Goal: Task Accomplishment & Management: Manage account settings

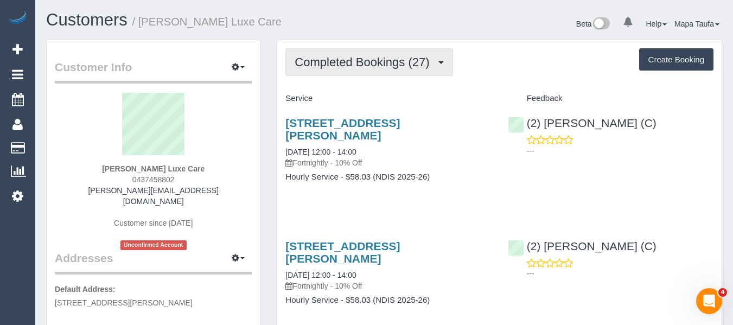
click at [338, 62] on span "Completed Bookings (27)" at bounding box center [365, 62] width 140 height 14
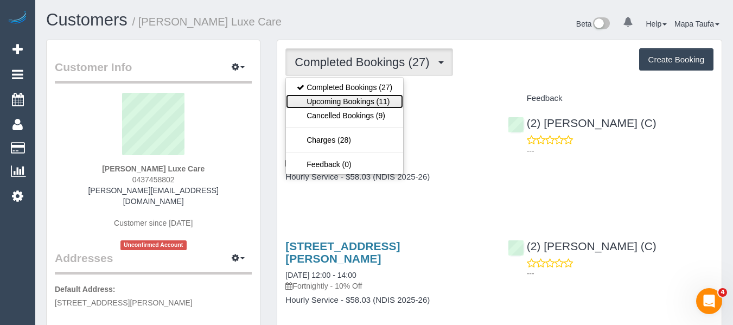
click at [335, 103] on link "Upcoming Bookings (11)" at bounding box center [344, 101] width 117 height 14
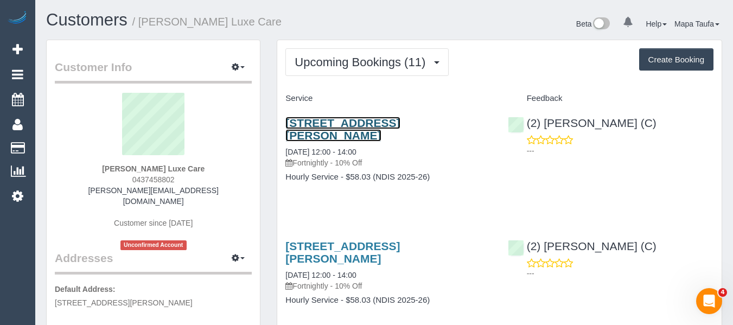
click at [347, 127] on link "72 Hambleton Street, Middle Park, VIC 3206" at bounding box center [342, 129] width 114 height 25
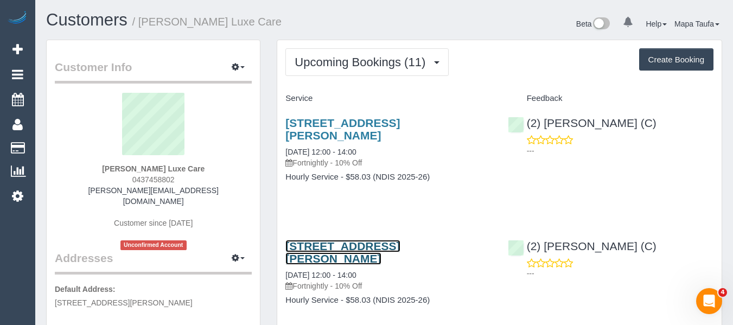
click at [299, 247] on link "72 Hambleton Street, Middle Park, VIC 3206" at bounding box center [342, 252] width 114 height 25
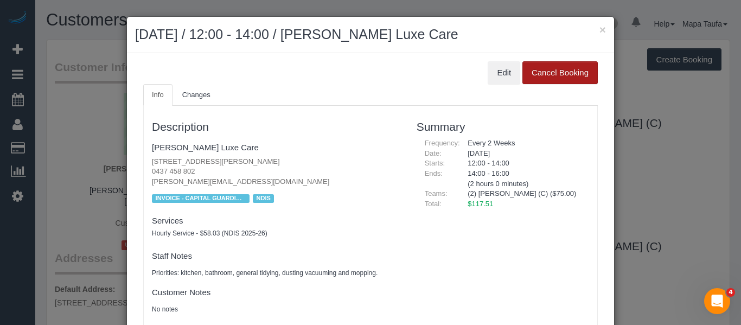
click at [549, 82] on button "Cancel Booking" at bounding box center [559, 72] width 75 height 23
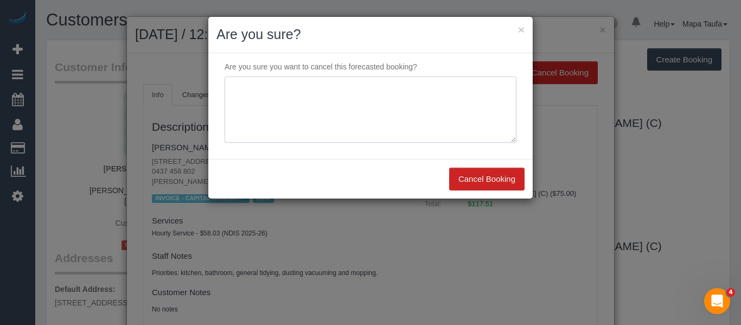
click at [348, 114] on textarea at bounding box center [371, 109] width 292 height 66
type textarea "service not needed via text -MT"
click at [467, 168] on button "Cancel Booking" at bounding box center [486, 179] width 75 height 23
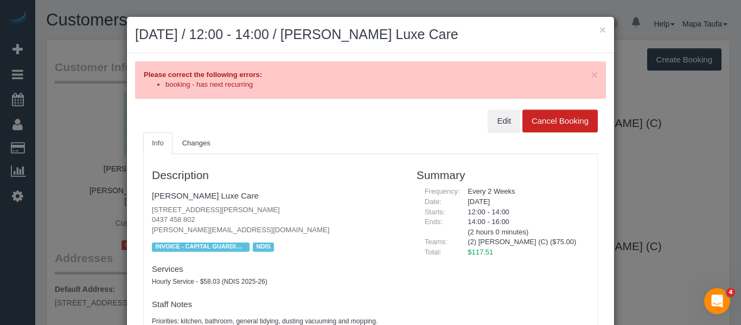
click at [593, 32] on h2 "September 03, 2025 / 12:00 - 14:00 / Ronald Meldrum Luxe Care" at bounding box center [370, 35] width 471 height 20
click at [592, 27] on h2 "September 03, 2025 / 12:00 - 14:00 / Ronald Meldrum Luxe Care" at bounding box center [370, 35] width 471 height 20
click at [591, 33] on h2 "September 03, 2025 / 12:00 - 14:00 / Ronald Meldrum Luxe Care" at bounding box center [370, 35] width 471 height 20
click at [599, 33] on button "×" at bounding box center [602, 29] width 7 height 11
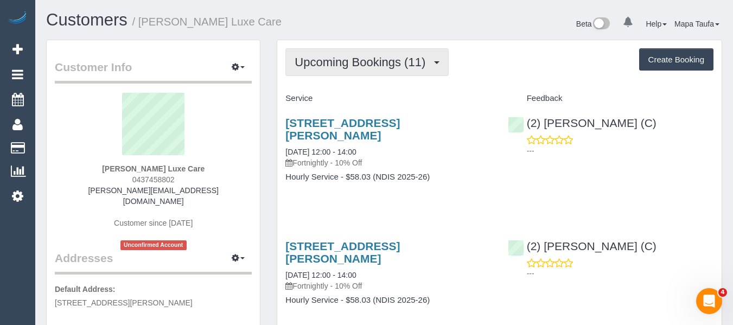
click at [303, 65] on span "Upcoming Bookings (11)" at bounding box center [363, 62] width 136 height 14
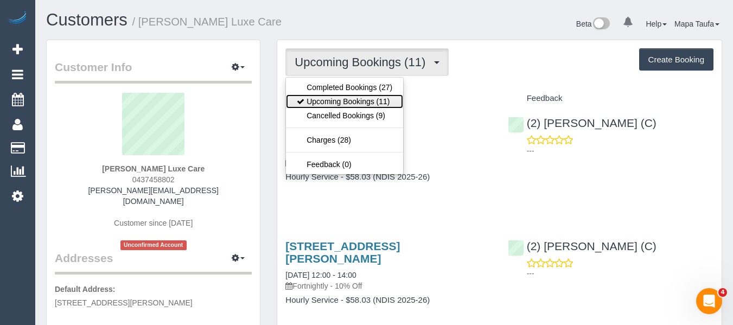
click at [314, 100] on link "Upcoming Bookings (11)" at bounding box center [344, 101] width 117 height 14
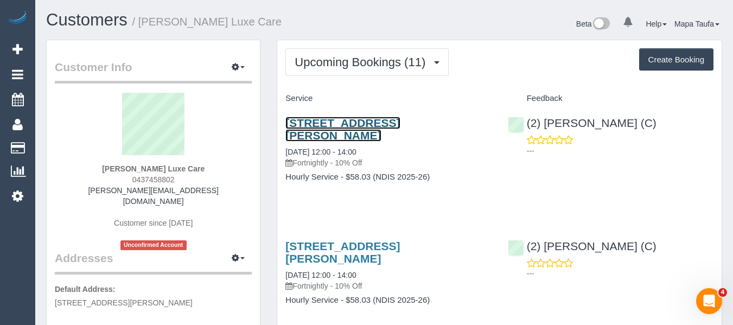
click at [323, 128] on link "72 Hambleton Street, Middle Park, VIC 3206" at bounding box center [342, 129] width 114 height 25
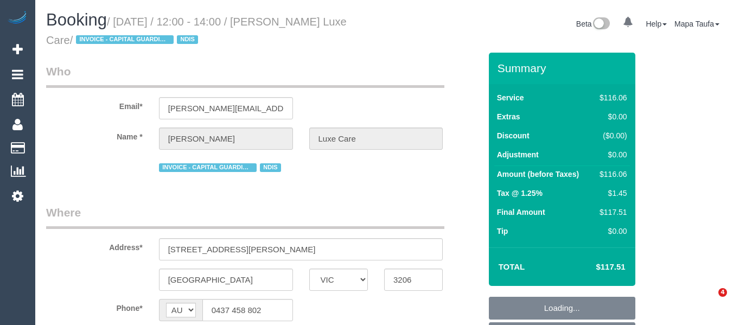
select select "VIC"
select select "object:595"
select select "number:28"
select select "number:14"
select select "number:19"
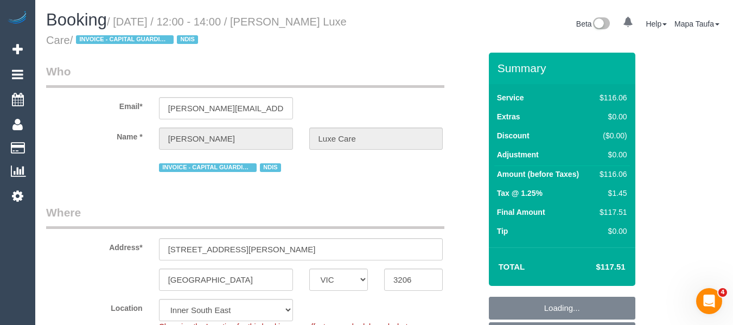
select select "number:25"
select select "number:35"
select select "spot1"
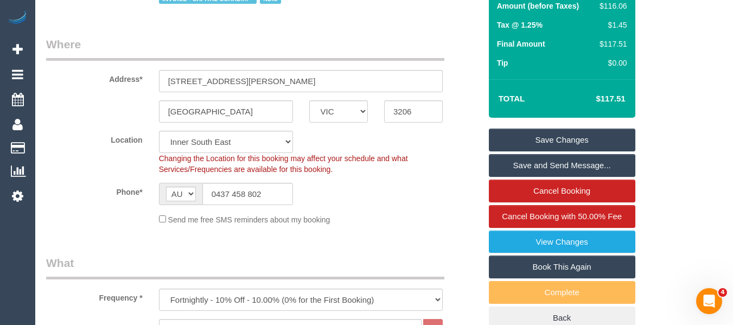
scroll to position [271, 0]
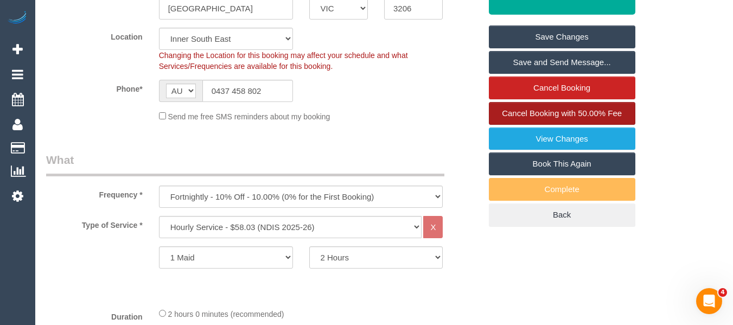
click at [539, 119] on link "Cancel Booking with 50.00% Fee" at bounding box center [562, 113] width 146 height 23
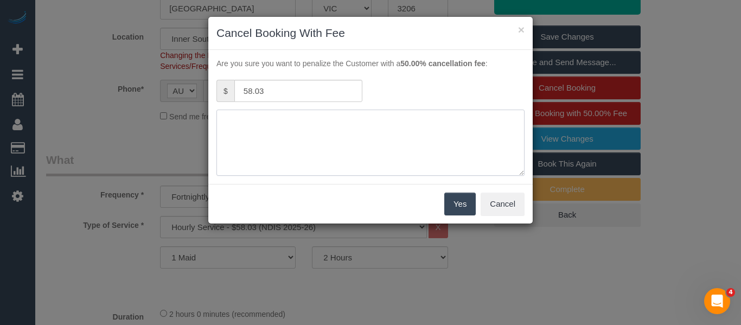
click at [369, 121] on textarea at bounding box center [370, 143] width 308 height 66
type textarea "service not needed adv fee via text -MT"
click at [462, 204] on button "Yes" at bounding box center [459, 204] width 31 height 23
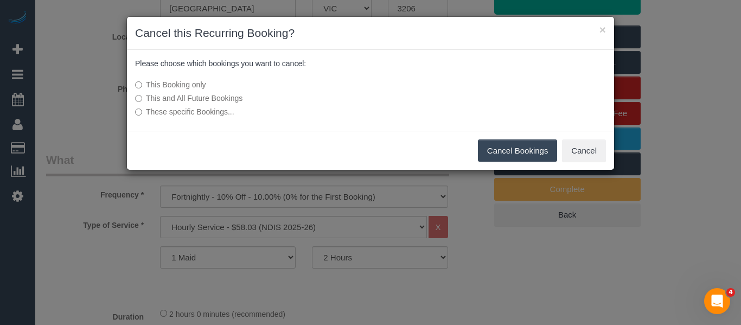
click at [506, 148] on button "Cancel Bookings" at bounding box center [518, 150] width 80 height 23
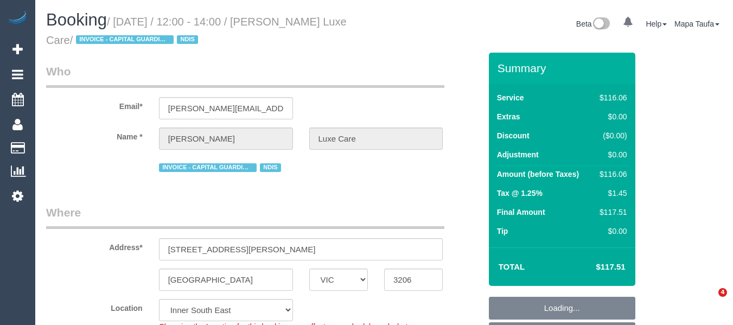
select select "VIC"
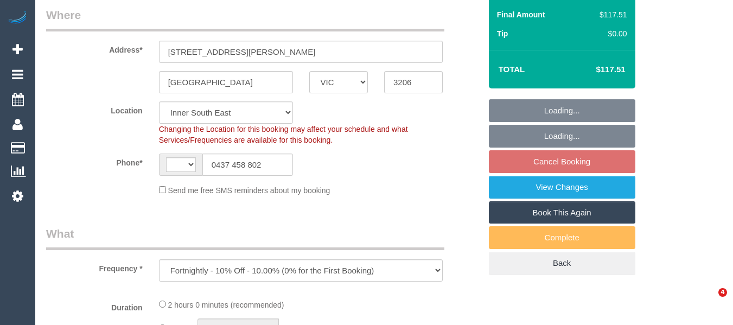
select select "object:285"
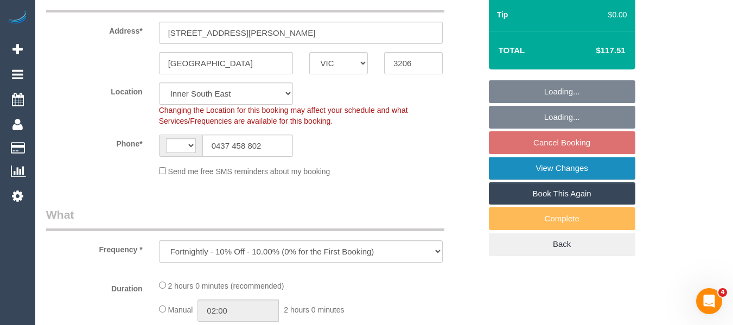
scroll to position [217, 0]
select select "string:AU"
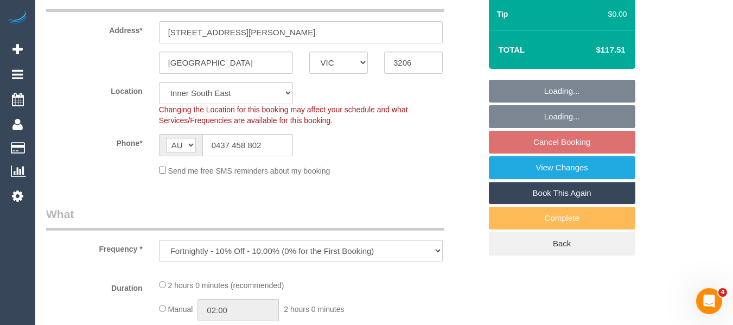
select select "number:28"
select select "number:14"
select select "number:19"
select select "number:25"
select select "number:35"
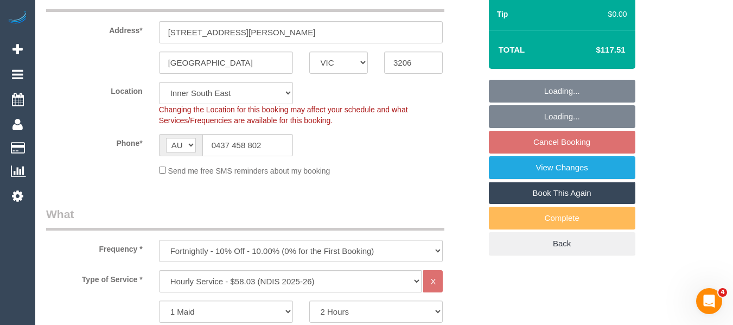
select select "spot4"
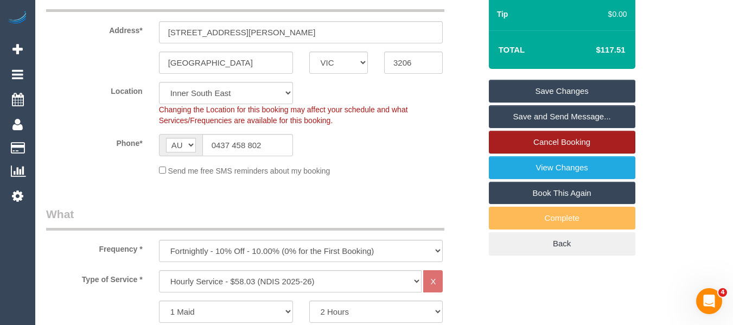
click at [567, 146] on link "Cancel Booking" at bounding box center [562, 142] width 146 height 23
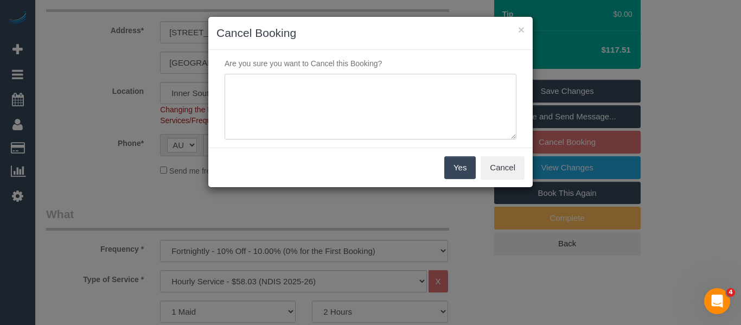
click at [328, 99] on textarea at bounding box center [371, 107] width 292 height 66
type textarea "service not needed via text -MT"
click at [456, 170] on button "Yes" at bounding box center [459, 167] width 31 height 23
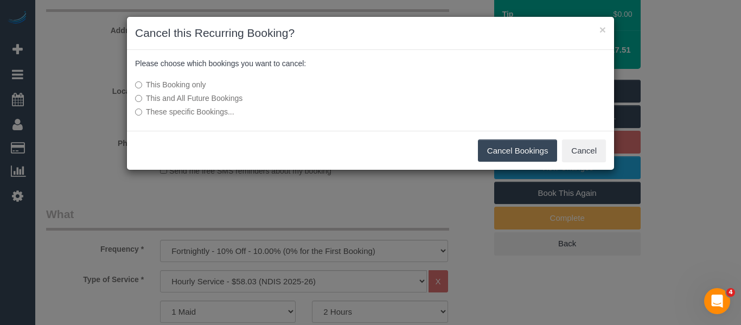
click at [491, 159] on button "Cancel Bookings" at bounding box center [518, 150] width 80 height 23
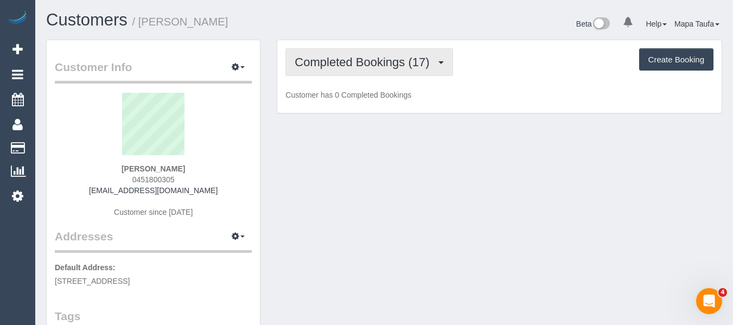
click at [314, 49] on button "Completed Bookings (17)" at bounding box center [368, 62] width 167 height 28
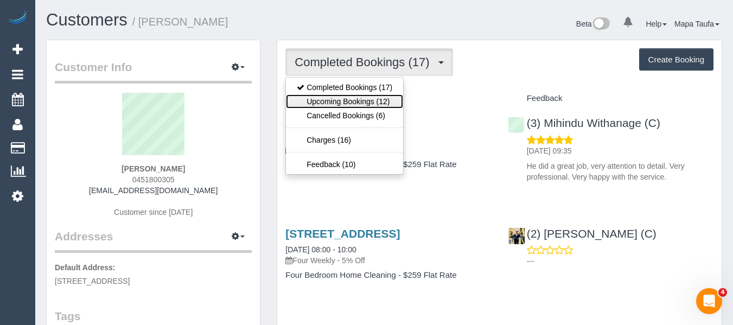
click at [323, 100] on link "Upcoming Bookings (12)" at bounding box center [344, 101] width 117 height 14
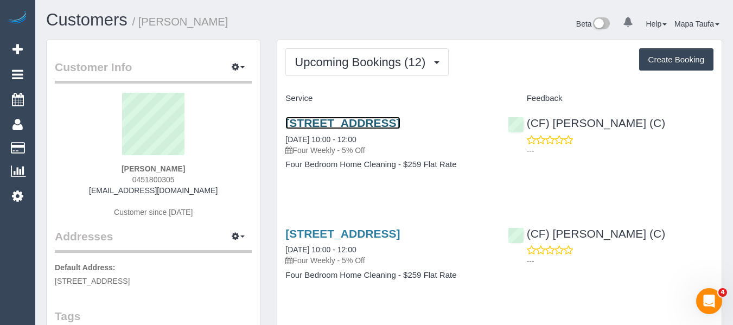
click at [331, 126] on link "11 Greenvale Gardens Boulevard, Greenvale, VIC 3059" at bounding box center [342, 123] width 114 height 12
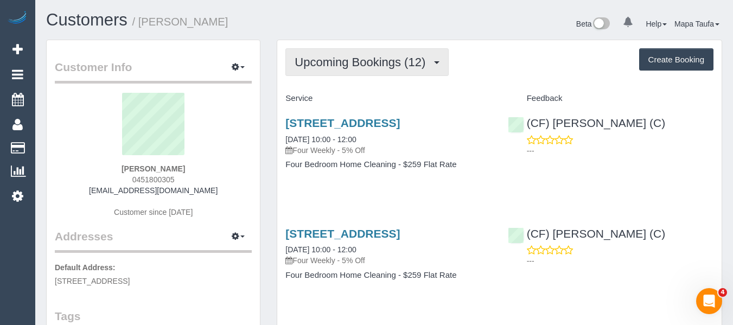
click at [335, 63] on span "Upcoming Bookings (12)" at bounding box center [363, 62] width 136 height 14
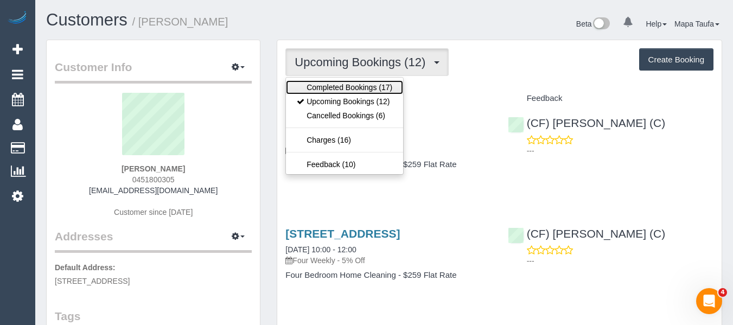
click at [332, 84] on link "Completed Bookings (17)" at bounding box center [344, 87] width 117 height 14
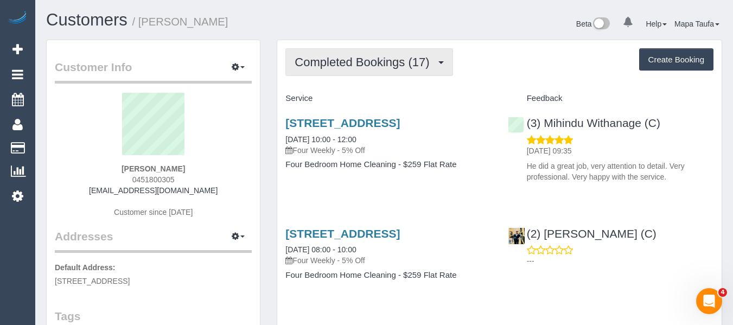
drag, startPoint x: 331, startPoint y: 50, endPoint x: 324, endPoint y: 95, distance: 45.6
click at [331, 50] on button "Completed Bookings (17)" at bounding box center [368, 62] width 167 height 28
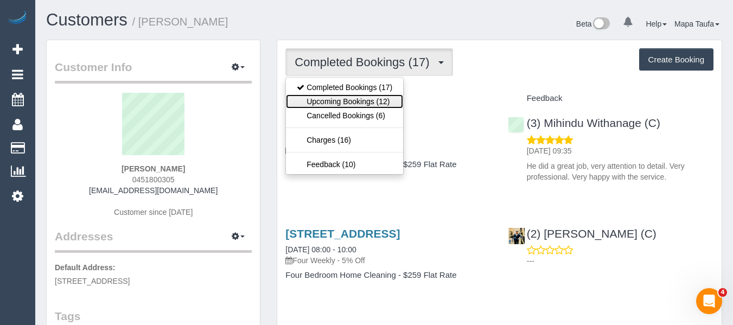
click at [324, 101] on link "Upcoming Bookings (12)" at bounding box center [344, 101] width 117 height 14
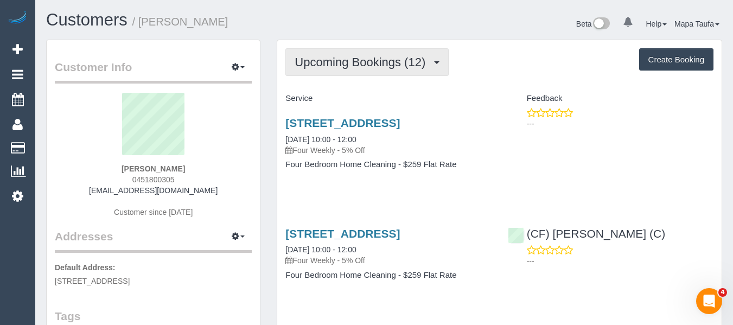
click at [356, 60] on span "Upcoming Bookings (12)" at bounding box center [363, 62] width 136 height 14
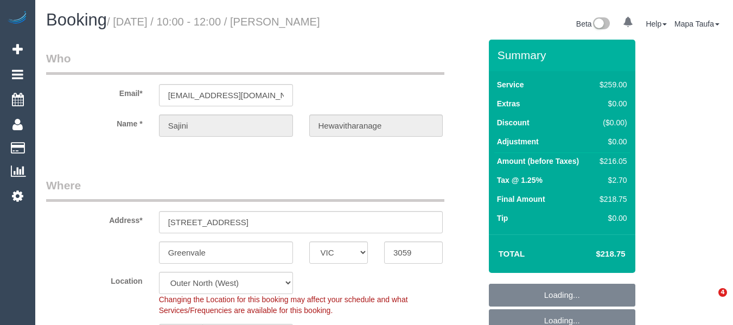
select select "VIC"
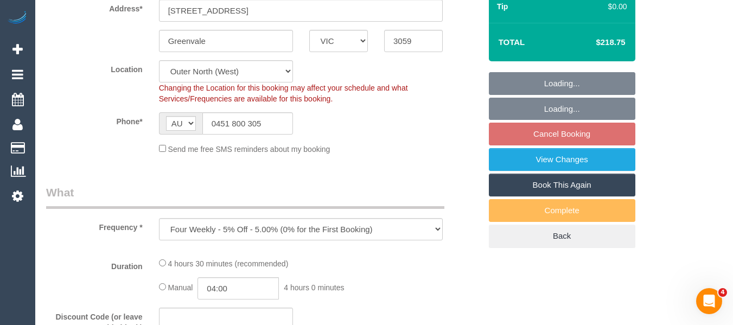
select select "string:stripe-pm_1Odr4E2GScqysDRVVS4QzLt3"
select select "number:27"
select select "number:14"
select select "number:18"
select select "number:22"
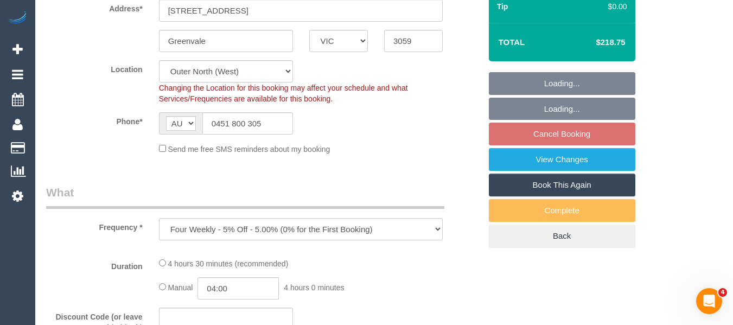
select select "number:34"
select select "number:12"
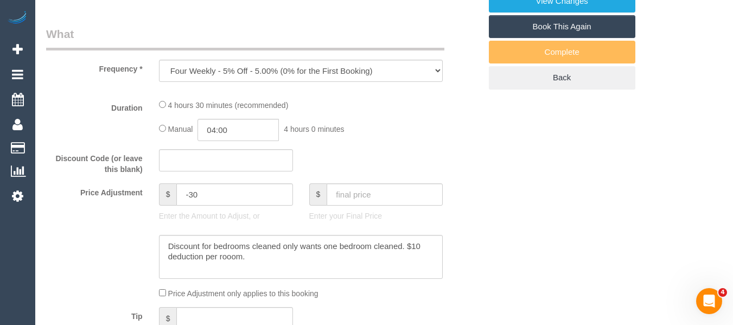
select select "object:1221"
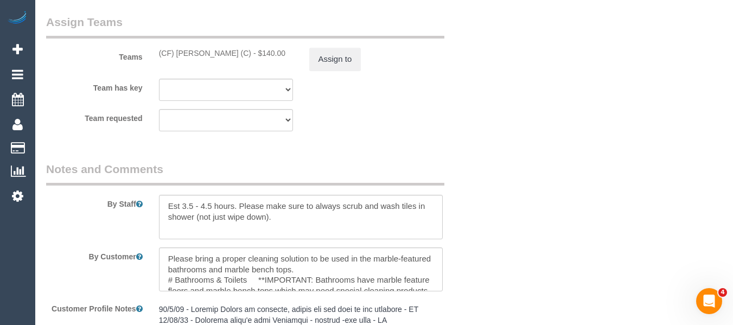
scroll to position [1790, 0]
drag, startPoint x: 230, startPoint y: 65, endPoint x: 176, endPoint y: 65, distance: 53.7
click at [176, 58] on div "(CF) Dhanusha S (C) - $140.00" at bounding box center [226, 52] width 134 height 11
copy div "Dhanusha S (C)"
click at [329, 70] on button "Assign to" at bounding box center [335, 58] width 52 height 23
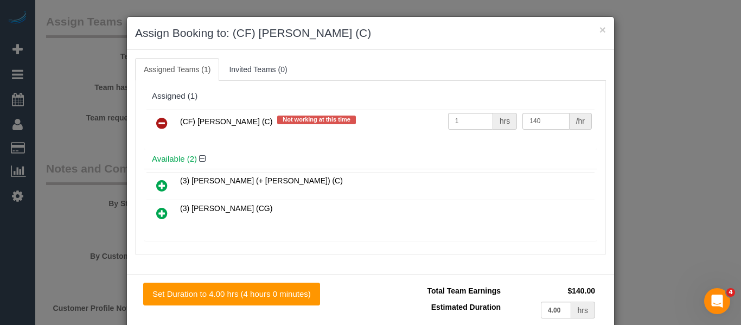
click at [165, 123] on link at bounding box center [161, 124] width 25 height 22
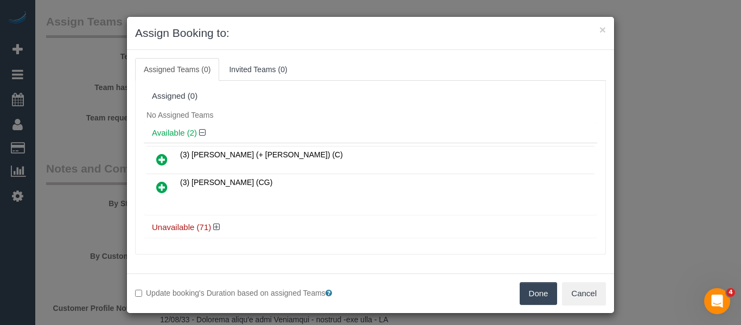
click at [536, 299] on button "Done" at bounding box center [539, 293] width 38 height 23
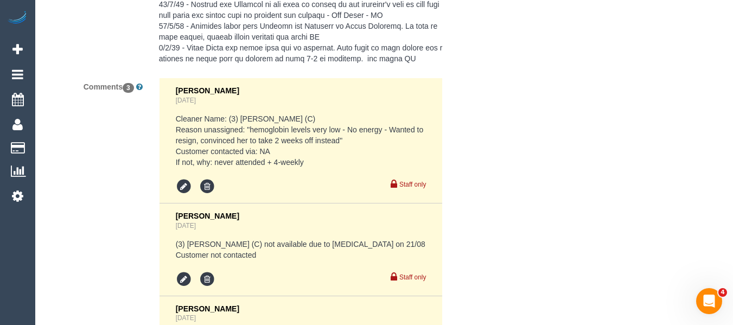
scroll to position [2463, 0]
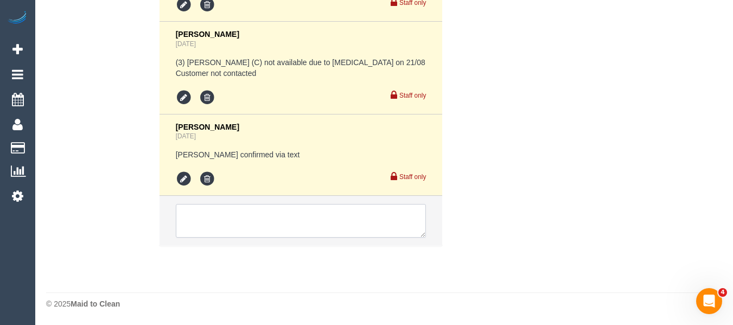
click at [277, 215] on textarea at bounding box center [301, 221] width 251 height 34
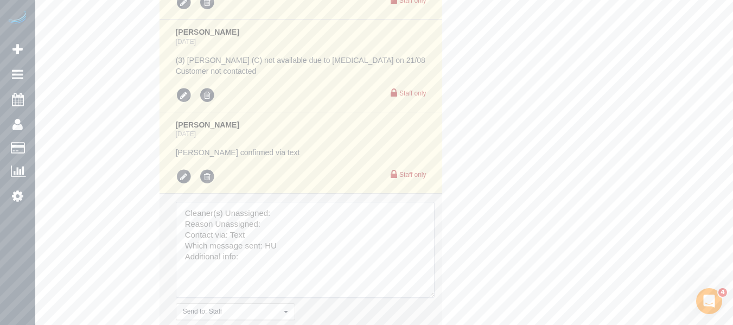
drag, startPoint x: 419, startPoint y: 245, endPoint x: 423, endPoint y: 292, distance: 47.3
click at [426, 296] on textarea at bounding box center [305, 250] width 259 height 96
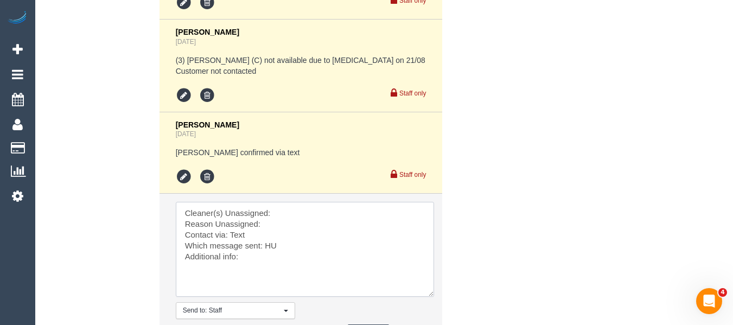
click at [281, 210] on textarea at bounding box center [305, 249] width 258 height 95
drag, startPoint x: 279, startPoint y: 282, endPoint x: 69, endPoint y: 142, distance: 253.1
click at [69, 142] on div "Comments 3 Eleni Diacos 5 days ago Cleaner Name: (3) Navniti Navniti (C) Reason…" at bounding box center [263, 127] width 451 height 467
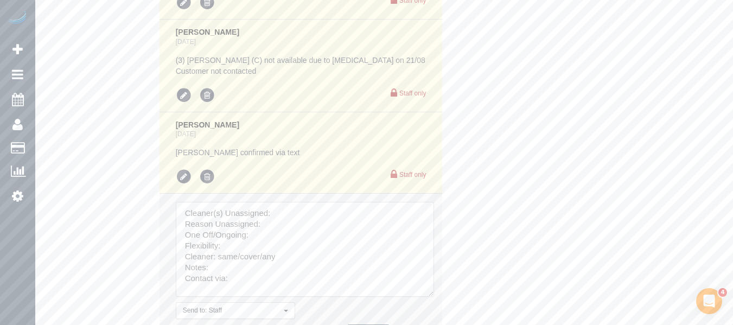
click at [288, 214] on textarea at bounding box center [305, 249] width 258 height 95
paste textarea "Dhanusha S (C)"
click at [287, 223] on textarea at bounding box center [305, 249] width 258 height 95
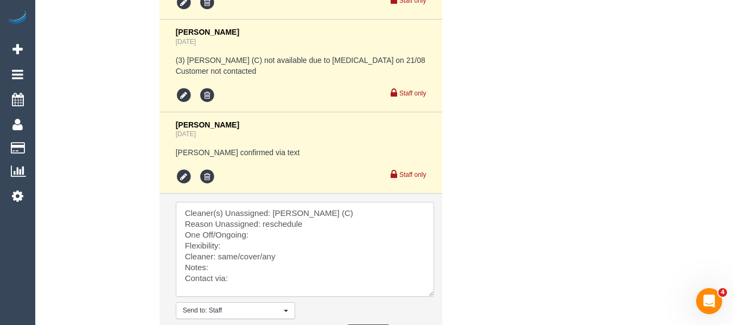
click at [270, 239] on textarea at bounding box center [305, 249] width 258 height 95
click at [261, 250] on textarea at bounding box center [305, 249] width 258 height 95
drag, startPoint x: 263, startPoint y: 257, endPoint x: 221, endPoint y: 257, distance: 42.3
click at [221, 257] on textarea at bounding box center [305, 249] width 258 height 95
drag, startPoint x: 253, startPoint y: 272, endPoint x: 254, endPoint y: 281, distance: 8.7
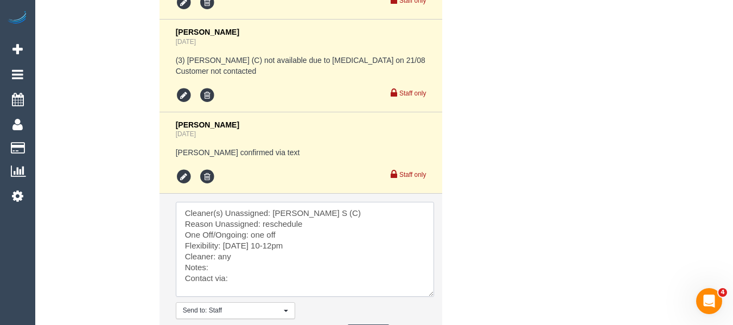
click at [254, 274] on textarea at bounding box center [305, 249] width 258 height 95
click at [254, 285] on textarea at bounding box center [305, 249] width 258 height 95
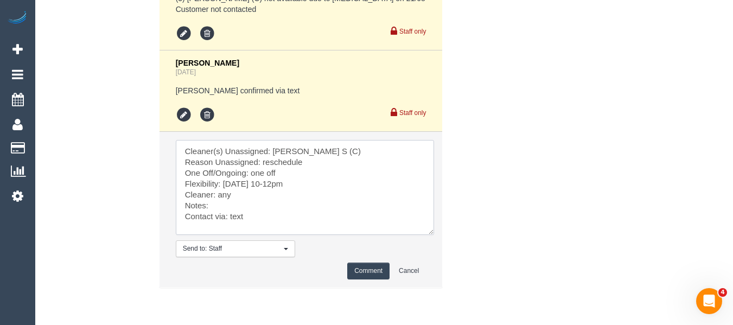
scroll to position [2569, 0]
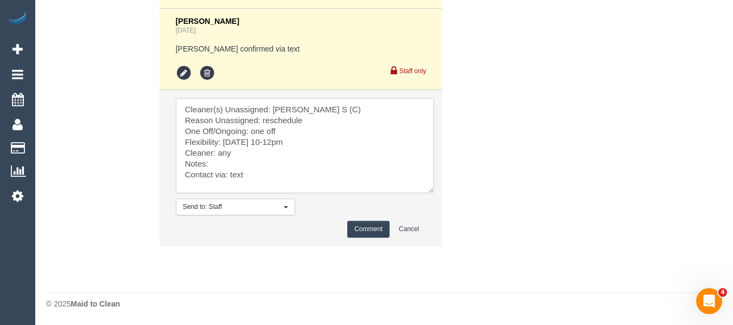
type textarea "Cleaner(s) Unassigned: Dhanusha S (C) Reason Unassigned: reschedule One Off/Ong…"
click at [361, 227] on button "Comment" at bounding box center [368, 229] width 42 height 17
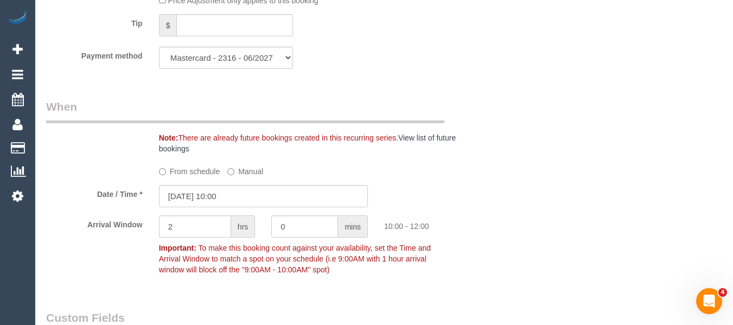
scroll to position [1098, 0]
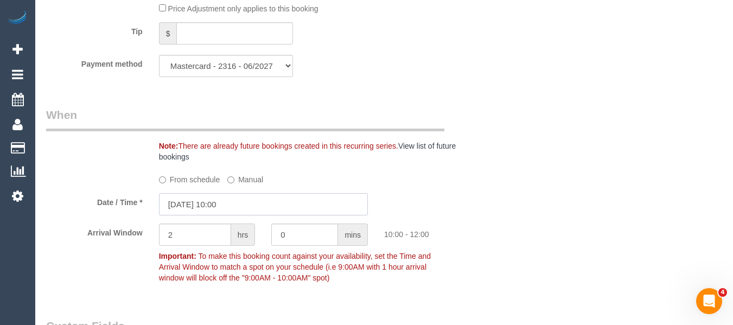
click at [250, 215] on input "21/08/2025 10:00" at bounding box center [263, 204] width 209 height 22
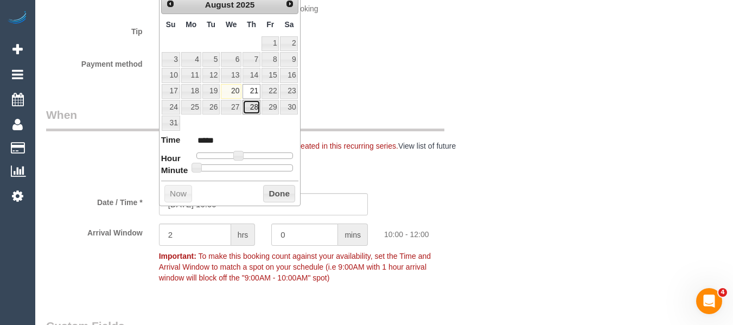
click at [252, 106] on link "28" at bounding box center [251, 107] width 18 height 15
type input "28/08/2025 10:00"
click at [279, 190] on button "Done" at bounding box center [279, 193] width 32 height 17
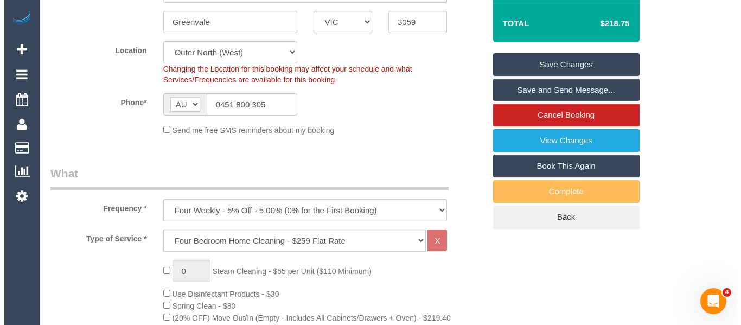
scroll to position [204, 0]
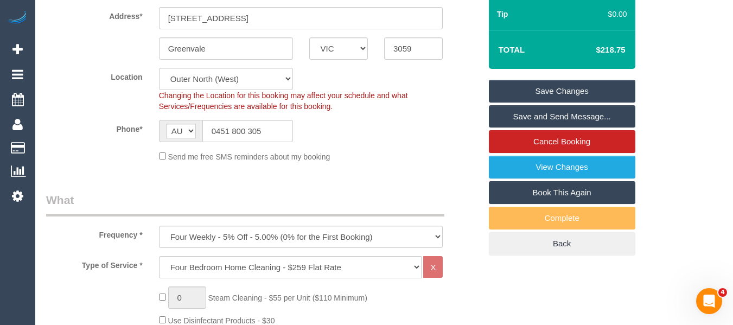
click at [593, 97] on link "Save Changes" at bounding box center [562, 91] width 146 height 23
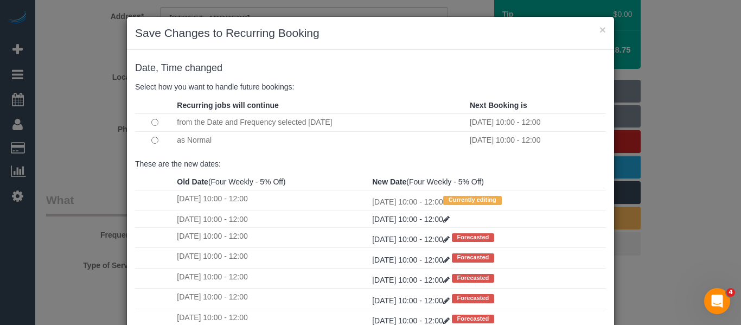
click at [146, 140] on td at bounding box center [154, 140] width 39 height 18
click at [146, 144] on td at bounding box center [154, 140] width 39 height 18
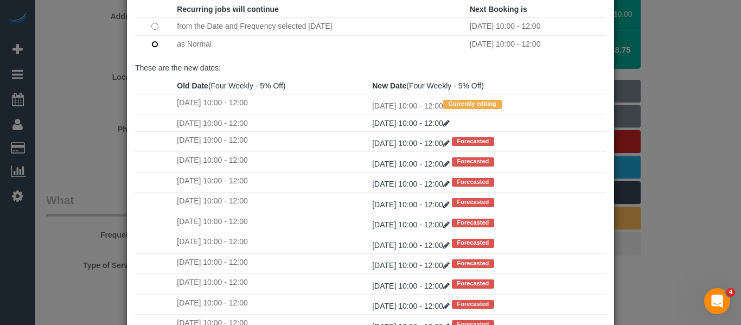
scroll to position [161, 0]
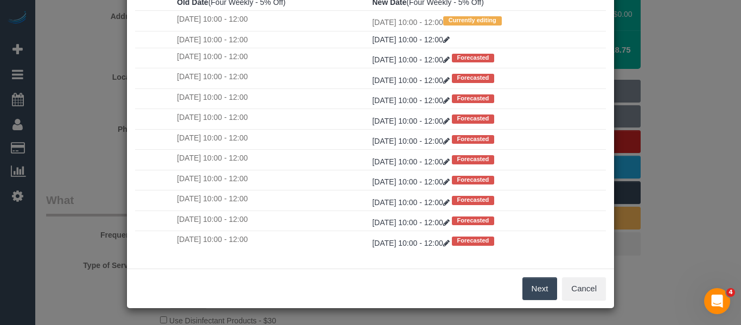
click at [541, 288] on button "Next" at bounding box center [539, 288] width 35 height 23
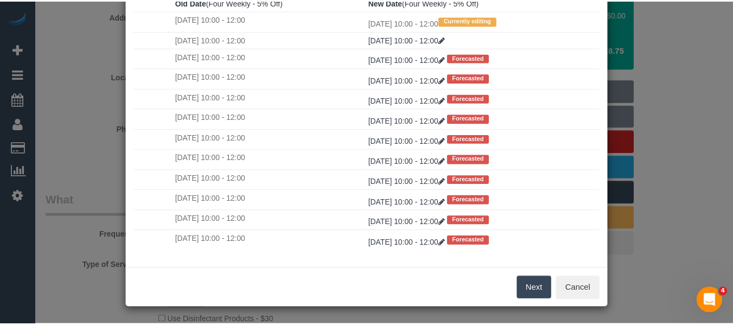
scroll to position [0, 0]
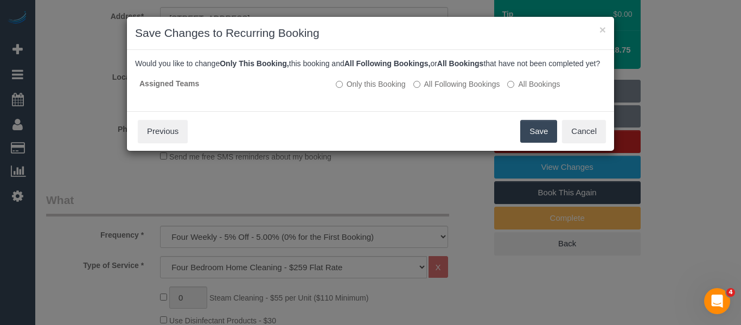
click at [539, 143] on button "Save" at bounding box center [538, 131] width 37 height 23
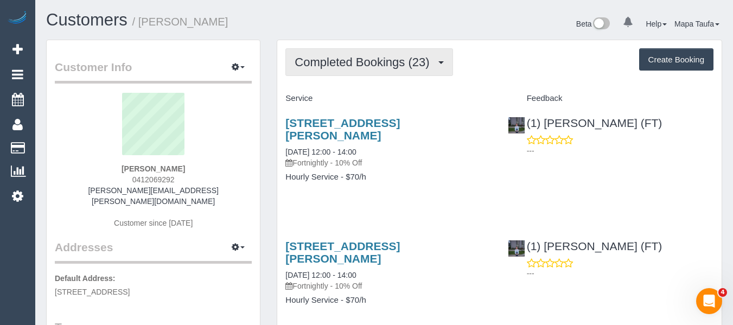
click at [391, 48] on button "Completed Bookings (23)" at bounding box center [368, 62] width 167 height 28
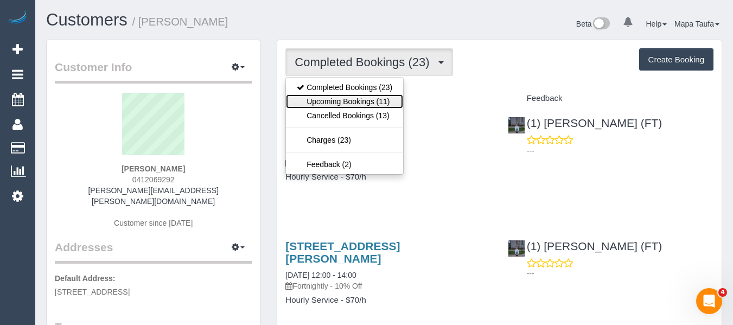
click at [353, 103] on link "Upcoming Bookings (11)" at bounding box center [344, 101] width 117 height 14
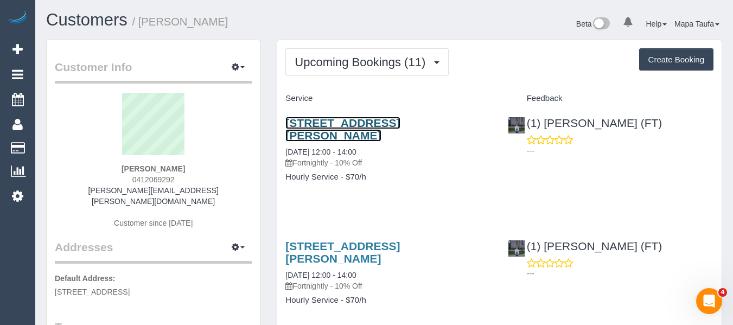
click at [335, 125] on link "[STREET_ADDRESS][PERSON_NAME]" at bounding box center [342, 129] width 114 height 25
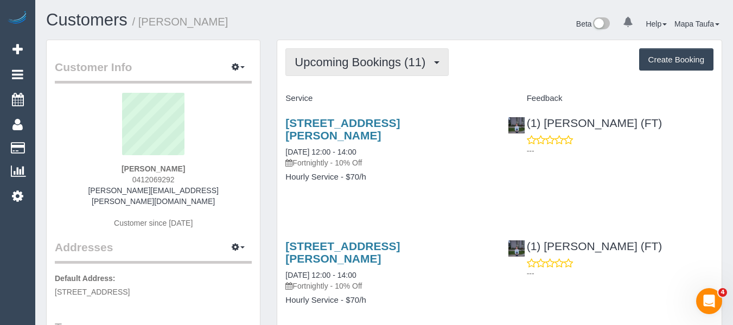
click at [356, 63] on span "Upcoming Bookings (11)" at bounding box center [363, 62] width 136 height 14
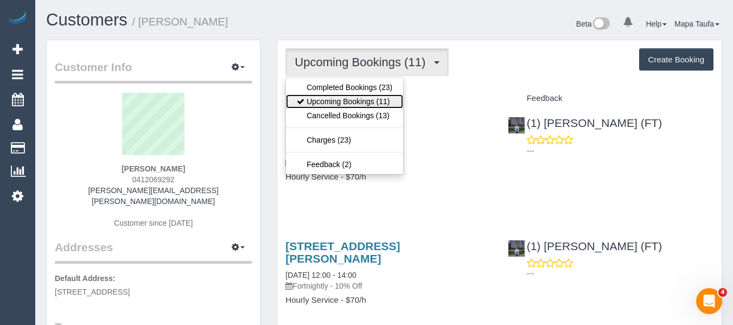
drag, startPoint x: 348, startPoint y: 100, endPoint x: 341, endPoint y: 77, distance: 24.4
click at [348, 101] on link "Upcoming Bookings (11)" at bounding box center [344, 101] width 117 height 14
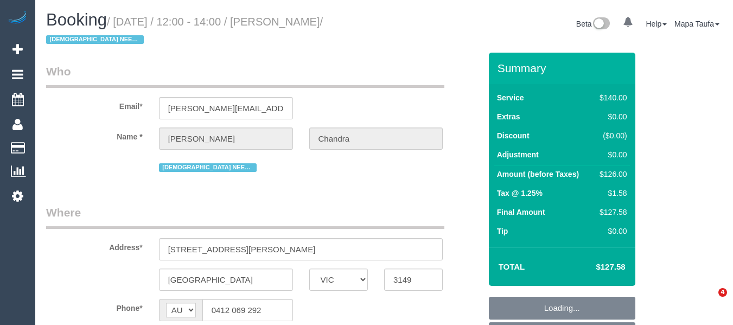
select select "VIC"
select select "string:stripe-pm_1Pxgao2GScqysDRVaEuchflB"
select select "number:27"
select select "number:14"
select select "number:21"
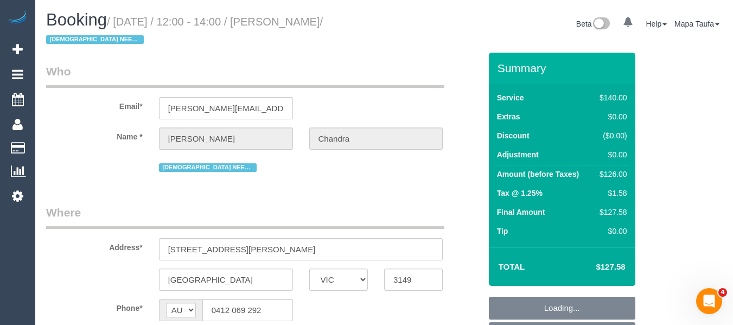
select select "number:25"
select select "number:35"
select select "number:13"
select select "object:690"
select select "spot1"
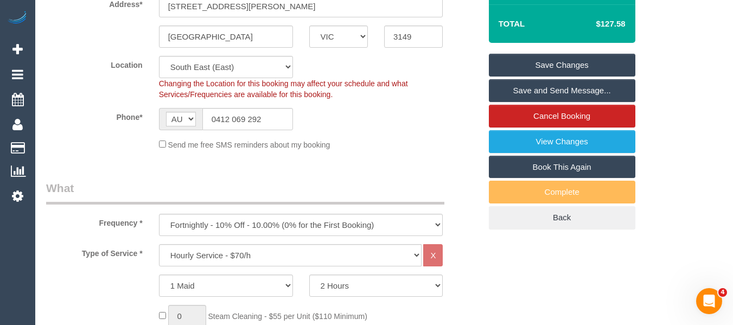
scroll to position [325, 0]
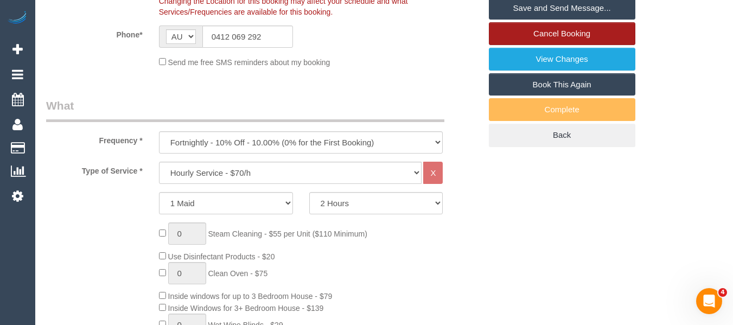
click at [543, 34] on link "Cancel Booking" at bounding box center [562, 33] width 146 height 23
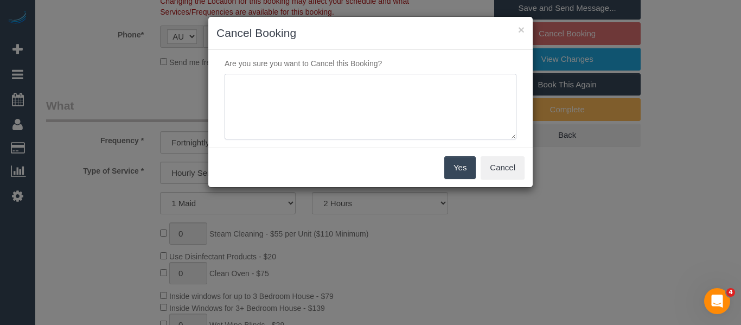
click at [333, 84] on textarea at bounding box center [371, 107] width 292 height 66
type textarea "service not needed via text -MT"
click at [466, 163] on button "Yes" at bounding box center [459, 167] width 31 height 23
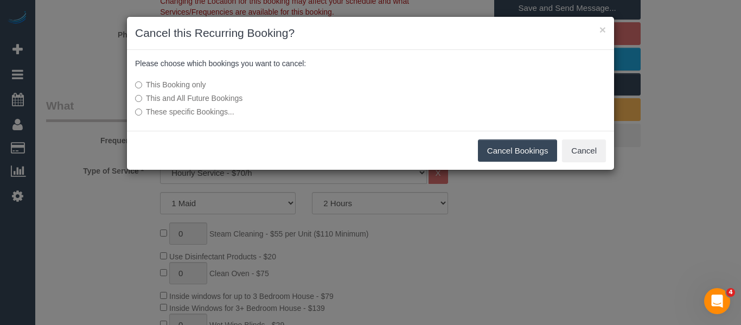
click at [507, 143] on button "Cancel Bookings" at bounding box center [518, 150] width 80 height 23
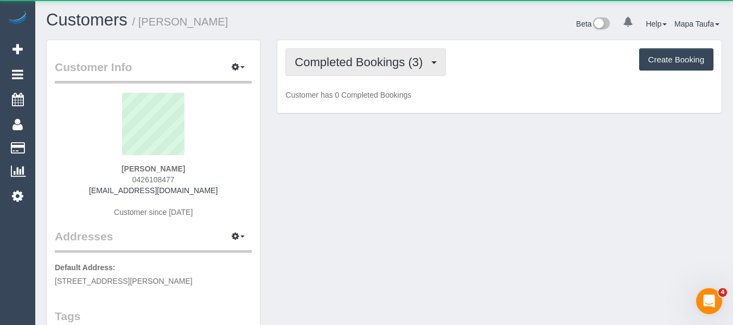
click at [353, 74] on button "Completed Bookings (3)" at bounding box center [365, 62] width 161 height 28
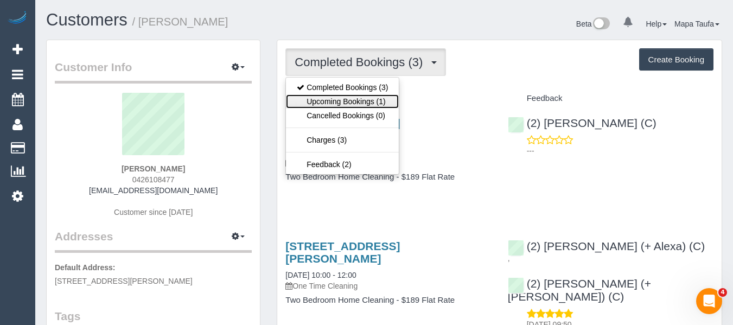
click at [352, 100] on link "Upcoming Bookings (1)" at bounding box center [342, 101] width 113 height 14
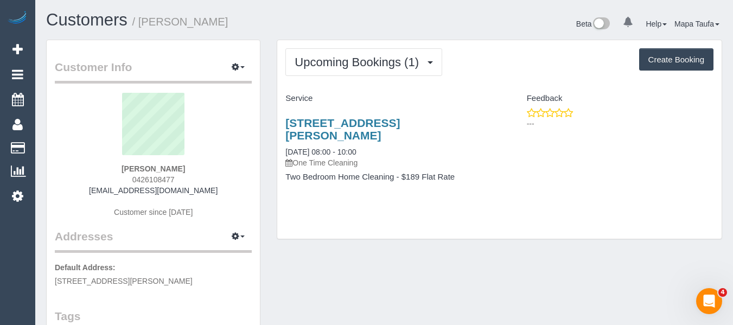
drag, startPoint x: 179, startPoint y: 167, endPoint x: 118, endPoint y: 166, distance: 61.3
click at [118, 166] on div "[PERSON_NAME] 0426108477 [EMAIL_ADDRESS][DOMAIN_NAME] Customer since [DATE]" at bounding box center [153, 161] width 197 height 136
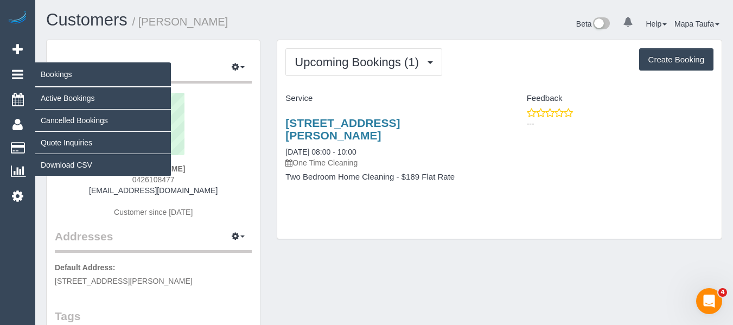
copy strong "[PERSON_NAME]"
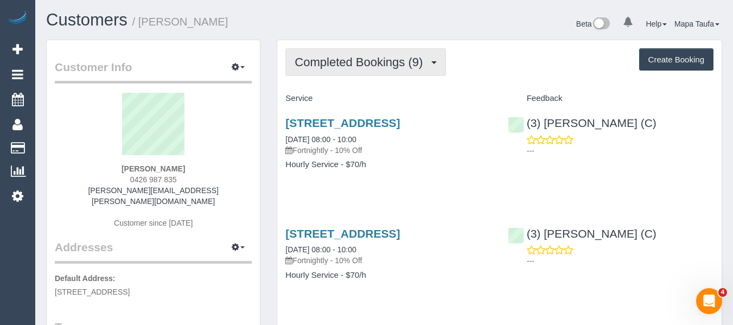
click at [322, 66] on span "Completed Bookings (9)" at bounding box center [361, 62] width 133 height 14
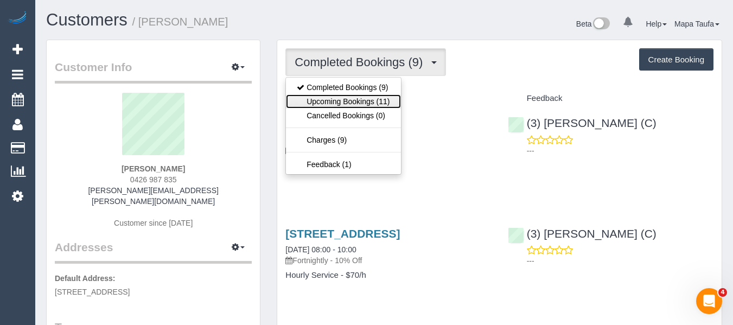
click at [328, 99] on link "Upcoming Bookings (11)" at bounding box center [343, 101] width 114 height 14
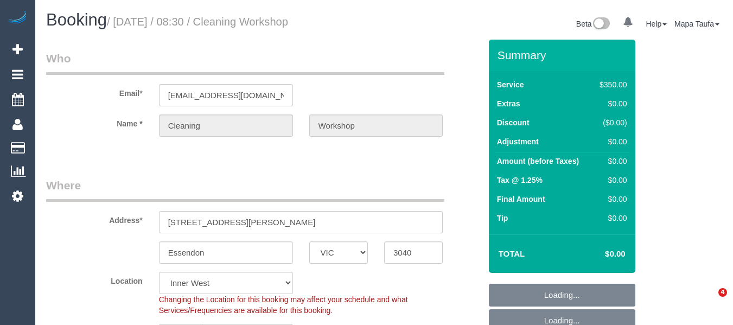
select select "VIC"
select select "300"
select select "number:28"
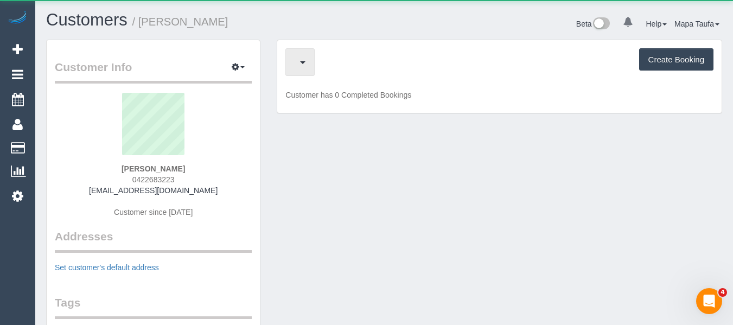
click at [300, 60] on span "button" at bounding box center [297, 62] width 5 height 14
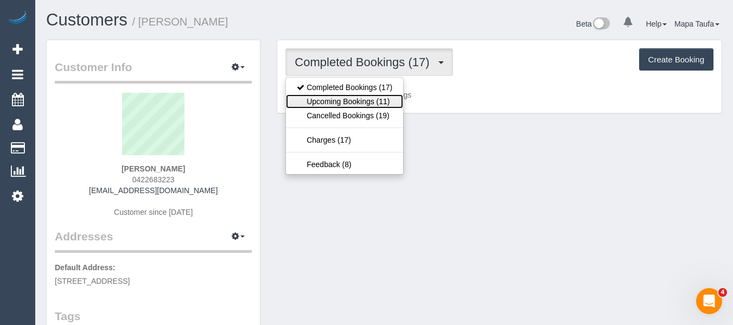
click at [334, 104] on link "Upcoming Bookings (11)" at bounding box center [344, 101] width 117 height 14
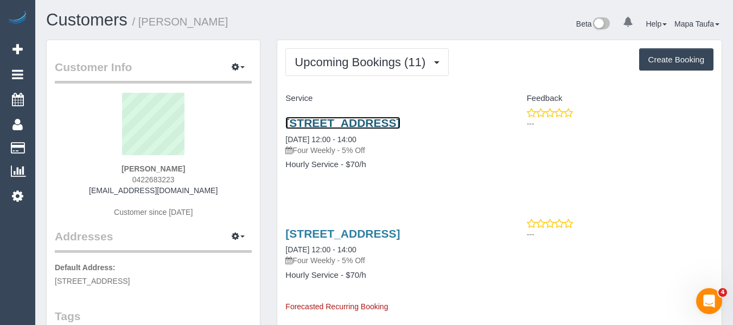
click at [333, 125] on link "[STREET_ADDRESS]" at bounding box center [342, 123] width 114 height 12
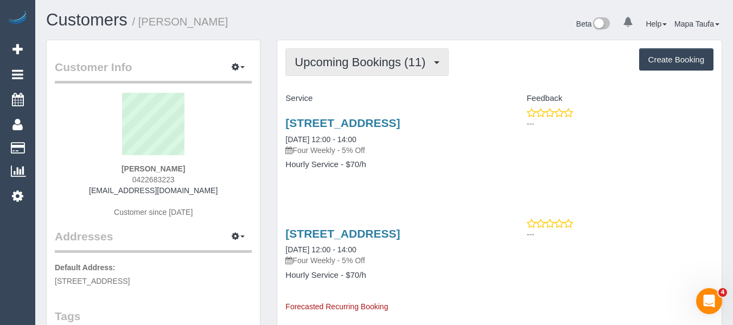
click at [330, 62] on span "Upcoming Bookings (11)" at bounding box center [363, 62] width 136 height 14
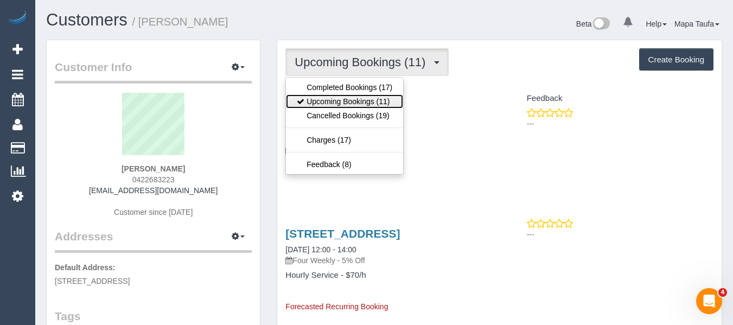
click at [335, 99] on link "Upcoming Bookings (11)" at bounding box center [344, 101] width 117 height 14
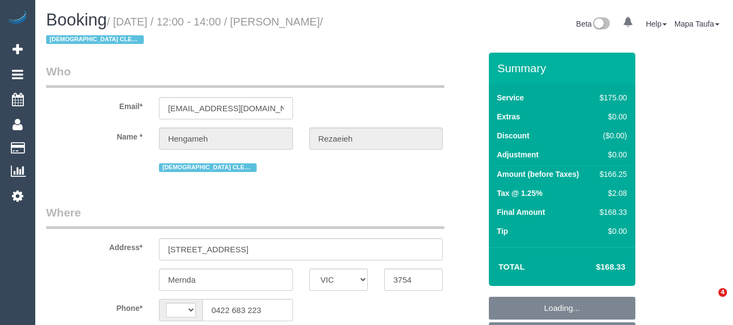
select select "VIC"
select select "object:284"
select select "number:29"
select select "number:14"
select select "number:19"
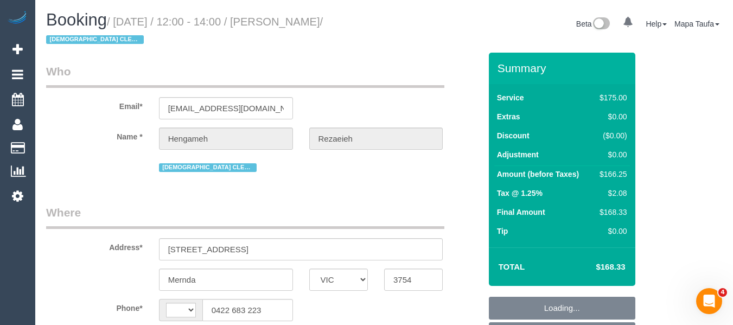
select select "number:24"
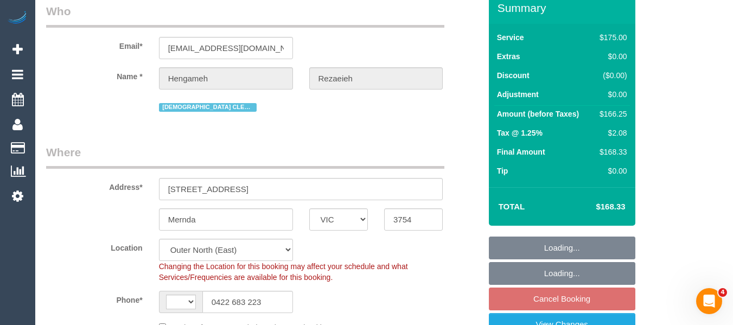
select select "string:AU"
select select "string:stripe-pm_1NBBiB2GScqysDRVMJrcw7wk"
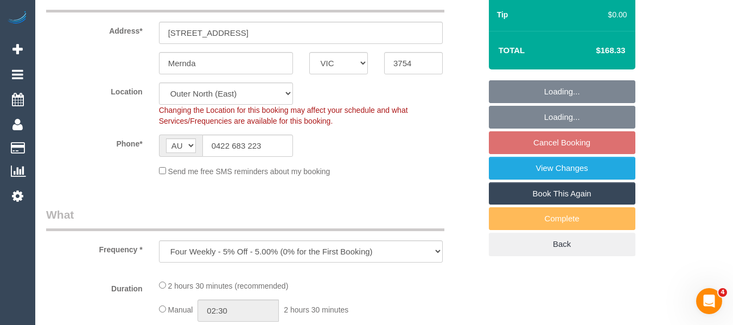
select select "150"
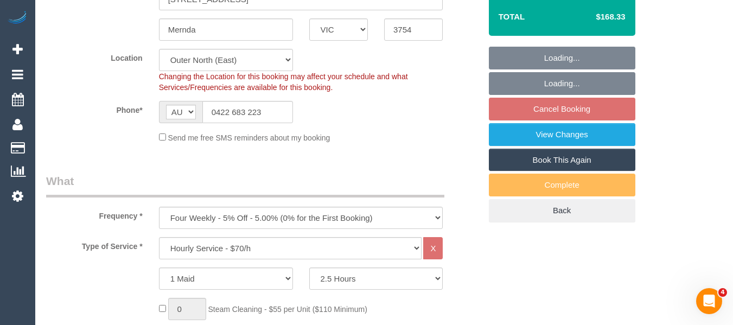
select select "object:1254"
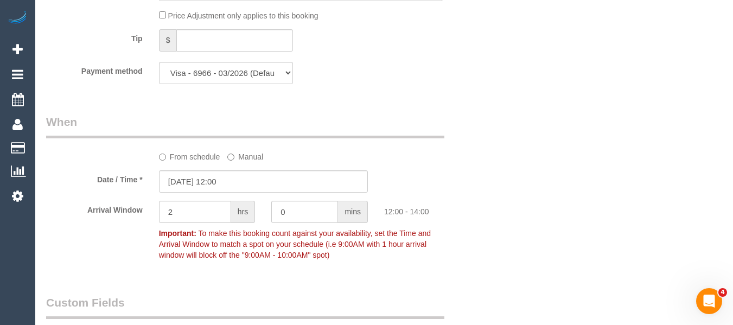
scroll to position [1193, 0]
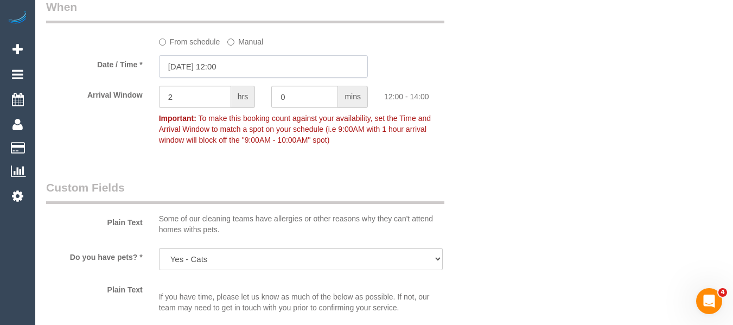
click at [211, 61] on input "22/08/2025 12:00" at bounding box center [263, 66] width 209 height 22
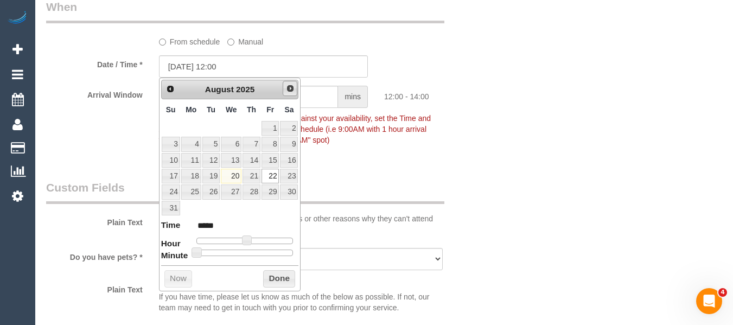
click at [288, 92] on span "Next" at bounding box center [290, 88] width 9 height 9
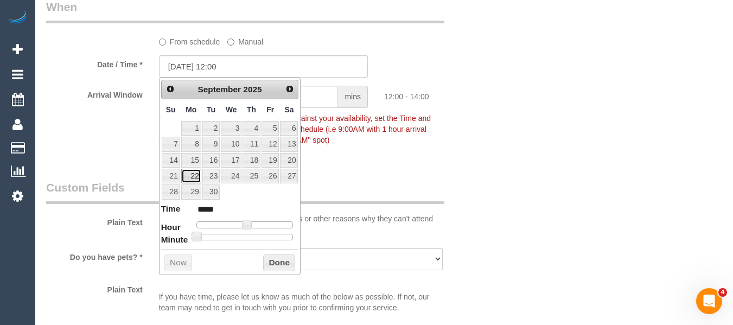
click at [192, 178] on link "22" at bounding box center [191, 176] width 20 height 15
type input "22/09/2025 12:00"
click at [270, 261] on button "Done" at bounding box center [279, 262] width 32 height 17
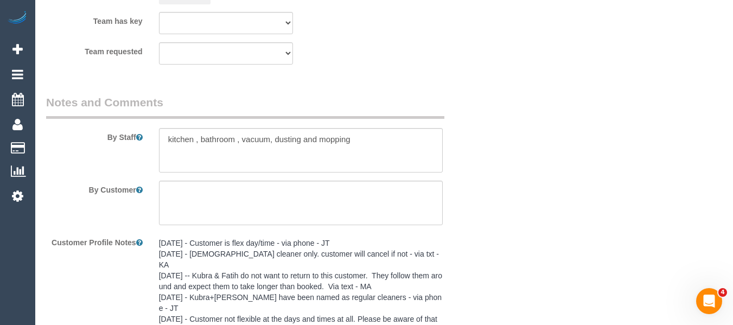
scroll to position [1967, 0]
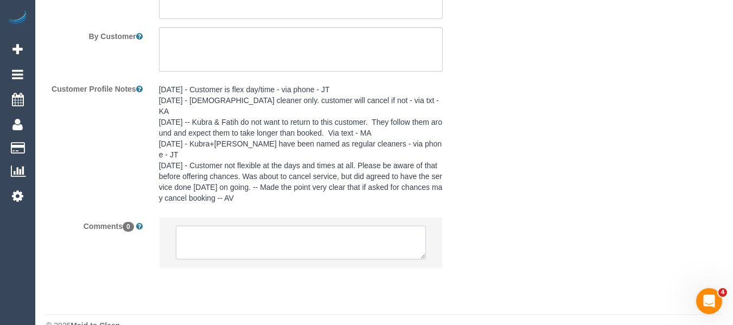
click at [275, 226] on textarea at bounding box center [301, 243] width 251 height 34
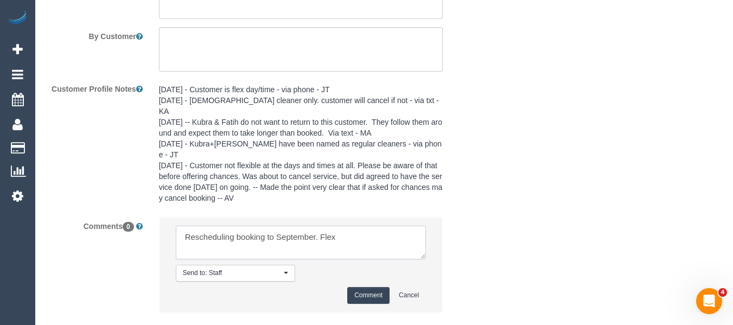
click at [339, 226] on textarea at bounding box center [301, 243] width 251 height 34
paste textarea "eptember 22nd -27th any day"
click at [344, 226] on textarea at bounding box center [301, 243] width 251 height 34
type textarea "Rescheduling booking to September. Flex - September 22nd -27th any day"
click at [375, 287] on button "Comment" at bounding box center [368, 295] width 42 height 17
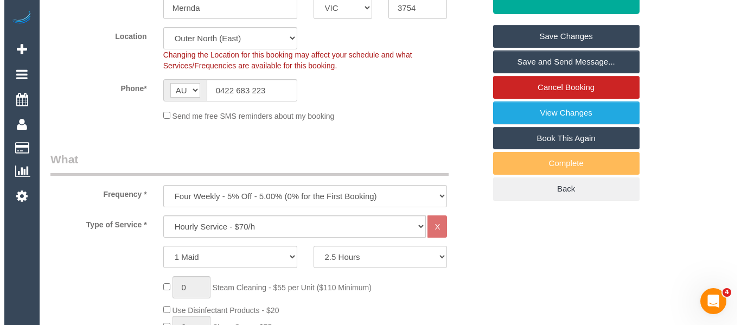
scroll to position [238, 0]
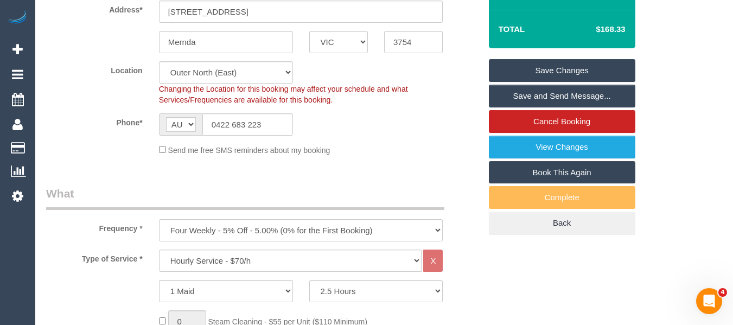
click at [587, 69] on link "Save Changes" at bounding box center [562, 70] width 146 height 23
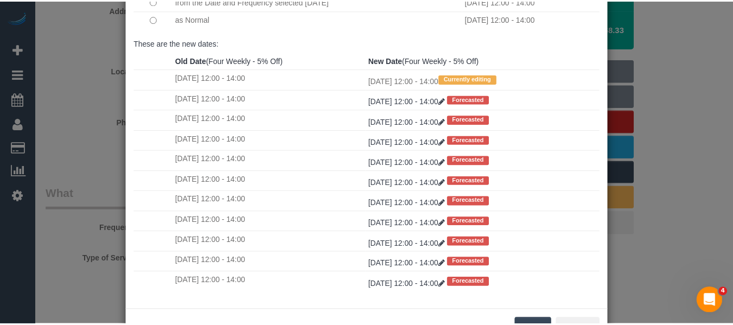
scroll to position [161, 0]
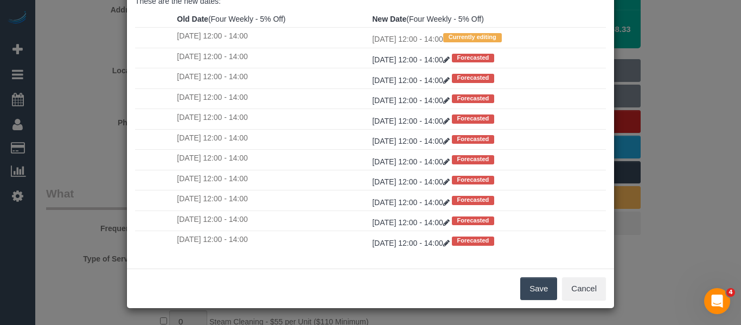
click at [538, 283] on button "Save" at bounding box center [538, 288] width 37 height 23
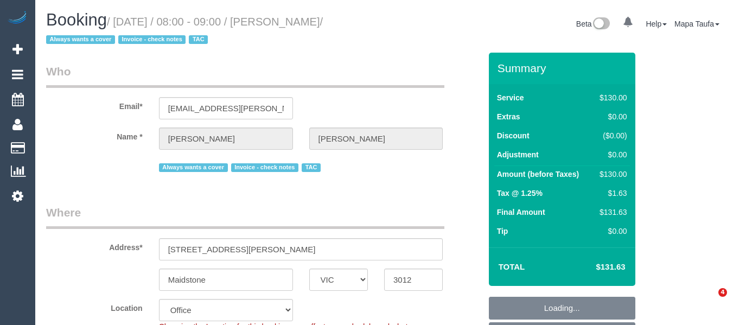
select select "VIC"
select select "number:28"
select select "number:14"
select select "number:19"
select select "number:22"
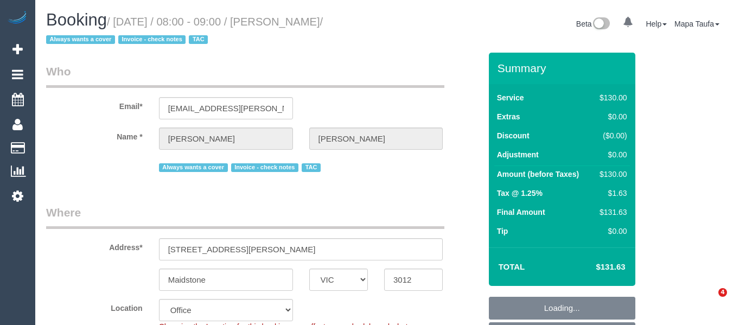
select select "number:34"
select select "number:11"
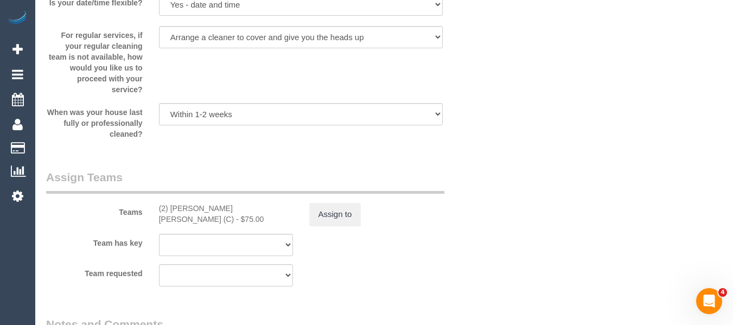
scroll to position [1736, 0]
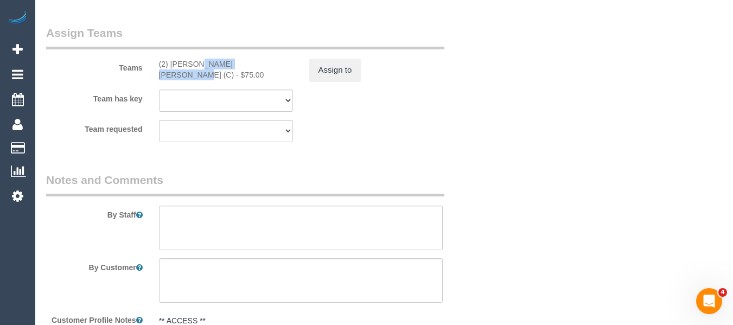
drag, startPoint x: 228, startPoint y: 66, endPoint x: 167, endPoint y: 58, distance: 62.3
click at [167, 58] on div "Teams (2) [PERSON_NAME] [PERSON_NAME] (C) - $75.00 Assign to" at bounding box center [263, 53] width 451 height 56
click at [335, 70] on button "Assign to" at bounding box center [335, 70] width 52 height 23
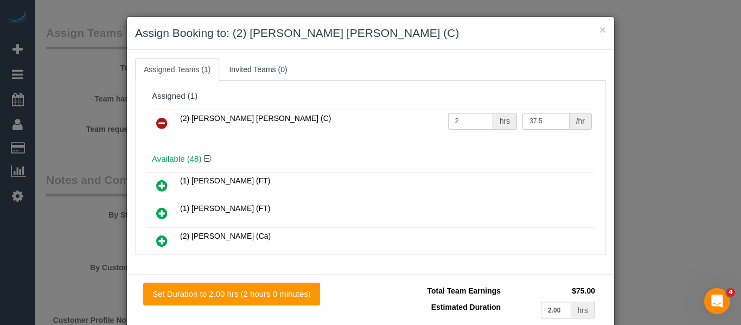
click at [158, 130] on link at bounding box center [161, 124] width 25 height 22
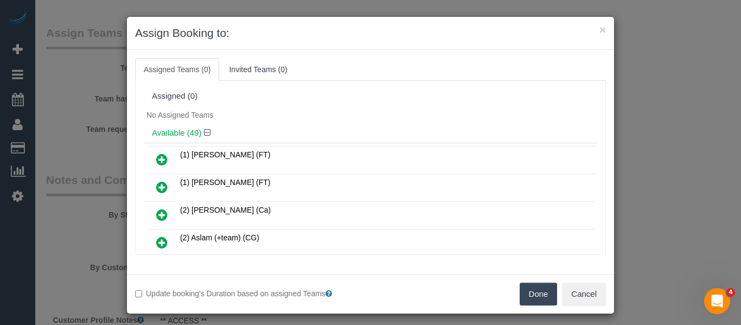
drag, startPoint x: 542, startPoint y: 297, endPoint x: 526, endPoint y: 281, distance: 23.0
click at [542, 297] on button "Done" at bounding box center [539, 294] width 38 height 23
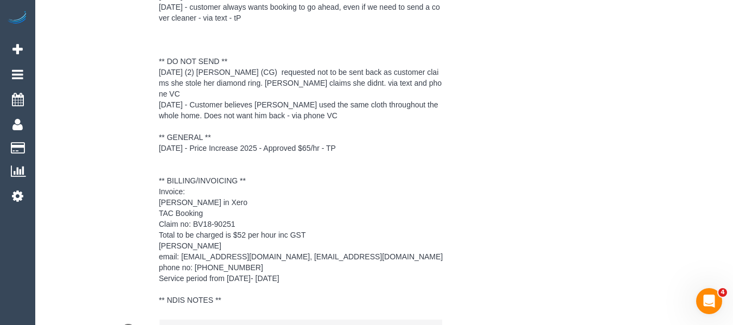
scroll to position [2260, 0]
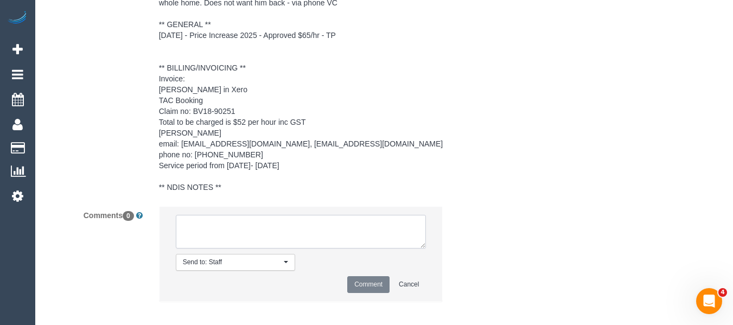
click at [275, 222] on textarea at bounding box center [301, 232] width 251 height 34
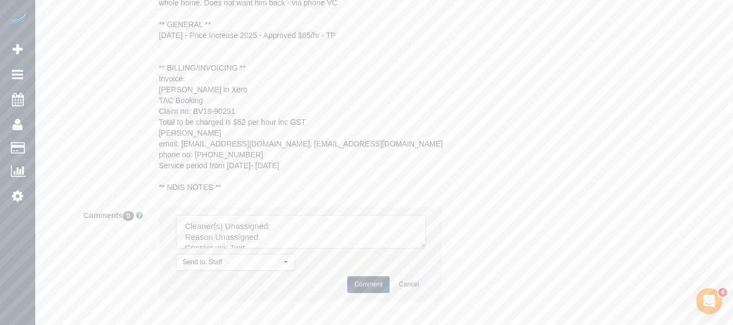
click at [282, 215] on textarea at bounding box center [301, 232] width 251 height 34
paste textarea ") Joel Wei Ong (C)"
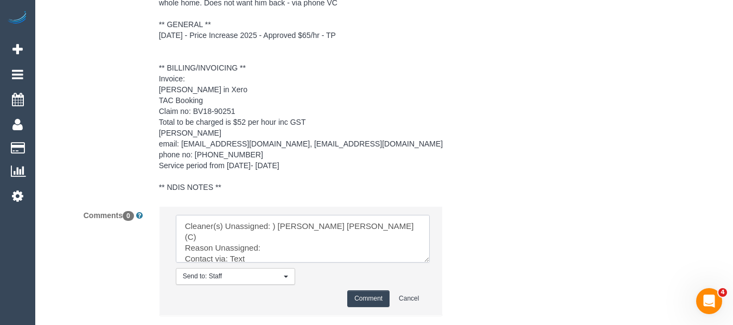
drag, startPoint x: 424, startPoint y: 245, endPoint x: 355, endPoint y: 275, distance: 75.8
click at [430, 263] on textarea at bounding box center [303, 239] width 254 height 48
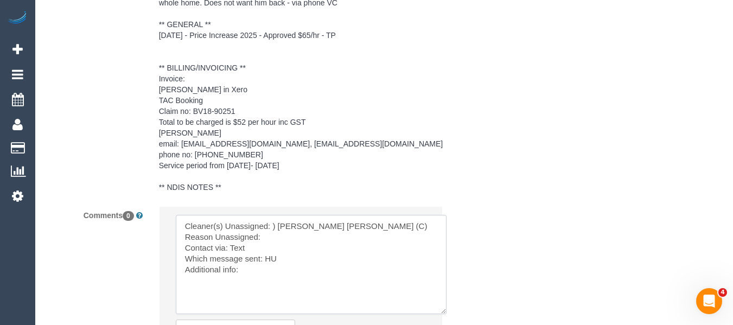
click at [283, 226] on textarea at bounding box center [311, 264] width 271 height 99
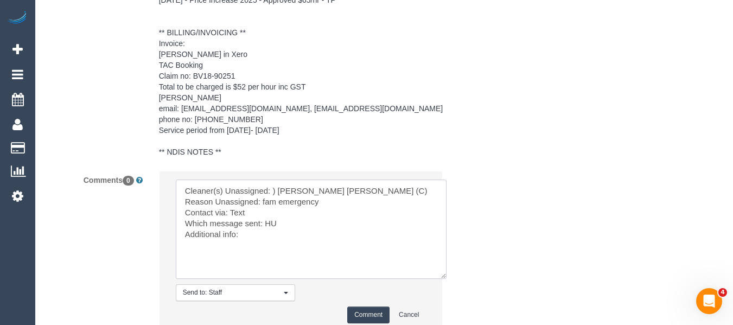
scroll to position [2314, 0]
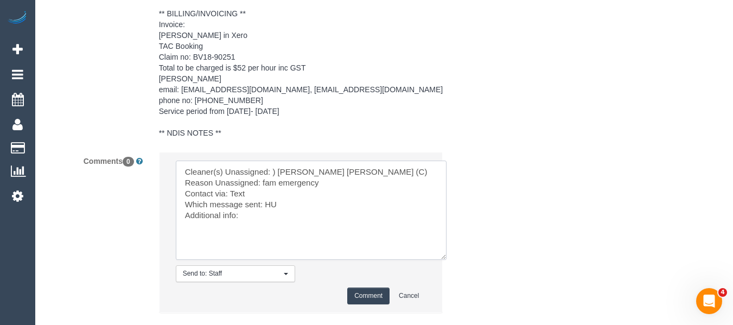
type textarea "Cleaner(s) Unassigned: ) Joel Wei Ong (C) Reason Unassigned: fam emergency Cont…"
click at [367, 287] on button "Comment" at bounding box center [368, 295] width 42 height 17
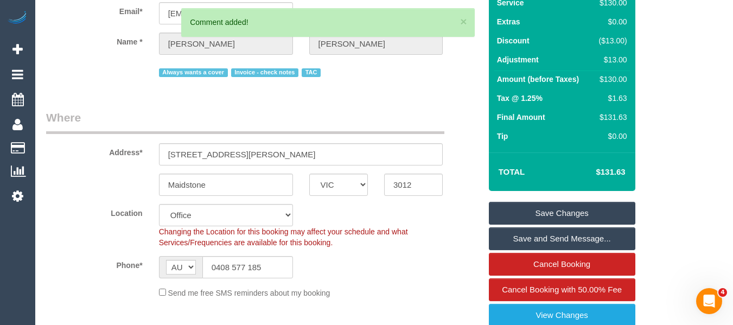
scroll to position [115, 0]
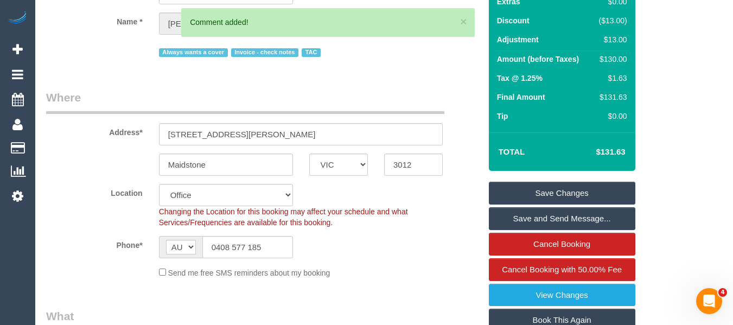
click at [604, 184] on link "Save Changes" at bounding box center [562, 193] width 146 height 23
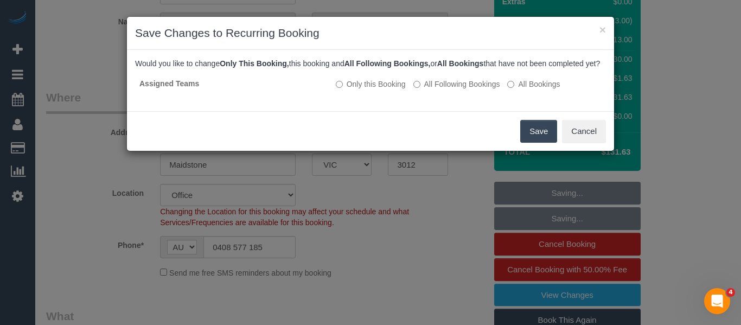
click at [539, 143] on button "Save" at bounding box center [538, 131] width 37 height 23
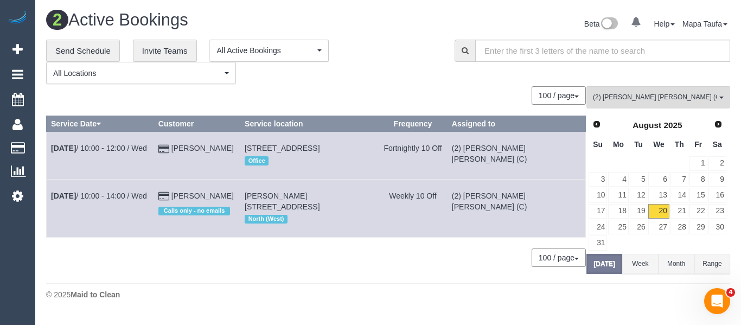
drag, startPoint x: 246, startPoint y: 149, endPoint x: 191, endPoint y: 146, distance: 54.3
click at [191, 146] on td "Oliver Gross" at bounding box center [197, 155] width 86 height 47
copy link "Oliver Gross"
drag, startPoint x: 230, startPoint y: 194, endPoint x: 68, endPoint y: 276, distance: 181.5
click at [193, 195] on td "Clare Phelan Calls only - no emails" at bounding box center [197, 208] width 86 height 58
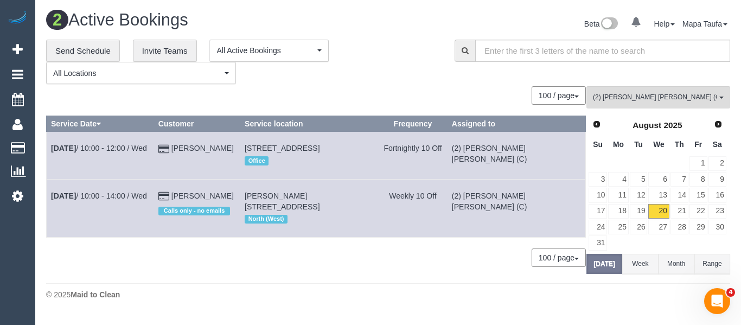
copy link "Clare Phelan"
click at [645, 104] on button "(2) Joel Wei Ong (C) All Teams" at bounding box center [658, 97] width 144 height 22
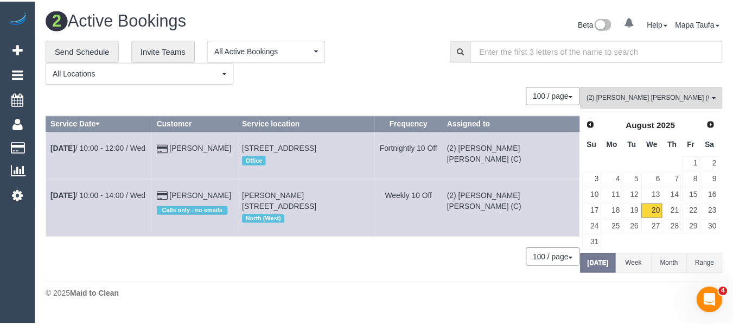
scroll to position [600, 0]
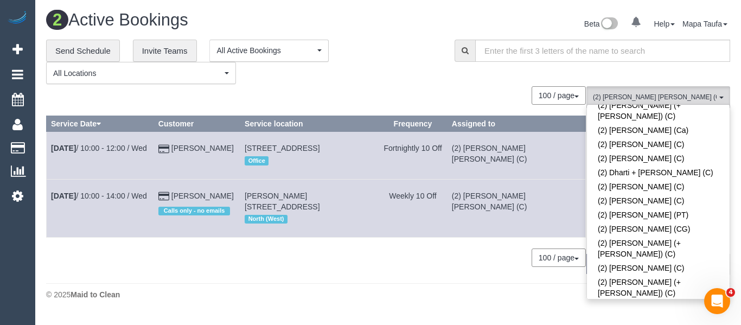
click at [634, 314] on link "(2) [PERSON_NAME] [PERSON_NAME] (C)" at bounding box center [658, 326] width 143 height 25
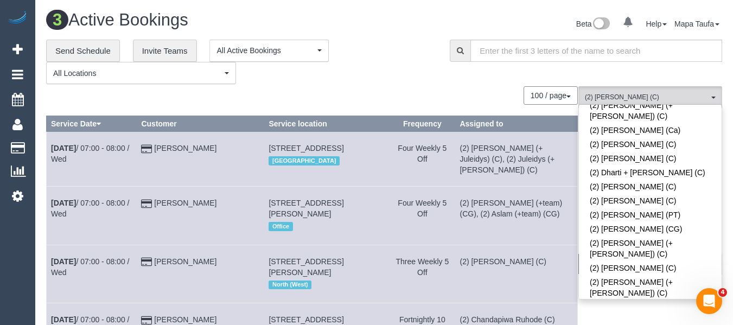
click at [372, 92] on div "100 / page 10 / page 20 / page 30 / page 40 / page 50 / page 100 / page" at bounding box center [312, 95] width 532 height 18
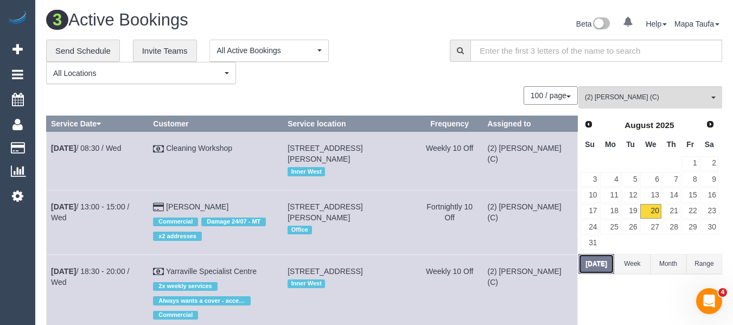
click at [599, 267] on button "Today" at bounding box center [596, 264] width 36 height 20
click at [612, 95] on span "(2) Kerry Welfare (C)" at bounding box center [647, 97] width 124 height 9
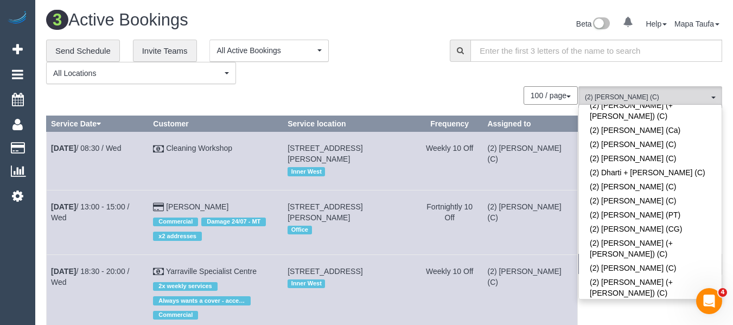
click at [446, 88] on div "100 / page 10 / page 20 / page 30 / page 40 / page 50 / page 100 / page" at bounding box center [312, 95] width 532 height 18
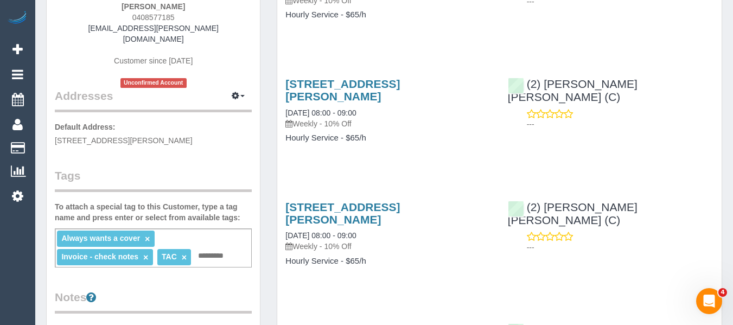
scroll to position [163, 0]
drag, startPoint x: 184, startPoint y: 20, endPoint x: 128, endPoint y: 15, distance: 56.1
click at [128, 15] on div "[PERSON_NAME] 0408577185 [EMAIL_ADDRESS][PERSON_NAME][DOMAIN_NAME] Customer sin…" at bounding box center [153, 8] width 197 height 157
copy span "0408577185"
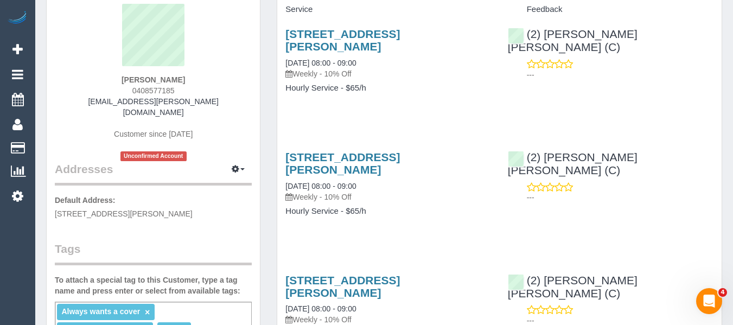
scroll to position [0, 0]
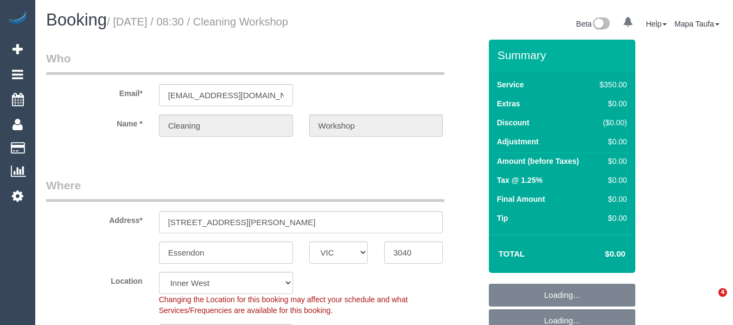
select select "VIC"
select select "300"
select select "number:28"
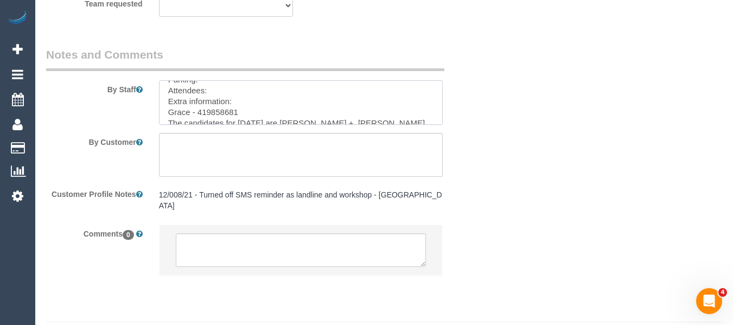
scroll to position [22, 0]
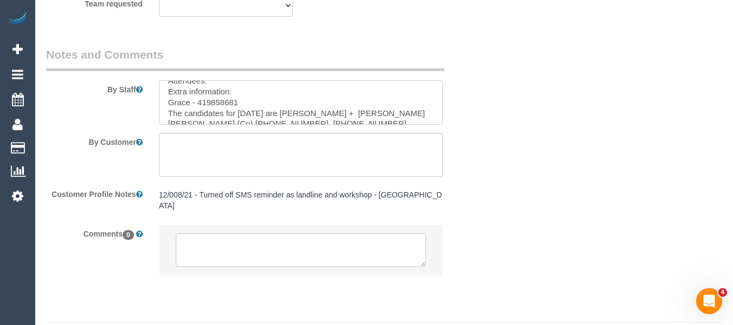
click at [220, 99] on textarea at bounding box center [301, 102] width 284 height 44
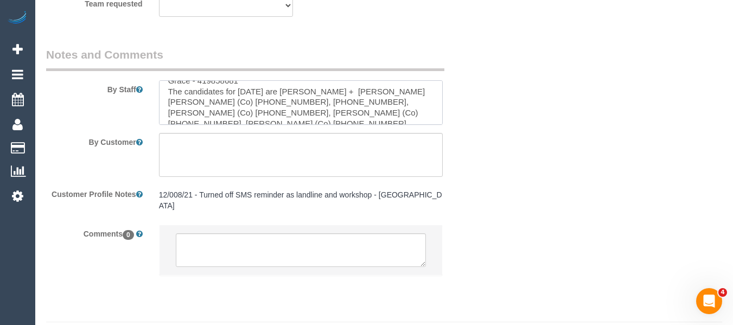
drag, startPoint x: 304, startPoint y: 100, endPoint x: 254, endPoint y: 100, distance: 49.9
click at [254, 100] on textarea at bounding box center [301, 102] width 284 height 44
drag, startPoint x: 362, startPoint y: 102, endPoint x: 301, endPoint y: 105, distance: 61.4
click at [313, 101] on textarea at bounding box center [301, 102] width 284 height 44
drag, startPoint x: 241, startPoint y: 110, endPoint x: 190, endPoint y: 108, distance: 51.0
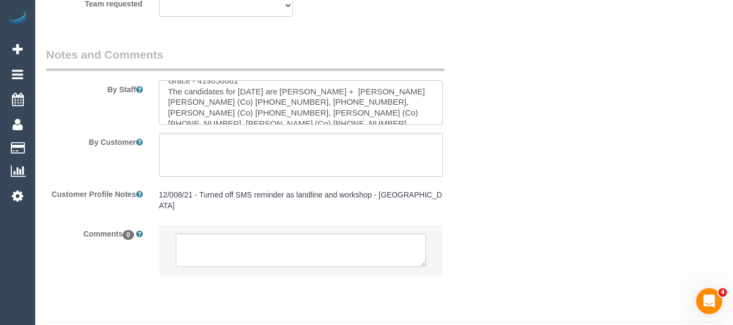
click at [190, 108] on textarea at bounding box center [301, 102] width 284 height 44
drag, startPoint x: 370, startPoint y: 111, endPoint x: 322, endPoint y: 111, distance: 48.8
click at [322, 111] on textarea at bounding box center [301, 102] width 284 height 44
click at [360, 105] on textarea at bounding box center [301, 102] width 284 height 44
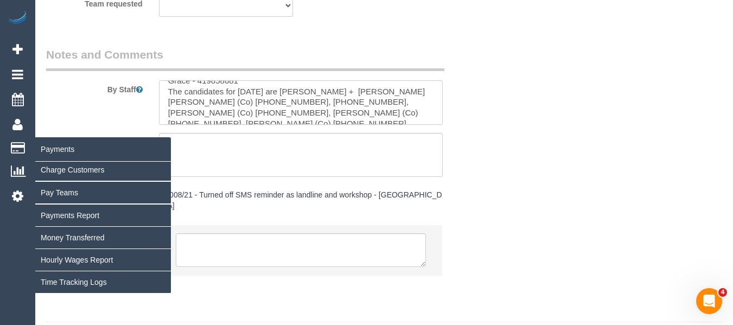
drag, startPoint x: 363, startPoint y: 101, endPoint x: 15, endPoint y: 146, distance: 351.1
click at [323, 98] on textarea at bounding box center [301, 102] width 284 height 44
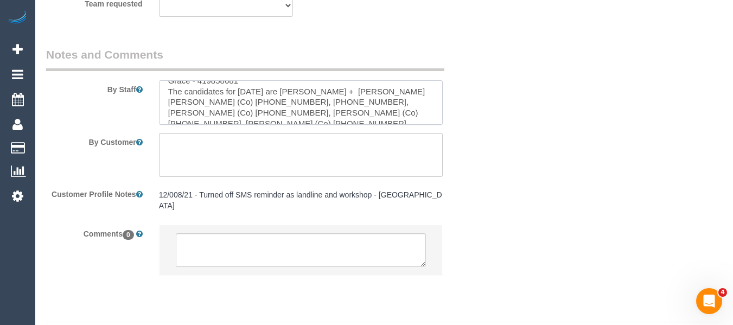
drag, startPoint x: 239, startPoint y: 112, endPoint x: 201, endPoint y: 111, distance: 38.5
click at [201, 111] on textarea at bounding box center [301, 102] width 284 height 44
click at [373, 118] on textarea at bounding box center [301, 102] width 284 height 44
drag, startPoint x: 370, startPoint y: 113, endPoint x: 330, endPoint y: 112, distance: 39.6
click at [330, 112] on textarea at bounding box center [301, 102] width 284 height 44
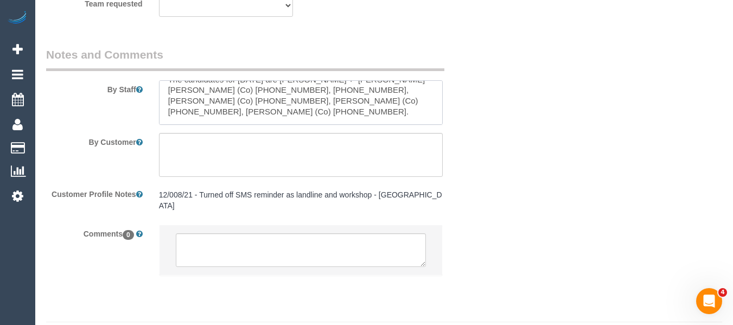
scroll to position [65, 0]
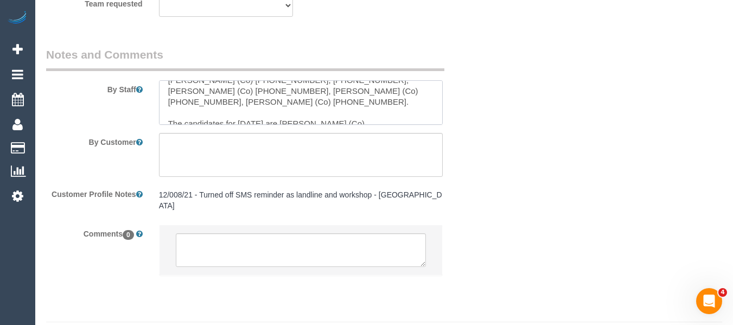
drag, startPoint x: 239, startPoint y: 100, endPoint x: 200, endPoint y: 100, distance: 39.6
click at [200, 100] on textarea at bounding box center [301, 102] width 284 height 44
click at [419, 106] on textarea at bounding box center [301, 102] width 284 height 44
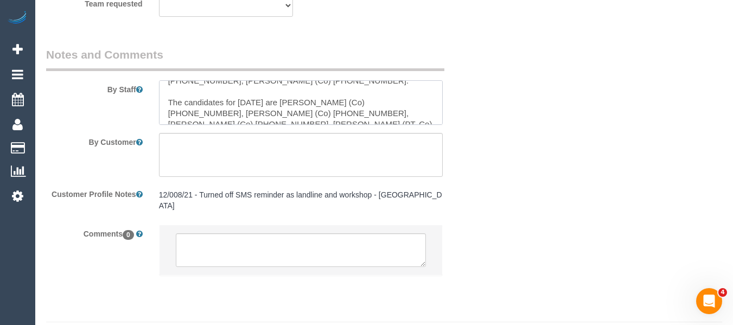
scroll to position [87, 0]
drag, startPoint x: 391, startPoint y: 100, endPoint x: 348, endPoint y: 100, distance: 42.3
click at [348, 100] on textarea at bounding box center [301, 102] width 284 height 44
click at [403, 103] on textarea at bounding box center [301, 102] width 284 height 44
drag, startPoint x: 390, startPoint y: 99, endPoint x: 352, endPoint y: 99, distance: 38.0
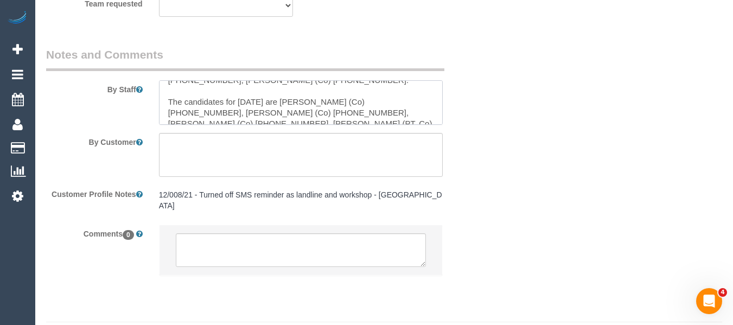
click at [352, 99] on textarea at bounding box center [301, 102] width 284 height 44
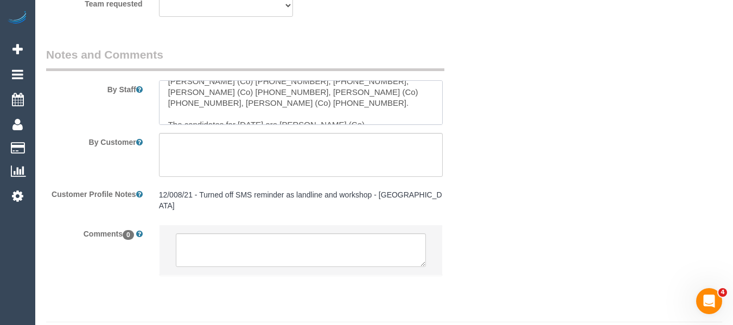
drag, startPoint x: 239, startPoint y: 90, endPoint x: 203, endPoint y: 92, distance: 35.9
click at [202, 91] on textarea at bounding box center [301, 102] width 284 height 44
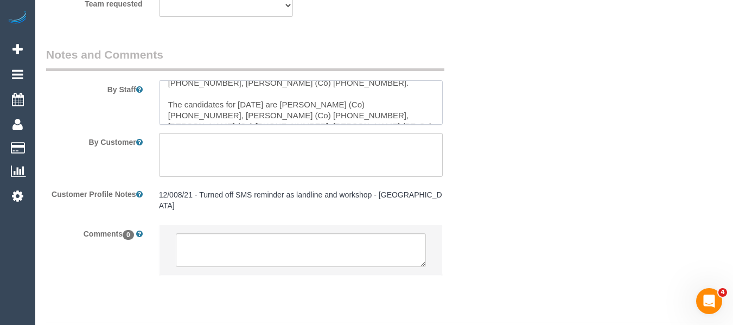
scroll to position [106, 0]
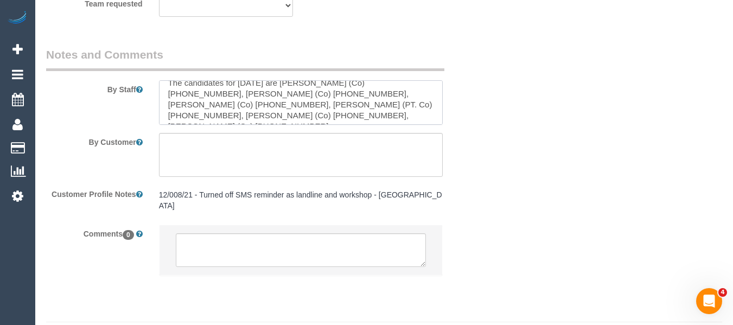
click at [241, 102] on textarea at bounding box center [301, 102] width 284 height 44
drag, startPoint x: 240, startPoint y: 93, endPoint x: 200, endPoint y: 92, distance: 40.2
click at [200, 92] on textarea at bounding box center [301, 102] width 284 height 44
drag, startPoint x: 332, startPoint y: 95, endPoint x: 292, endPoint y: 94, distance: 39.6
click at [292, 94] on textarea at bounding box center [301, 102] width 284 height 44
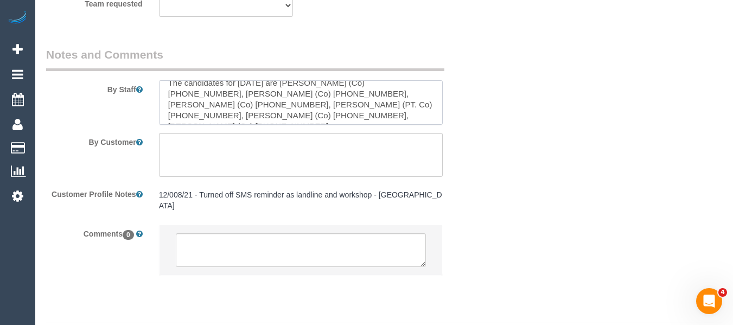
click at [199, 103] on textarea at bounding box center [301, 102] width 284 height 44
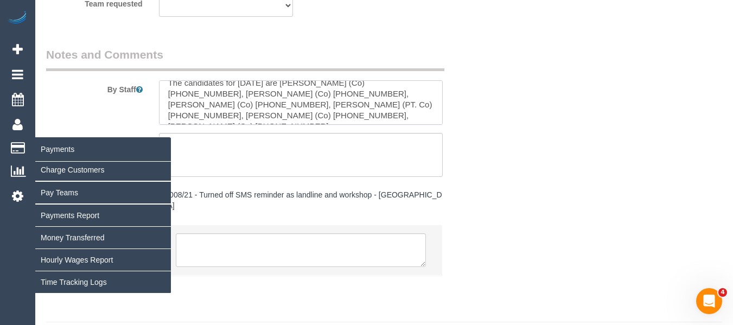
drag, startPoint x: 222, startPoint y: 104, endPoint x: 33, endPoint y: 139, distance: 193.1
click at [182, 104] on textarea at bounding box center [301, 102] width 284 height 44
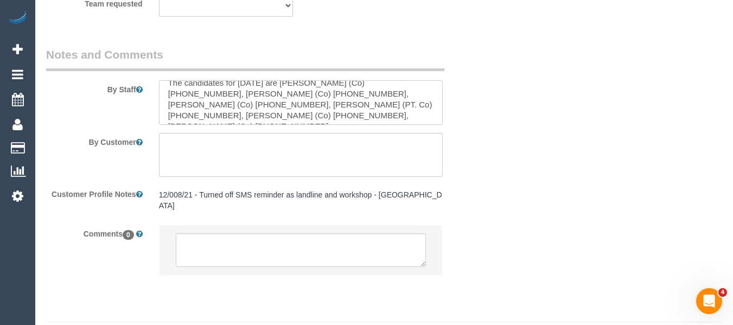
drag, startPoint x: 334, startPoint y: 102, endPoint x: 293, endPoint y: 101, distance: 40.1
click at [293, 101] on textarea at bounding box center [301, 102] width 284 height 44
drag, startPoint x: 332, startPoint y: 134, endPoint x: 297, endPoint y: 126, distance: 35.5
click at [326, 133] on textarea at bounding box center [301, 155] width 284 height 44
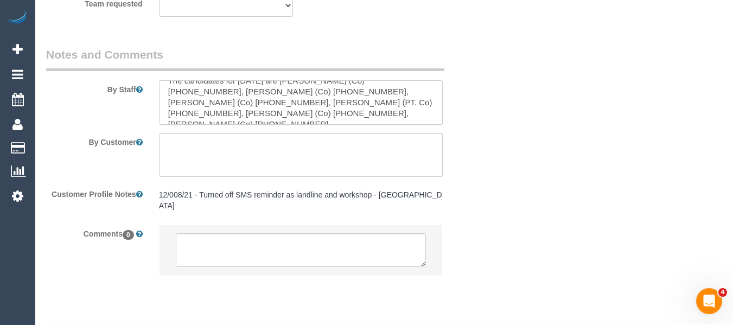
drag, startPoint x: 222, startPoint y: 114, endPoint x: 182, endPoint y: 114, distance: 39.6
click at [182, 114] on textarea at bounding box center [301, 102] width 284 height 44
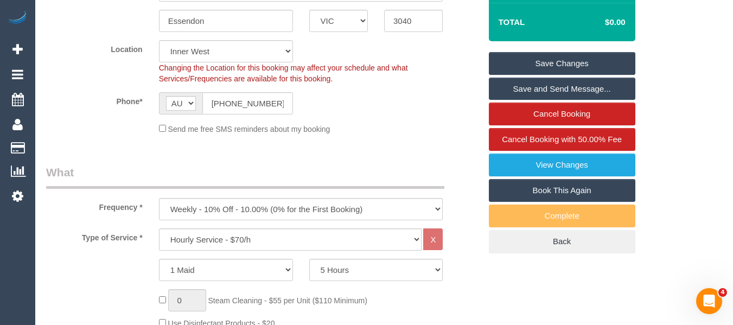
scroll to position [216, 0]
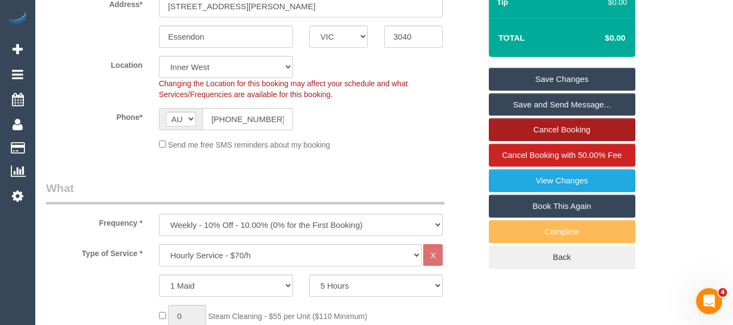
click at [571, 129] on link "Cancel Booking" at bounding box center [562, 129] width 146 height 23
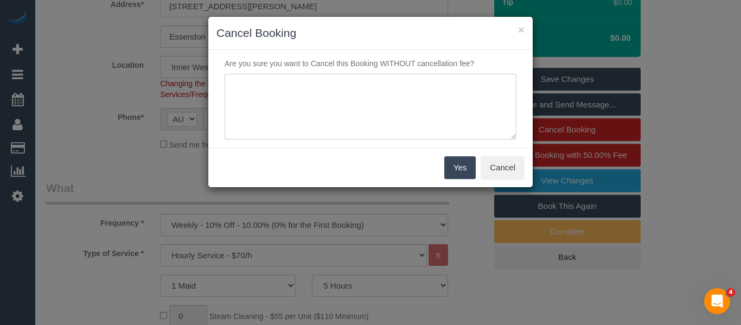
click at [323, 116] on textarea at bounding box center [371, 107] width 292 height 66
drag, startPoint x: 516, startPoint y: 170, endPoint x: 721, endPoint y: 135, distance: 208.1
click at [517, 170] on button "Cancel" at bounding box center [503, 167] width 44 height 23
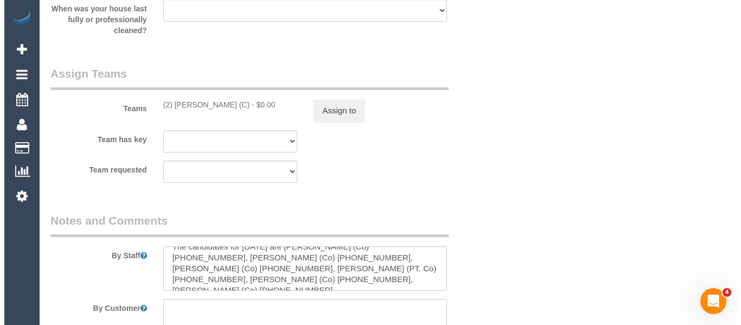
scroll to position [1690, 0]
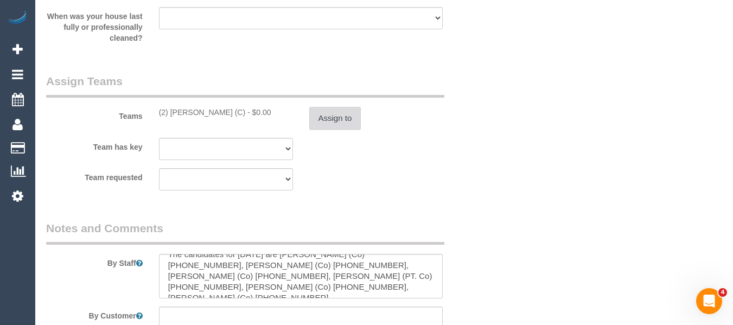
click at [355, 130] on sui-booking-teams "Teams (2) Kerry Welfare (C) - $0.00 Assign to Team has key (2) Kerry Welfare (C…" at bounding box center [263, 131] width 434 height 117
click at [350, 118] on button "Assign to" at bounding box center [335, 118] width 52 height 23
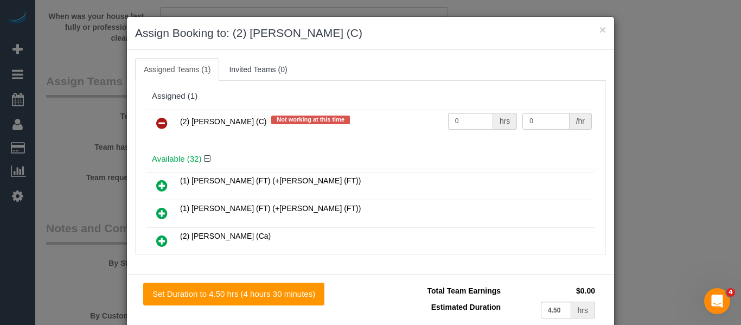
drag, startPoint x: 244, startPoint y: 124, endPoint x: 189, endPoint y: 124, distance: 54.8
click at [189, 124] on span "(2) [PERSON_NAME] (C)" at bounding box center [223, 121] width 86 height 9
copy span "Kerry Welfare (C"
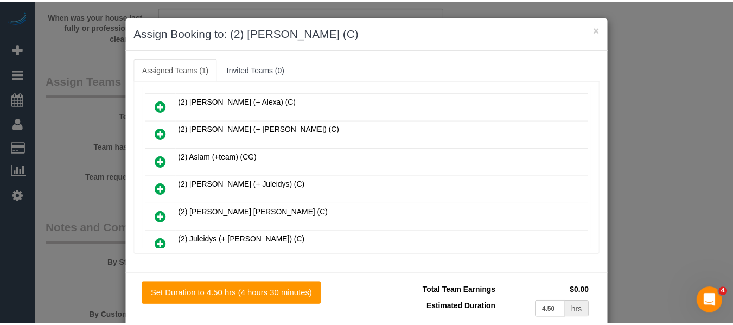
scroll to position [0, 0]
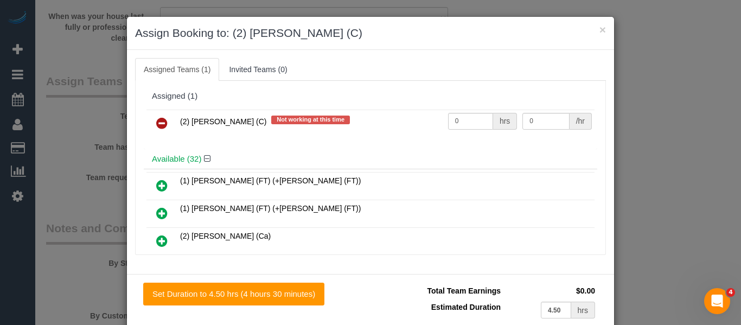
click at [159, 118] on icon at bounding box center [161, 123] width 11 height 13
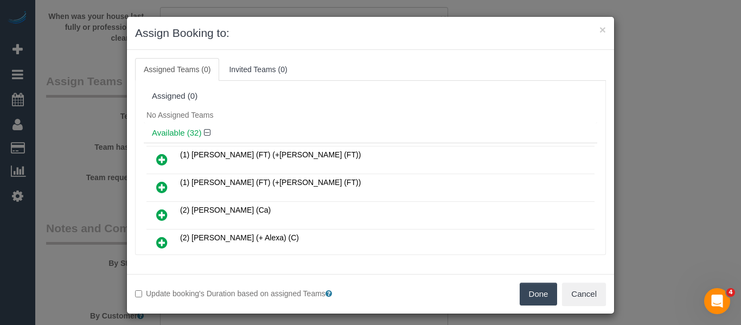
click at [525, 290] on button "Done" at bounding box center [539, 294] width 38 height 23
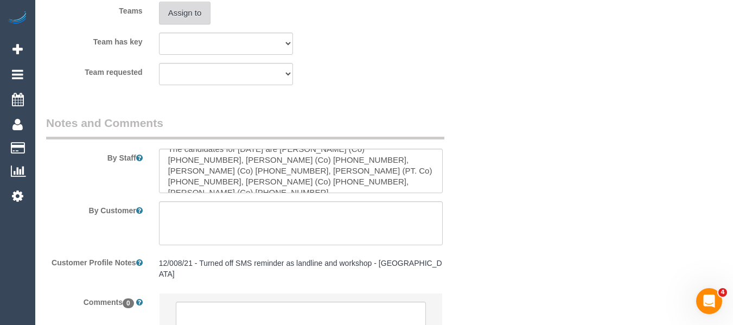
scroll to position [1882, 0]
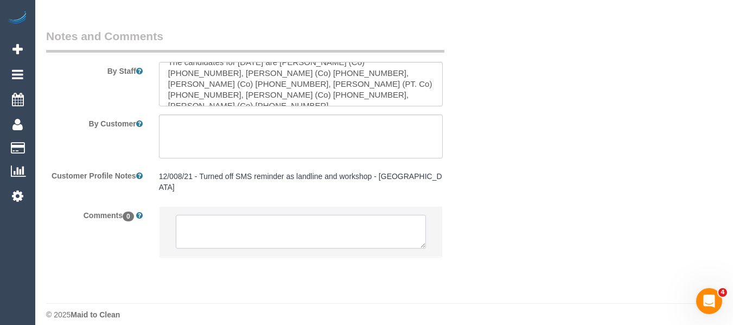
click at [248, 224] on textarea at bounding box center [301, 232] width 251 height 34
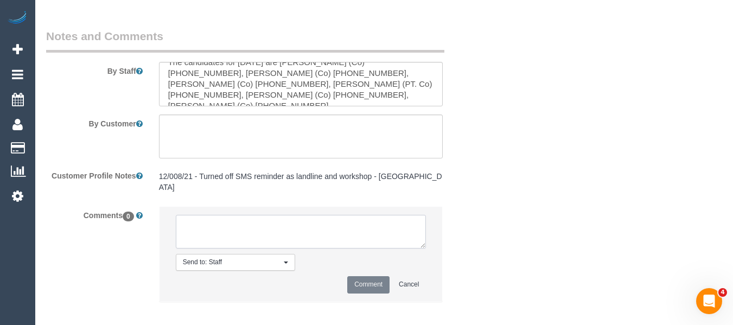
type textarea "-"
paste textarea "Kerry Welfare (C"
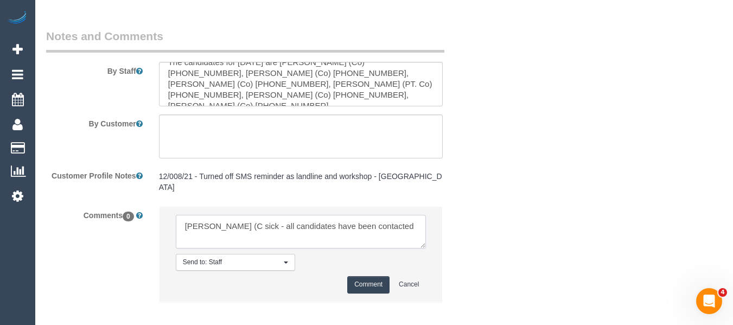
type textarea "Kerry Welfare (C sick - all candidates have been contacted"
click at [355, 276] on button "Comment" at bounding box center [368, 284] width 42 height 17
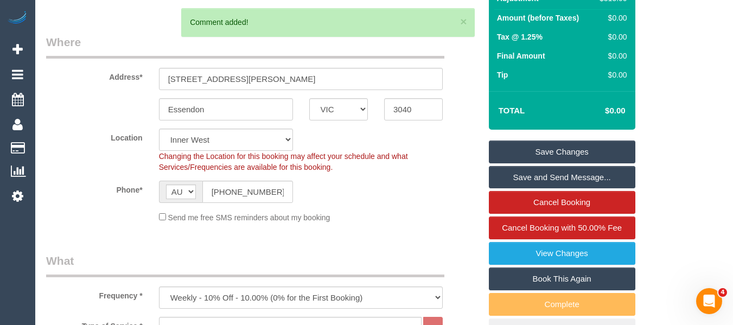
scroll to position [127, 0]
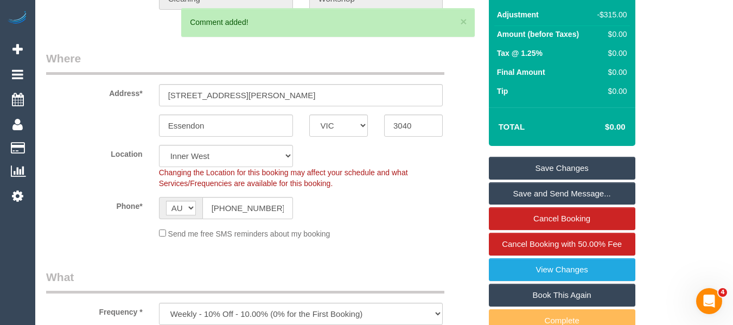
click at [572, 164] on link "Save Changes" at bounding box center [562, 168] width 146 height 23
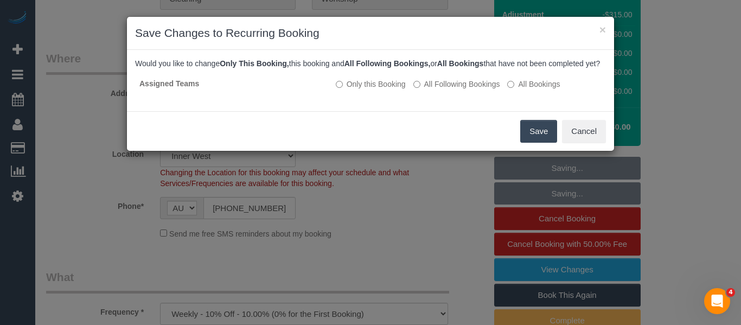
click at [539, 143] on button "Save" at bounding box center [538, 131] width 37 height 23
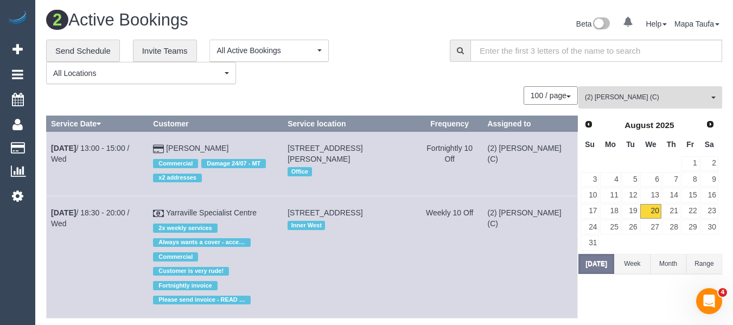
click at [614, 92] on button "(2) Kerry Welfare (C) All Teams" at bounding box center [650, 97] width 144 height 22
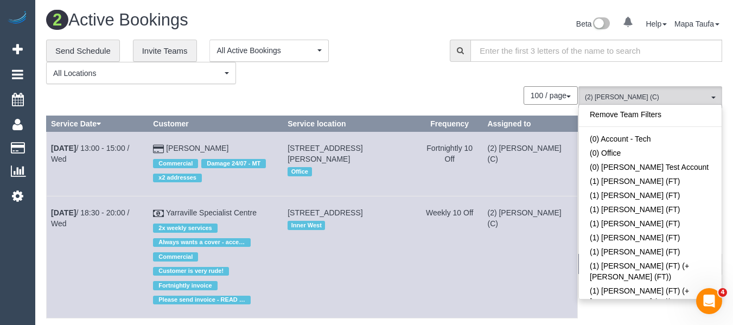
scroll to position [670, 0]
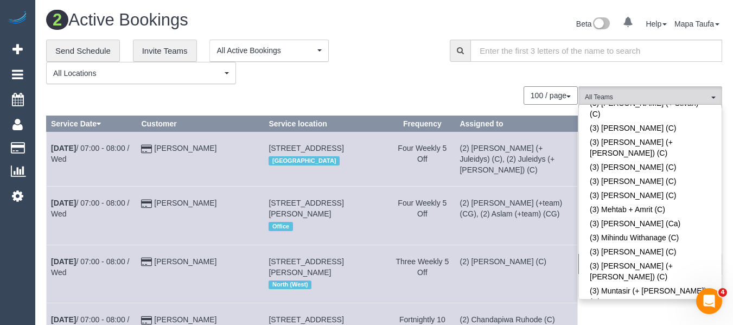
scroll to position [2617, 0]
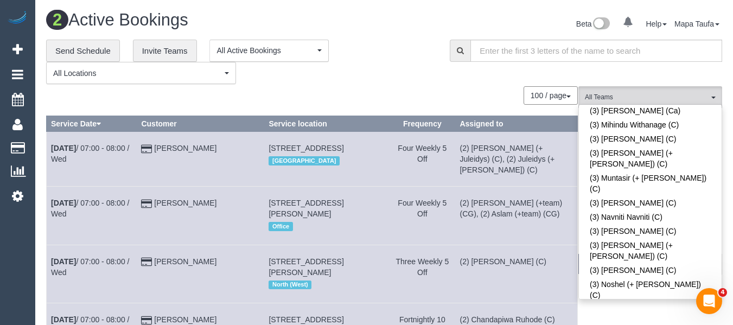
click at [383, 84] on div "**********" at bounding box center [239, 62] width 387 height 45
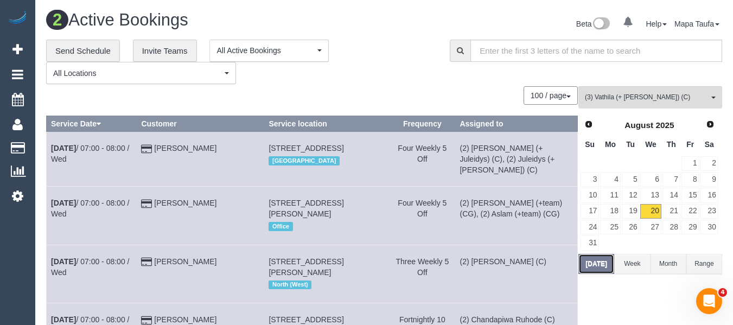
click at [589, 265] on button "Today" at bounding box center [596, 264] width 36 height 20
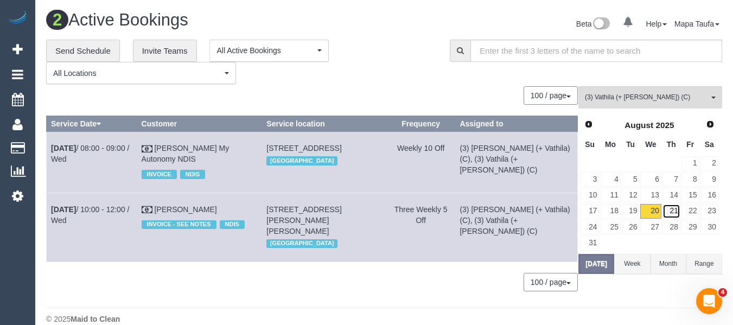
click at [674, 210] on link "21" at bounding box center [671, 211] width 18 height 15
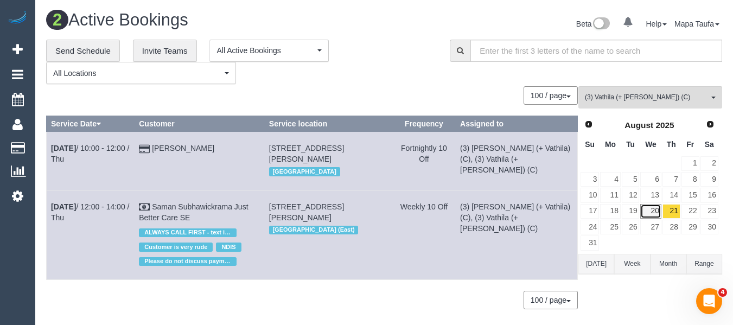
click at [655, 214] on link "20" at bounding box center [650, 211] width 21 height 15
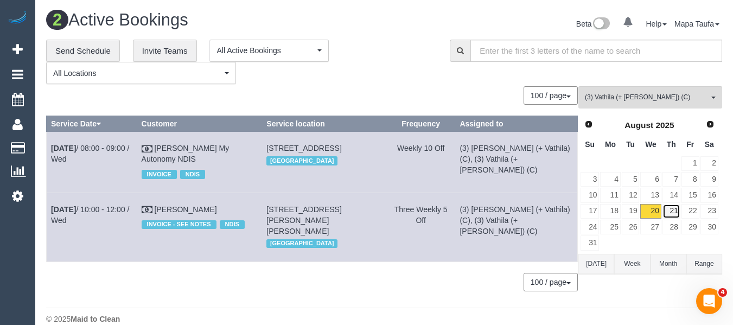
click at [676, 213] on link "21" at bounding box center [671, 211] width 18 height 15
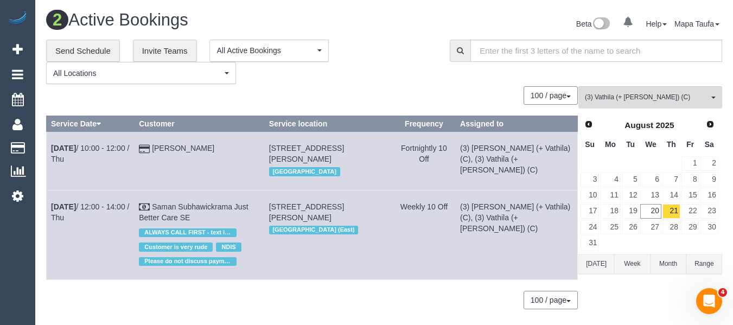
click at [598, 264] on button "Today" at bounding box center [596, 264] width 36 height 20
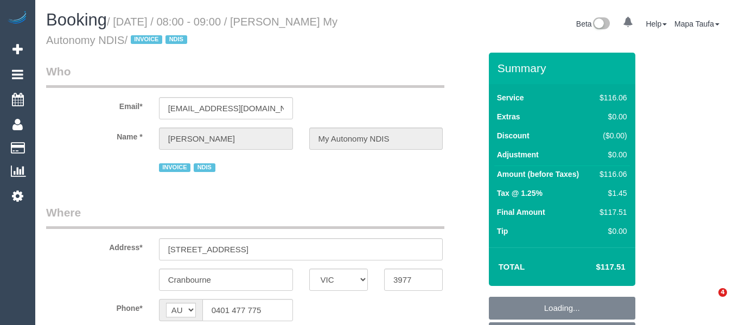
select select "VIC"
select select "object:1060"
select select "number:27"
select select "number:14"
select select "number:19"
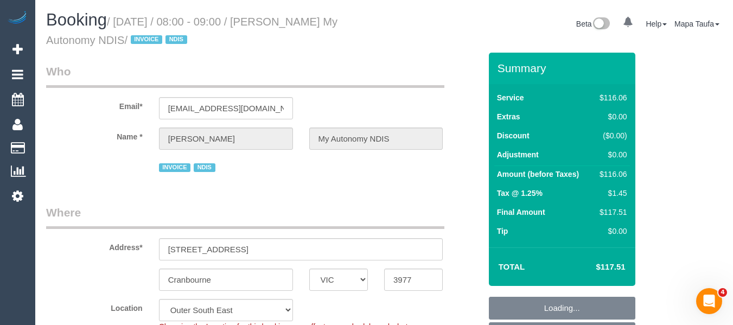
select select "number:25"
select select "number:35"
select select "number:13"
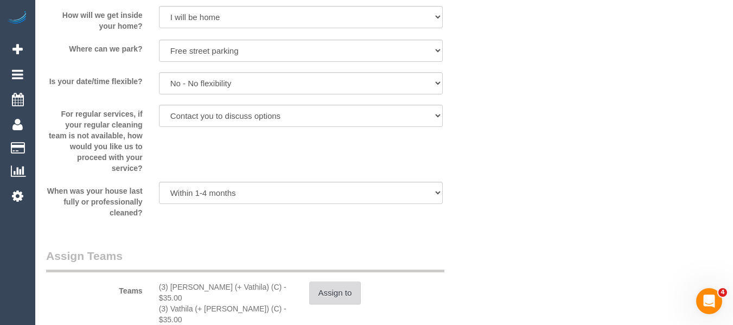
scroll to position [1302, 0]
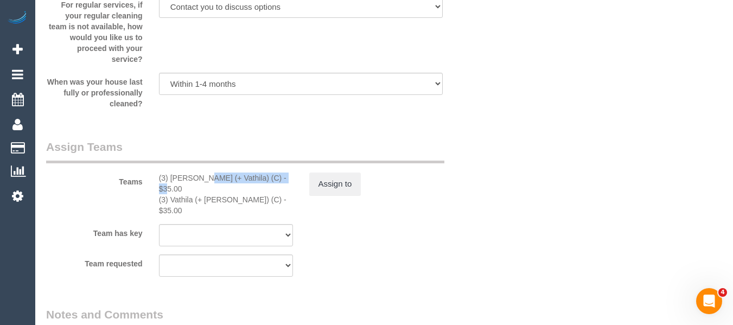
drag, startPoint x: 254, startPoint y: 178, endPoint x: 171, endPoint y: 171, distance: 82.8
click at [171, 171] on div "Teams (3) [PERSON_NAME] (+ Vathila) (C) - $35.00 (3) Vathila (+ [PERSON_NAME]) …" at bounding box center [263, 177] width 451 height 77
click at [346, 183] on button "Assign to" at bounding box center [335, 183] width 52 height 23
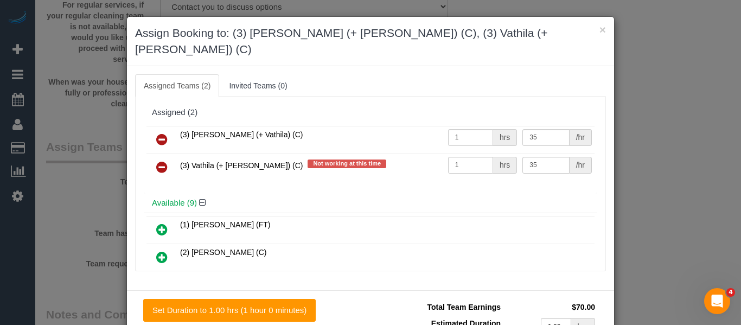
click at [163, 133] on icon at bounding box center [161, 139] width 11 height 13
click at [163, 161] on icon at bounding box center [161, 167] width 11 height 13
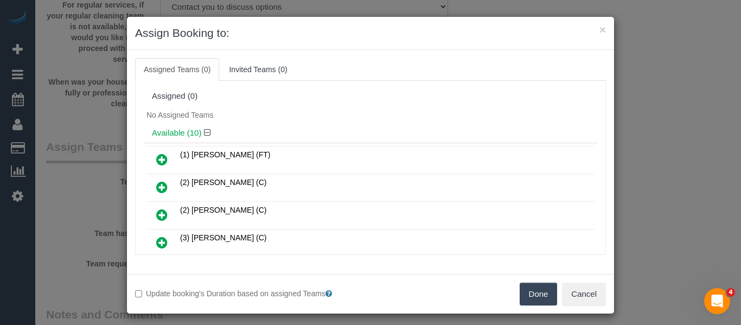
drag, startPoint x: 533, startPoint y: 290, endPoint x: 537, endPoint y: 276, distance: 14.8
click at [533, 290] on button "Done" at bounding box center [539, 294] width 38 height 23
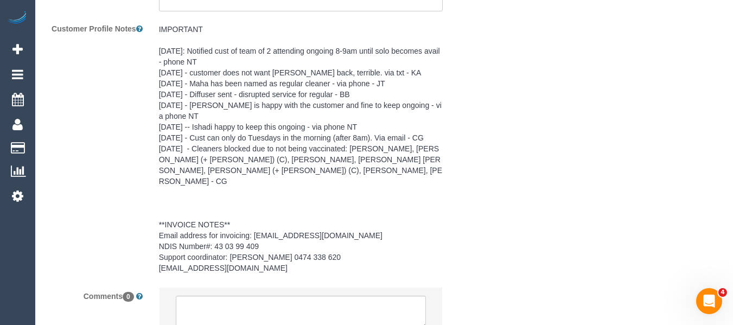
scroll to position [1788, 0]
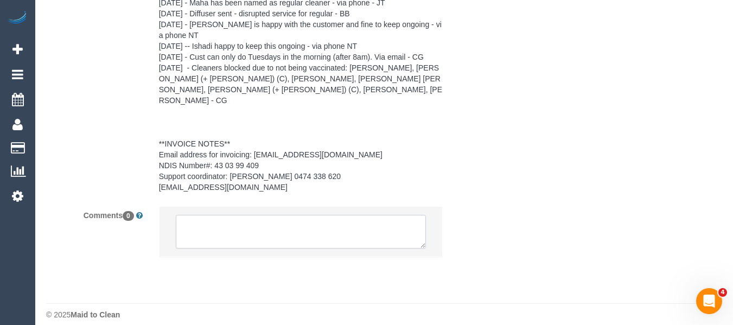
click at [243, 216] on textarea at bounding box center [301, 232] width 251 height 34
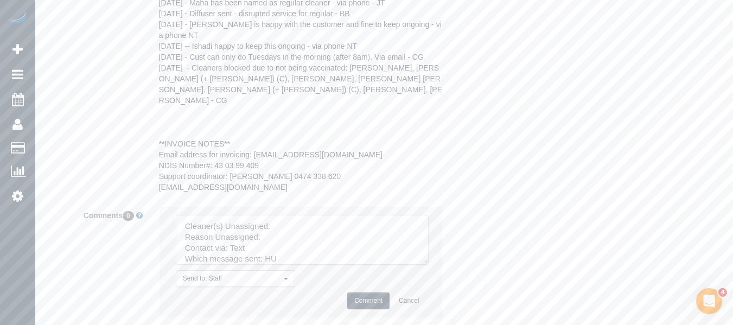
drag, startPoint x: 421, startPoint y: 251, endPoint x: 383, endPoint y: 271, distance: 42.9
click at [429, 265] on textarea at bounding box center [302, 240] width 253 height 50
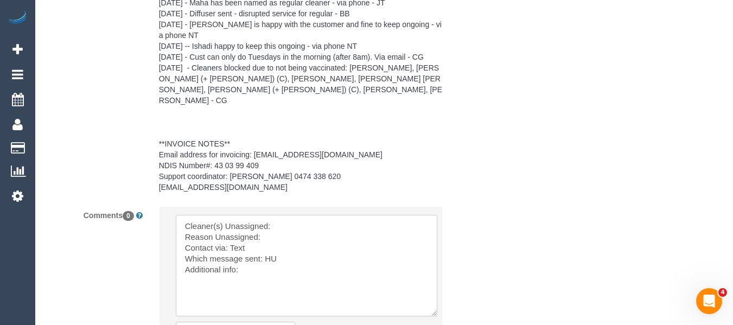
click at [297, 215] on textarea at bounding box center [306, 265] width 261 height 101
paste textarea "[PERSON_NAME] (+ Vathila) (C)"
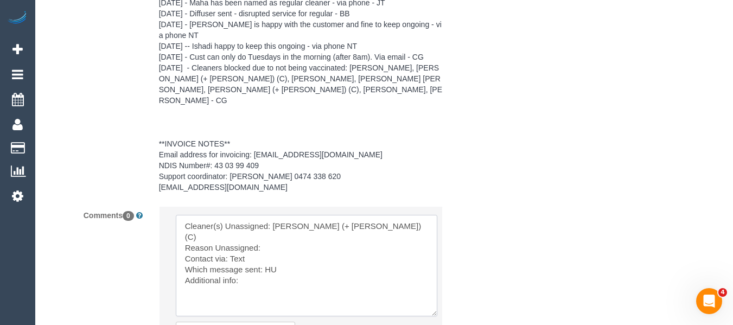
click at [286, 225] on textarea at bounding box center [306, 265] width 261 height 101
click at [257, 235] on textarea at bounding box center [306, 265] width 261 height 101
click at [271, 250] on textarea at bounding box center [306, 265] width 261 height 101
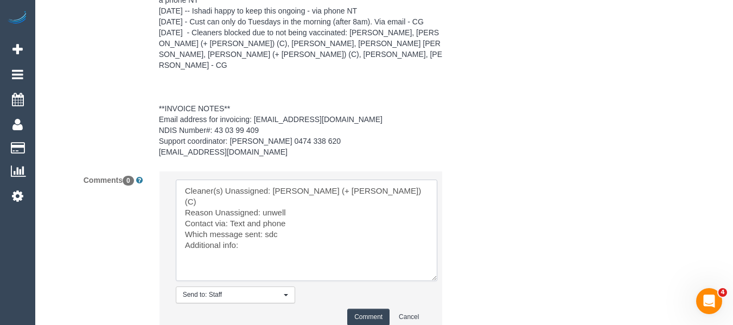
scroll to position [1842, 0]
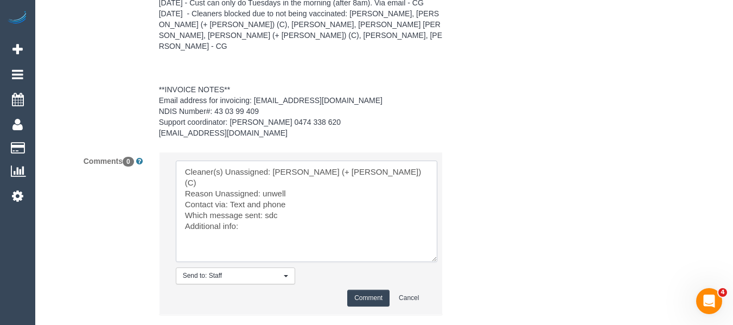
type textarea "Cleaner(s) Unassigned: Suchetha (+ Vathila) (C) Reason Unassigned: unwell Conta…"
click at [381, 290] on button "Comment" at bounding box center [368, 298] width 42 height 17
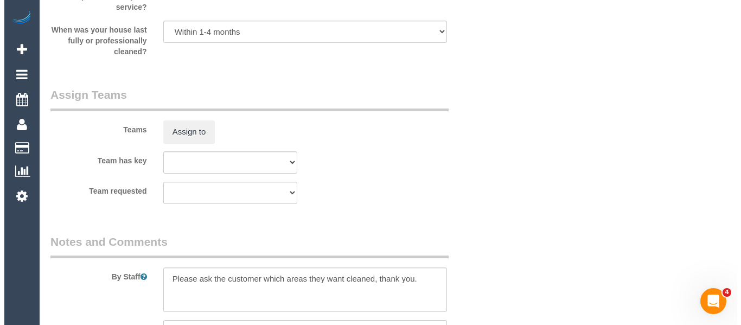
scroll to position [0, 0]
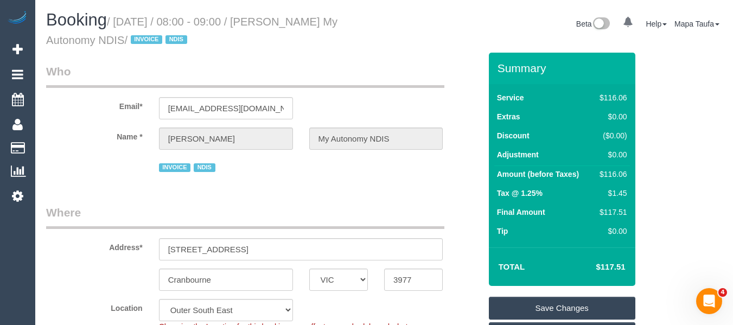
click at [555, 305] on link "Save Changes" at bounding box center [562, 308] width 146 height 23
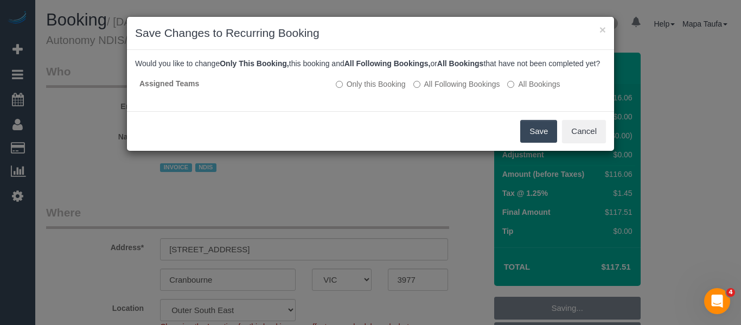
click at [538, 142] on button "Save" at bounding box center [538, 131] width 37 height 23
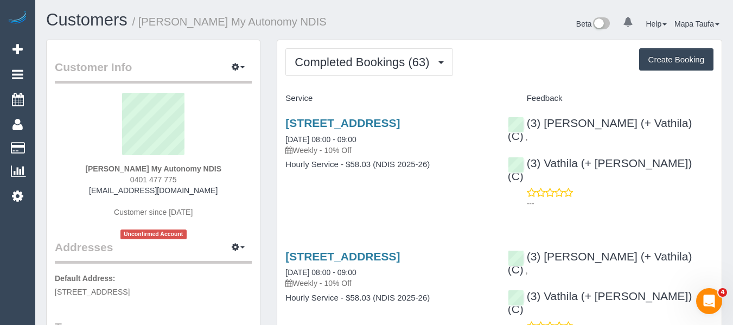
drag, startPoint x: 192, startPoint y: 177, endPoint x: 127, endPoint y: 177, distance: 65.1
click at [127, 177] on div "[PERSON_NAME] My Autonomy NDIS 0401 477 775 [EMAIL_ADDRESS][DOMAIN_NAME] Custom…" at bounding box center [153, 166] width 197 height 146
copy span "0401 477 775"
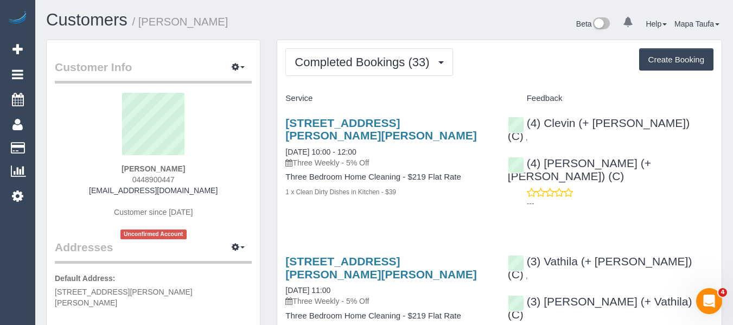
drag, startPoint x: 165, startPoint y: 174, endPoint x: 189, endPoint y: 175, distance: 24.4
click at [188, 175] on div "[PERSON_NAME] 0448900447 [EMAIL_ADDRESS][DOMAIN_NAME] Customer since [DATE] Unc…" at bounding box center [153, 166] width 197 height 146
drag, startPoint x: 199, startPoint y: 172, endPoint x: 201, endPoint y: 180, distance: 7.4
click at [200, 172] on div "[PERSON_NAME] 0448900447 [EMAIL_ADDRESS][DOMAIN_NAME] Customer since [DATE] Unc…" at bounding box center [153, 166] width 197 height 146
click at [191, 185] on div "[PERSON_NAME] 0448900447 [EMAIL_ADDRESS][DOMAIN_NAME] Customer since [DATE] Unc…" at bounding box center [153, 166] width 197 height 146
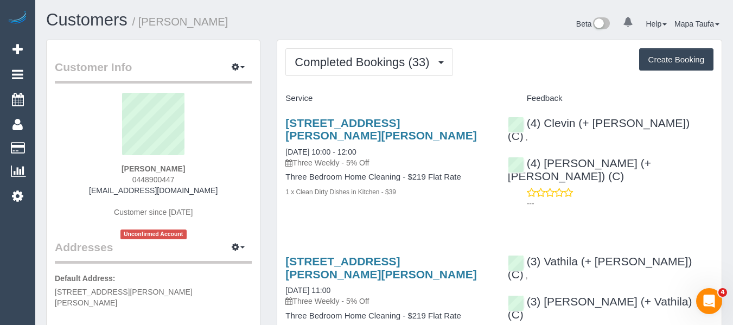
drag, startPoint x: 191, startPoint y: 178, endPoint x: 131, endPoint y: 176, distance: 60.2
click at [115, 178] on div "[PERSON_NAME] 0448900447 [EMAIL_ADDRESS][DOMAIN_NAME] Customer since [DATE] Unc…" at bounding box center [153, 166] width 197 height 146
copy span "0448900447"
click at [230, 169] on div "[PERSON_NAME] 0448900447 [EMAIL_ADDRESS][DOMAIN_NAME] Customer since [DATE] Unc…" at bounding box center [153, 166] width 197 height 146
drag, startPoint x: 184, startPoint y: 180, endPoint x: 139, endPoint y: 187, distance: 45.0
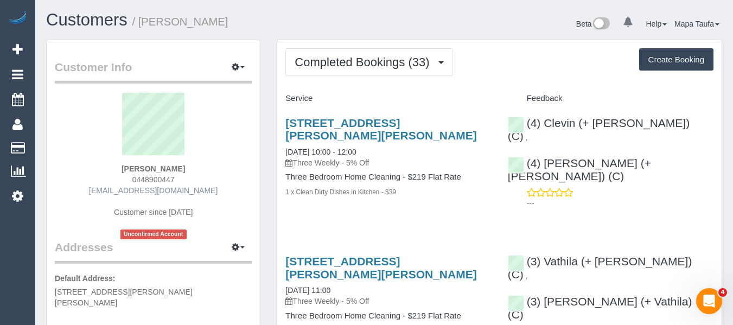
click at [124, 180] on div "[PERSON_NAME] 0448900447 [EMAIL_ADDRESS][DOMAIN_NAME] Customer since [DATE] Unc…" at bounding box center [153, 166] width 197 height 146
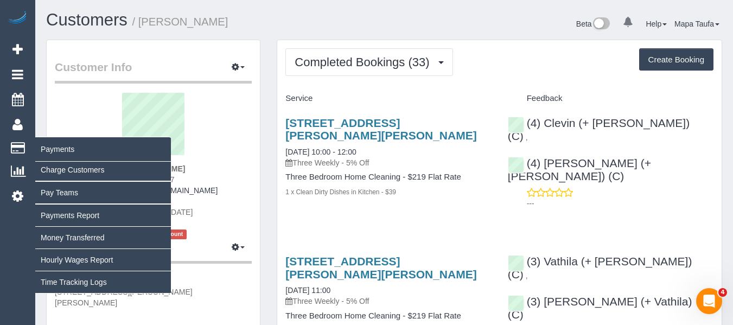
copy span "0448900447"
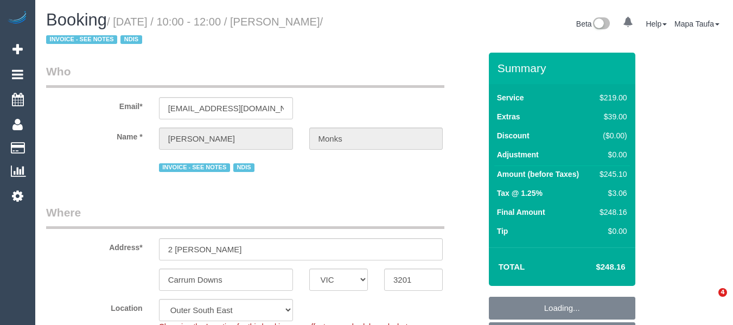
select select "VIC"
select select "string:check"
select select "spot1"
select select "number:27"
select select "number:14"
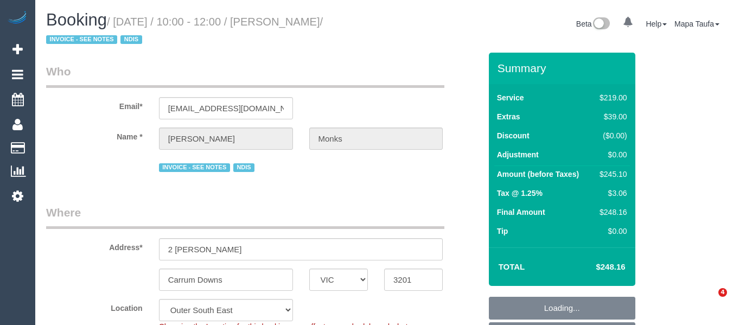
select select "number:19"
select select "number:22"
select select "number:33"
select select "number:13"
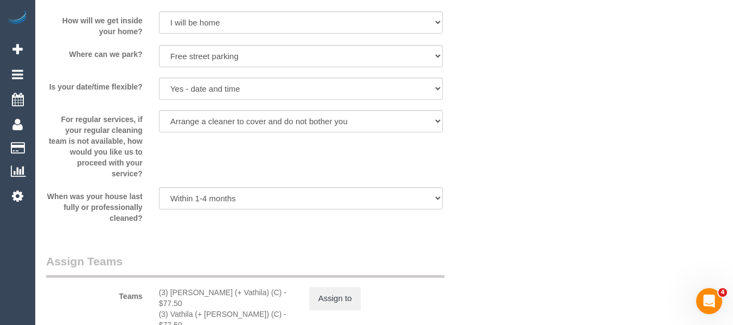
scroll to position [1625, 0]
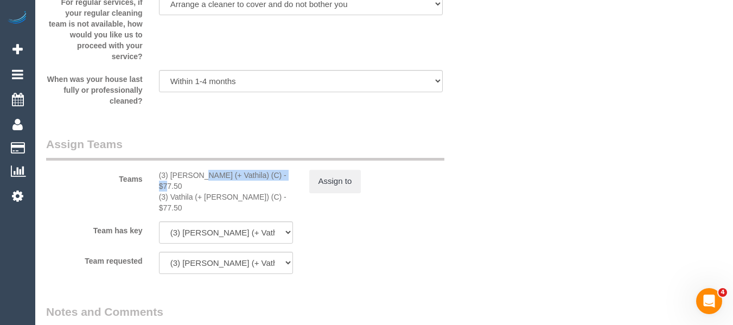
drag, startPoint x: 253, startPoint y: 176, endPoint x: 237, endPoint y: 180, distance: 16.3
click at [169, 176] on div "(3) Suchetha (+ Vathila) (C) - $77.50" at bounding box center [226, 181] width 134 height 22
click at [340, 183] on button "Assign to" at bounding box center [335, 181] width 52 height 23
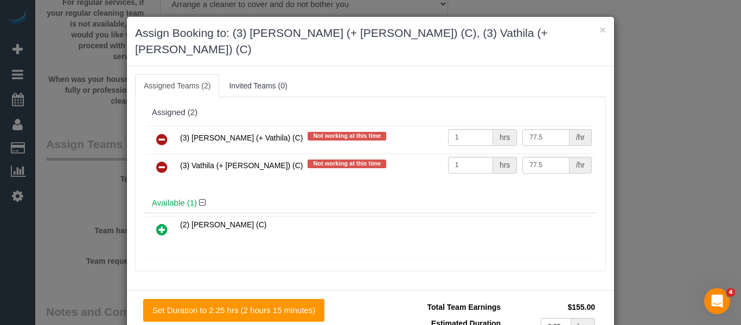
click at [165, 129] on link at bounding box center [161, 140] width 25 height 22
click at [165, 157] on link at bounding box center [161, 168] width 25 height 22
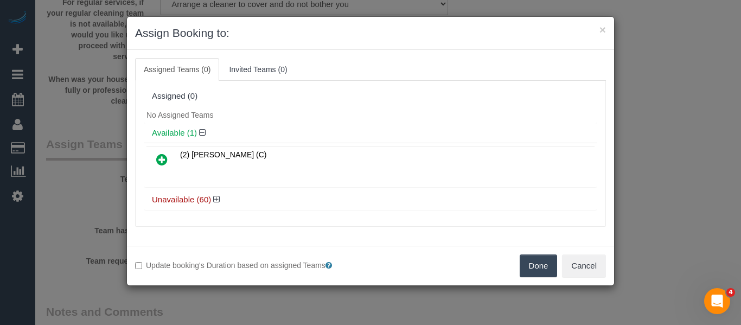
drag, startPoint x: 520, startPoint y: 264, endPoint x: 538, endPoint y: 266, distance: 18.1
click at [536, 266] on button "Done" at bounding box center [539, 265] width 38 height 23
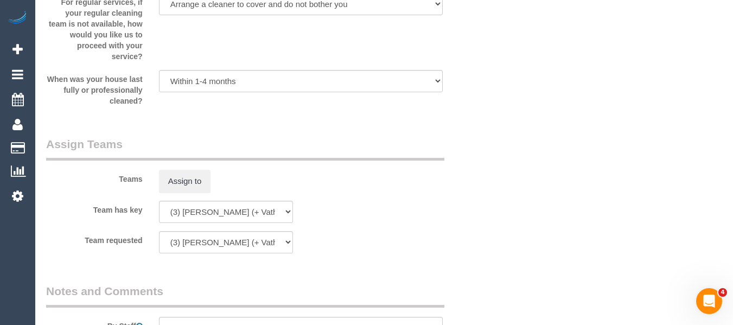
click at [538, 265] on div "× Assign Booking to: Assigned Teams (0) Invited Teams (0) Assigned (0) No Assig…" at bounding box center [366, 162] width 733 height 325
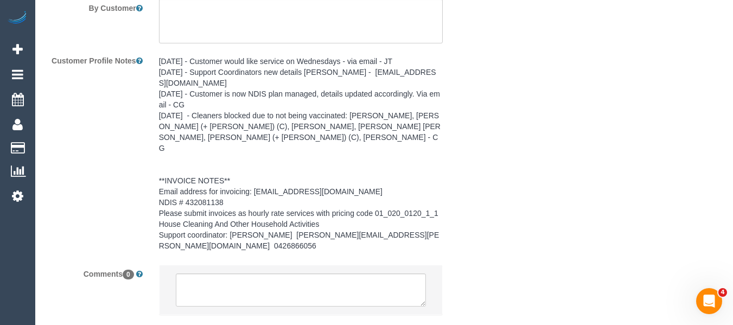
scroll to position [2042, 0]
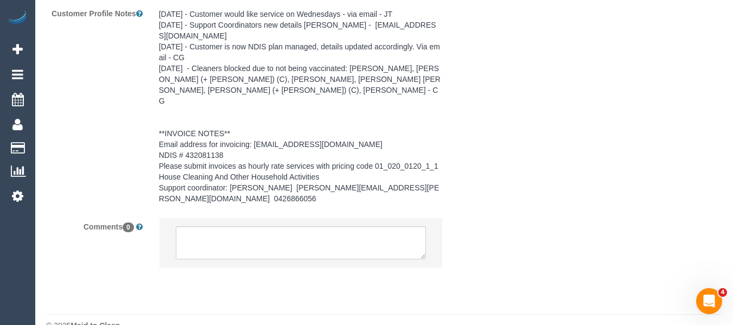
drag, startPoint x: 246, startPoint y: 239, endPoint x: 242, endPoint y: 224, distance: 15.1
click at [242, 225] on li at bounding box center [300, 243] width 283 height 50
click at [242, 226] on textarea at bounding box center [301, 243] width 251 height 34
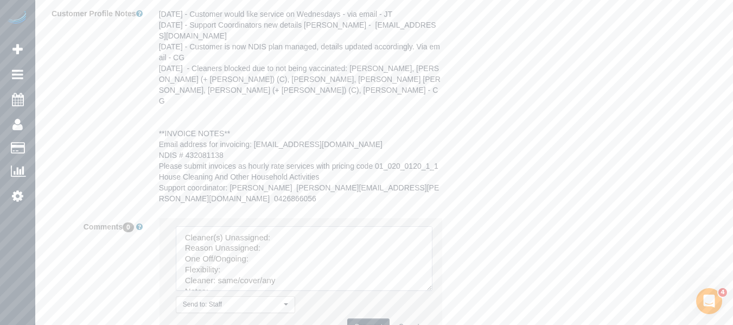
drag, startPoint x: 425, startPoint y: 264, endPoint x: 343, endPoint y: 297, distance: 89.0
click at [432, 291] on textarea at bounding box center [304, 258] width 257 height 65
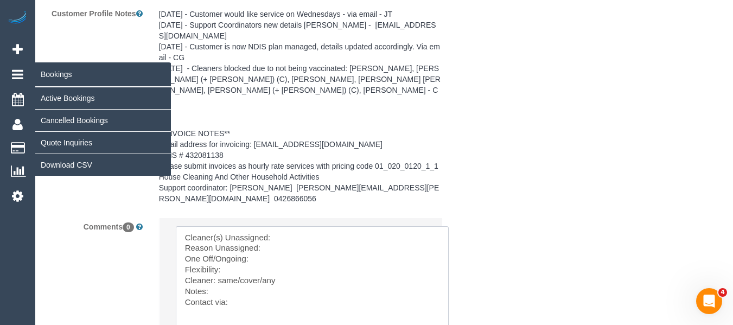
drag, startPoint x: 300, startPoint y: 298, endPoint x: 15, endPoint y: 68, distance: 366.5
click at [46, 114] on sui-booking-comments "By Staff By Customer Customer Profile Notes 14/08/24 - Customer would like serv…" at bounding box center [263, 136] width 434 height 542
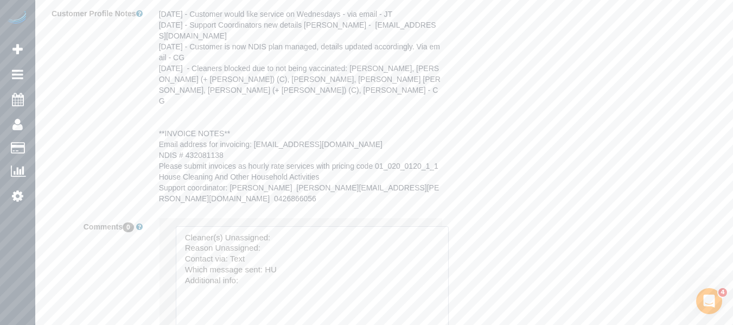
click at [304, 226] on textarea at bounding box center [312, 284] width 273 height 117
paste textarea "Suchetha (+ Vathila) (C)"
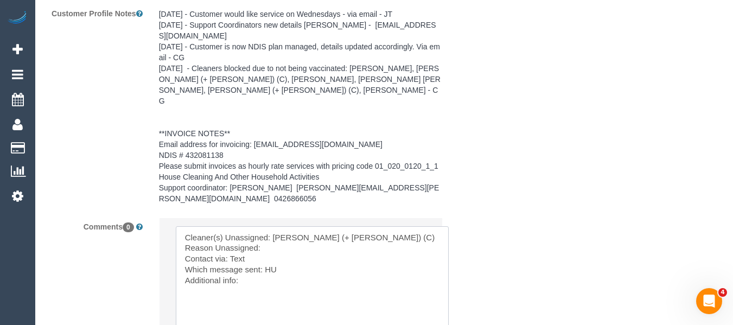
click at [286, 233] on textarea at bounding box center [312, 284] width 273 height 117
click at [276, 226] on textarea at bounding box center [312, 284] width 273 height 117
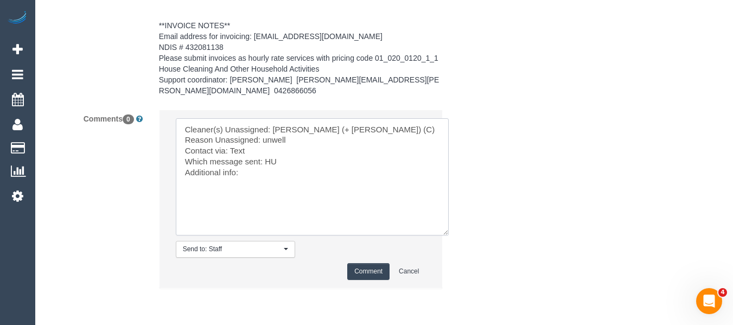
scroll to position [2151, 0]
type textarea "Cleaner(s) Unassigned: Suchetha (+ Vathila) (C) Reason Unassigned: unwell Conta…"
click at [375, 263] on button "Comment" at bounding box center [368, 271] width 42 height 17
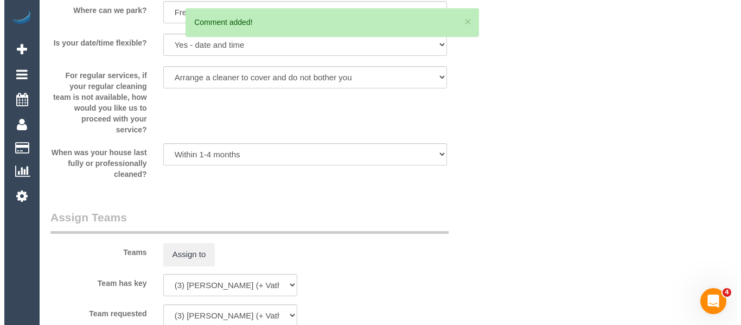
scroll to position [0, 0]
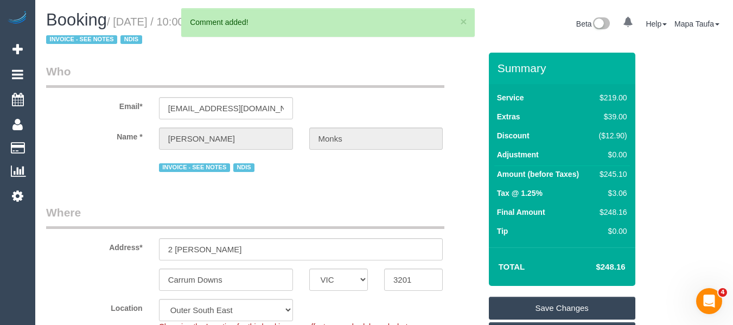
click at [544, 304] on link "Save Changes" at bounding box center [562, 308] width 146 height 23
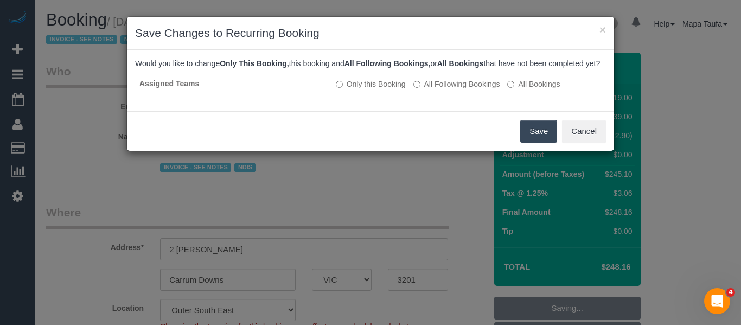
click at [526, 143] on button "Save" at bounding box center [538, 131] width 37 height 23
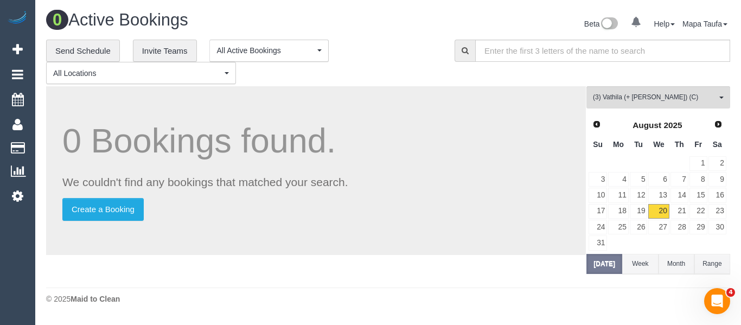
click at [613, 85] on div "**********" at bounding box center [388, 161] width 684 height 243
click at [616, 102] on span "(3) Vathila (+ Suchetha) (C)" at bounding box center [655, 97] width 124 height 9
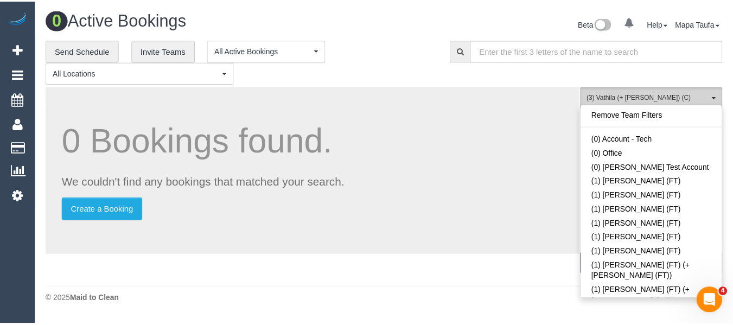
scroll to position [2617, 0]
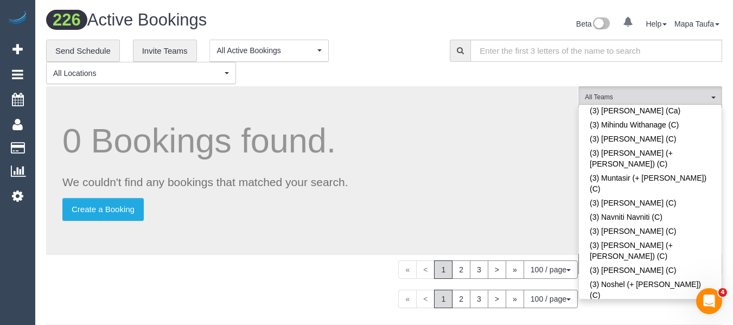
scroll to position [614, 0]
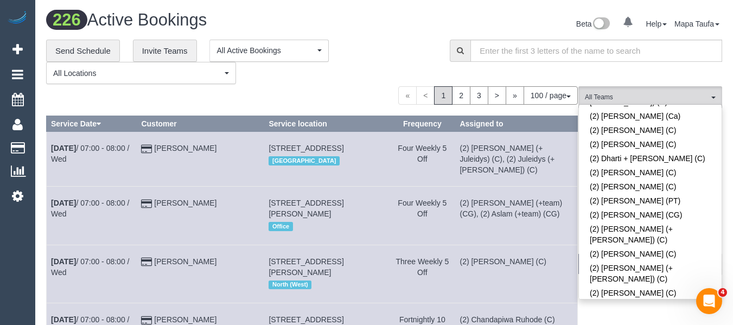
click at [404, 98] on span "«" at bounding box center [407, 95] width 18 height 18
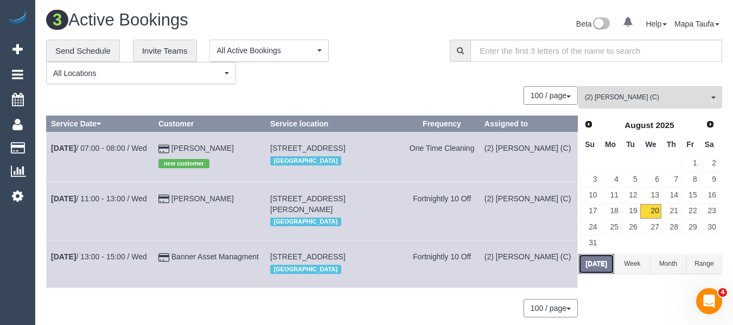
click at [590, 268] on button "Today" at bounding box center [596, 264] width 36 height 20
drag, startPoint x: 663, startPoint y: 91, endPoint x: 657, endPoint y: 94, distance: 6.8
click at [658, 93] on button "(2) Joshua Russell (C) All Teams" at bounding box center [650, 97] width 144 height 22
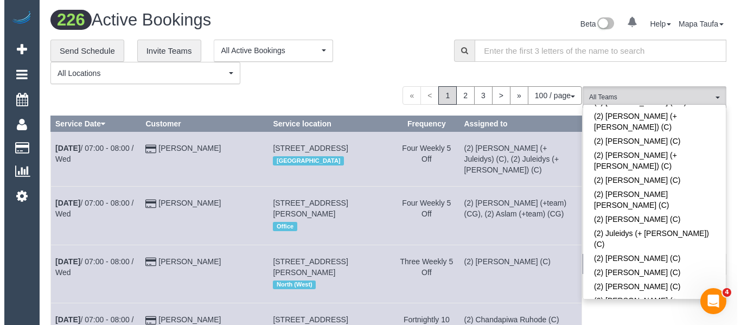
scroll to position [2095, 0]
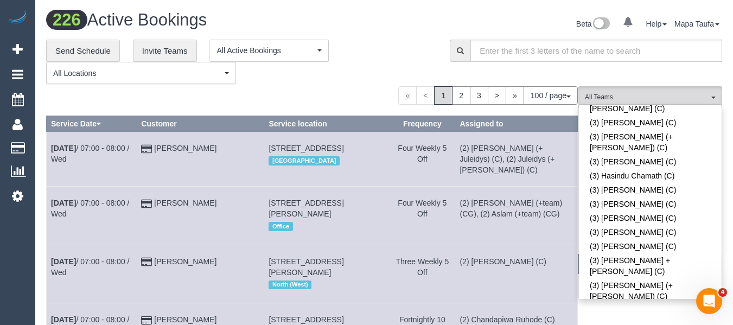
click at [392, 68] on div "**********" at bounding box center [239, 62] width 387 height 45
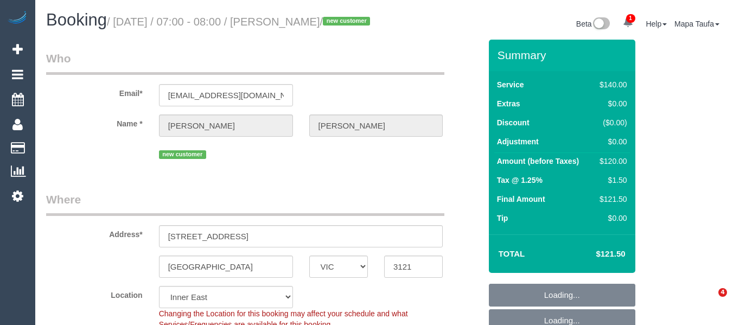
select select "VIC"
select select "spot1"
select select "number:28"
select select "number:14"
select select "number:19"
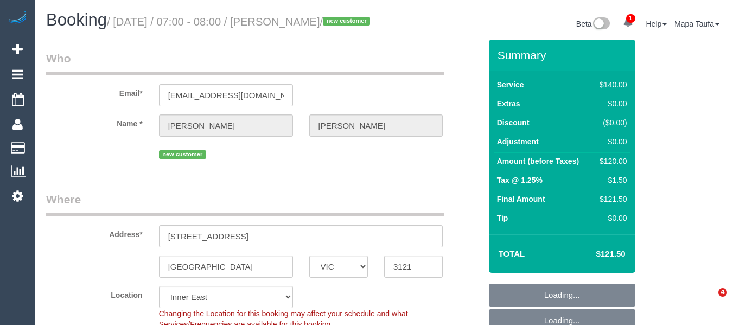
select select "number:24"
select select "number:33"
select select "number:13"
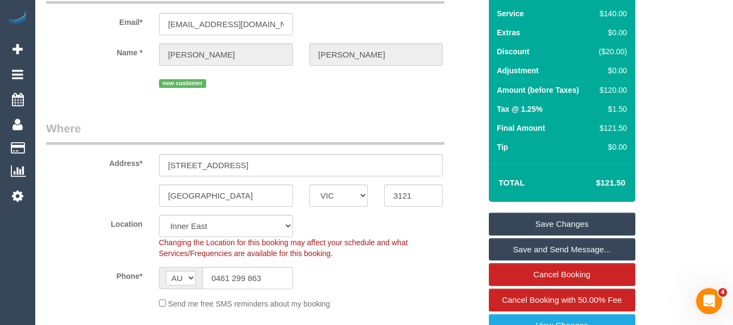
scroll to position [217, 0]
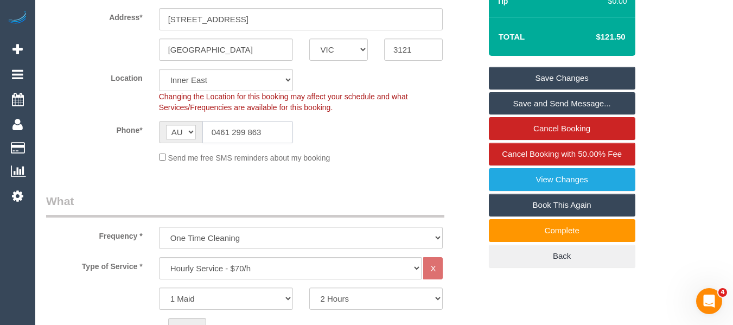
click at [247, 140] on input "0461 299 863" at bounding box center [247, 132] width 91 height 22
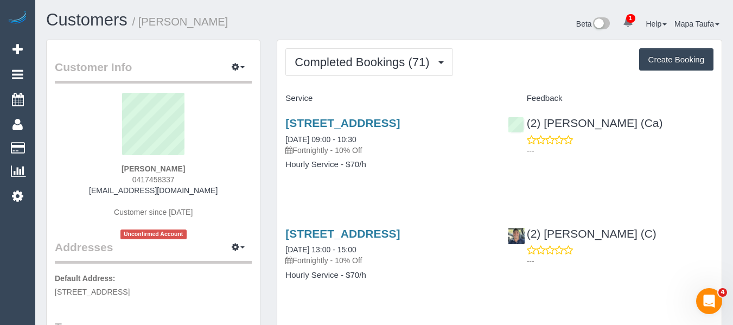
drag, startPoint x: 178, startPoint y: 180, endPoint x: 167, endPoint y: 155, distance: 26.9
click at [125, 175] on div "Nicola Hayes 0417458337 nicolaconnorhayes@gmail.com Customer since 2022 Unconfi…" at bounding box center [153, 166] width 197 height 146
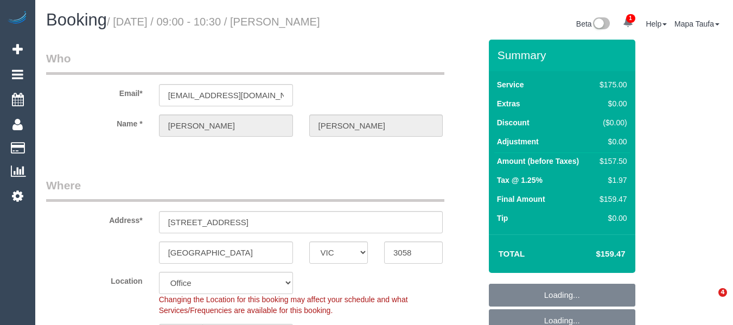
select select "VIC"
select select "150"
select select "number:27"
select select "number:14"
select select "number:19"
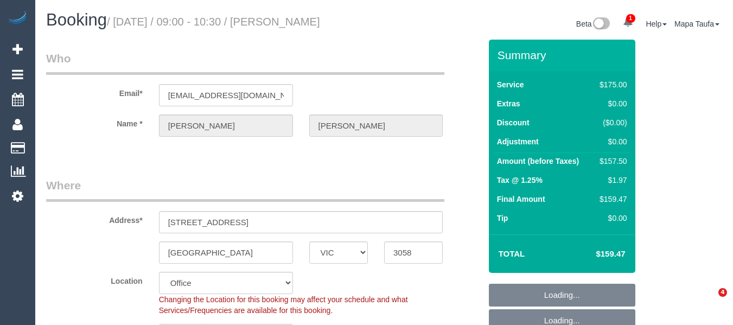
select select "number:22"
select select "number:34"
select select "number:13"
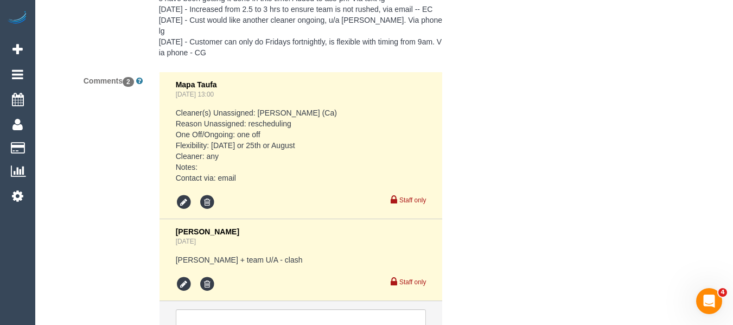
scroll to position [2170, 0]
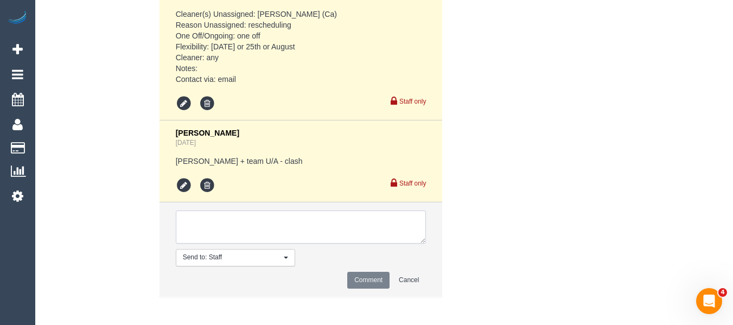
click at [227, 226] on textarea at bounding box center [301, 227] width 251 height 34
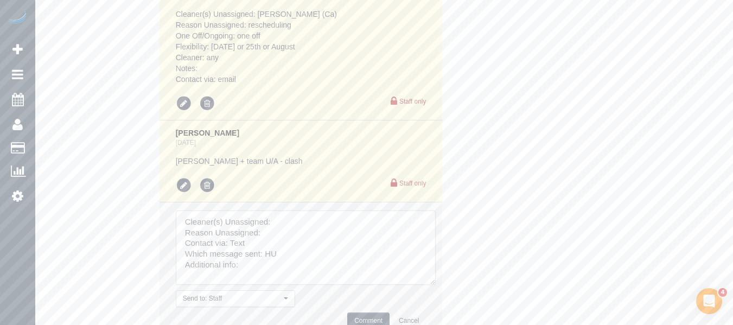
drag, startPoint x: 430, startPoint y: 279, endPoint x: 456, endPoint y: 304, distance: 36.1
click at [436, 285] on textarea at bounding box center [306, 247] width 260 height 74
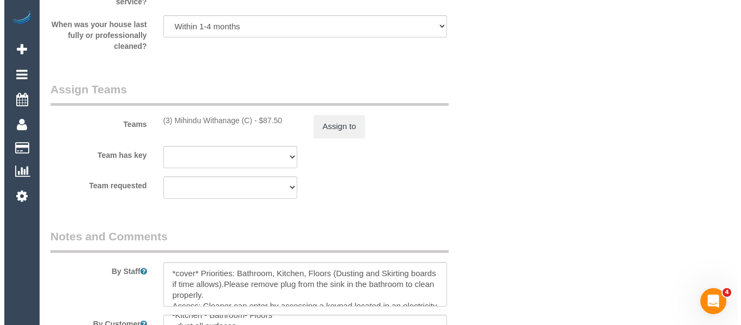
scroll to position [1682, 0]
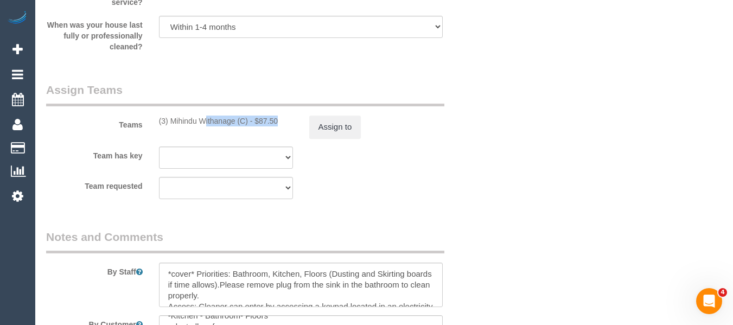
drag, startPoint x: 248, startPoint y: 120, endPoint x: 194, endPoint y: 120, distance: 54.2
click at [177, 120] on div "(3) Mihindu Withanage (C) - $87.50" at bounding box center [226, 121] width 134 height 11
copy div "ihindu Withanage (C)"
click at [219, 128] on div "Teams (3) Mihindu Withanage (C) - $87.50 Assign to" at bounding box center [263, 110] width 451 height 56
drag, startPoint x: 250, startPoint y: 120, endPoint x: 171, endPoint y: 120, distance: 78.1
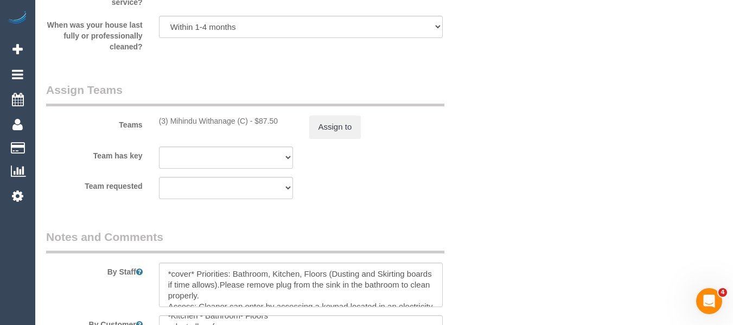
click at [171, 120] on div "(3) Mihindu Withanage (C) - $87.50" at bounding box center [226, 121] width 134 height 11
copy div "Mihindu Withanage (C)"
click at [340, 123] on button "Assign to" at bounding box center [335, 127] width 52 height 23
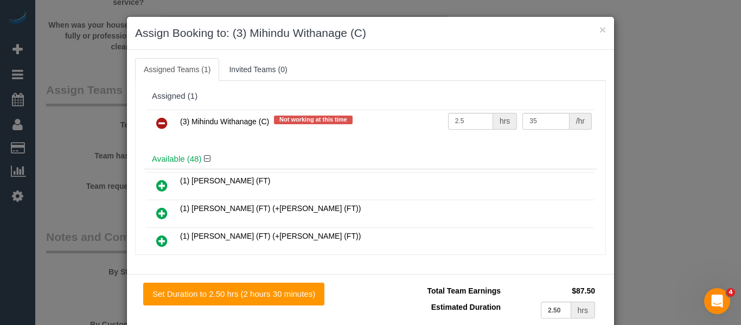
click at [156, 121] on icon at bounding box center [161, 123] width 11 height 13
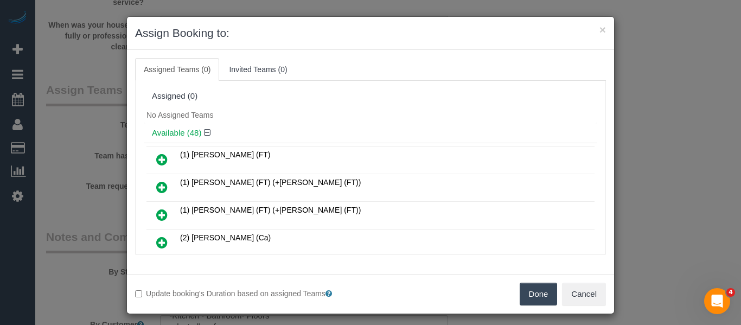
click at [521, 289] on div "Done Cancel" at bounding box center [492, 294] width 244 height 23
click at [523, 289] on button "Done" at bounding box center [539, 294] width 38 height 23
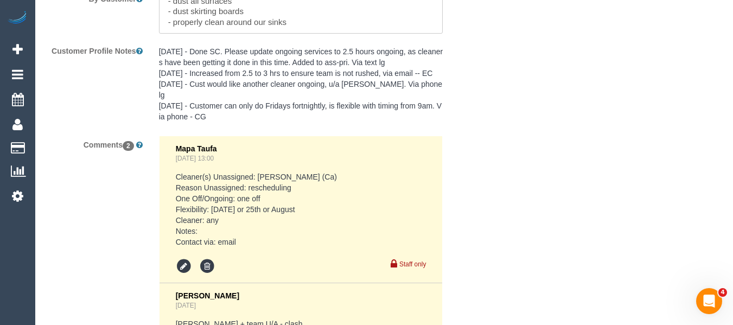
scroll to position [2300, 0]
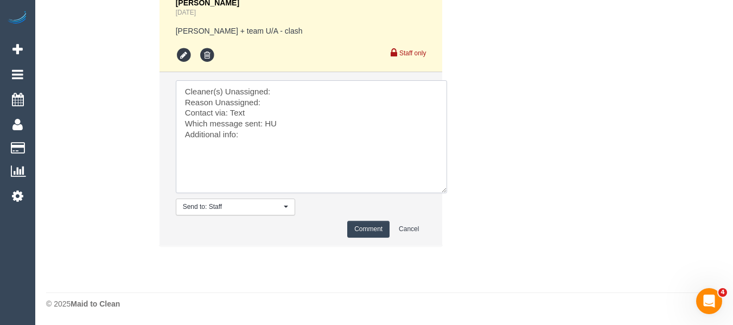
click at [280, 87] on textarea at bounding box center [311, 136] width 271 height 113
paste textarea "Mihindu Withanage (C)"
click textarea
type textarea "Cleaner(s) Unassigned: Mihindu Withanage (C) Reason Unassigned: car issues Cont…"
click button "Comment"
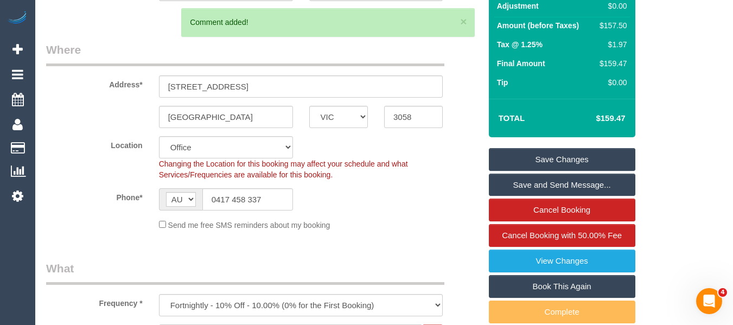
scroll to position [131, 0]
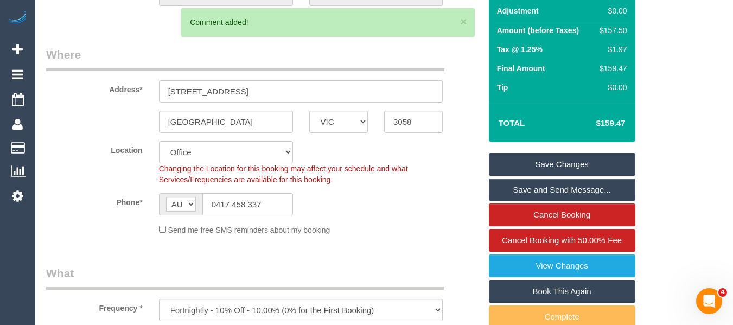
click link "Save Changes"
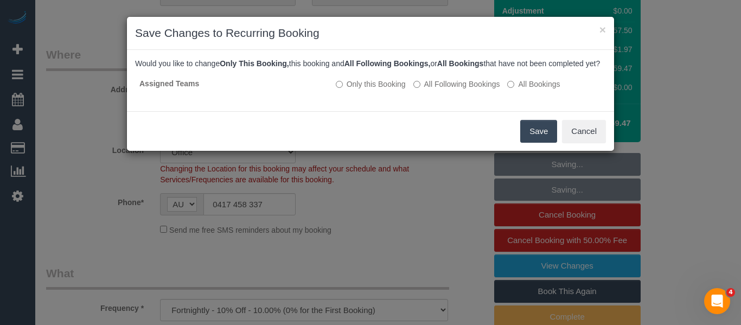
click button "Save"
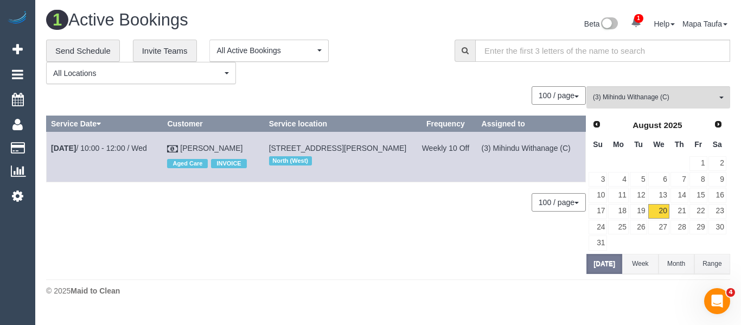
drag, startPoint x: 254, startPoint y: 145, endPoint x: 191, endPoint y: 146, distance: 62.4
click td "Federick Johnson Aged Care INVOICE"
drag, startPoint x: 264, startPoint y: 148, endPoint x: 188, endPoint y: 154, distance: 75.6
click td "Federick Johnson Aged Care INVOICE"
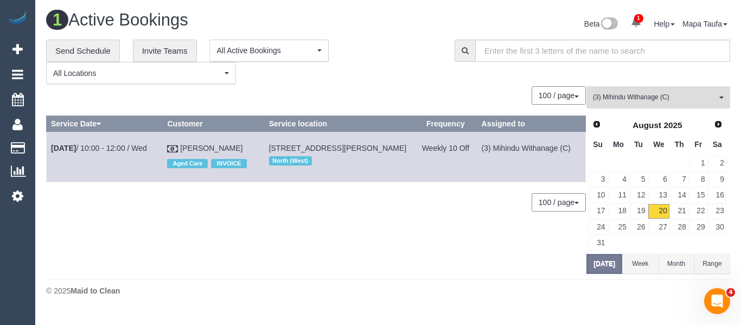
click span "(3) Mihindu Withanage (C)"
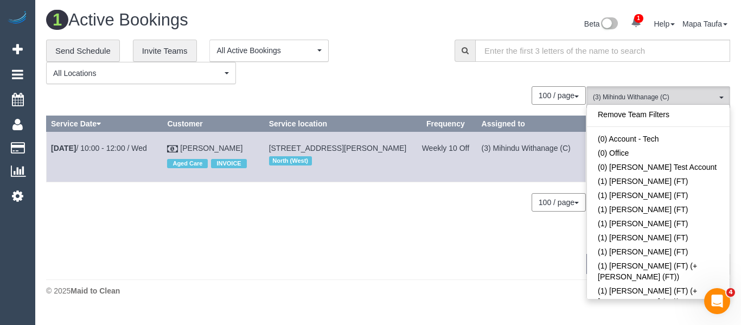
scroll to position [2095, 0]
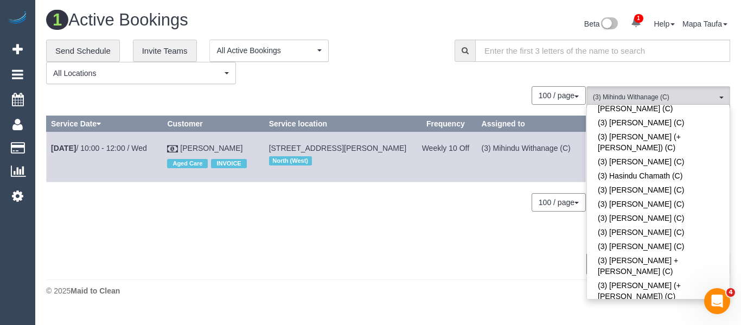
click link "(3) Mihindu Withanage (C)"
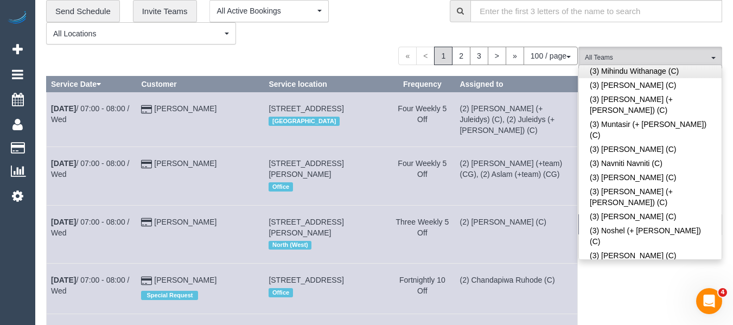
scroll to position [1079, 0]
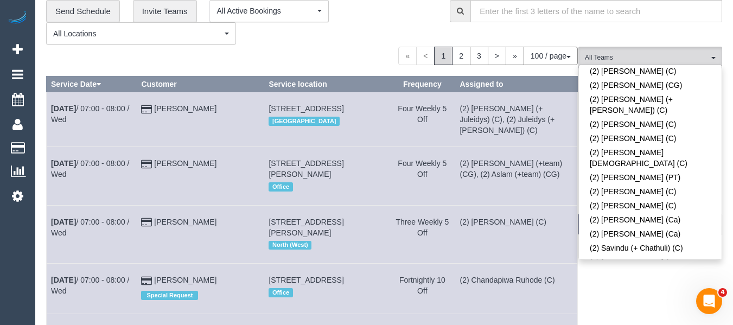
click link "(2) Vishwantha + Madhushika (C)"
click div "**********"
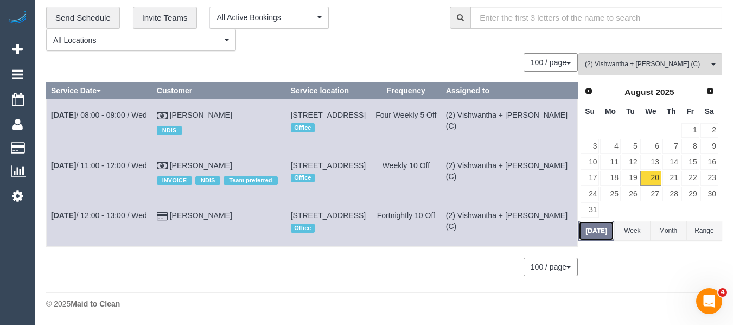
click button "Today"
click div "(2) Vishwantha + Madhushika (C) All Teams Remove Team Filters (0) Account - Tec…"
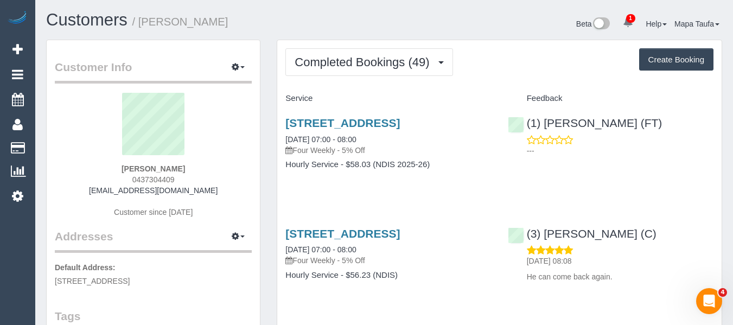
drag, startPoint x: 183, startPoint y: 177, endPoint x: 122, endPoint y: 179, distance: 61.9
click at [122, 179] on div "[PERSON_NAME] 0437304409 [EMAIL_ADDRESS][DOMAIN_NAME] Customer since [DATE]" at bounding box center [153, 161] width 197 height 136
copy span "0437304409"
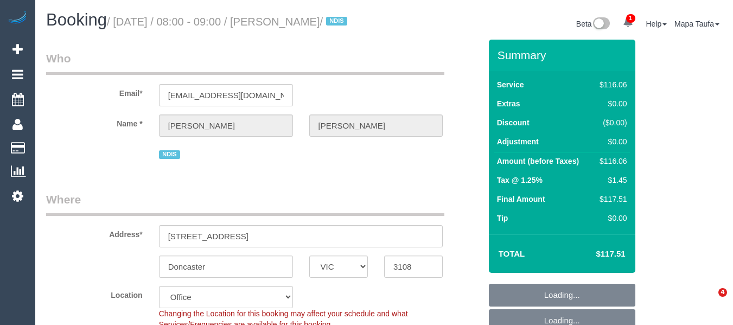
select select "VIC"
select select "number:28"
select select "number:14"
select select "number:19"
select select "number:22"
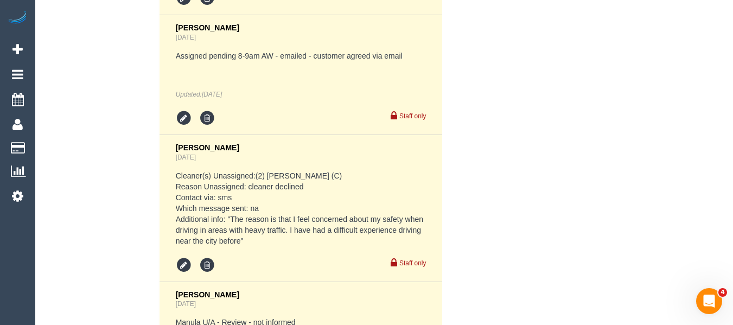
scroll to position [2403, 0]
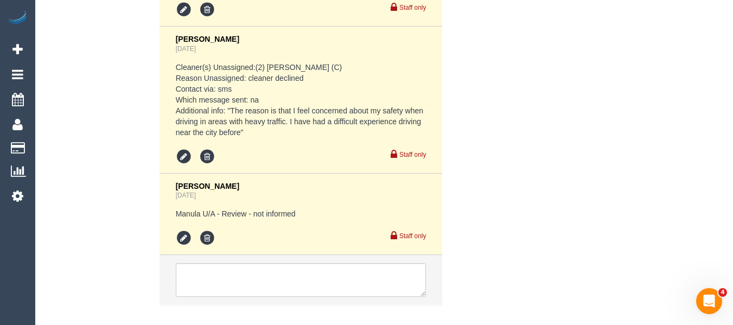
drag, startPoint x: 281, startPoint y: 273, endPoint x: 277, endPoint y: 279, distance: 7.4
click at [277, 278] on li at bounding box center [300, 280] width 283 height 50
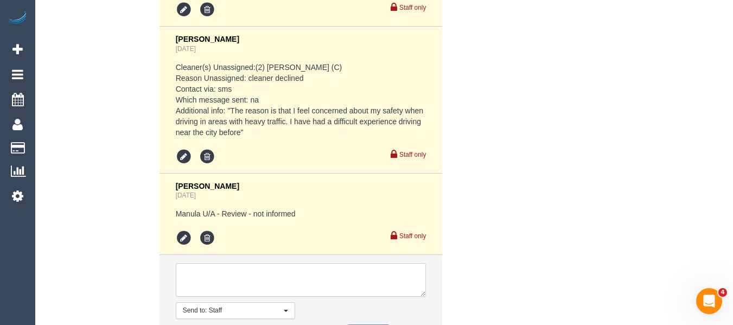
click at [276, 286] on textarea at bounding box center [301, 280] width 251 height 34
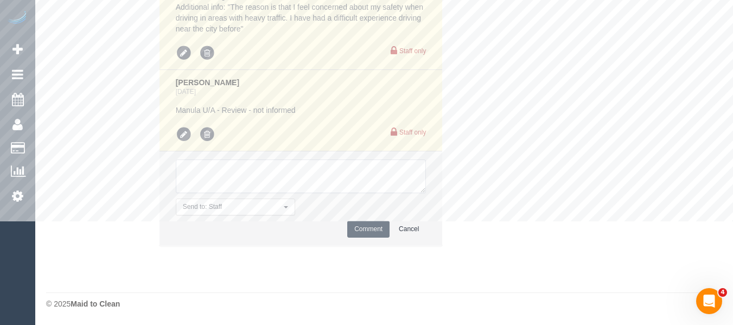
scroll to position [2512, 0]
click at [227, 193] on textarea at bounding box center [301, 176] width 251 height 34
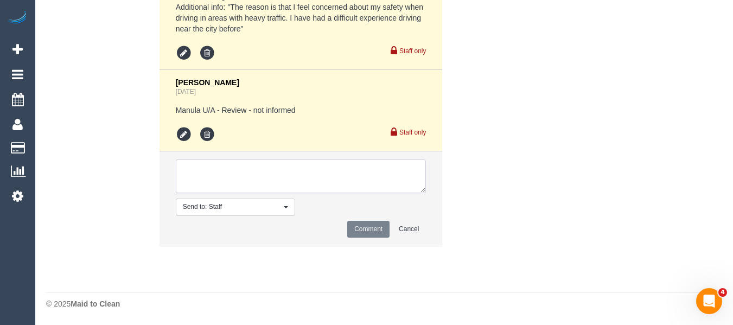
paste textarea "-"
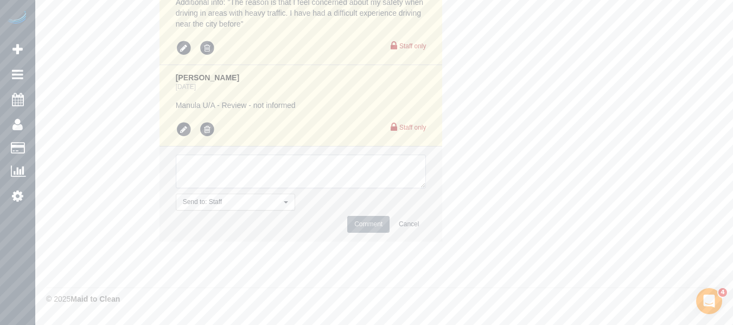
click at [220, 180] on textarea at bounding box center [301, 172] width 251 height 34
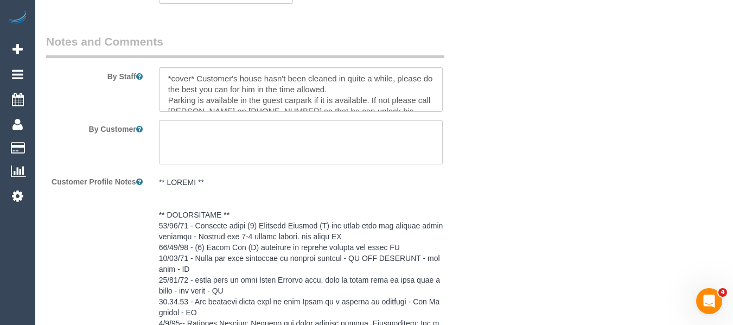
scroll to position [1481, 0]
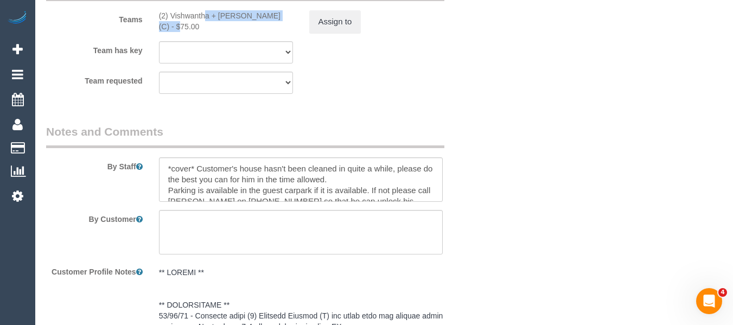
drag, startPoint x: 261, startPoint y: 29, endPoint x: 171, endPoint y: 25, distance: 90.2
click at [171, 25] on div "(2) Vishwantha + Madhushika (C) - $75.00" at bounding box center [226, 21] width 134 height 22
copy div "Vishwantha + [PERSON_NAME] ("
click at [336, 33] on button "Assign to" at bounding box center [335, 21] width 52 height 23
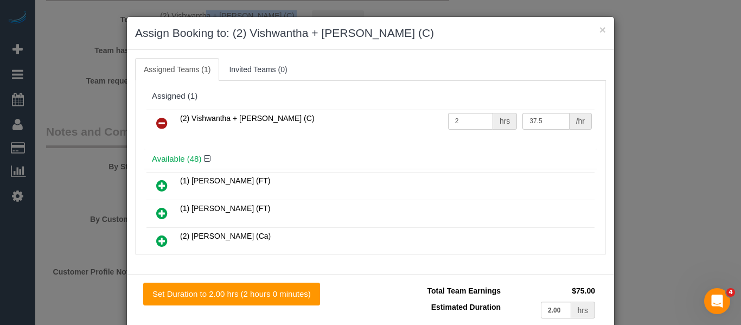
click at [156, 123] on icon at bounding box center [161, 123] width 11 height 13
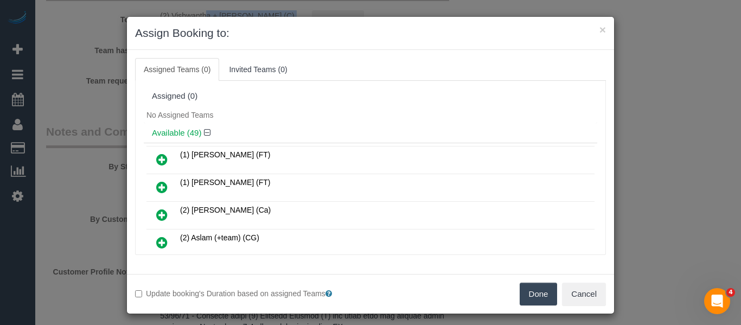
click at [547, 292] on button "Done" at bounding box center [539, 294] width 38 height 23
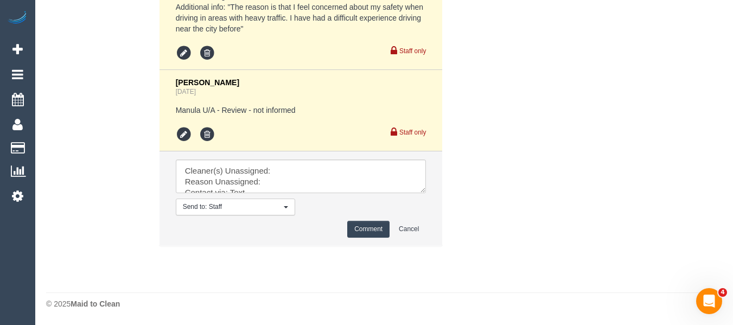
scroll to position [2520, 0]
drag, startPoint x: 424, startPoint y: 190, endPoint x: 438, endPoint y: 253, distance: 64.0
click at [426, 193] on textarea at bounding box center [301, 176] width 251 height 34
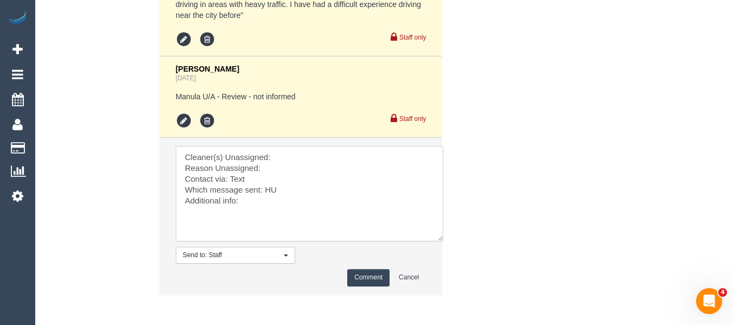
click at [285, 169] on textarea at bounding box center [309, 193] width 267 height 95
paste textarea "Vishwantha + [PERSON_NAME] ("
click at [280, 181] on textarea at bounding box center [309, 193] width 267 height 95
click at [269, 194] on textarea at bounding box center [309, 193] width 267 height 95
type textarea "Cleaner(s) Unassigned: Vishwantha + Madhushika ( Reason Unassigned: injury Cont…"
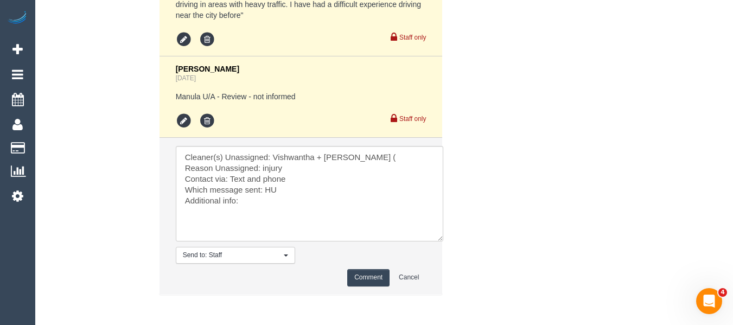
click at [383, 285] on button "Comment" at bounding box center [368, 277] width 42 height 17
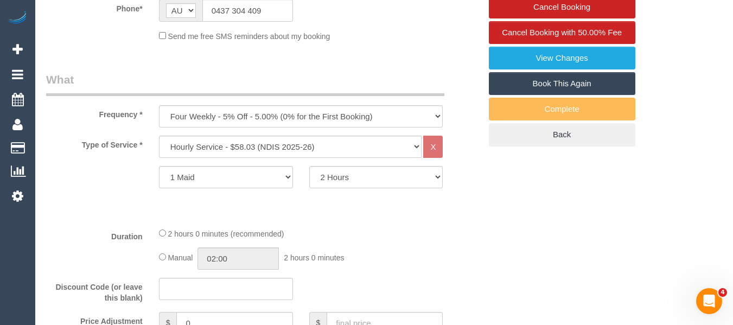
scroll to position [270, 0]
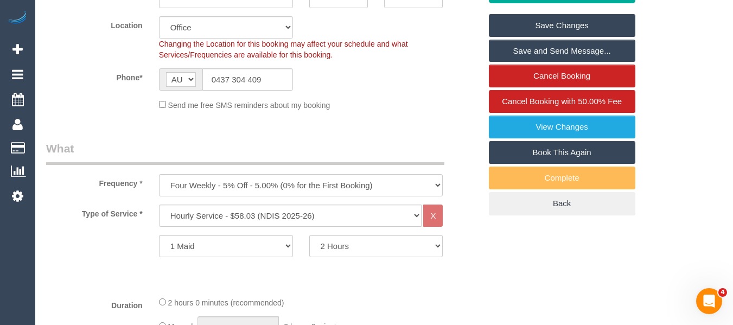
click at [567, 29] on link "Save Changes" at bounding box center [562, 25] width 146 height 23
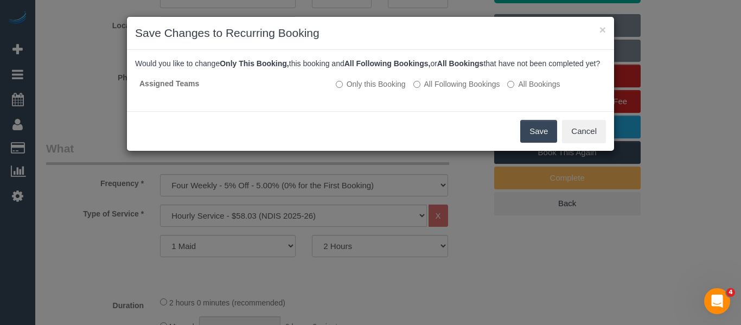
click at [549, 143] on button "Save" at bounding box center [538, 131] width 37 height 23
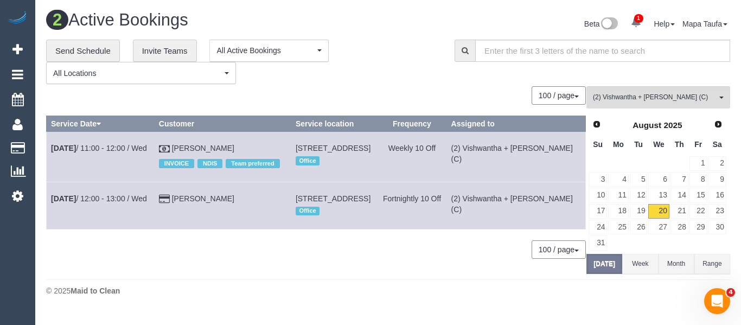
drag, startPoint x: 202, startPoint y: 150, endPoint x: 224, endPoint y: 156, distance: 22.5
click at [224, 156] on div "INVOICE NDIS Team preferred" at bounding box center [222, 162] width 127 height 17
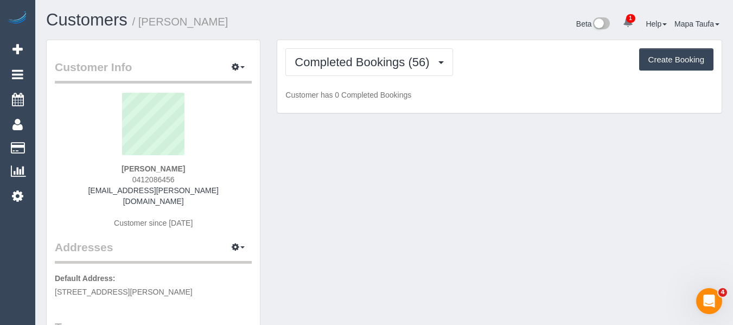
drag, startPoint x: 196, startPoint y: 176, endPoint x: 133, endPoint y: 176, distance: 62.9
click at [133, 176] on div "[PERSON_NAME] 0412086456 [EMAIL_ADDRESS][PERSON_NAME][DOMAIN_NAME] Customer sin…" at bounding box center [153, 166] width 197 height 146
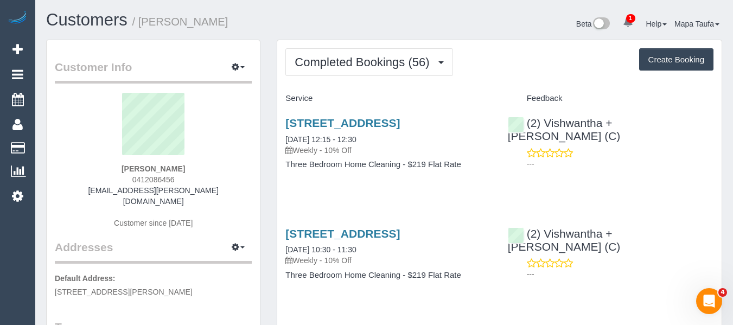
copy span "0412086456"
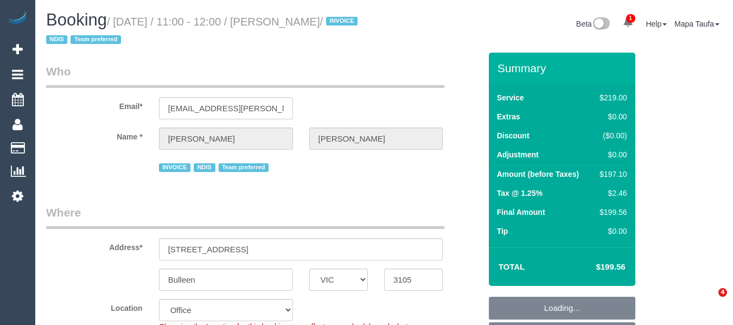
select select "VIC"
select select "number:28"
select select "number:14"
select select "number:19"
select select "number:36"
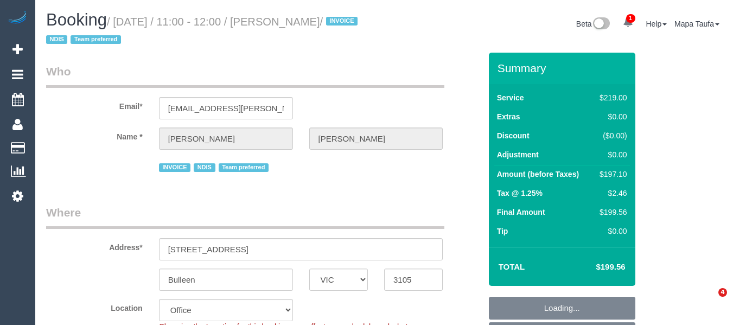
select select "number:34"
select select "number:12"
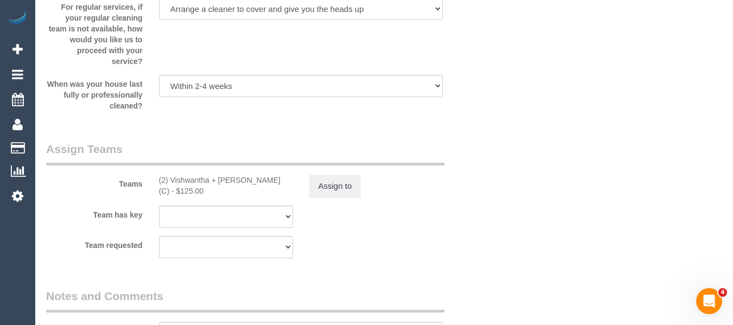
scroll to position [1664, 0]
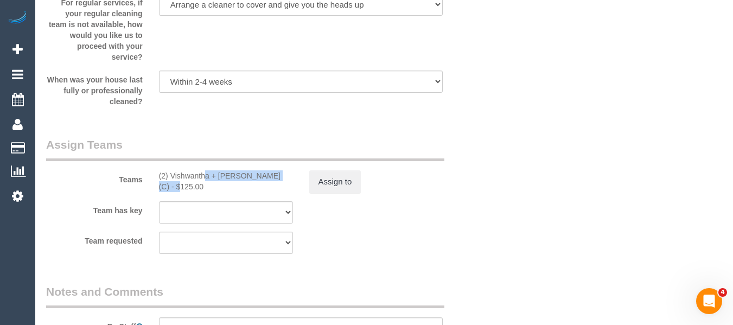
drag, startPoint x: 265, startPoint y: 177, endPoint x: 170, endPoint y: 171, distance: 95.1
click at [170, 171] on div "(2) Vishwantha + [PERSON_NAME] (C) - $125.00" at bounding box center [226, 181] width 134 height 22
click at [334, 183] on button "Assign to" at bounding box center [335, 181] width 52 height 23
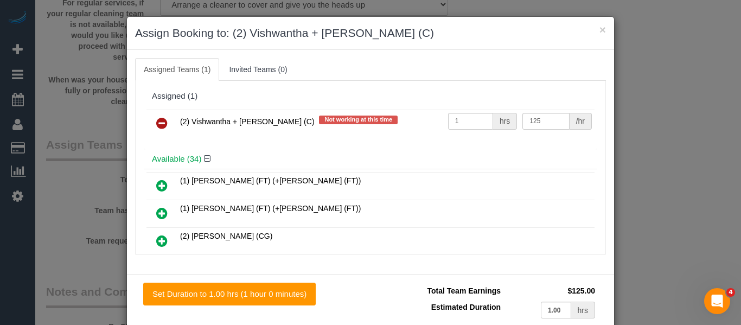
click at [157, 123] on icon at bounding box center [161, 123] width 11 height 13
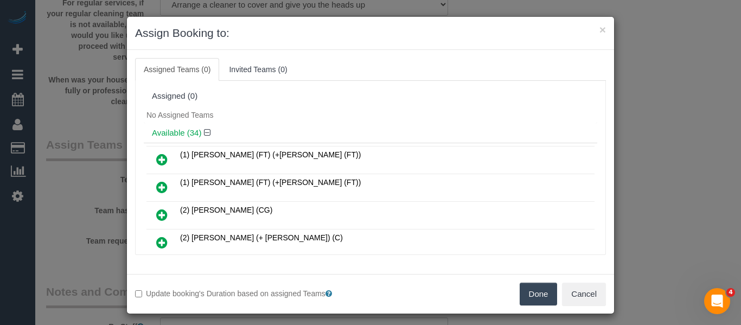
click at [522, 299] on button "Done" at bounding box center [539, 294] width 38 height 23
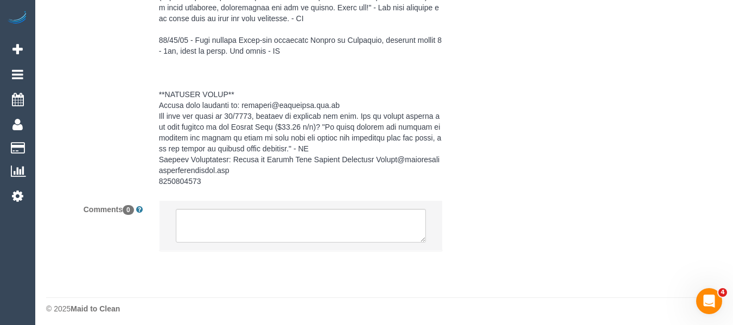
scroll to position [2289, 0]
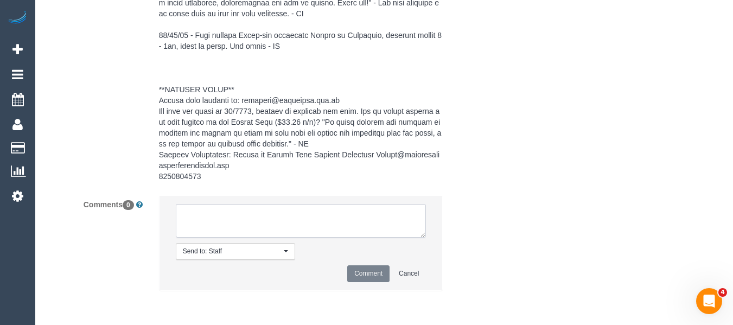
click at [218, 218] on textarea at bounding box center [301, 221] width 251 height 34
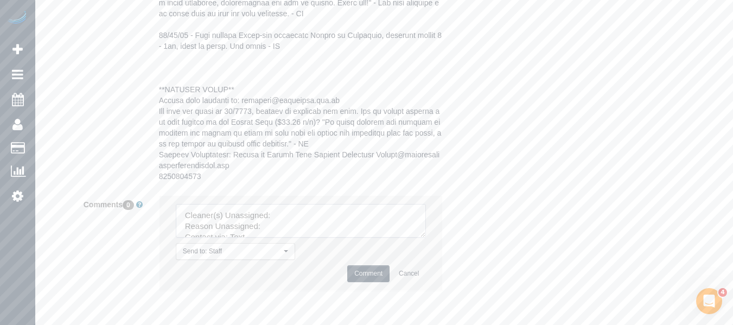
drag, startPoint x: 421, startPoint y: 232, endPoint x: 440, endPoint y: 313, distance: 83.7
click at [426, 238] on textarea at bounding box center [301, 221] width 251 height 34
click at [297, 220] on textarea at bounding box center [311, 261] width 270 height 115
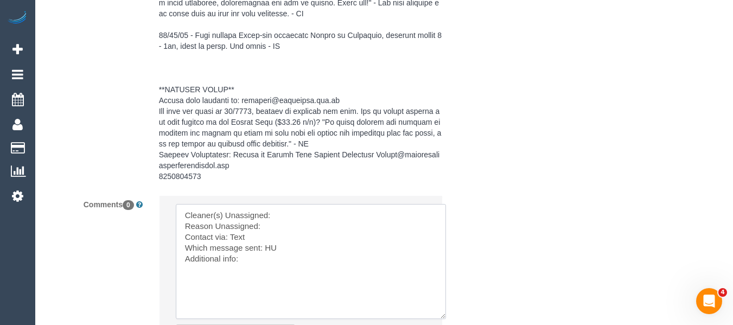
paste textarea "Vishwantha + [PERSON_NAME] ("
click at [289, 223] on textarea at bounding box center [311, 261] width 270 height 115
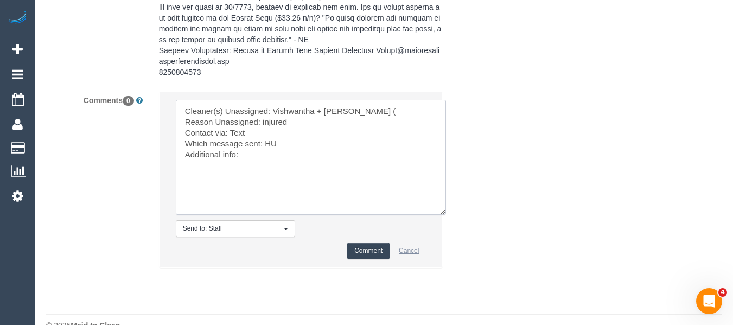
scroll to position [2398, 0]
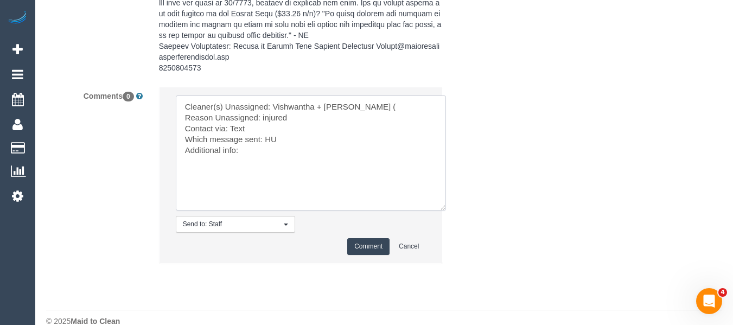
type textarea "Cleaner(s) Unassigned: Vishwantha + [PERSON_NAME] ( Reason Unassigned: injured …"
click at [372, 249] on button "Comment" at bounding box center [368, 246] width 42 height 17
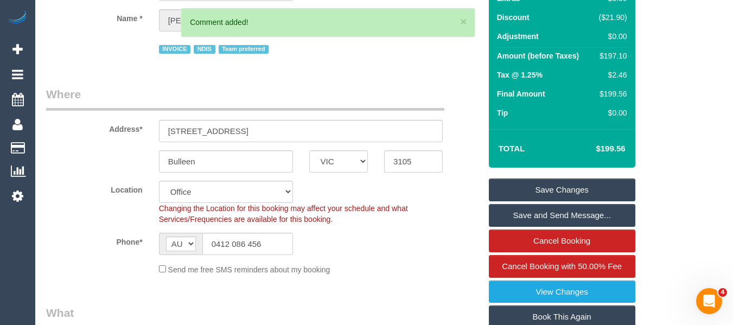
scroll to position [28, 0]
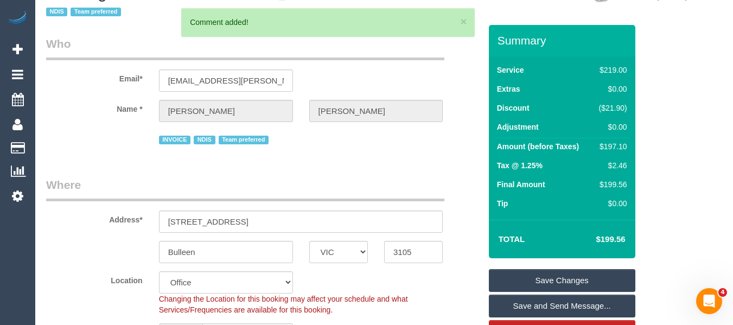
click at [522, 278] on link "Save Changes" at bounding box center [562, 280] width 146 height 23
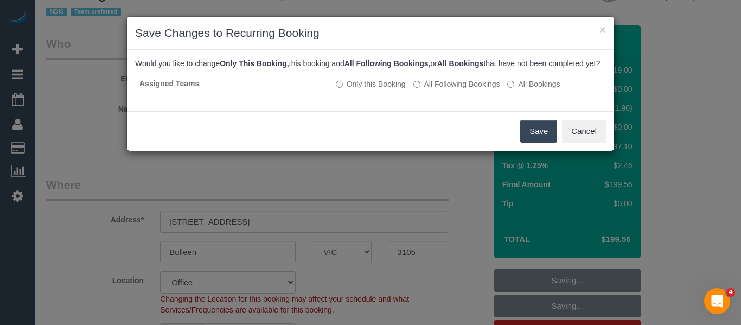
click at [534, 138] on button "Save" at bounding box center [538, 131] width 37 height 23
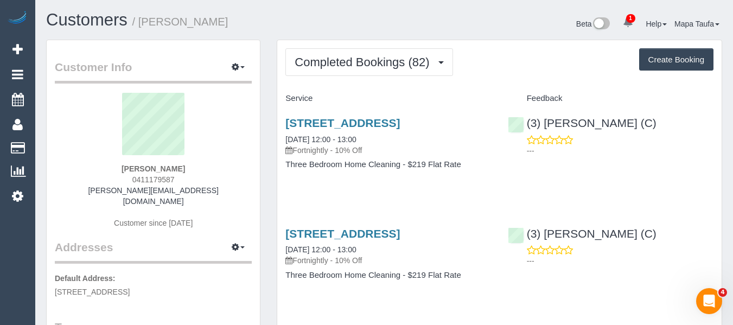
drag, startPoint x: 178, startPoint y: 176, endPoint x: 227, endPoint y: 102, distance: 88.6
click at [132, 179] on div "Tom Torpy 0411179587 t.torpy@prorecoveryservices.com.au Customer since 2021" at bounding box center [153, 166] width 197 height 146
copy span "0411179587"
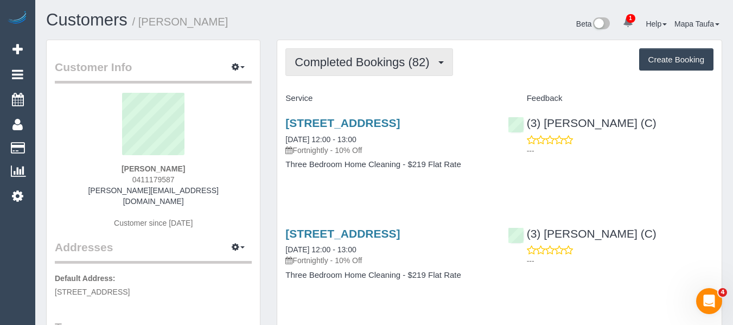
click at [391, 66] on span "Completed Bookings (82)" at bounding box center [365, 62] width 140 height 14
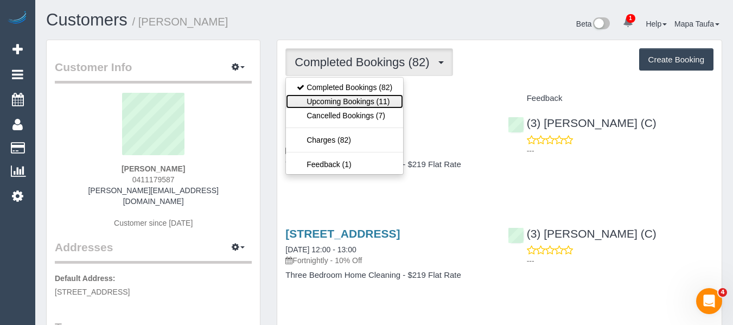
click at [381, 98] on link "Upcoming Bookings (11)" at bounding box center [344, 101] width 117 height 14
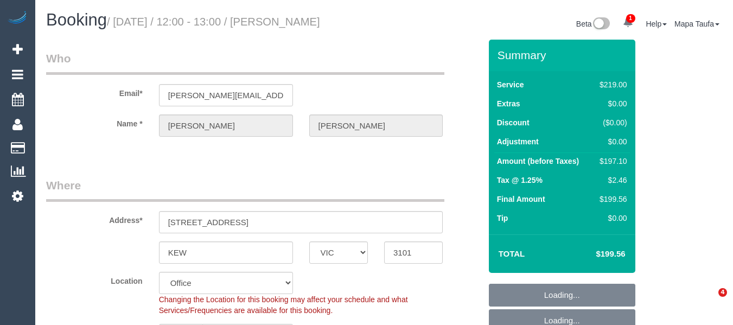
select select "VIC"
select select "string:stripe-pm_1Kyr4i2GScqysDRVGmqAE2V8"
select select "number:27"
select select "number:14"
select select "number:19"
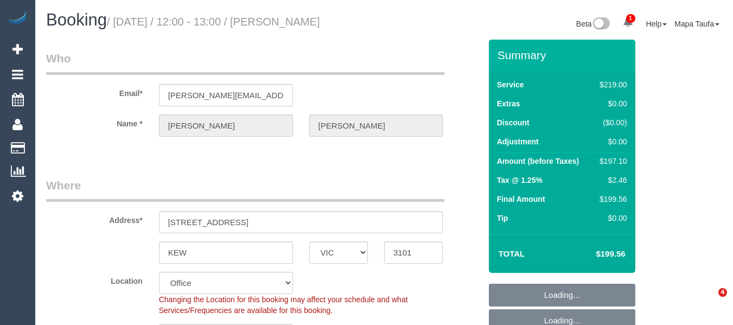
select select "number:22"
select select "number:35"
select select "number:26"
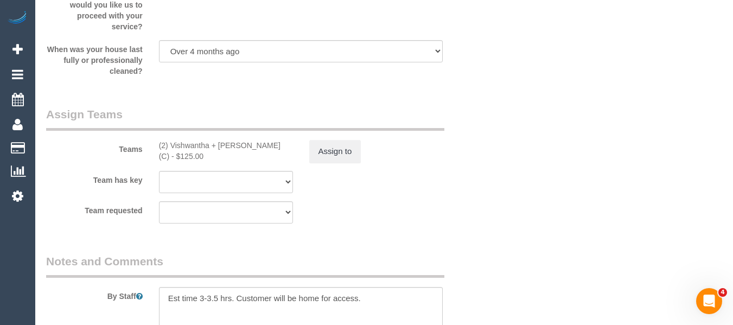
scroll to position [1682, 0]
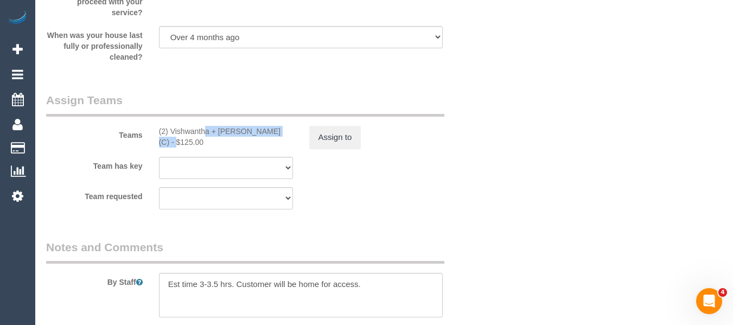
drag, startPoint x: 260, startPoint y: 130, endPoint x: 172, endPoint y: 129, distance: 87.9
click at [172, 129] on div "(2) Vishwantha + [PERSON_NAME] (C) - $125.00" at bounding box center [226, 137] width 134 height 22
copy div "Vishwantha + [PERSON_NAME]"
click at [335, 140] on button "Assign to" at bounding box center [335, 137] width 52 height 23
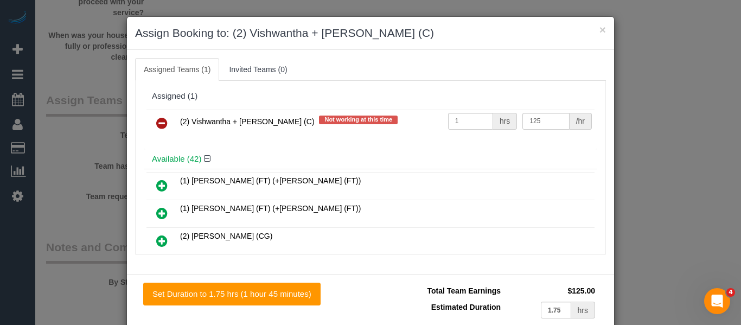
drag, startPoint x: 151, startPoint y: 122, endPoint x: 180, endPoint y: 129, distance: 30.0
click at [150, 122] on link at bounding box center [161, 124] width 25 height 22
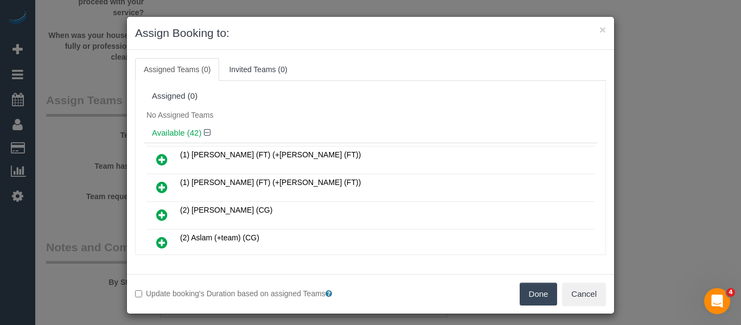
click at [522, 290] on button "Done" at bounding box center [539, 294] width 38 height 23
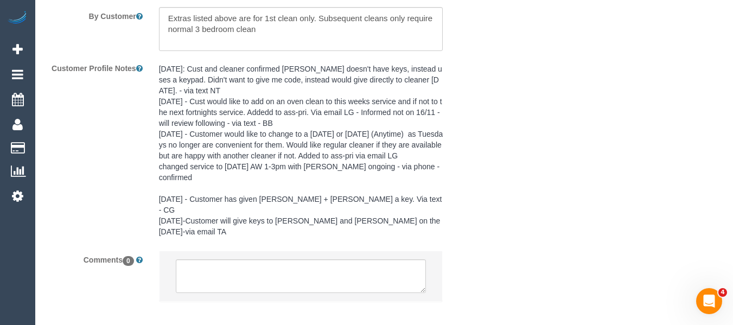
scroll to position [2044, 0]
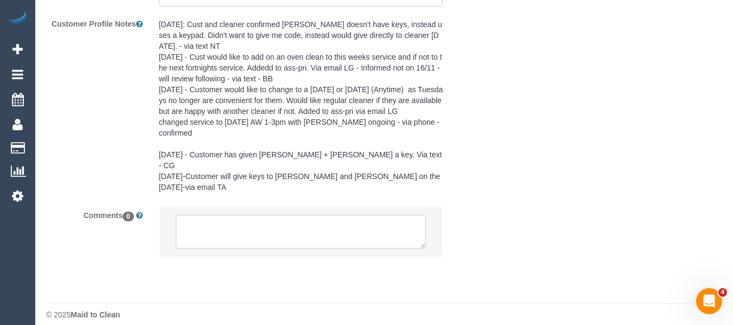
click at [228, 222] on textarea at bounding box center [301, 232] width 251 height 34
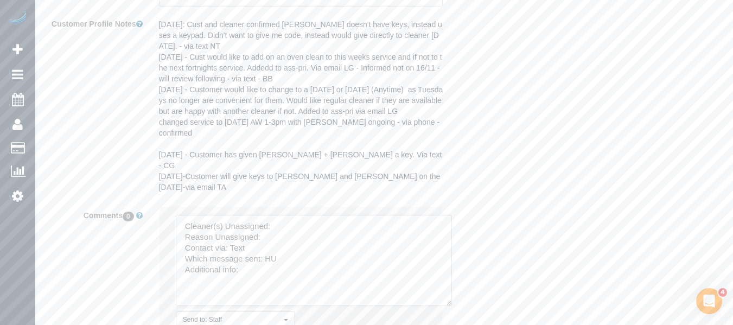
drag, startPoint x: 440, startPoint y: 279, endPoint x: 320, endPoint y: 234, distance: 128.6
click at [444, 293] on textarea at bounding box center [314, 260] width 276 height 91
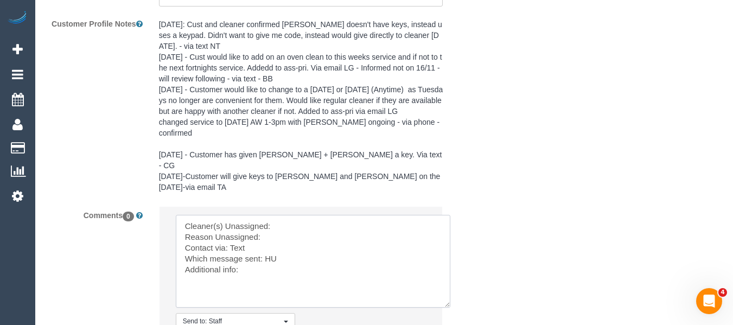
click at [295, 215] on textarea at bounding box center [313, 261] width 274 height 93
paste textarea "Vishwantha + Madhushika"
click at [278, 228] on textarea at bounding box center [313, 261] width 274 height 93
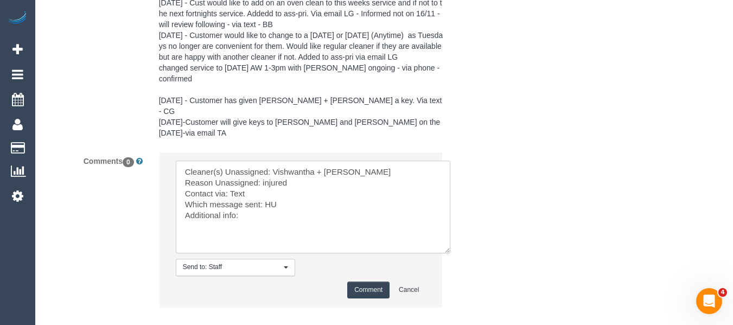
type textarea "Cleaner(s) Unassigned: Vishwantha + Madhushika Reason Unassigned: injured Conta…"
click at [366, 282] on button "Comment" at bounding box center [368, 290] width 42 height 17
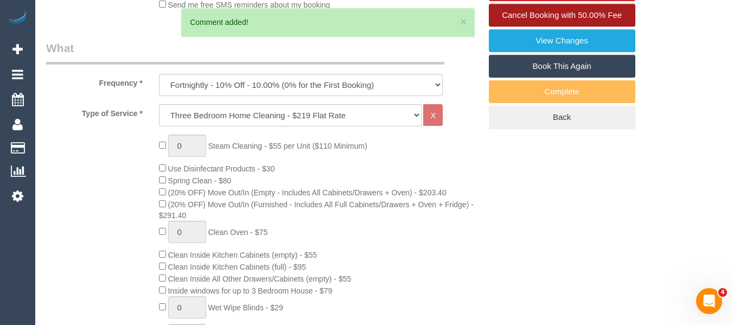
scroll to position [226, 0]
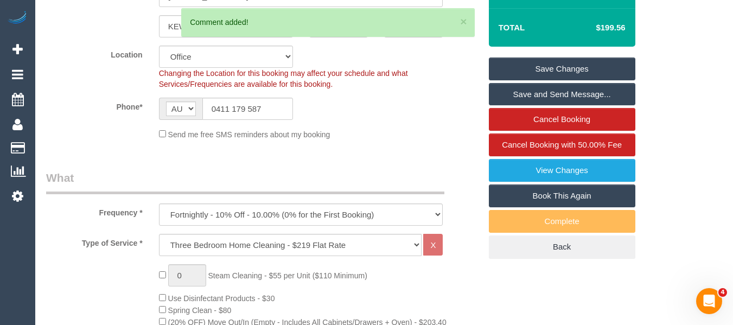
click at [536, 71] on link "Save Changes" at bounding box center [562, 68] width 146 height 23
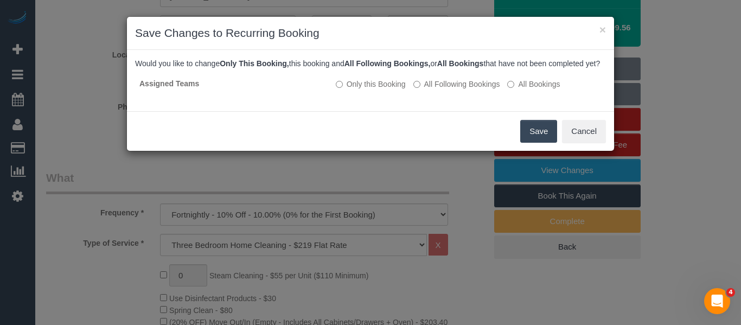
click at [529, 140] on button "Save" at bounding box center [538, 131] width 37 height 23
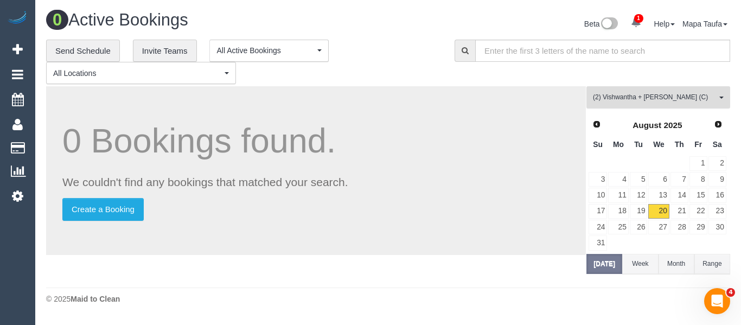
click at [630, 96] on span "(2) Vishwantha + [PERSON_NAME] (C)" at bounding box center [655, 97] width 124 height 9
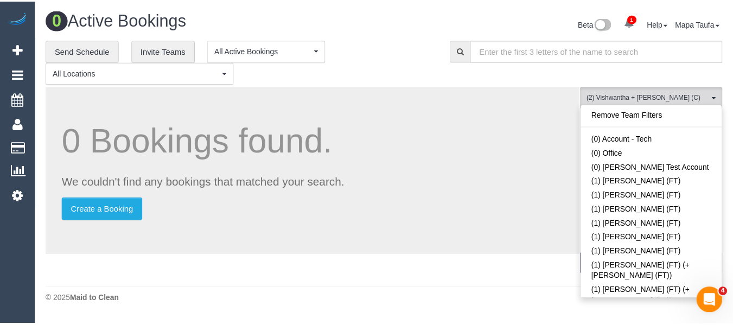
scroll to position [1079, 0]
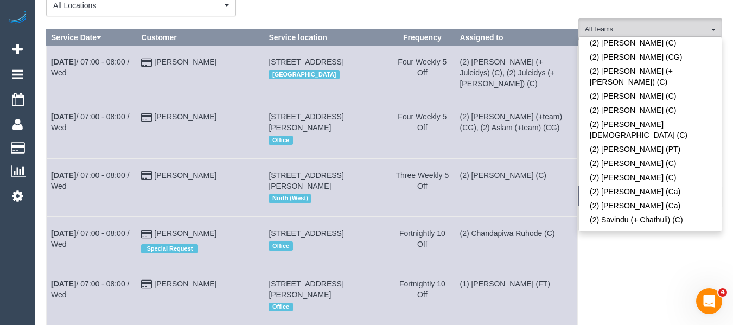
scroll to position [670, 0]
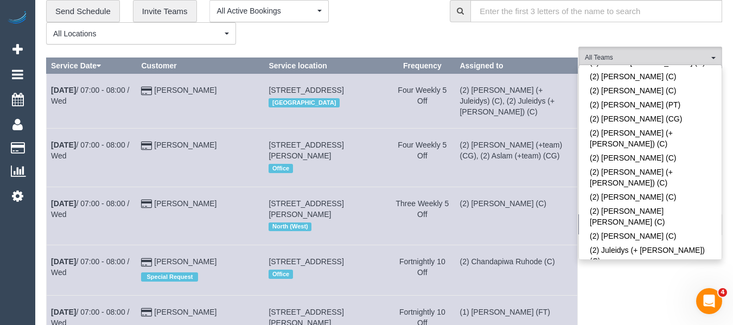
click at [642, 296] on link "(2) [PERSON_NAME] (C)" at bounding box center [650, 303] width 143 height 14
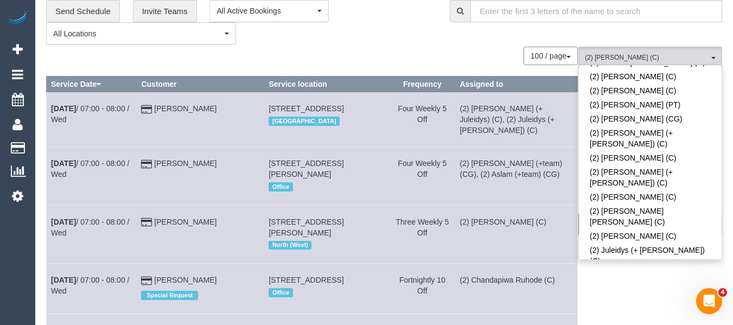
click at [405, 42] on div "**********" at bounding box center [239, 22] width 387 height 45
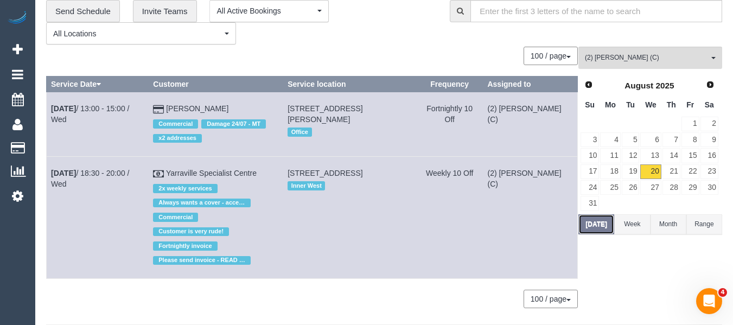
click at [600, 227] on button "[DATE]" at bounding box center [596, 224] width 36 height 20
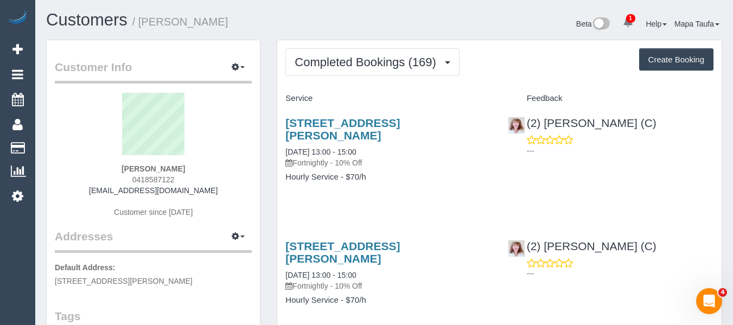
drag, startPoint x: 193, startPoint y: 181, endPoint x: 131, endPoint y: 175, distance: 62.1
click at [131, 175] on div "[PERSON_NAME] 0418587122 [EMAIL_ADDRESS][DOMAIN_NAME] Customer since [DATE]" at bounding box center [153, 161] width 197 height 136
copy span "0418587122"
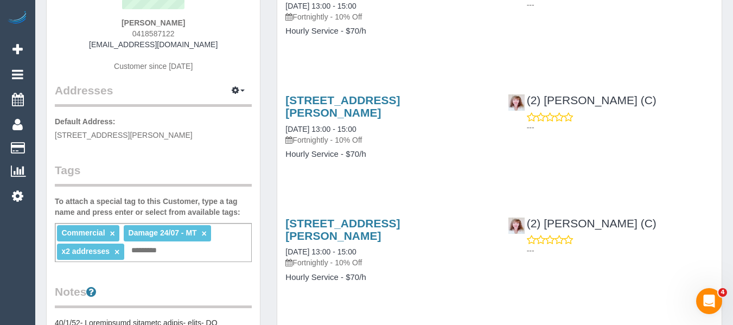
scroll to position [54, 0]
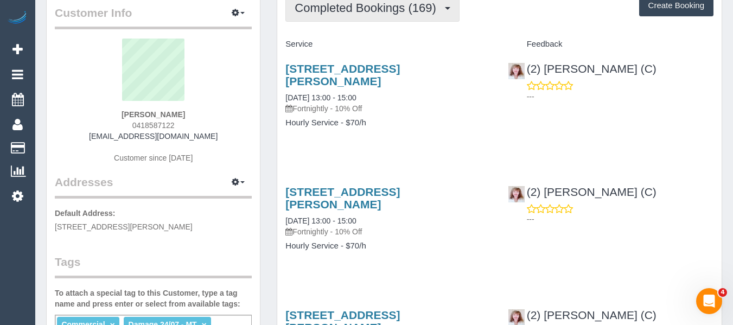
click at [346, 4] on span "Completed Bookings (169)" at bounding box center [368, 8] width 146 height 14
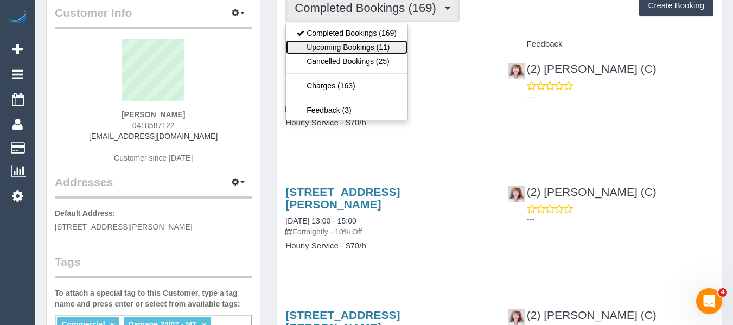
click at [342, 43] on link "Upcoming Bookings (11)" at bounding box center [347, 47] width 122 height 14
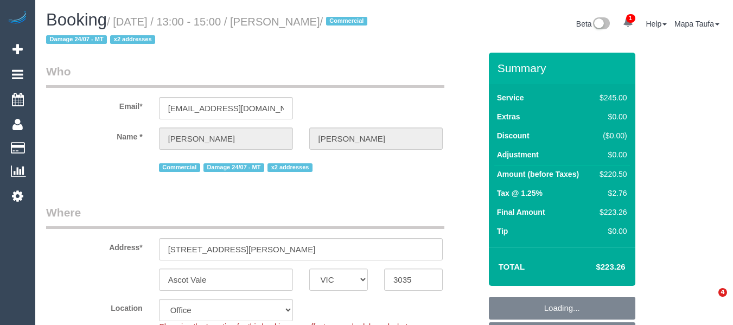
select select "VIC"
select select "210"
select select "number:28"
select select "number:14"
select select "number:19"
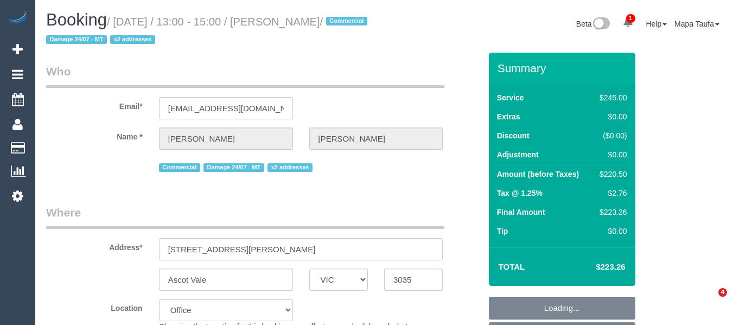
select select "number:22"
select select "number:11"
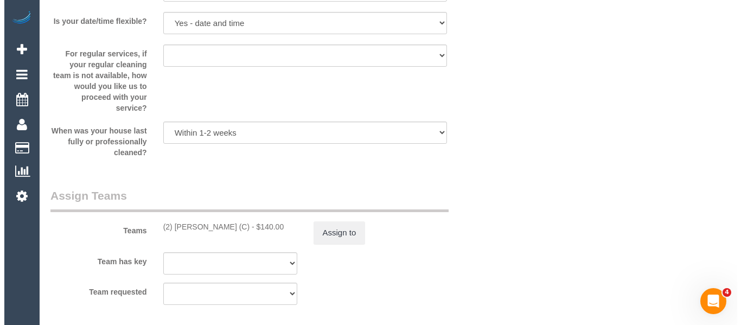
scroll to position [1682, 0]
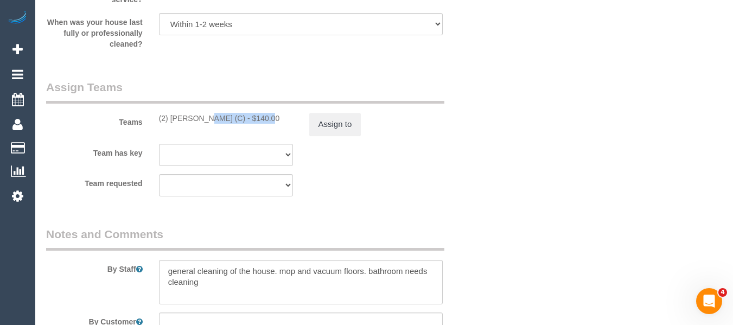
drag, startPoint x: 228, startPoint y: 119, endPoint x: 171, endPoint y: 117, distance: 57.0
click at [171, 117] on div "(2) [PERSON_NAME] (C) - $140.00" at bounding box center [226, 118] width 134 height 11
copy div "[PERSON_NAME] (C)"
click at [328, 122] on button "Assign to" at bounding box center [335, 124] width 52 height 23
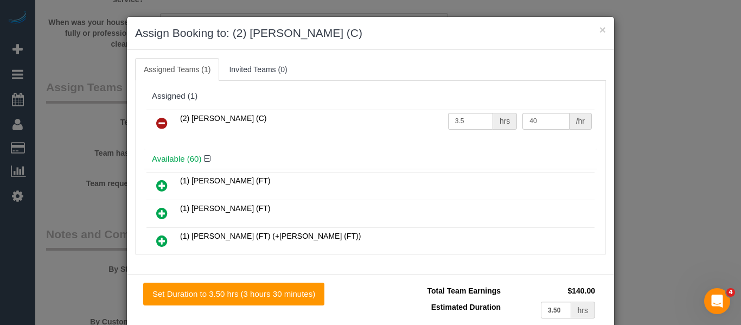
click at [157, 118] on icon at bounding box center [161, 123] width 11 height 13
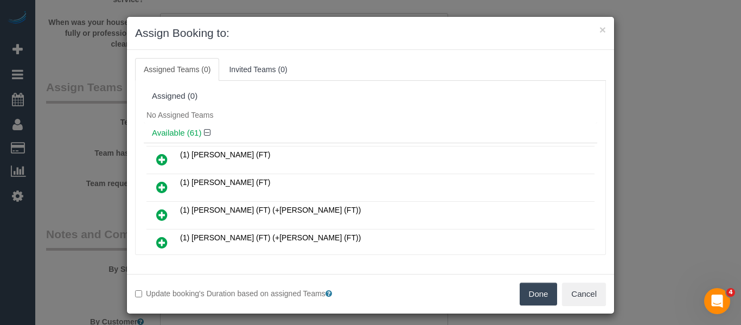
click at [531, 293] on button "Done" at bounding box center [539, 294] width 38 height 23
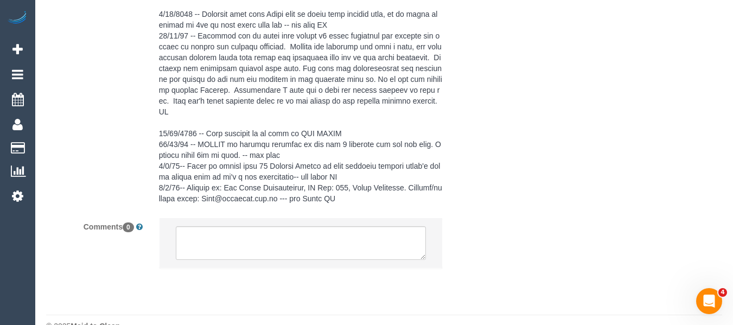
scroll to position [2433, 0]
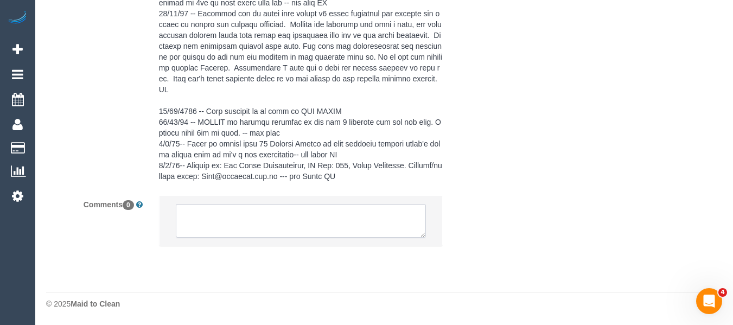
click at [226, 226] on textarea at bounding box center [301, 221] width 251 height 34
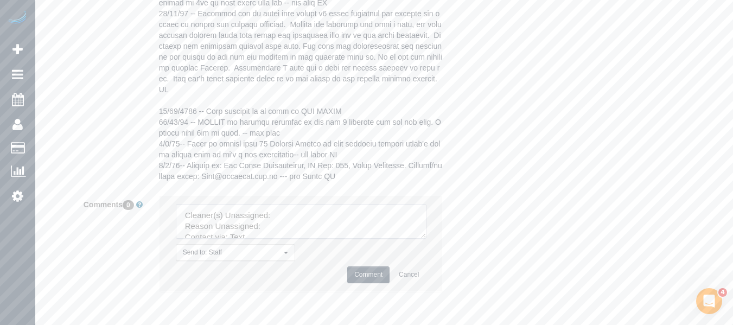
drag, startPoint x: 420, startPoint y: 234, endPoint x: 286, endPoint y: 225, distance: 133.7
click at [426, 239] on textarea at bounding box center [301, 221] width 251 height 35
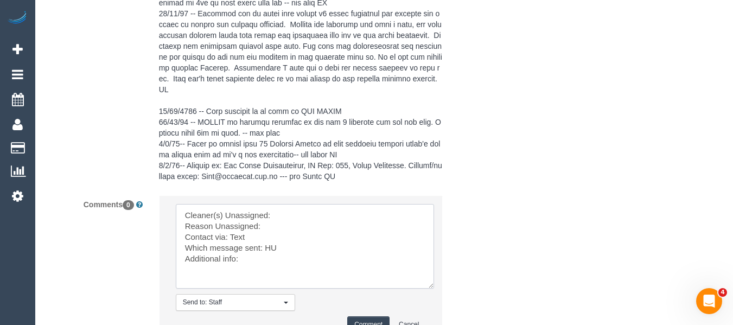
click at [297, 216] on textarea at bounding box center [305, 246] width 258 height 85
paste textarea "[PERSON_NAME] (C)"
click at [288, 228] on textarea at bounding box center [305, 246] width 258 height 85
click at [270, 248] on textarea at bounding box center [305, 246] width 258 height 85
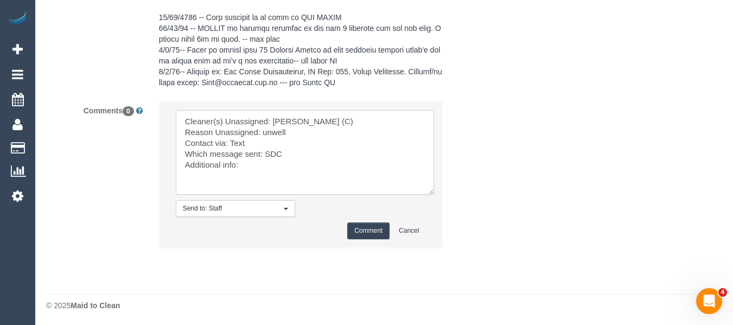
scroll to position [2529, 0]
type textarea "Cleaner(s) Unassigned: [PERSON_NAME] (C) Reason Unassigned: unwell Contact via:…"
click at [368, 233] on button "Comment" at bounding box center [368, 229] width 42 height 17
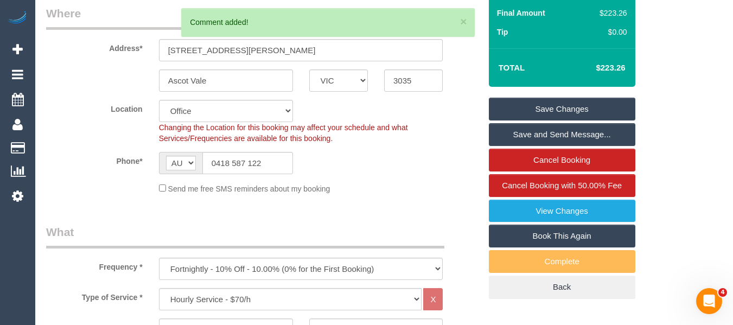
scroll to position [178, 0]
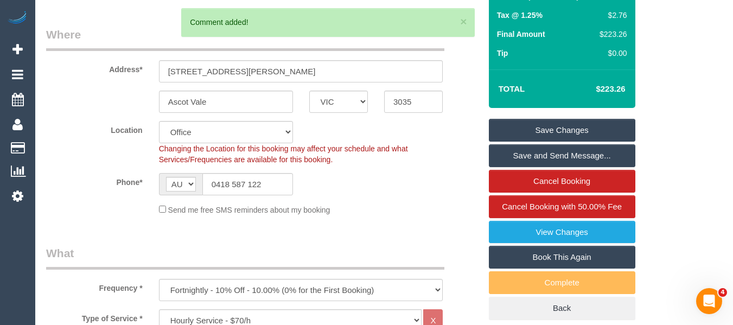
click at [583, 121] on link "Save Changes" at bounding box center [562, 130] width 146 height 23
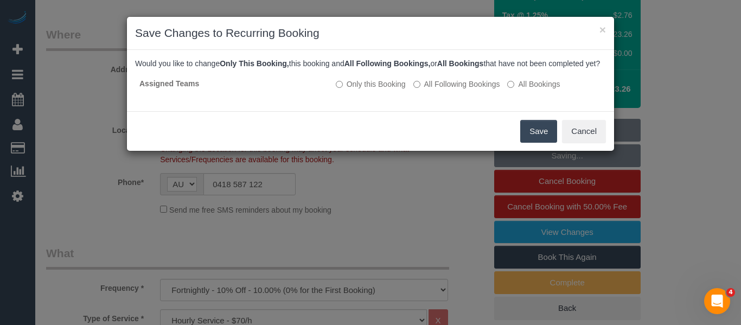
click at [527, 141] on button "Save" at bounding box center [538, 131] width 37 height 23
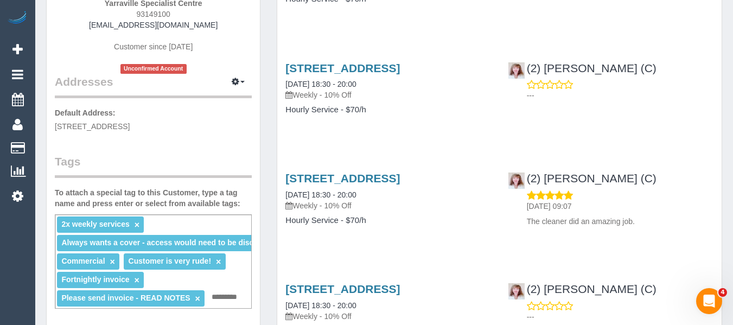
scroll to position [54, 0]
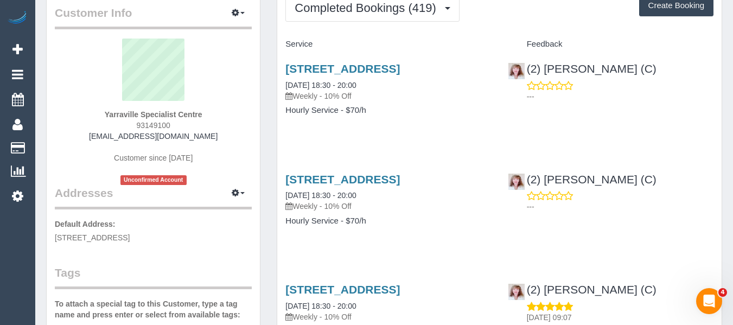
drag, startPoint x: 203, startPoint y: 135, endPoint x: 104, endPoint y: 136, distance: 99.8
click at [104, 136] on div "Yarraville Specialist Centre 93149100 admin@yarravillesc.com.au Customer since …" at bounding box center [153, 112] width 197 height 146
copy link "[EMAIL_ADDRESS][DOMAIN_NAME]"
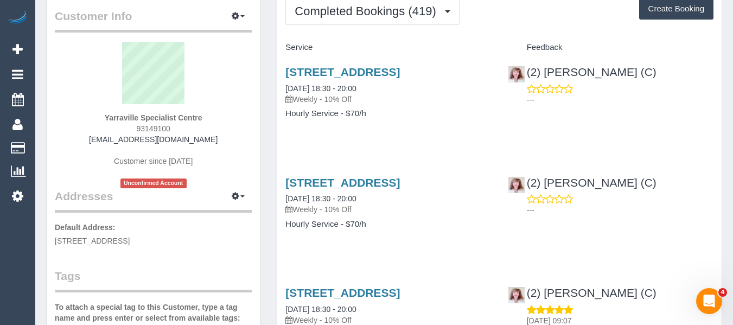
scroll to position [0, 0]
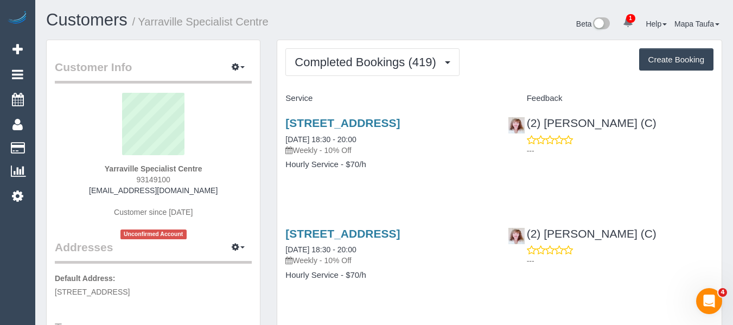
click at [218, 168] on div "Yarraville Specialist Centre 93149100 admin@yarravillesc.com.au Customer since …" at bounding box center [153, 166] width 197 height 146
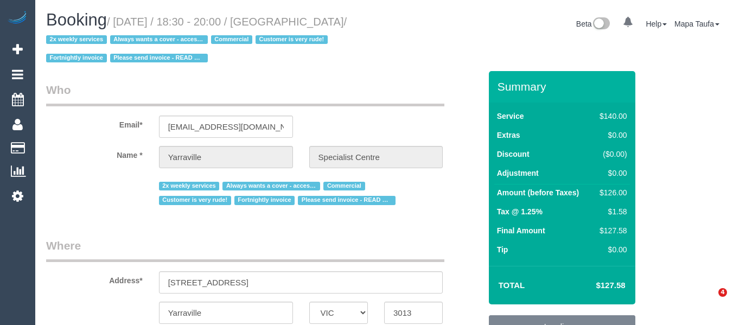
select select "VIC"
select select "7248"
select select "number:28"
select select "number:14"
select select "number:18"
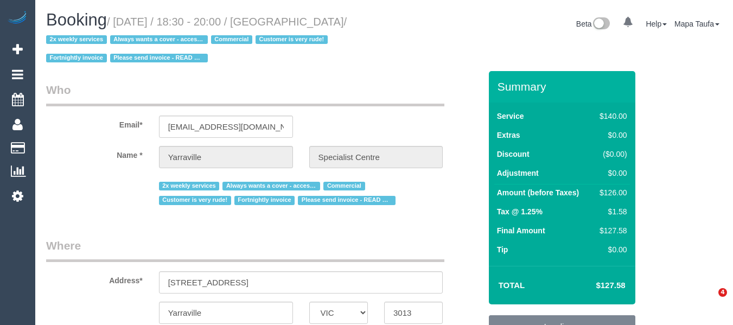
select select "number:25"
select select "number:35"
select select "object:1417"
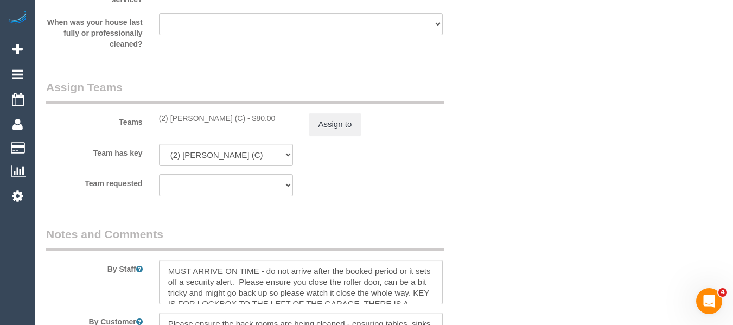
scroll to position [1734, 0]
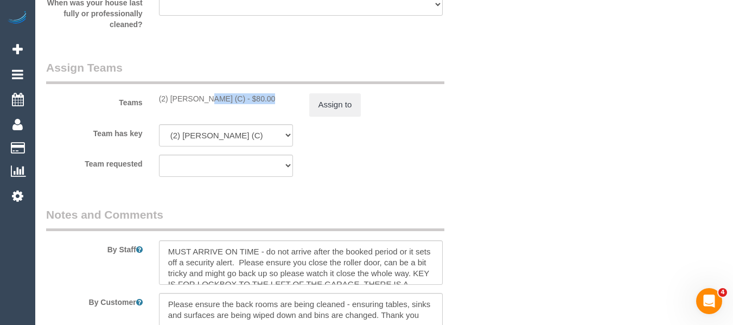
drag, startPoint x: 229, startPoint y: 98, endPoint x: 169, endPoint y: 95, distance: 59.7
click at [169, 95] on div "(2) [PERSON_NAME] (C) - $80.00" at bounding box center [226, 98] width 134 height 11
copy div "[PERSON_NAME] (C)"
click at [336, 98] on button "Assign to" at bounding box center [335, 104] width 52 height 23
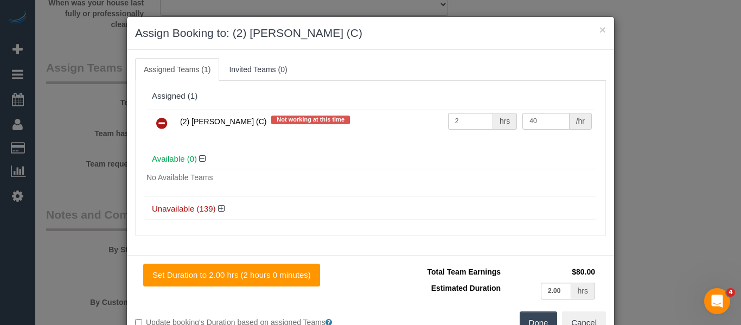
click at [158, 125] on icon at bounding box center [161, 123] width 11 height 13
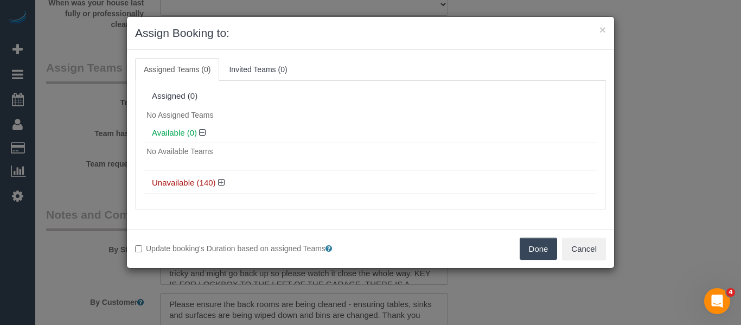
drag, startPoint x: 521, startPoint y: 251, endPoint x: 540, endPoint y: 250, distance: 19.0
click at [523, 250] on button "Done" at bounding box center [539, 249] width 38 height 23
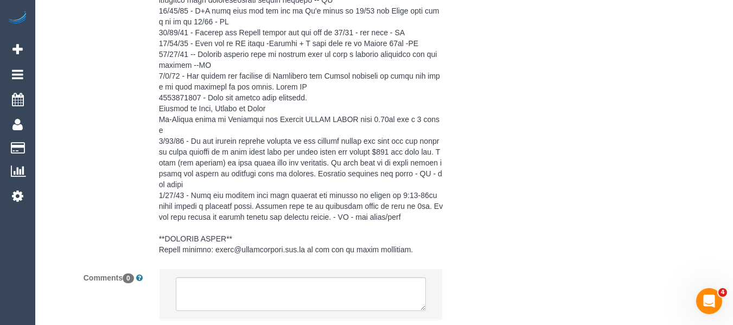
scroll to position [2217, 0]
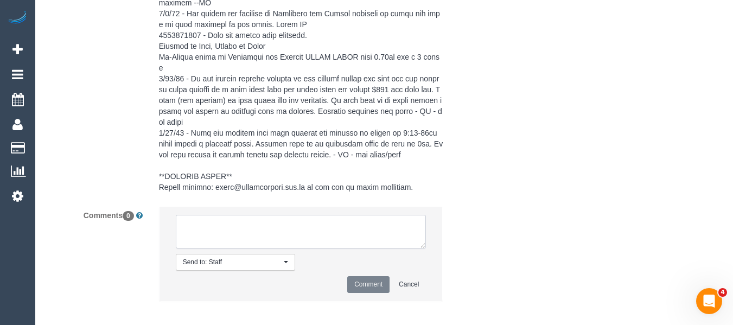
click at [274, 222] on textarea at bounding box center [301, 232] width 251 height 34
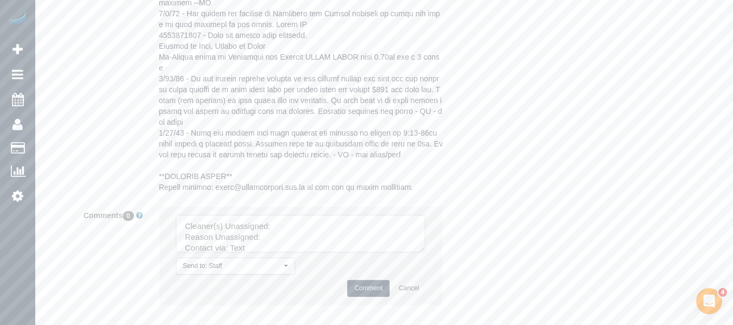
drag, startPoint x: 420, startPoint y: 235, endPoint x: 419, endPoint y: 270, distance: 35.3
click at [425, 252] on textarea at bounding box center [301, 233] width 250 height 37
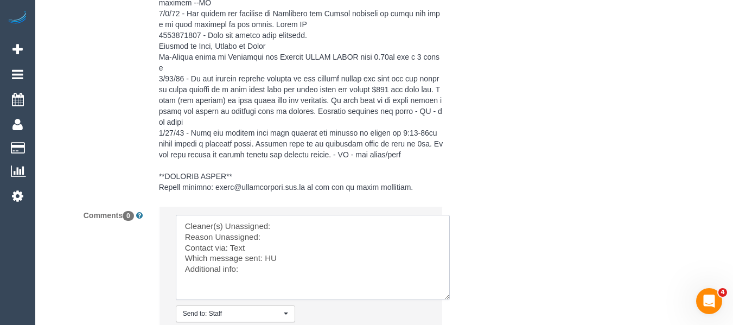
click at [342, 216] on textarea at bounding box center [313, 257] width 274 height 85
paste textarea "Kerry Welfare (C)"
click at [298, 232] on textarea at bounding box center [313, 257] width 274 height 85
click at [298, 229] on textarea at bounding box center [313, 257] width 274 height 85
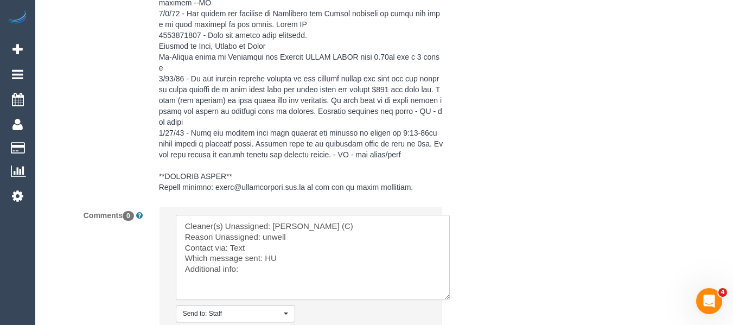
click at [271, 247] on textarea at bounding box center [313, 257] width 274 height 85
click at [260, 235] on textarea at bounding box center [313, 257] width 274 height 85
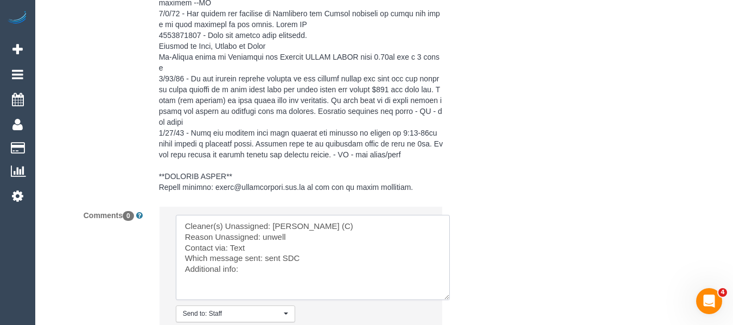
click at [239, 235] on textarea at bounding box center [313, 257] width 274 height 85
click at [312, 250] on textarea at bounding box center [313, 257] width 274 height 85
click at [430, 250] on textarea at bounding box center [313, 257] width 274 height 85
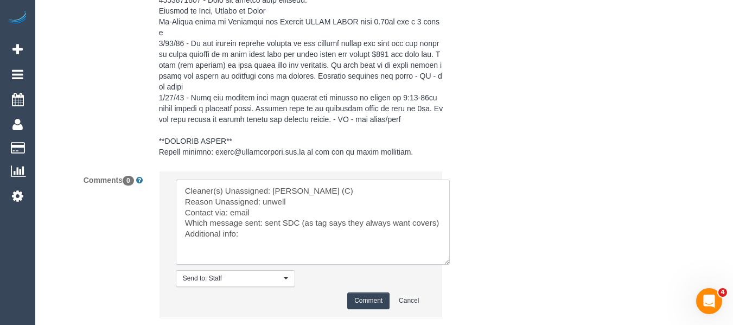
scroll to position [2271, 0]
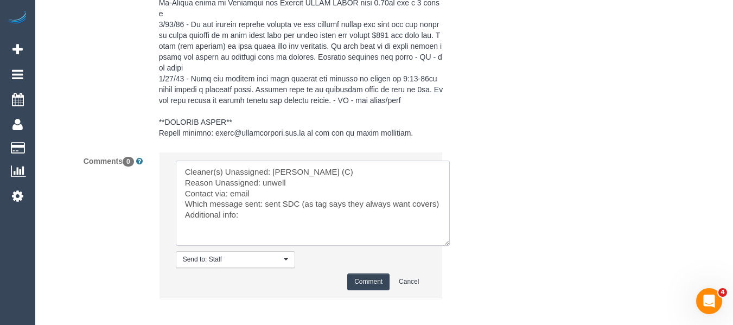
type textarea "Cleaner(s) Unassigned: Kerry Welfare (C) Reason Unassigned: unwell Contact via:…"
click at [365, 273] on button "Comment" at bounding box center [368, 281] width 42 height 17
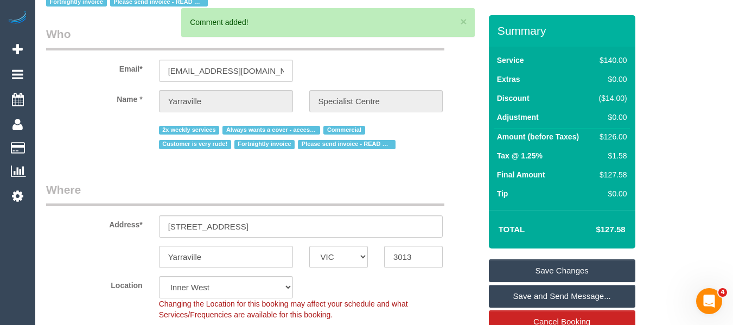
scroll to position [108, 0]
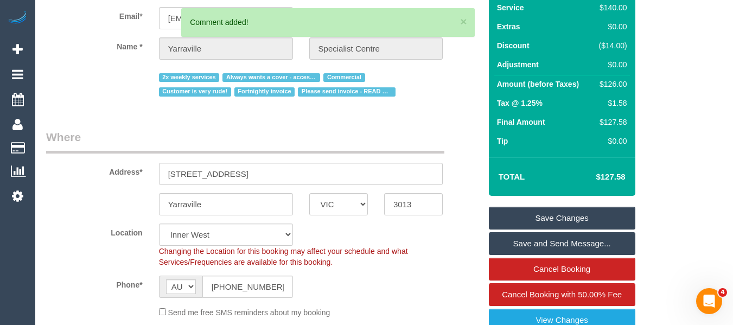
click at [542, 217] on link "Save Changes" at bounding box center [562, 218] width 146 height 23
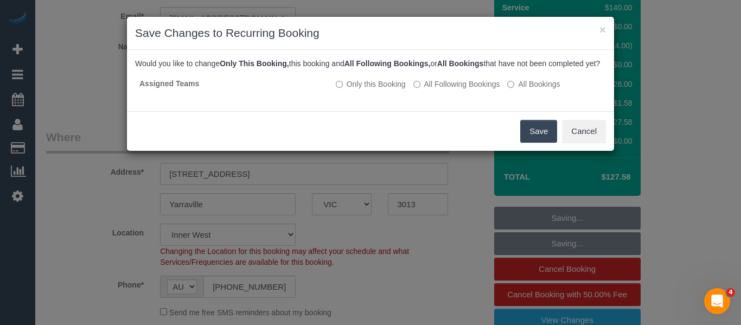
drag, startPoint x: 535, startPoint y: 145, endPoint x: 525, endPoint y: 147, distance: 10.4
click at [535, 143] on button "Save" at bounding box center [538, 131] width 37 height 23
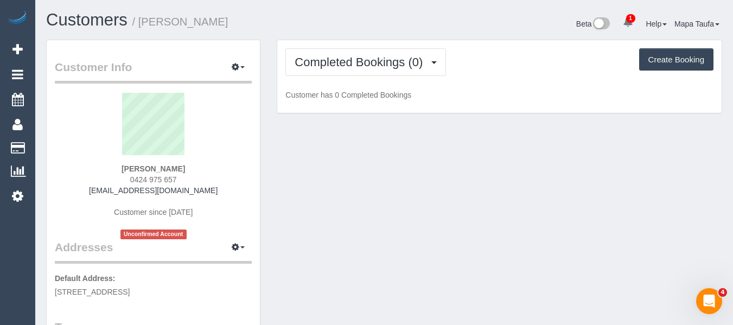
drag, startPoint x: 187, startPoint y: 169, endPoint x: 116, endPoint y: 170, distance: 71.1
click at [115, 166] on div "[PERSON_NAME] 0424 975 657 [EMAIL_ADDRESS][DOMAIN_NAME] Customer since [DATE] U…" at bounding box center [153, 166] width 197 height 146
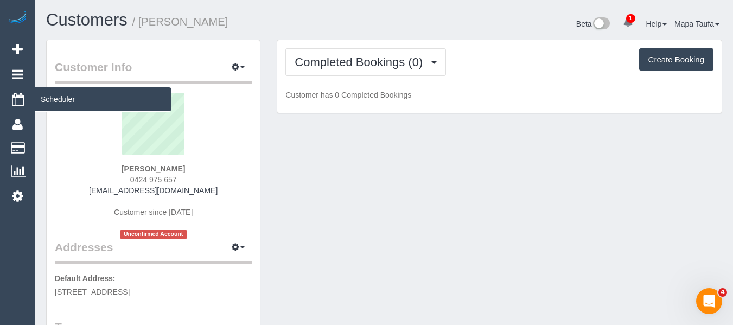
copy strong "[PERSON_NAME]"
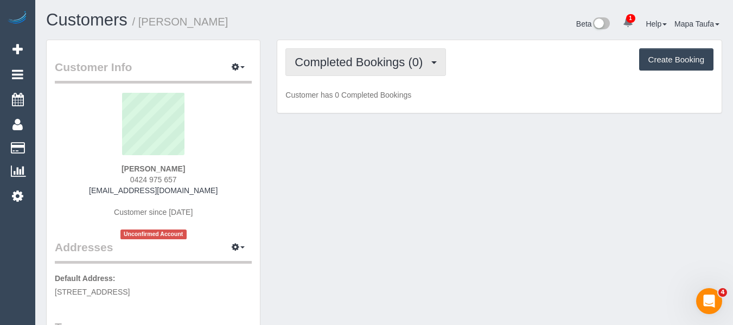
click at [329, 62] on span "Completed Bookings (0)" at bounding box center [361, 62] width 133 height 14
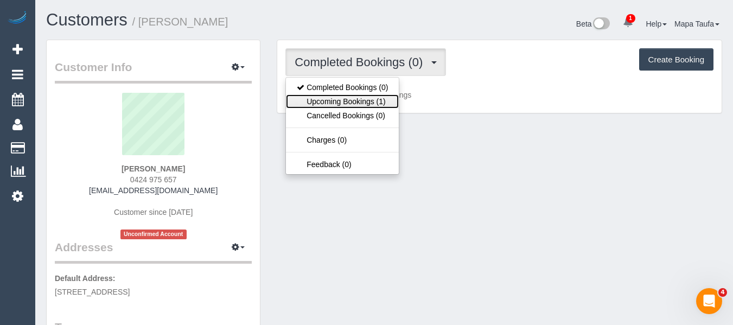
click at [335, 94] on link "Upcoming Bookings (1)" at bounding box center [342, 101] width 113 height 14
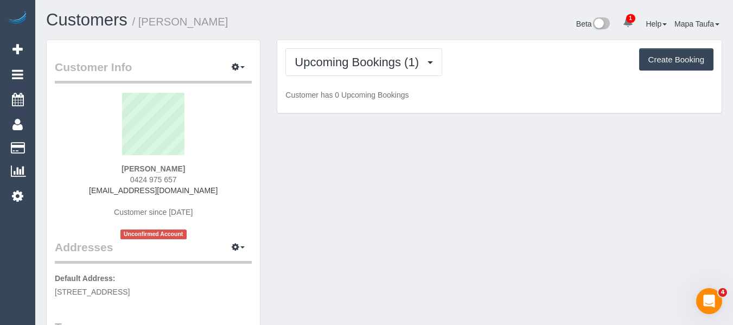
click at [332, 34] on div "Customers / [PERSON_NAME] Beta 1 Your Notifications You have 0 alerts × You hav…" at bounding box center [384, 25] width 692 height 29
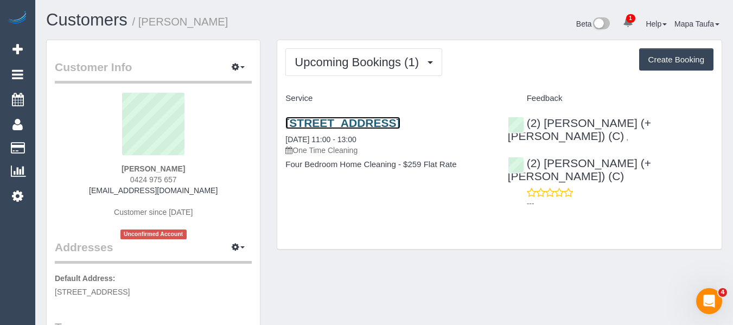
click at [335, 122] on link "[STREET_ADDRESS]" at bounding box center [342, 123] width 114 height 12
drag, startPoint x: 178, startPoint y: 182, endPoint x: 130, endPoint y: 178, distance: 49.0
click at [130, 178] on div "[PERSON_NAME] 0424 975 657 [EMAIL_ADDRESS][DOMAIN_NAME] Customer since [DATE] U…" at bounding box center [153, 166] width 197 height 146
copy span "0424 975 657"
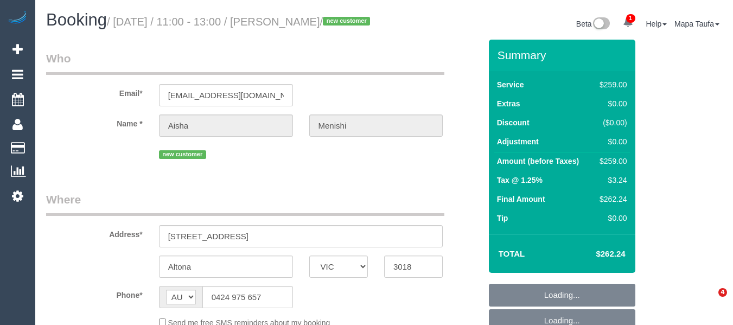
select select "VIC"
select select "number:27"
select select "number:14"
select select "number:18"
select select "number:24"
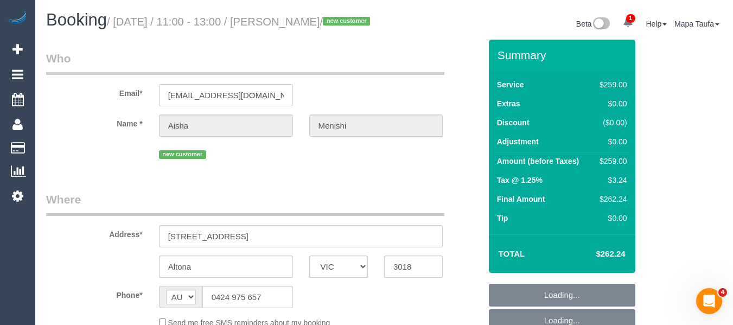
scroll to position [96, 0]
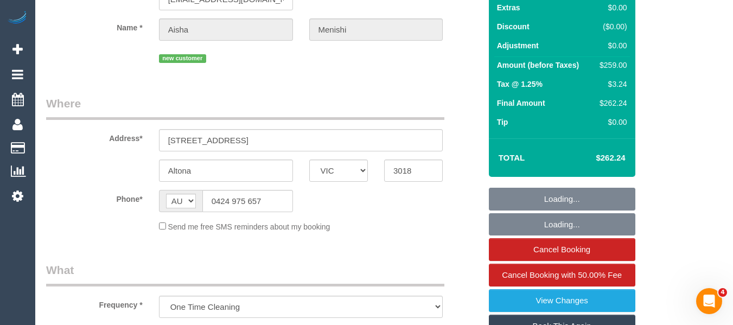
select select "string:stripe-pm_1RvSTY2GScqysDRV3NpqRSia"
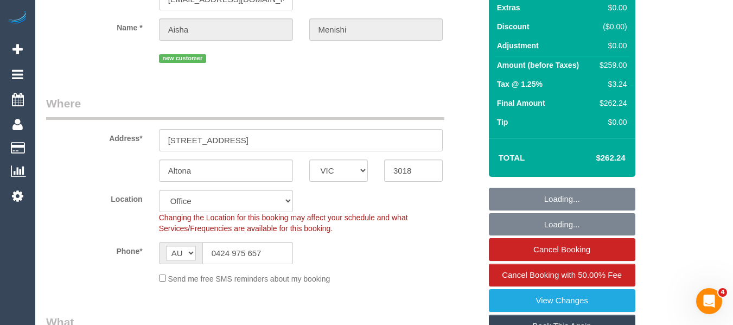
select select "object:2167"
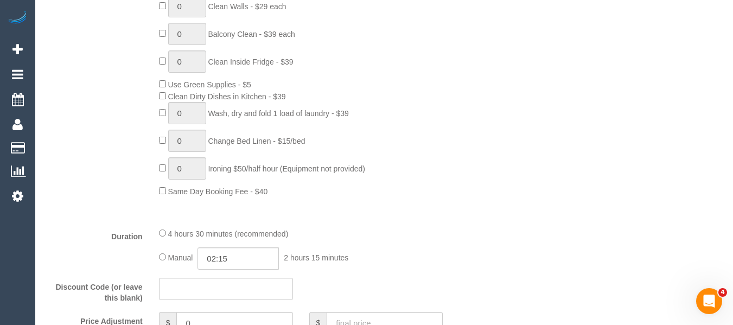
scroll to position [759, 0]
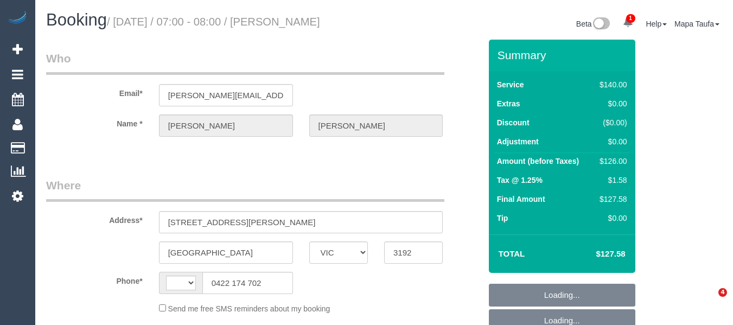
select select "VIC"
select select "string:AU"
select select "string:stripe-pm_1KlqgR2GScqysDRVW22wAOOx"
select select "object:2759"
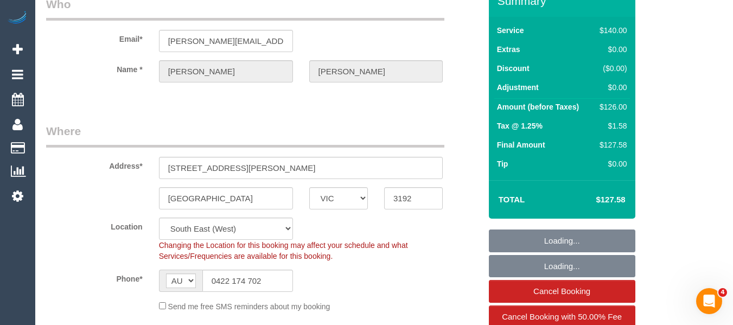
select select "number:29"
select select "number:14"
select select "number:19"
select select "number:36"
select select "number:34"
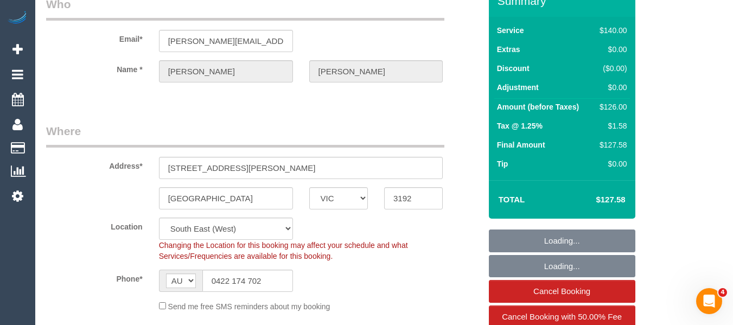
select select "number:12"
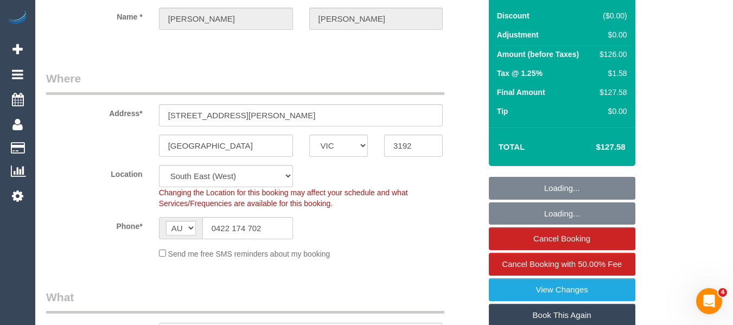
select select "object:2912"
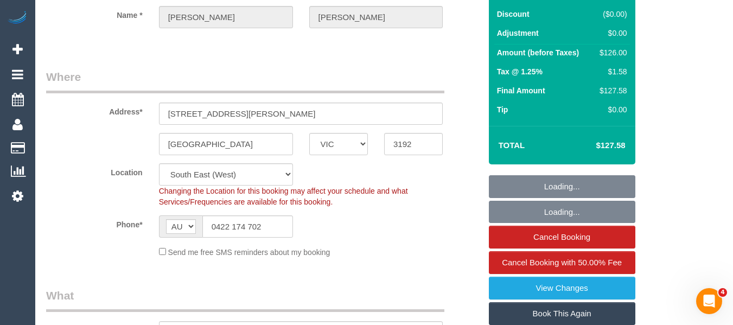
select select "spot1"
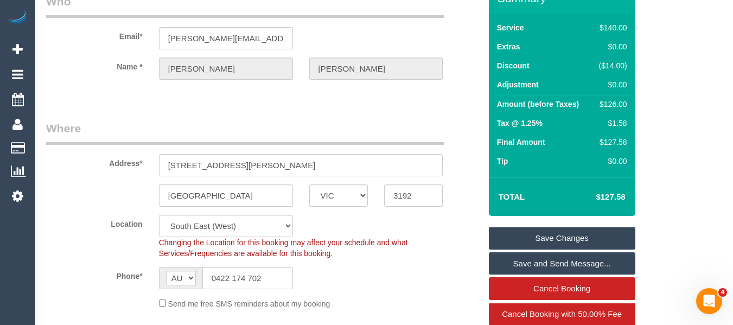
scroll to position [217, 0]
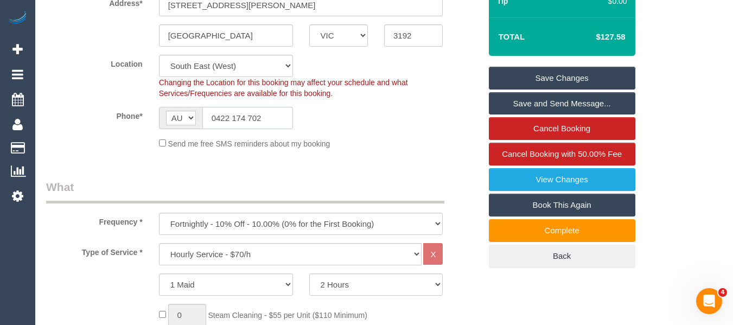
click at [243, 121] on input "0422 174 702" at bounding box center [247, 118] width 91 height 22
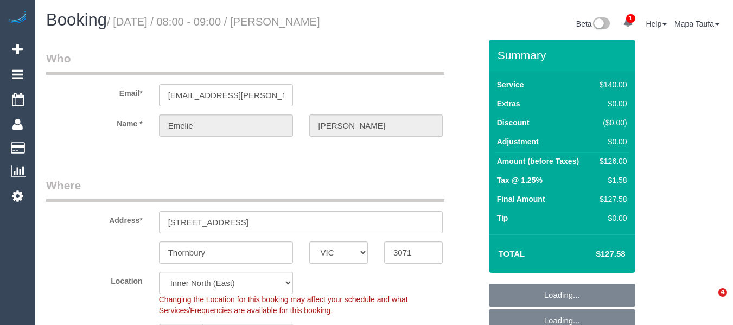
select select "VIC"
select select "number:27"
select select "number:14"
select select "number:19"
select select "number:24"
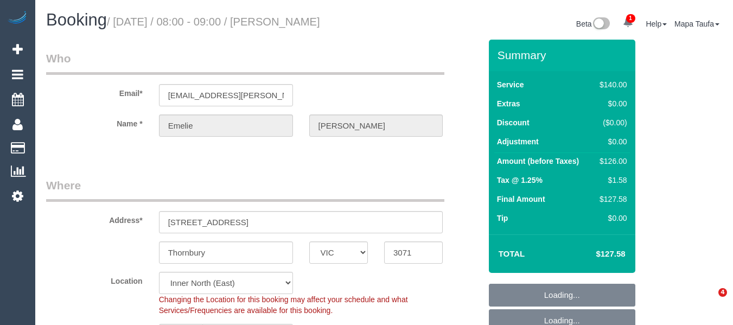
select select "number:34"
select select "number:12"
select select "object:694"
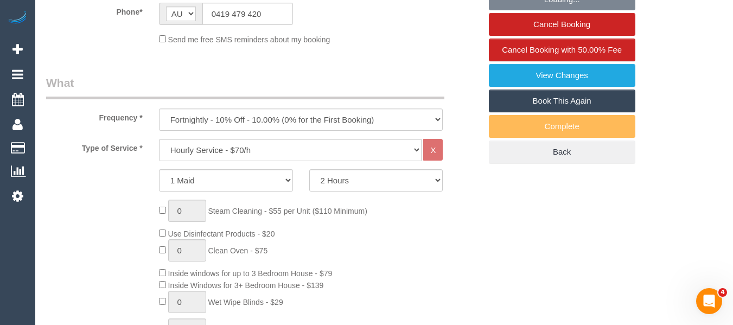
scroll to position [325, 0]
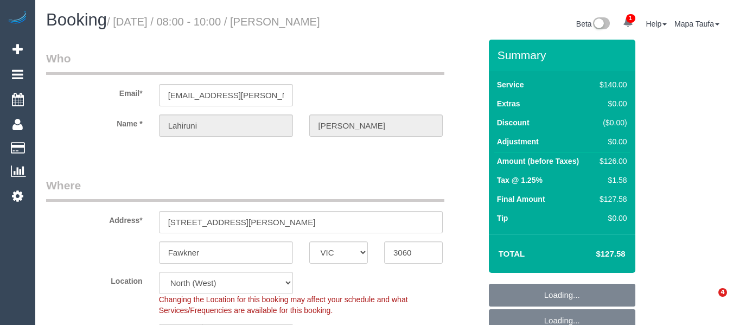
select select "VIC"
select select "string:AU"
select select "object:6205"
select select "string:stripe-pm_1Rurqw2GScqysDRVhNKdKY3q"
select select "number:27"
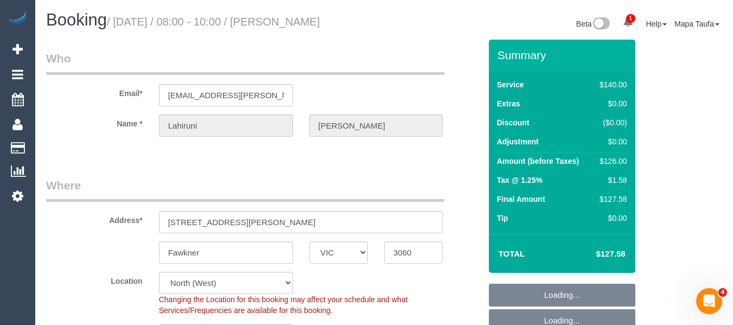
select select "number:14"
select select "number:18"
select select "number:22"
select select "number:34"
select select "number:12"
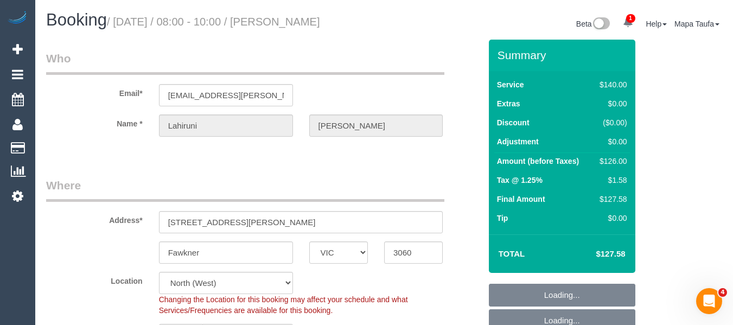
select select "object:7114"
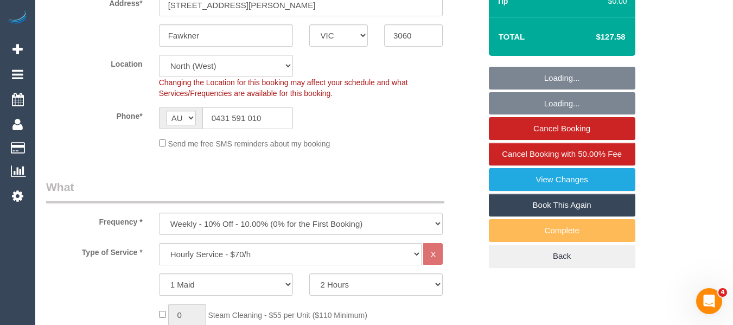
select select "spot1"
click at [256, 130] on sui-booking-location "Location Office City East (North) East (South) Inner East Inner North (East) In…" at bounding box center [263, 102] width 434 height 94
click at [255, 126] on sui-booking-location "Location Office City East (North) East (South) Inner East Inner North (East) In…" at bounding box center [263, 102] width 434 height 94
click at [255, 119] on input "0431 591 010" at bounding box center [247, 118] width 91 height 22
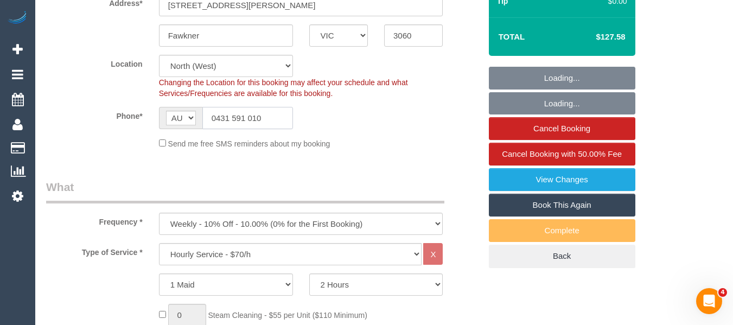
click at [255, 119] on input "0431 591 010" at bounding box center [247, 118] width 91 height 22
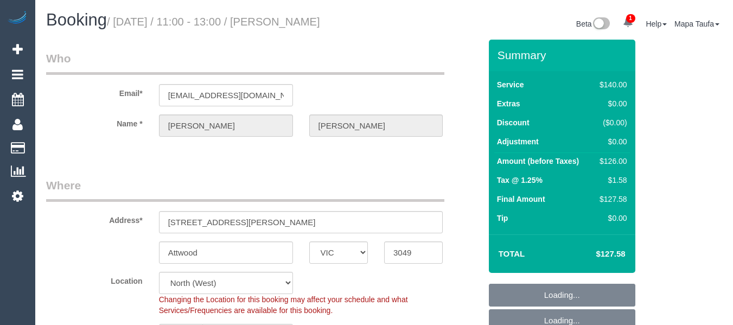
select select "VIC"
select select "number:29"
select select "number:14"
select select "number:19"
select select "number:22"
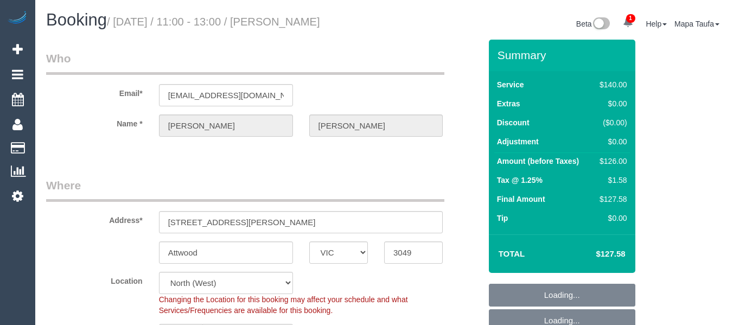
select select "number:34"
select select "number:26"
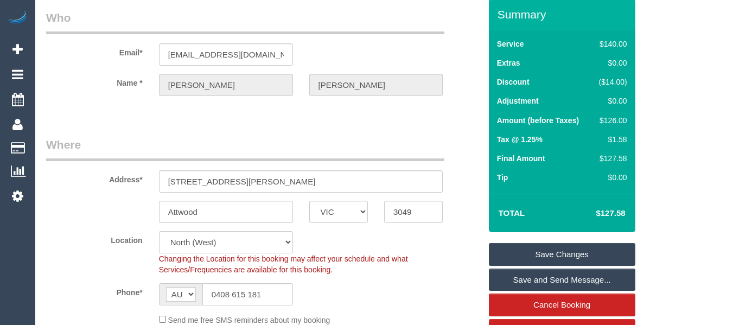
scroll to position [108, 0]
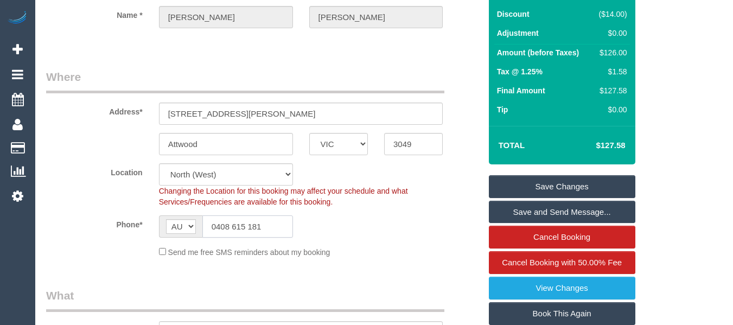
click at [252, 218] on input "0408 615 181" at bounding box center [247, 226] width 91 height 22
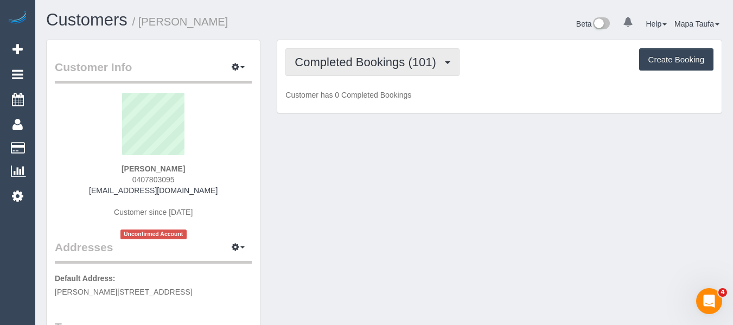
click at [364, 64] on span "Completed Bookings (101)" at bounding box center [368, 62] width 146 height 14
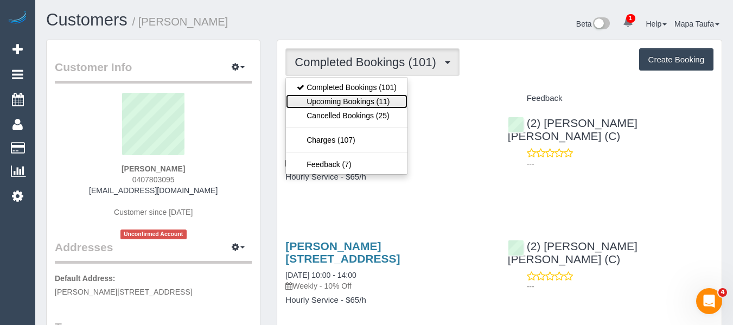
click at [376, 103] on link "Upcoming Bookings (11)" at bounding box center [347, 101] width 122 height 14
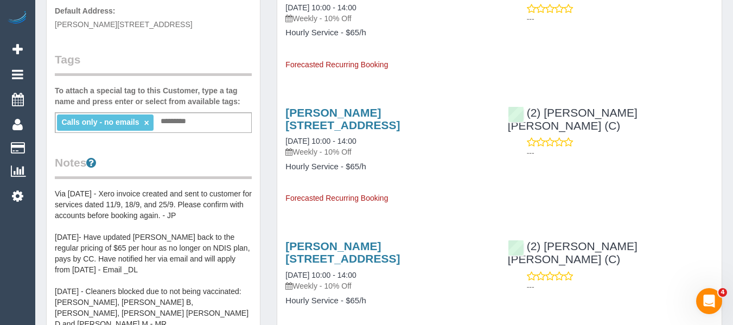
scroll to position [54, 0]
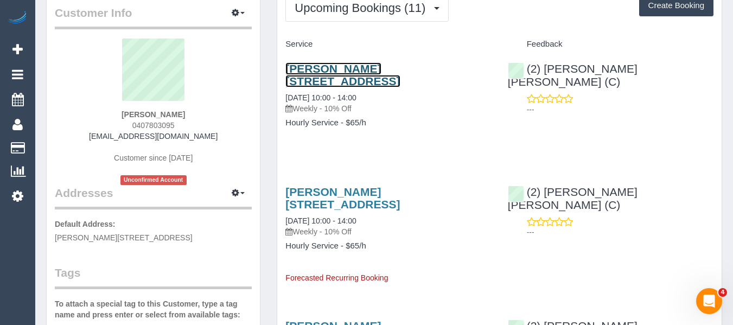
click at [342, 68] on link "[PERSON_NAME][STREET_ADDRESS]" at bounding box center [342, 74] width 114 height 25
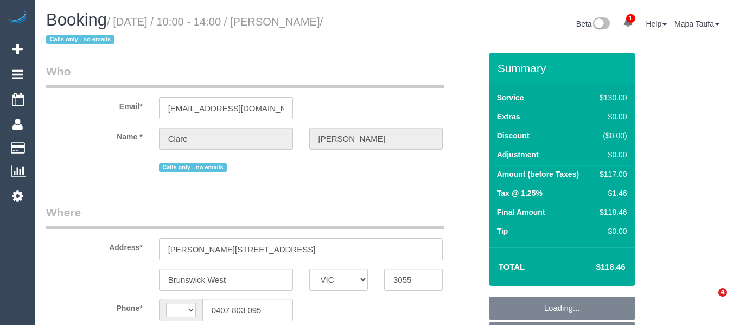
select select "VIC"
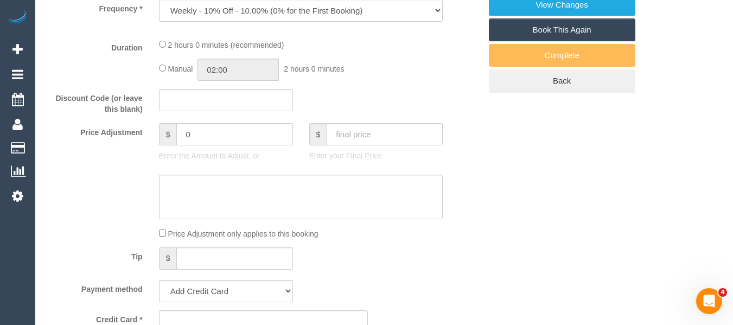
select select "string:stripe-pm_1MTcqA2GScqysDRVHLRVGma3"
select select "string:AU"
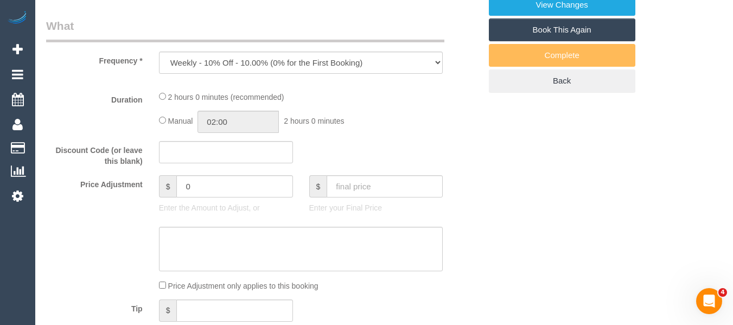
scroll to position [457, 0]
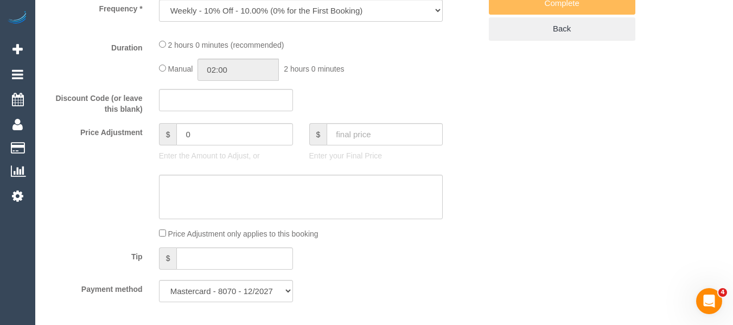
select select "number:28"
select select "number:14"
select select "number:19"
select select "number:24"
select select "number:34"
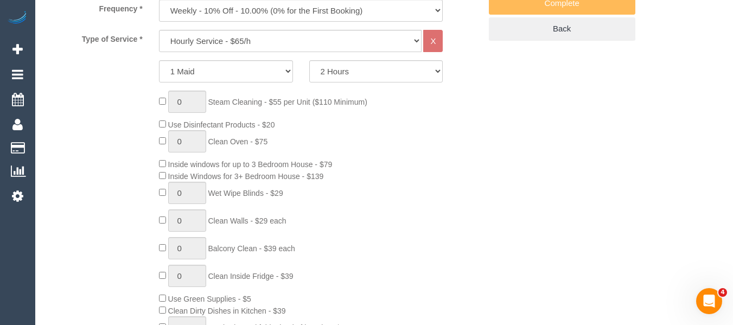
select select "object:1634"
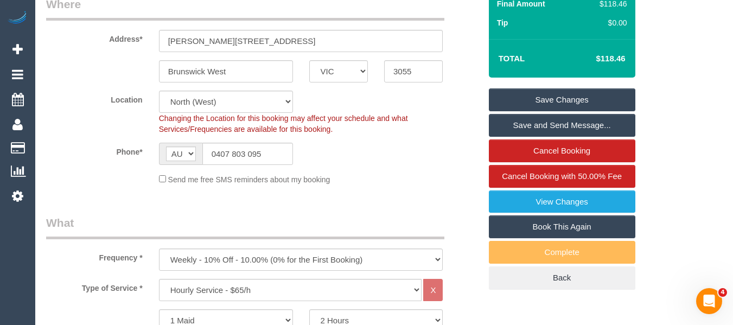
scroll to position [200, 0]
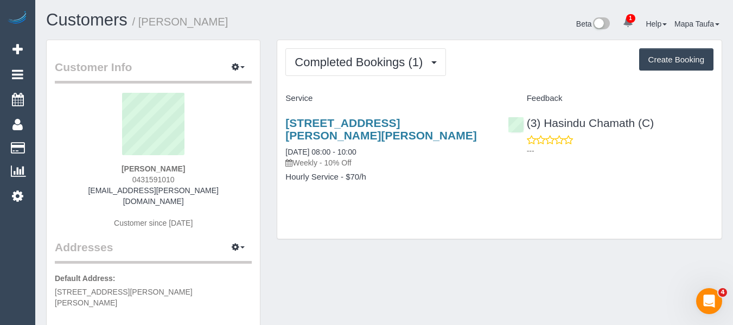
drag, startPoint x: 196, startPoint y: 168, endPoint x: 119, endPoint y: 156, distance: 77.9
click at [113, 161] on div "Lahiruni De Silva 0431591010 lahiruni.desilva@gmail.com Customer since 2025" at bounding box center [153, 166] width 197 height 146
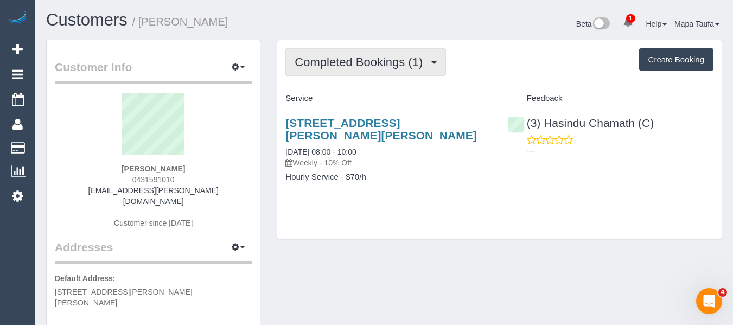
click at [337, 48] on button "Completed Bookings (1)" at bounding box center [365, 62] width 161 height 28
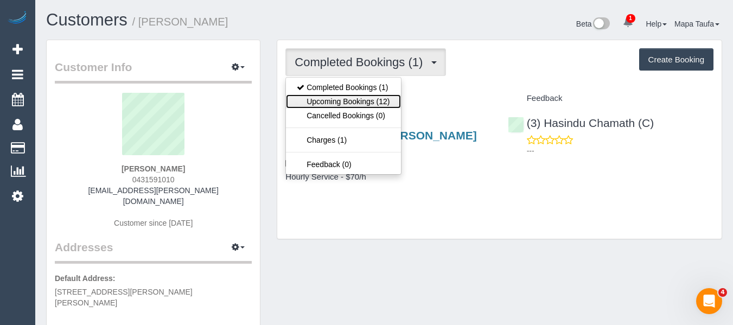
click at [338, 96] on link "Upcoming Bookings (12)" at bounding box center [343, 101] width 114 height 14
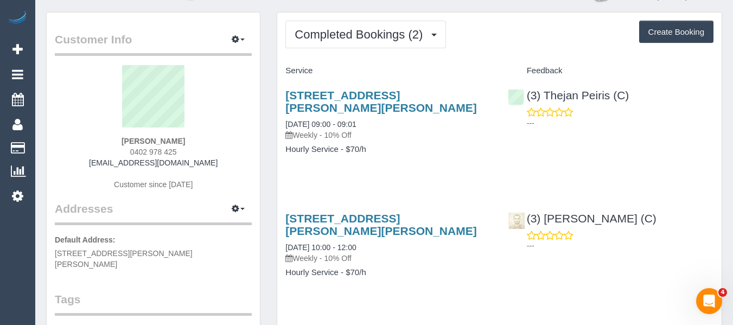
scroll to position [54, 0]
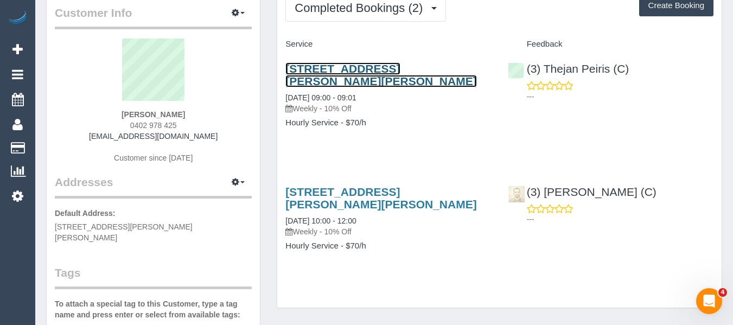
click at [322, 71] on link "[STREET_ADDRESS][PERSON_NAME][PERSON_NAME]" at bounding box center [380, 74] width 191 height 25
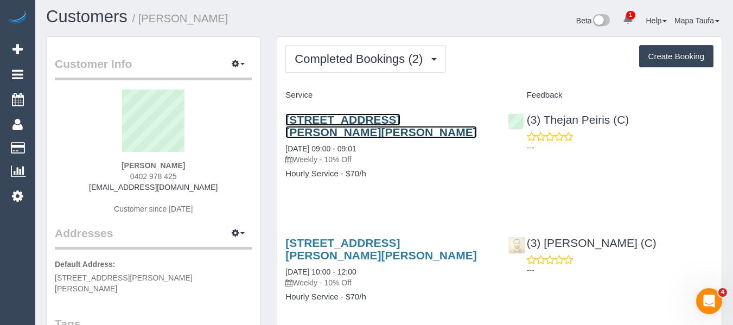
scroll to position [0, 0]
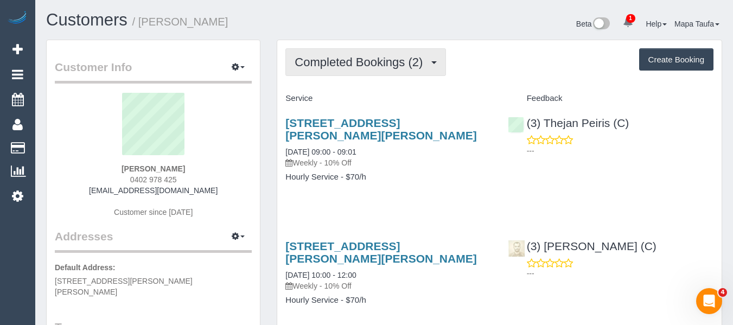
click at [328, 63] on span "Completed Bookings (2)" at bounding box center [361, 62] width 133 height 14
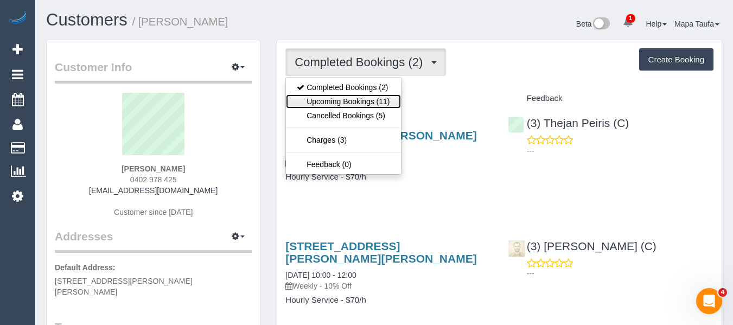
click at [326, 104] on link "Upcoming Bookings (11)" at bounding box center [343, 101] width 114 height 14
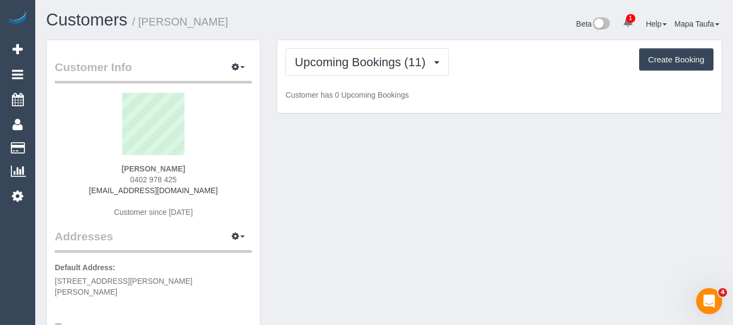
click at [329, 29] on h1 "Customers / [PERSON_NAME]" at bounding box center [211, 20] width 330 height 18
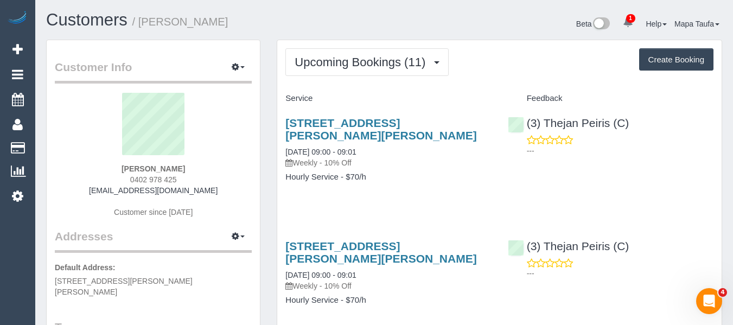
drag, startPoint x: 181, startPoint y: 177, endPoint x: 130, endPoint y: 178, distance: 50.5
click at [126, 177] on div "[PERSON_NAME] 0402 978 425 [EMAIL_ADDRESS][DOMAIN_NAME] Customer since [DATE]" at bounding box center [153, 161] width 197 height 136
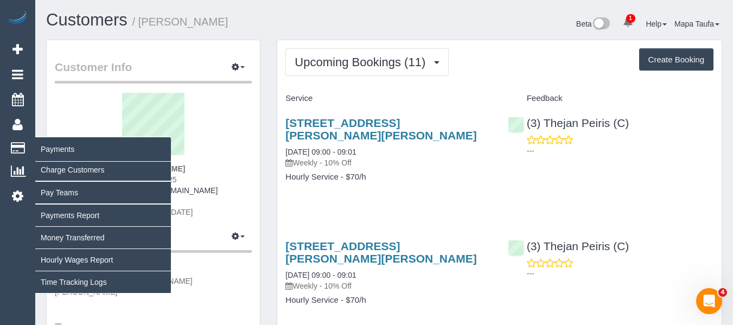
copy span "0402 978 425"
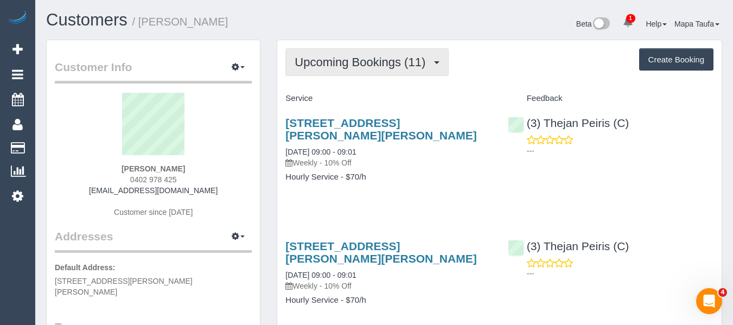
click at [357, 72] on button "Upcoming Bookings (11)" at bounding box center [366, 62] width 163 height 28
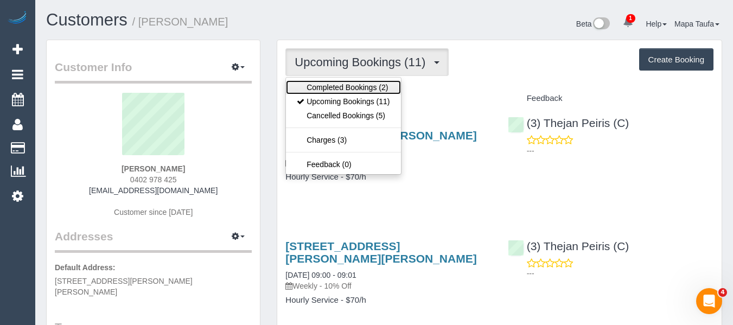
click at [343, 88] on link "Completed Bookings (2)" at bounding box center [343, 87] width 114 height 14
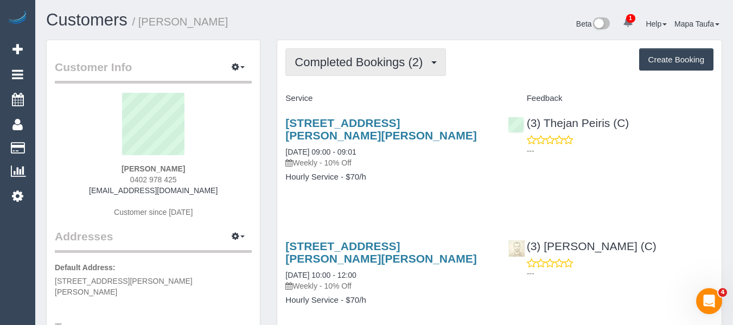
click at [385, 64] on span "Completed Bookings (2)" at bounding box center [361, 62] width 133 height 14
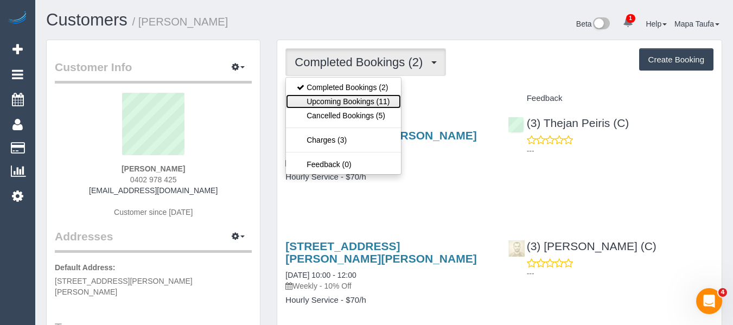
click at [360, 102] on link "Upcoming Bookings (11)" at bounding box center [343, 101] width 114 height 14
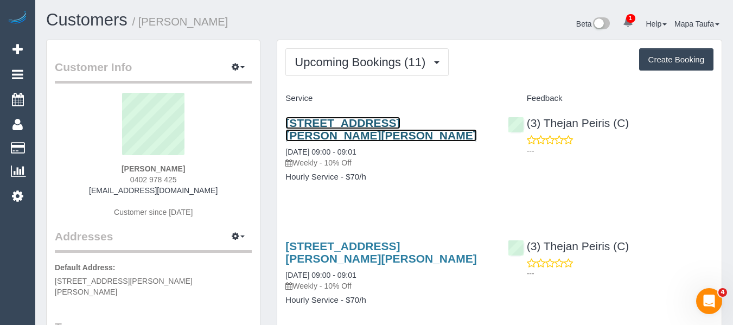
click at [311, 124] on link "[STREET_ADDRESS][PERSON_NAME][PERSON_NAME]" at bounding box center [380, 129] width 191 height 25
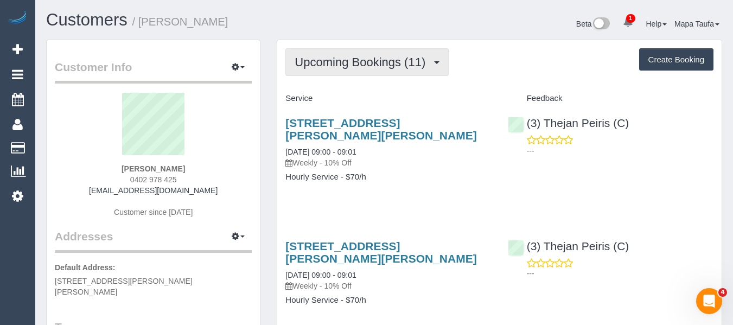
drag, startPoint x: 363, startPoint y: 67, endPoint x: 365, endPoint y: 72, distance: 5.7
click at [363, 67] on span "Upcoming Bookings (11)" at bounding box center [363, 62] width 136 height 14
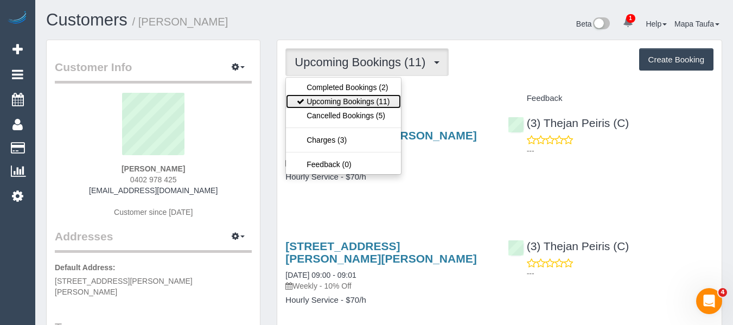
click at [366, 98] on link "Upcoming Bookings (11)" at bounding box center [343, 101] width 114 height 14
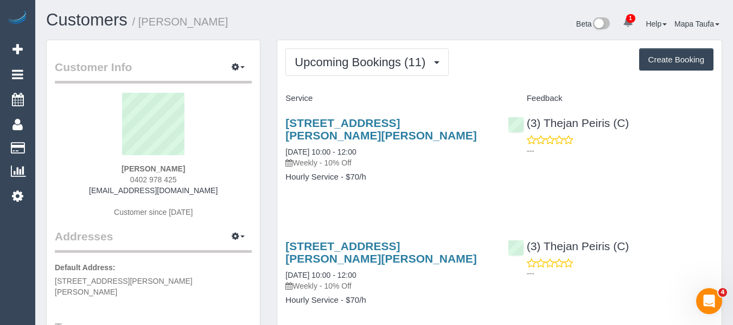
click at [200, 159] on sui-profile-pic at bounding box center [153, 128] width 181 height 71
drag, startPoint x: 190, startPoint y: 178, endPoint x: 324, endPoint y: 237, distance: 145.7
click at [121, 182] on div "Sam Mancuso 0402 978 425 sebla.a@carecouncil.au Customer since 2025" at bounding box center [153, 161] width 197 height 136
copy span "0402 978 425"
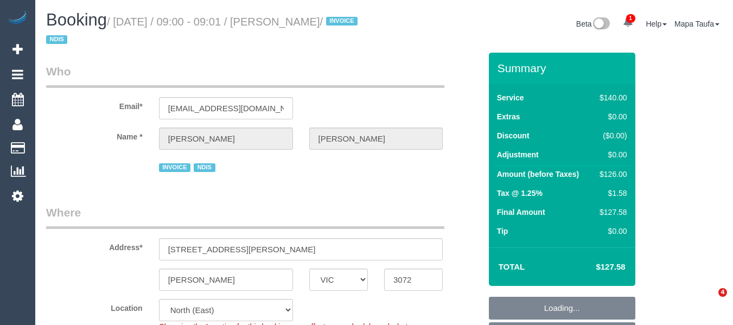
select select "VIC"
select select "number:28"
select select "number:14"
select select "number:18"
select select "number:25"
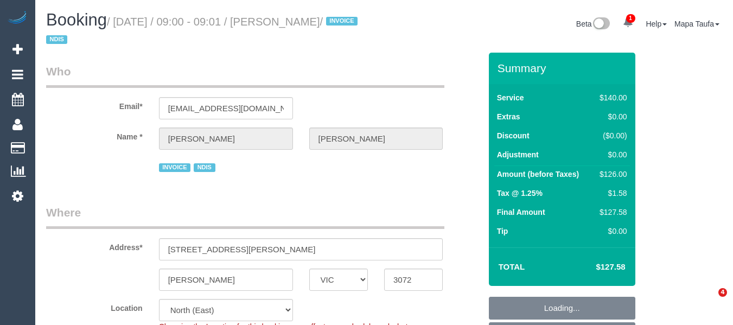
select select "number:34"
select select "number:13"
select select "VIC"
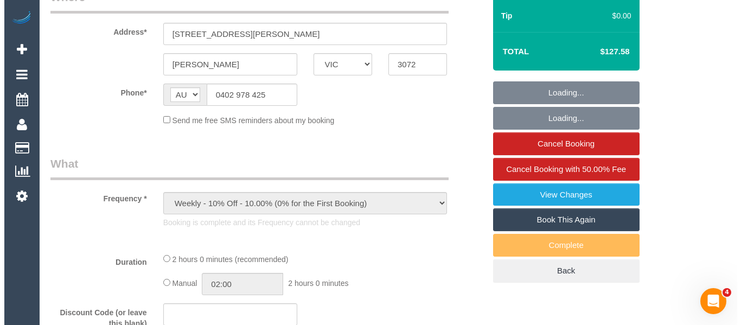
scroll to position [217, 0]
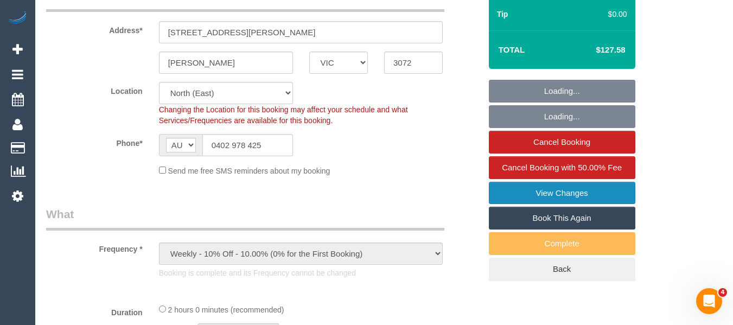
click at [557, 186] on link "View Changes" at bounding box center [562, 193] width 146 height 23
select select "number:28"
select select "number:14"
select select "number:18"
select select "number:25"
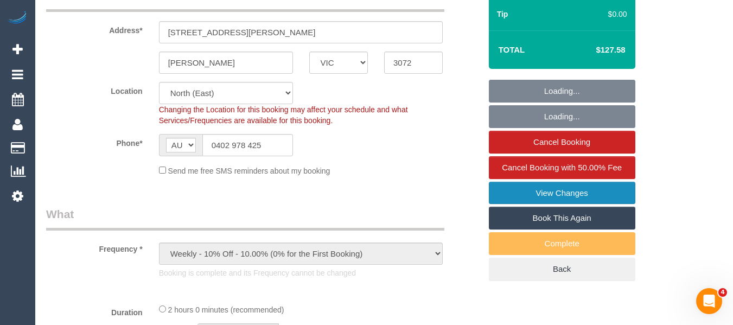
select select "number:34"
select select "number:13"
select select "object:1512"
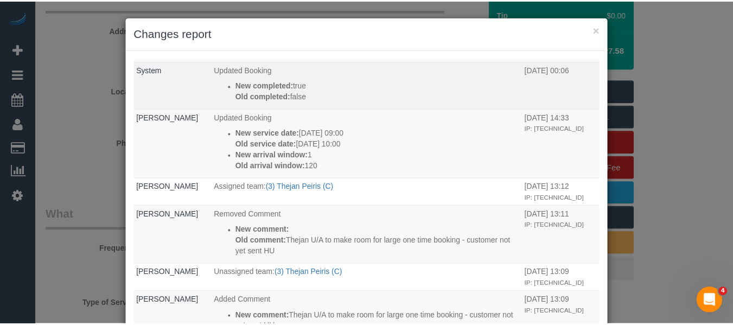
scroll to position [108, 0]
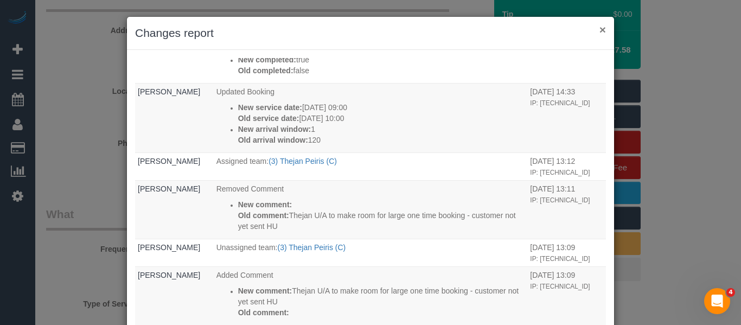
click at [599, 33] on button "×" at bounding box center [602, 29] width 7 height 11
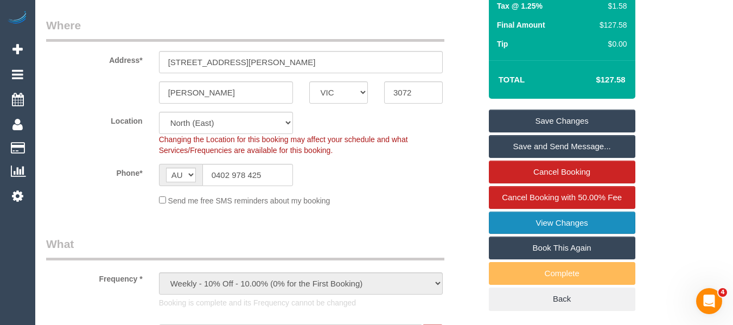
scroll to position [163, 0]
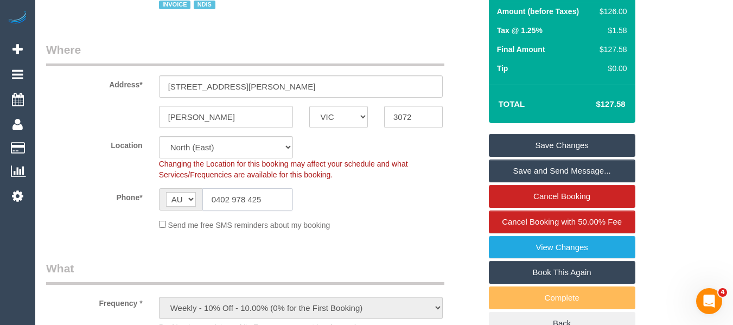
click at [260, 208] on input "0402 978 425" at bounding box center [247, 199] width 91 height 22
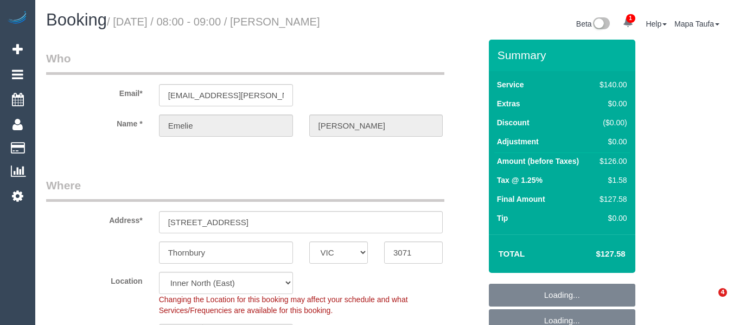
select select "VIC"
select select "string:AU"
select select "object:4192"
select select "number:27"
select select "number:14"
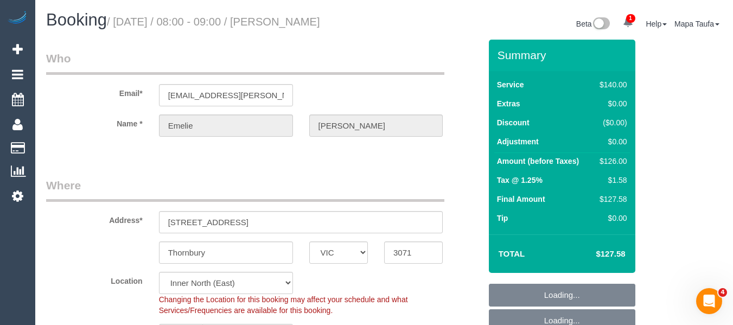
select select "number:19"
select select "number:24"
select select "number:34"
select select "number:12"
select select "object:4985"
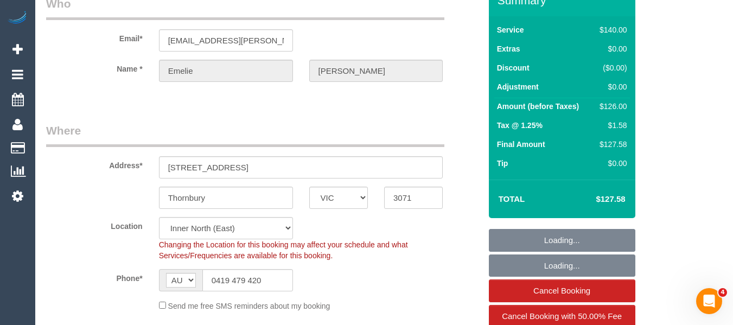
scroll to position [108, 0]
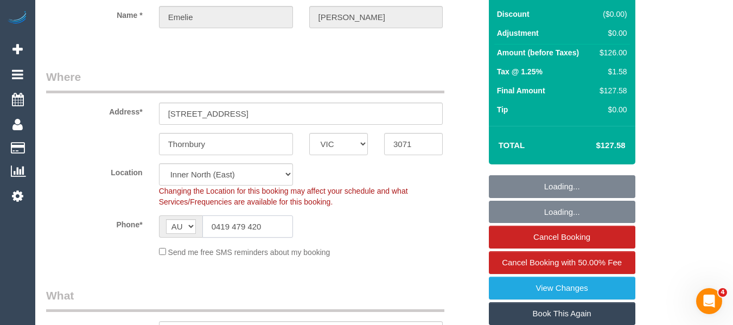
click at [276, 233] on input "0419 479 420" at bounding box center [247, 226] width 91 height 22
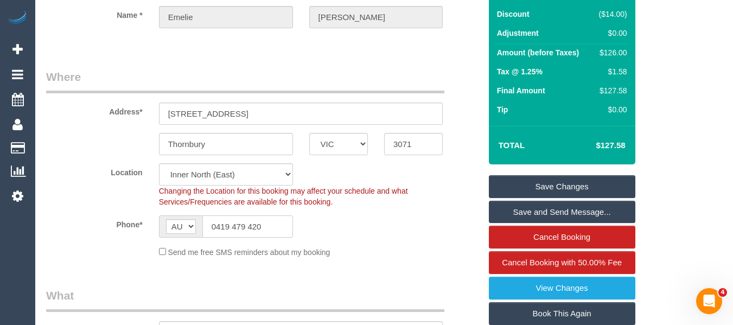
click at [276, 233] on input "0419 479 420" at bounding box center [247, 226] width 91 height 22
click at [264, 228] on input "0419 479 420" at bounding box center [247, 226] width 91 height 22
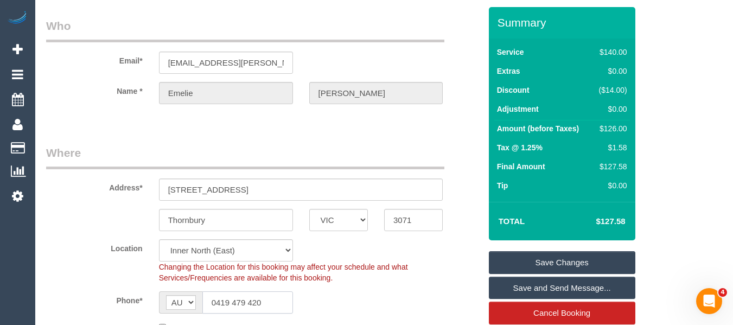
scroll to position [0, 0]
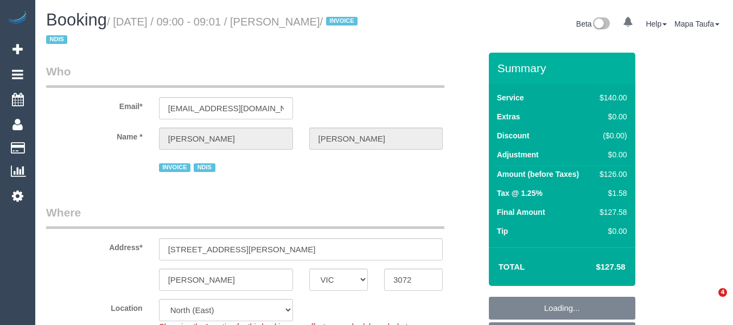
select select "VIC"
select select "number:28"
select select "number:14"
select select "number:18"
select select "number:25"
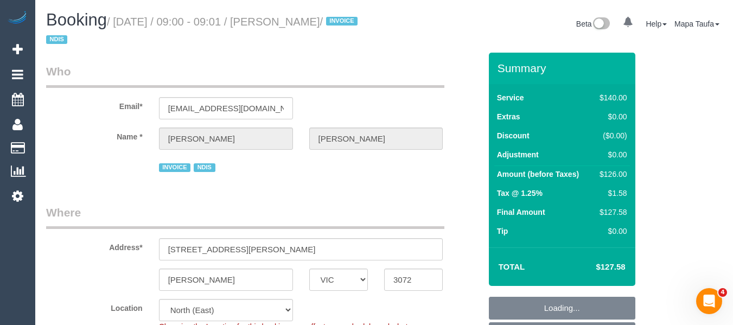
select select "number:34"
select select "number:13"
select select "object:1497"
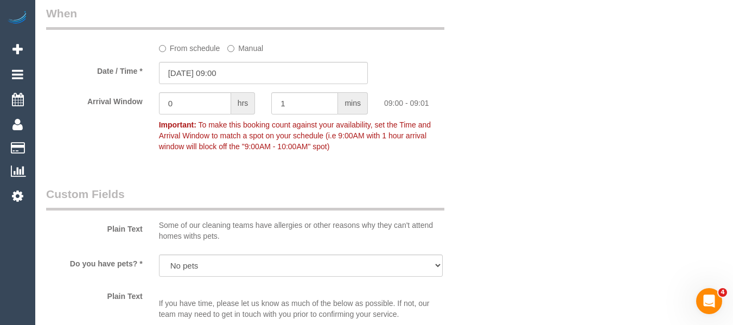
scroll to position [1193, 0]
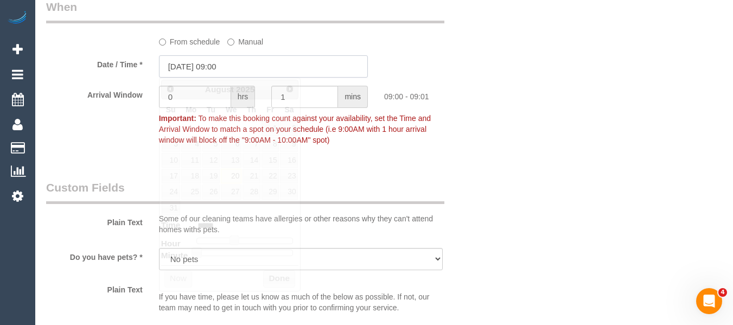
click at [210, 67] on input "[DATE] 09:00" at bounding box center [263, 66] width 209 height 22
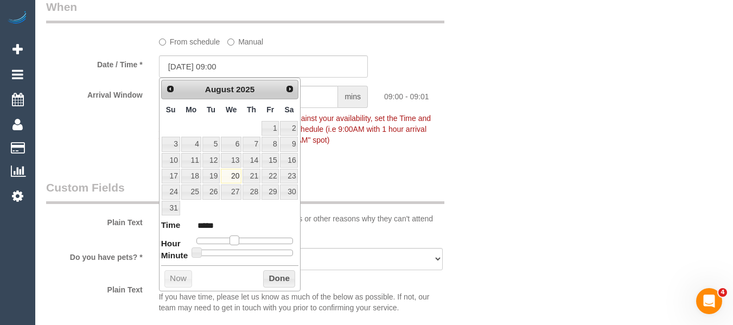
type input "[DATE] 10:00"
type input "*****"
drag, startPoint x: 233, startPoint y: 240, endPoint x: 239, endPoint y: 240, distance: 6.0
click at [239, 240] on span at bounding box center [238, 240] width 10 height 10
click at [273, 280] on button "Done" at bounding box center [279, 278] width 32 height 17
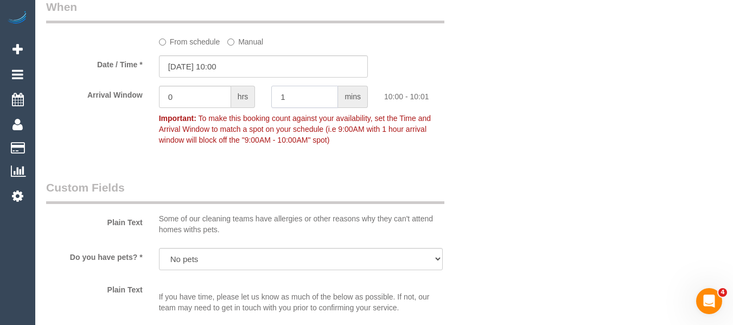
drag, startPoint x: 283, startPoint y: 91, endPoint x: 255, endPoint y: 94, distance: 27.8
click at [255, 93] on div "Arrival Window 0 hrs 1 mins 10:00 - 10:01 Important: To make this booking count…" at bounding box center [263, 118] width 451 height 65
drag, startPoint x: 154, startPoint y: 88, endPoint x: 140, endPoint y: 100, distance: 17.7
click at [140, 99] on div "Arrival Window 0 hrs mins Important: To make this booking count against your av…" at bounding box center [263, 118] width 451 height 65
type input "2"
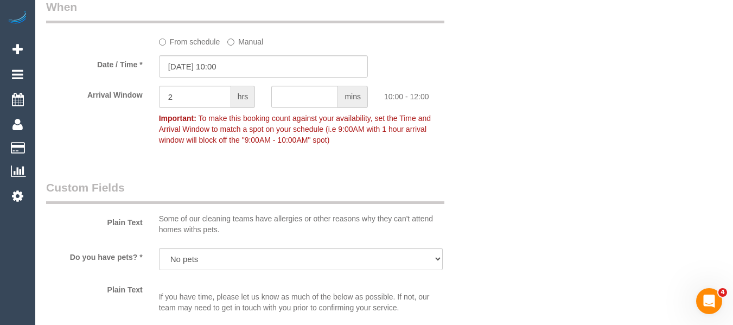
drag, startPoint x: 497, startPoint y: 118, endPoint x: 629, endPoint y: 155, distance: 136.7
drag, startPoint x: 740, startPoint y: 224, endPoint x: 727, endPoint y: 311, distance: 87.8
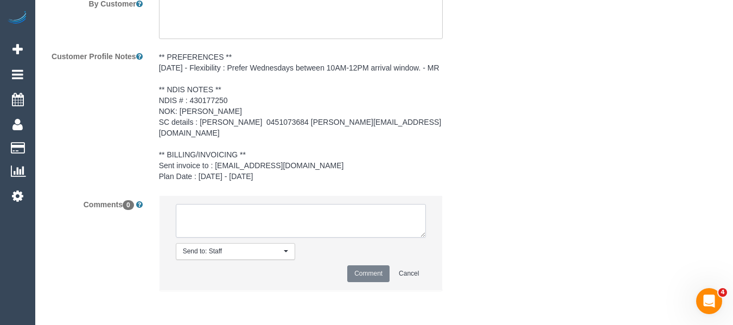
click at [323, 232] on textarea at bounding box center [301, 221] width 251 height 34
type textarea "changing back to 10-12pm due to office error - any questions let me know"
click at [304, 229] on textarea at bounding box center [301, 221] width 251 height 34
click at [371, 273] on button "Comment" at bounding box center [368, 273] width 42 height 17
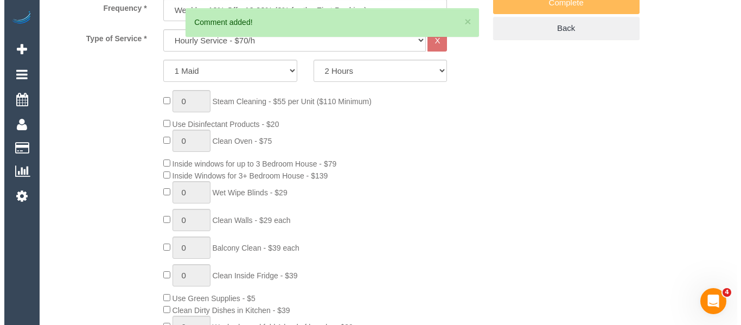
scroll to position [0, 0]
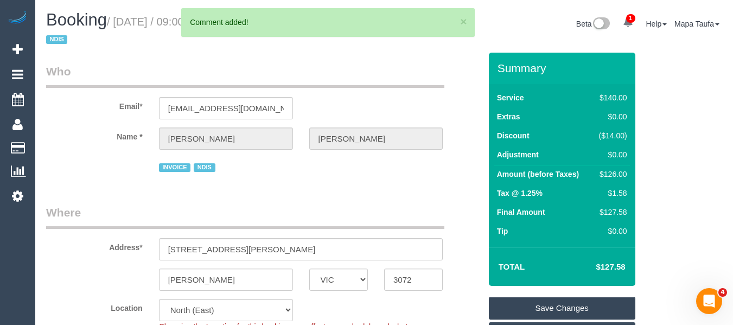
click at [568, 303] on link "Save Changes" at bounding box center [562, 308] width 146 height 23
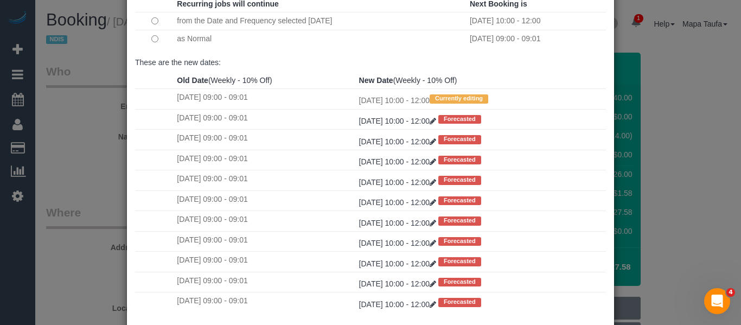
scroll to position [161, 0]
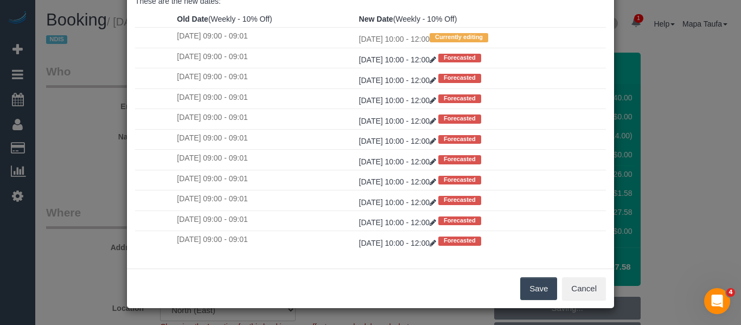
click at [538, 285] on button "Save" at bounding box center [538, 288] width 37 height 23
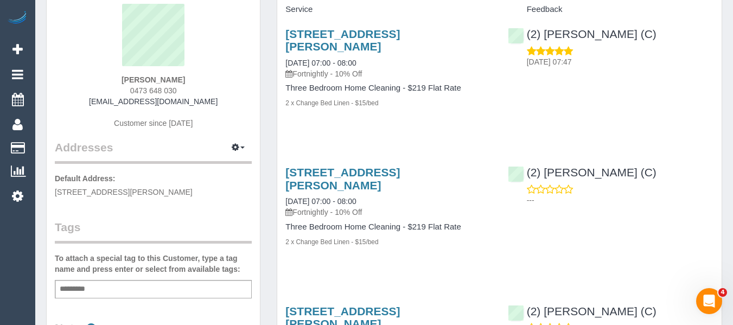
scroll to position [108, 0]
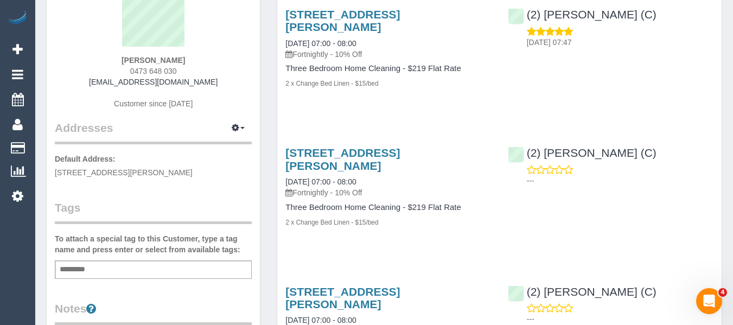
click at [107, 271] on div "Add a tag" at bounding box center [153, 269] width 197 height 18
type input "**********"
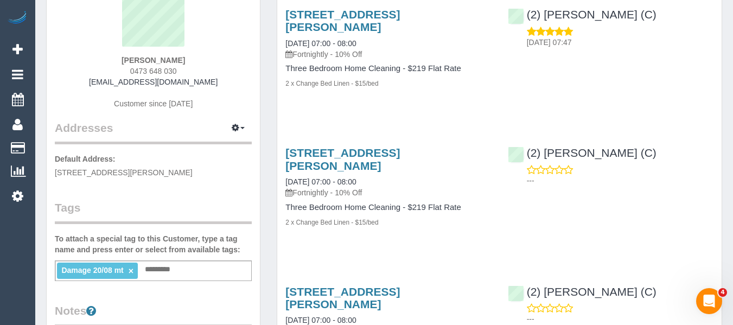
drag, startPoint x: 194, startPoint y: 67, endPoint x: 191, endPoint y: 59, distance: 8.9
click at [135, 59] on div "[PERSON_NAME] 0473 648 030 [EMAIL_ADDRESS][DOMAIN_NAME] Customer since [DATE]" at bounding box center [153, 52] width 197 height 136
click at [214, 57] on div "[PERSON_NAME] 0473 648 030 [EMAIL_ADDRESS][DOMAIN_NAME] Customer since [DATE]" at bounding box center [153, 52] width 197 height 136
drag, startPoint x: 187, startPoint y: 61, endPoint x: 119, endPoint y: 60, distance: 67.3
click at [119, 60] on div "[PERSON_NAME] 0473 648 030 [EMAIL_ADDRESS][DOMAIN_NAME] Customer since [DATE]" at bounding box center [153, 52] width 197 height 136
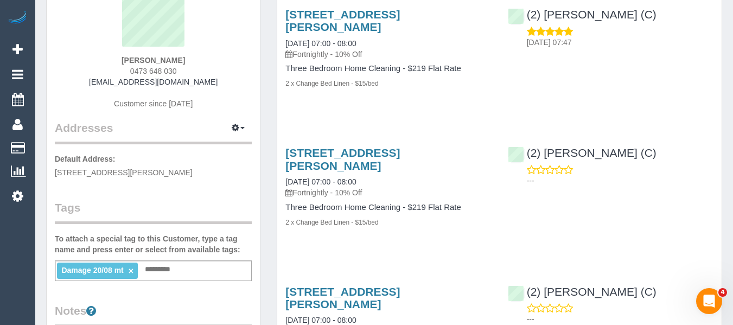
copy strong "[PERSON_NAME]"
drag, startPoint x: 650, startPoint y: 136, endPoint x: 546, endPoint y: 136, distance: 104.7
click at [546, 137] on div "(2) [PERSON_NAME] (C) ---" at bounding box center [611, 163] width 222 height 53
copy link "[PERSON_NAME] (C)"
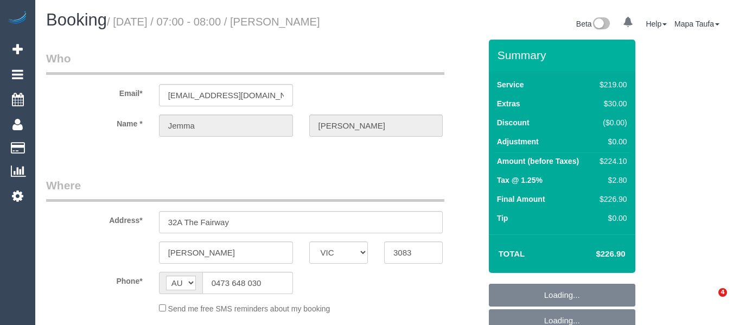
select select "VIC"
select select "string:stripe-pm_1RLFY02GScqysDRV6vk7KCHr"
select select "number:27"
select select "number:16"
select select "number:18"
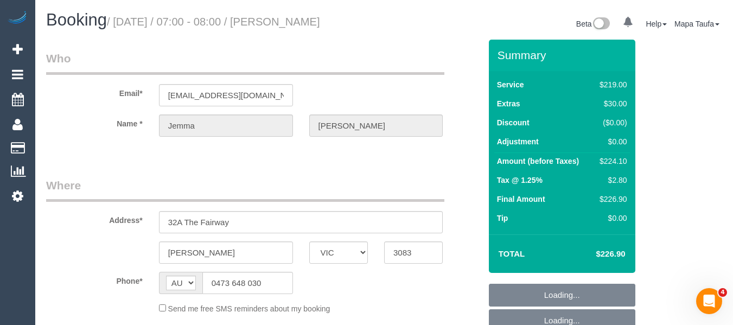
select select "number:22"
select select "number:33"
select select "number:12"
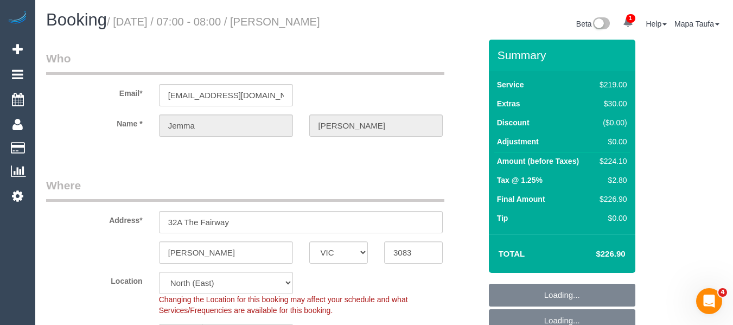
select select "object:792"
select select "spot1"
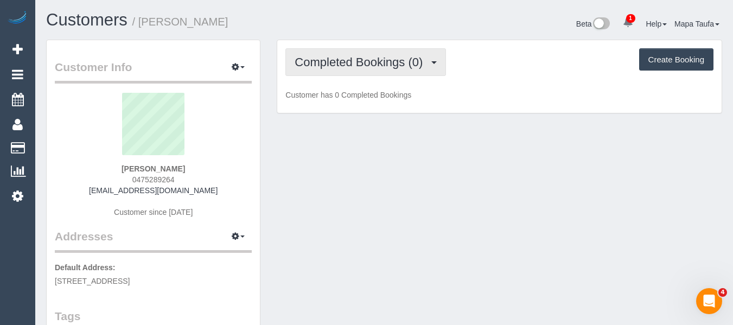
click at [365, 56] on span "Completed Bookings (0)" at bounding box center [361, 62] width 133 height 14
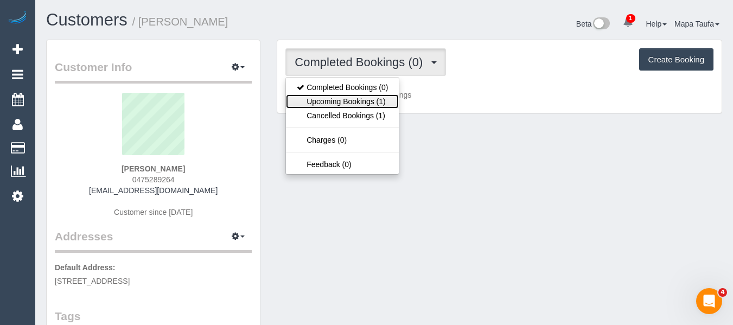
click at [359, 94] on link "Upcoming Bookings (1)" at bounding box center [342, 101] width 113 height 14
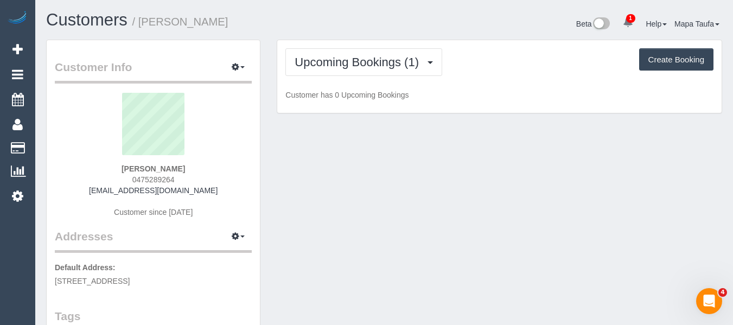
click at [425, 25] on div "Beta 1 Your Notifications You have 0 alerts × You have 1 to charge for [DATE] H…" at bounding box center [557, 25] width 346 height 29
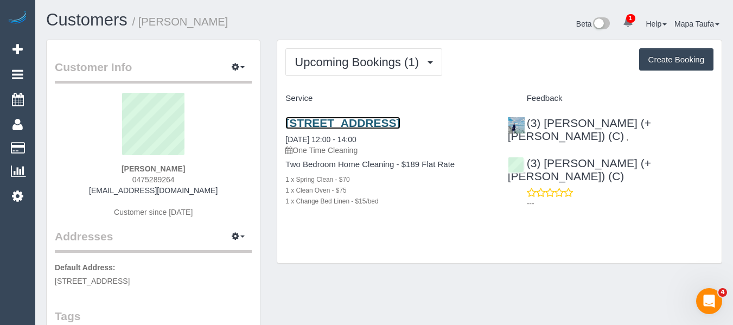
click at [317, 126] on link "[STREET_ADDRESS]" at bounding box center [342, 123] width 114 height 12
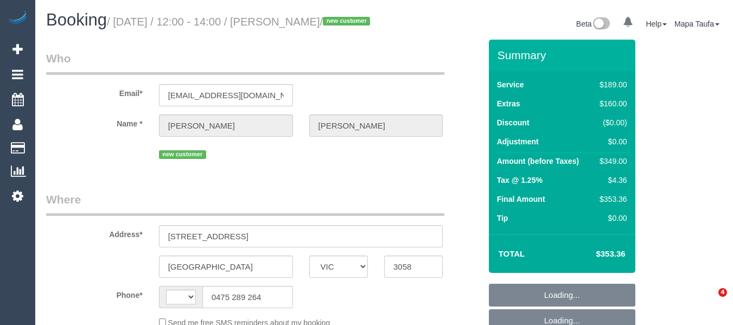
select select "VIC"
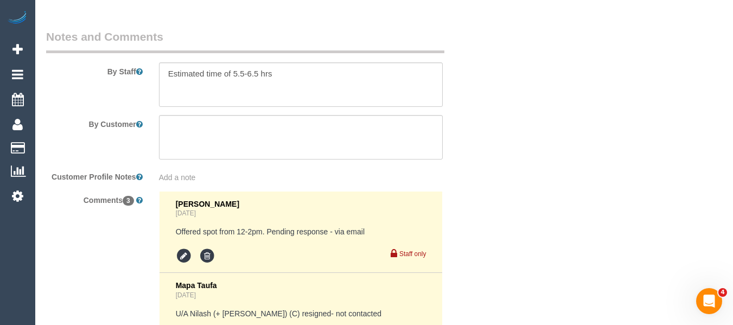
select select "string:stripe-pm_1RXAL42GScqysDRVLX2e3ZVh"
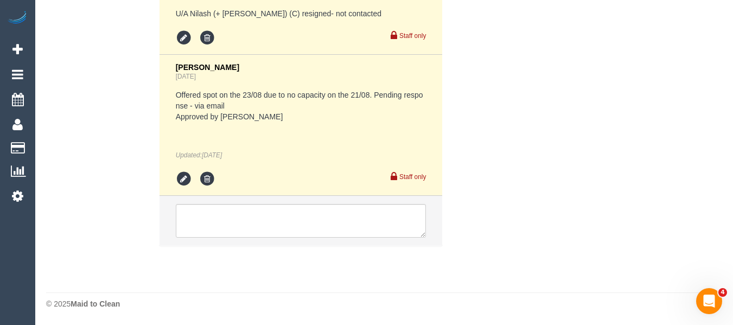
select select "string:AU"
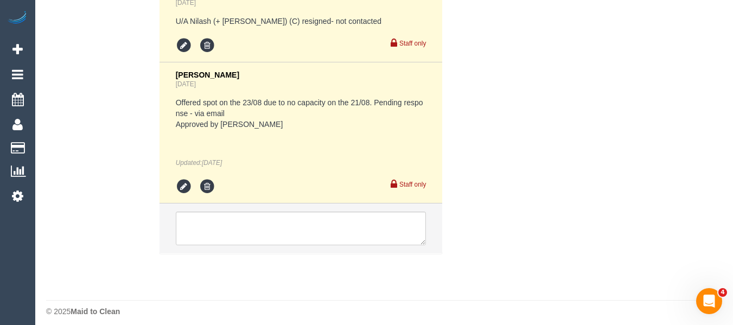
select select "object:859"
select select "number:28"
select select "number:14"
select select "number:19"
select select "number:22"
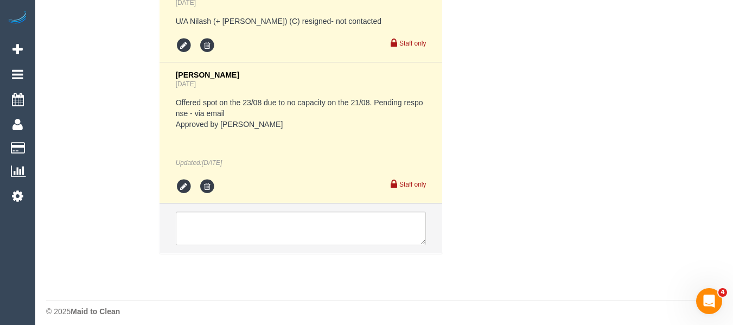
select select "number:13"
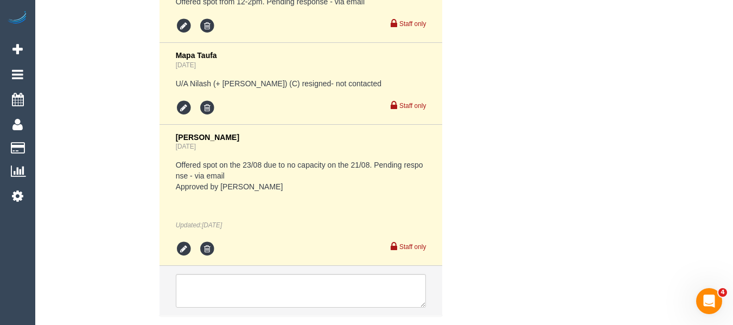
scroll to position [2087, 0]
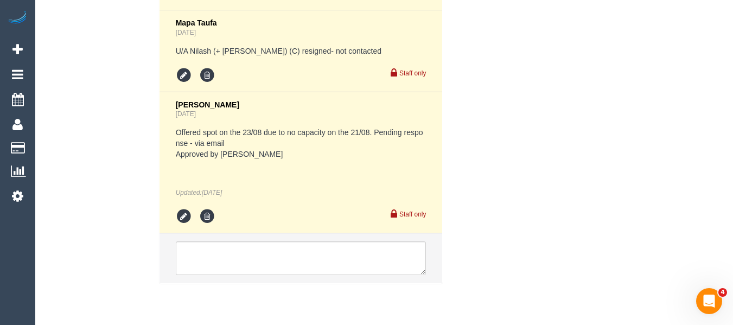
select select "spot2"
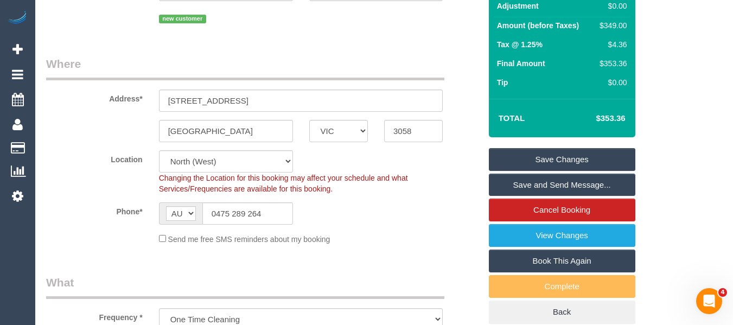
scroll to position [0, 0]
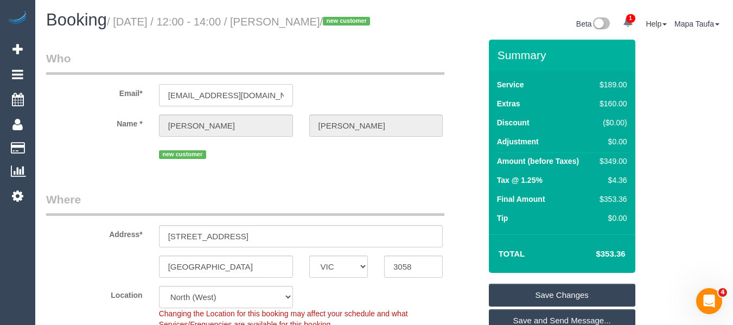
click at [262, 106] on input "[EMAIL_ADDRESS][DOMAIN_NAME]" at bounding box center [226, 95] width 134 height 22
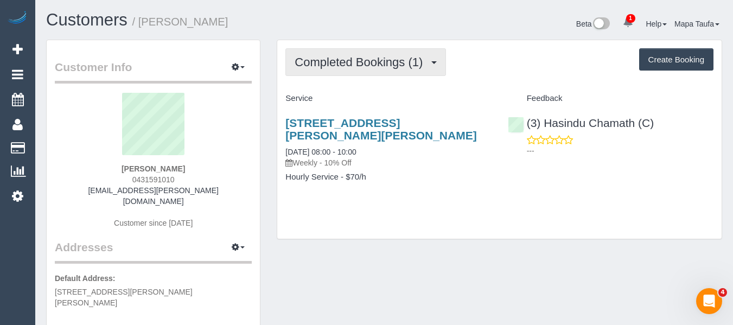
click at [334, 65] on span "Completed Bookings (1)" at bounding box center [361, 62] width 133 height 14
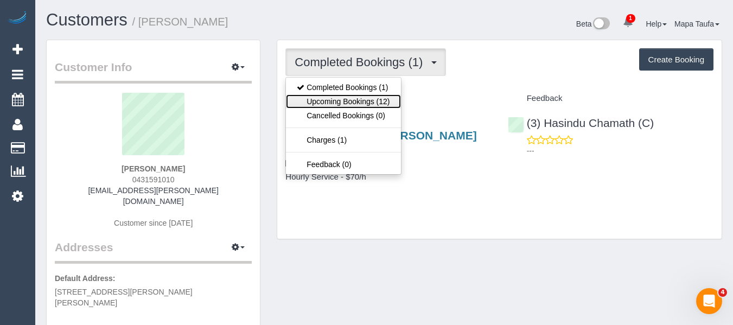
click at [329, 96] on link "Upcoming Bookings (12)" at bounding box center [343, 101] width 114 height 14
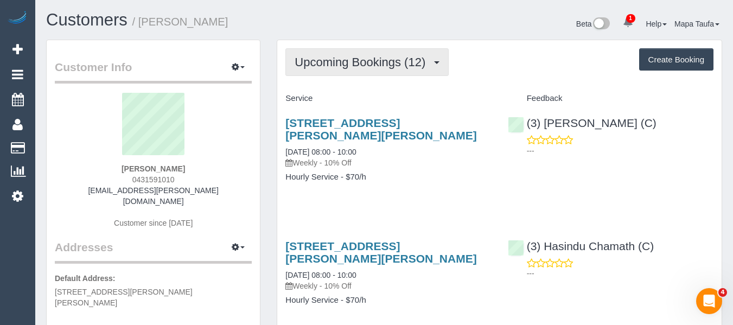
drag, startPoint x: 412, startPoint y: 65, endPoint x: 407, endPoint y: 70, distance: 6.9
click at [411, 65] on span "Upcoming Bookings (12)" at bounding box center [363, 62] width 136 height 14
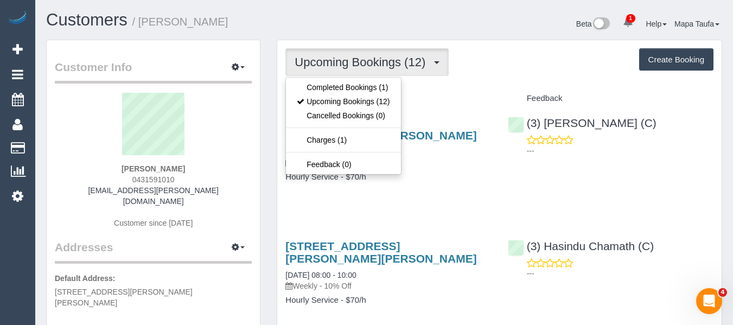
click at [536, 57] on div "Upcoming Bookings (12) Completed Bookings (1) Upcoming Bookings (12) Cancelled …" at bounding box center [499, 62] width 428 height 28
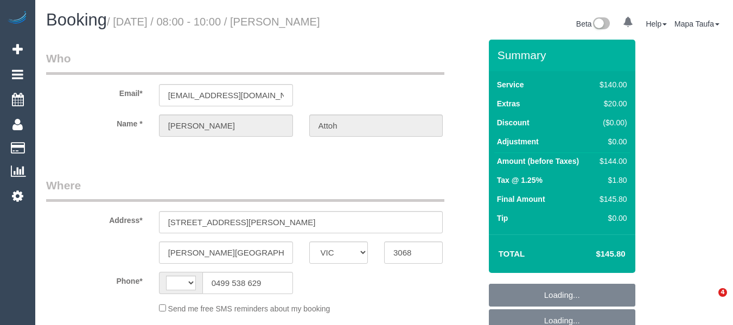
select select "VIC"
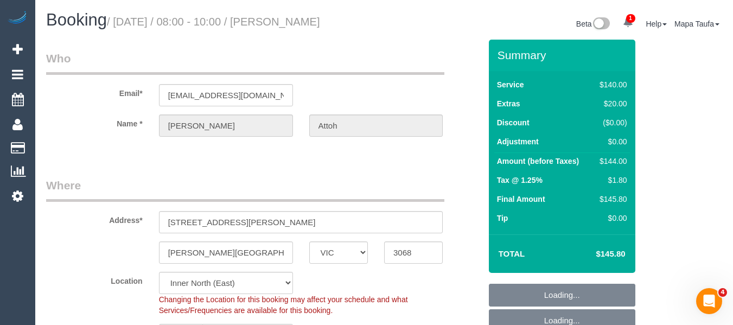
select select "object:739"
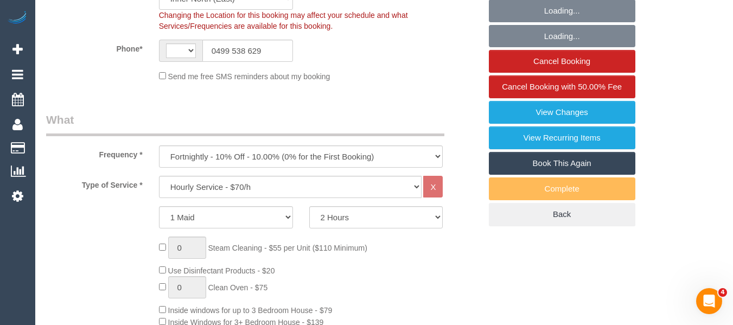
select select "string:AU"
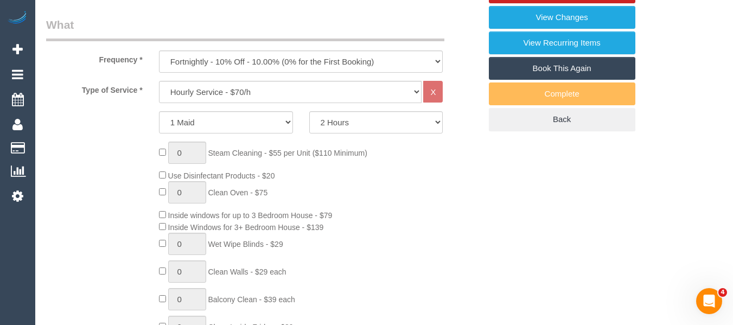
select select "string:stripe-pm_1RAJQp2GScqysDRVRkHqHRuT"
select select "number:27"
select select "number:14"
select select "number:19"
select select "number:22"
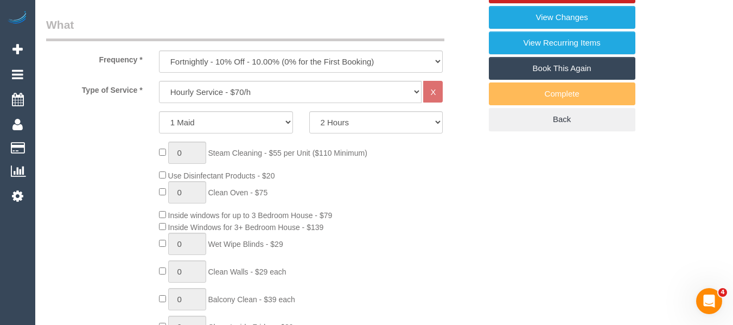
select select "number:33"
select select "number:12"
select select "spot1"
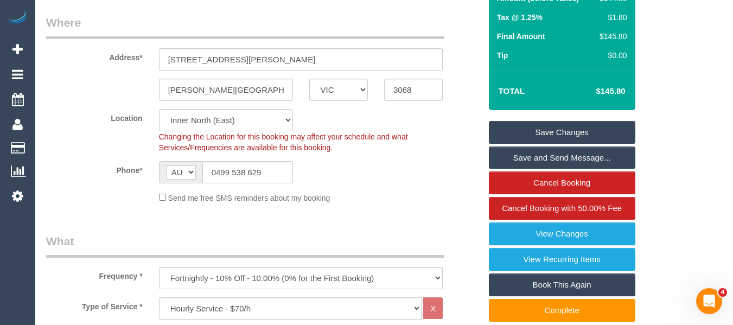
scroll to position [143, 0]
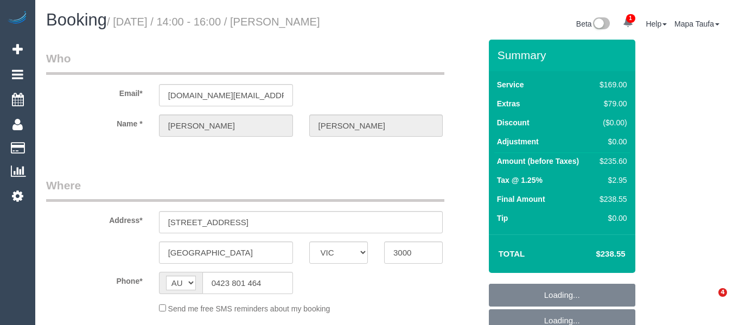
select select "VIC"
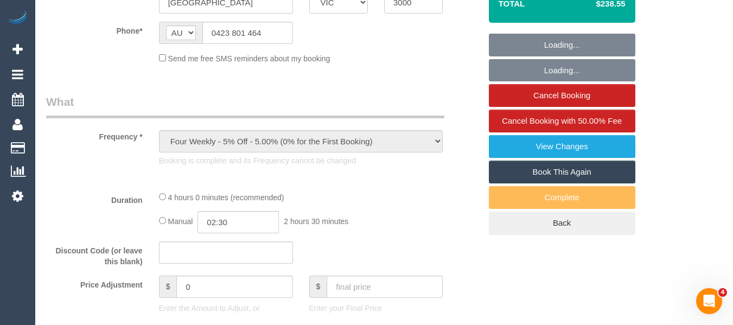
select select "string:stripe-pm_1QlVLd2GScqysDRVpN2cy1Ds"
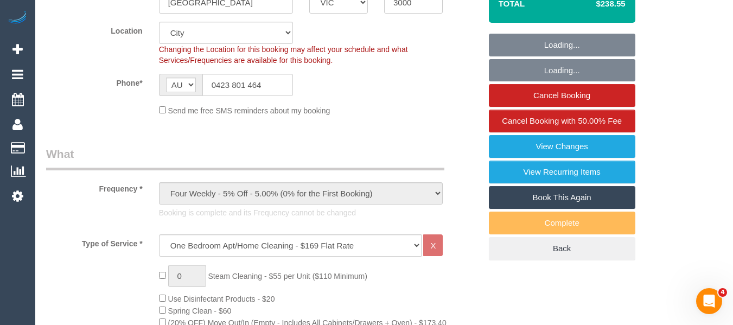
select select "object:655"
select select "number:28"
select select "number:14"
select select "number:20"
select select "number:24"
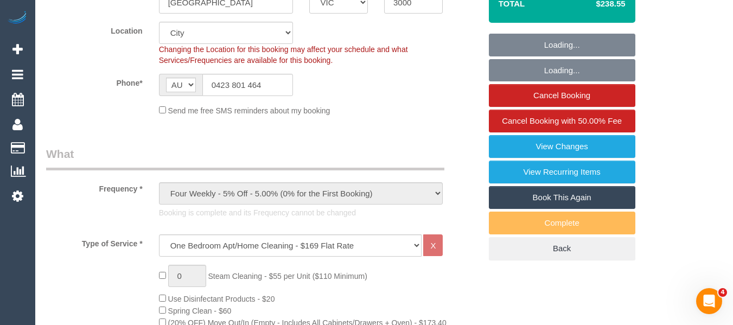
select select "number:34"
select select "number:26"
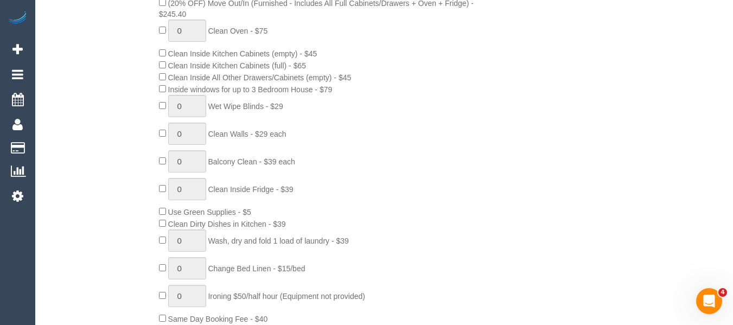
select select "spot1"
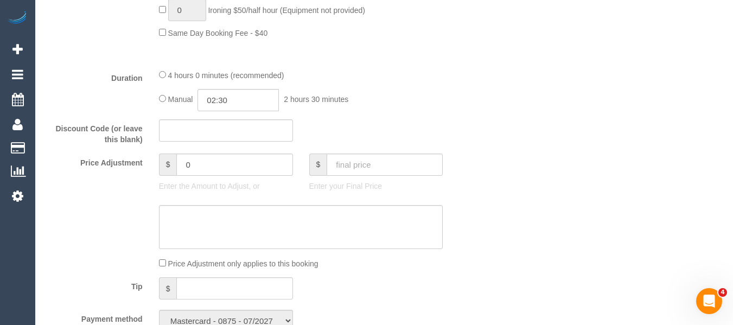
scroll to position [0, 0]
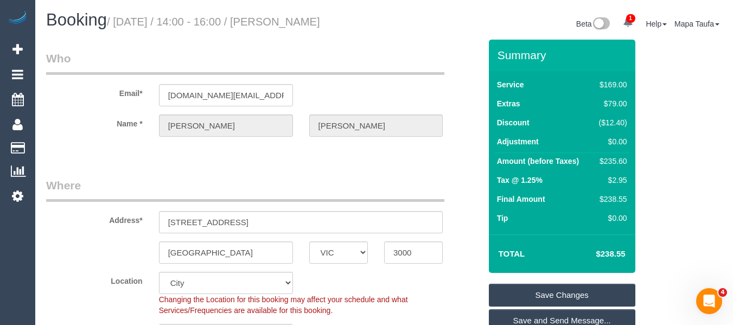
drag, startPoint x: 344, startPoint y: 20, endPoint x: 280, endPoint y: 21, distance: 64.0
click at [280, 21] on h1 "Booking / August 13, 2025 / 14:00 - 16:00 / Michelle Ng" at bounding box center [211, 20] width 330 height 18
copy small "Michelle Ng"
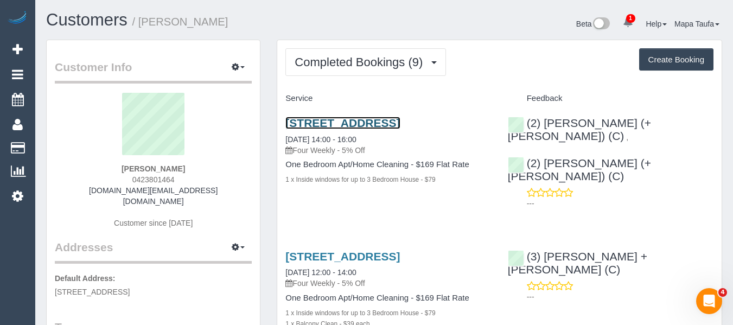
click at [316, 128] on link "[STREET_ADDRESS]" at bounding box center [342, 123] width 114 height 12
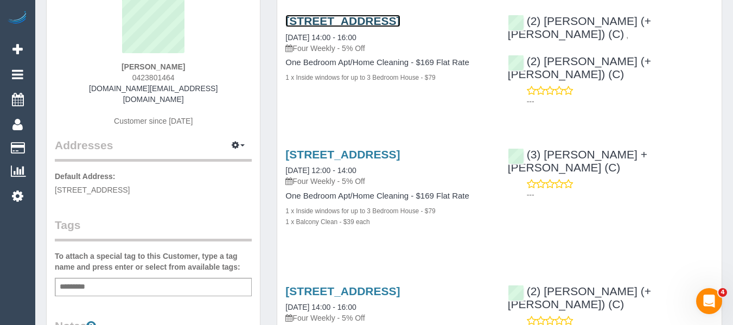
scroll to position [108, 0]
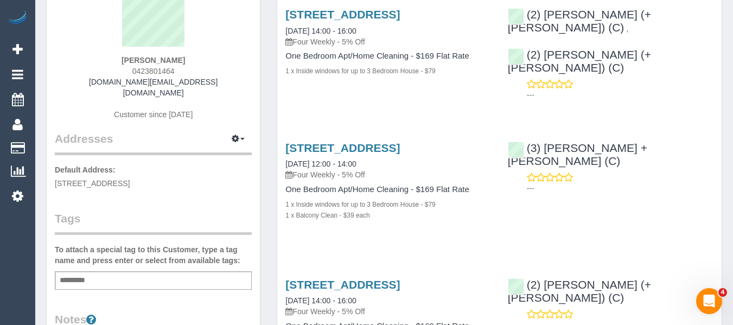
click at [358, 145] on div "[STREET_ADDRESS] [DATE] 12:00 - 14:00 Four Weekly - 5% Off One Bedroom Apt/Home…" at bounding box center [388, 187] width 222 height 110
click at [358, 154] on link "[STREET_ADDRESS]" at bounding box center [342, 148] width 114 height 12
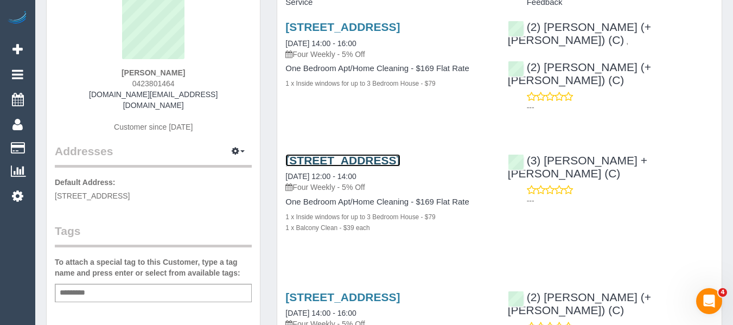
scroll to position [0, 0]
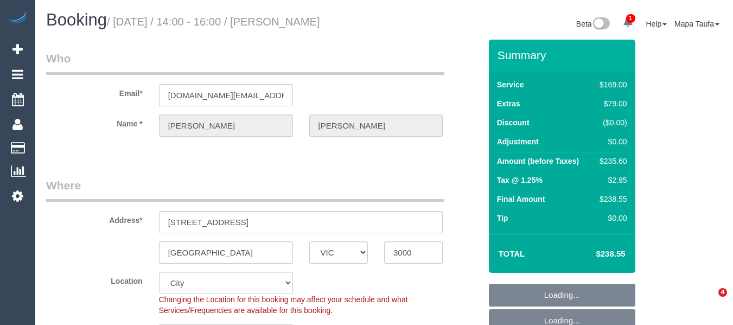
select select "VIC"
select select "string:stripe-pm_1QlVLd2GScqysDRVpN2cy1Ds"
select select "spot1"
select select "number:28"
select select "number:14"
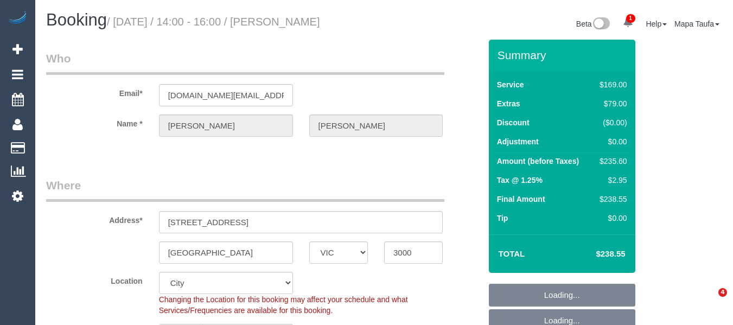
select select "number:20"
select select "number:24"
select select "number:34"
select select "number:26"
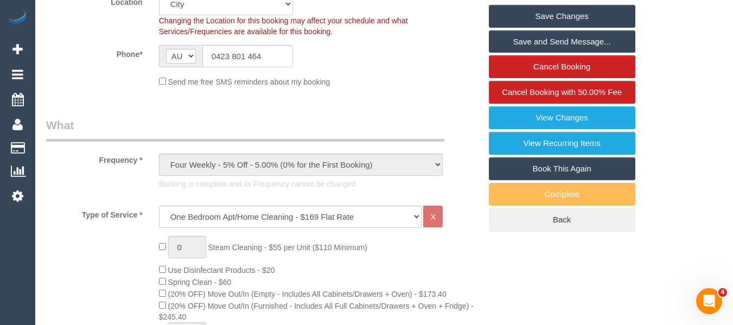
scroll to position [185, 0]
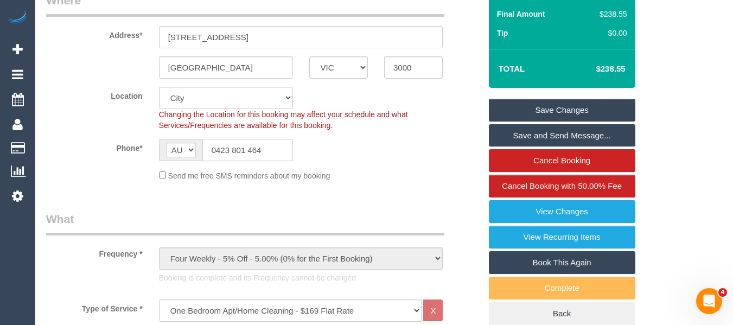
click at [242, 148] on input "0423 801 464" at bounding box center [247, 150] width 91 height 22
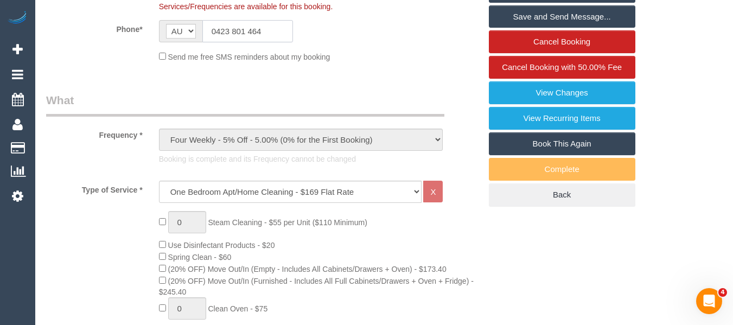
scroll to position [242, 0]
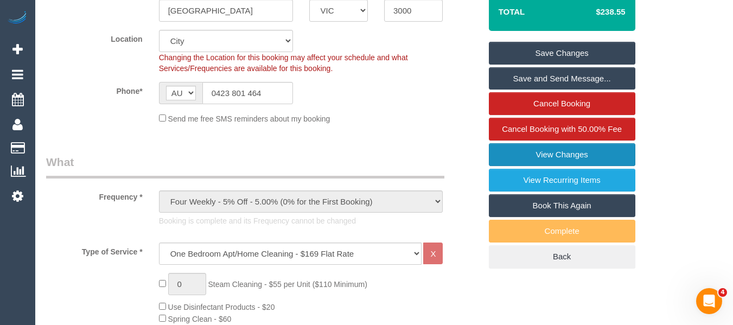
click at [574, 146] on link "View Changes" at bounding box center [562, 154] width 146 height 23
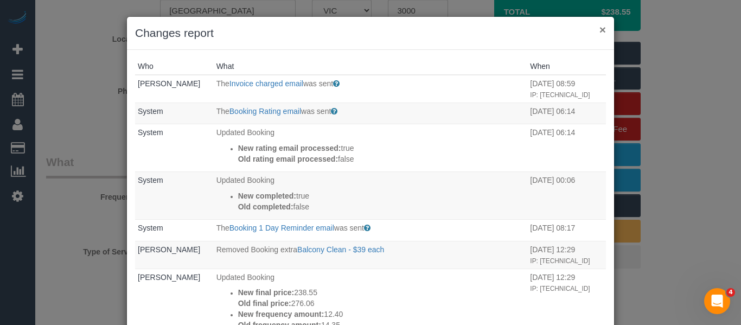
click at [602, 27] on button "×" at bounding box center [602, 29] width 7 height 11
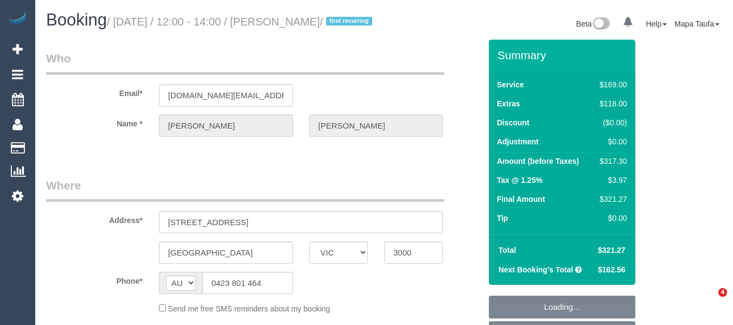
select select "VIC"
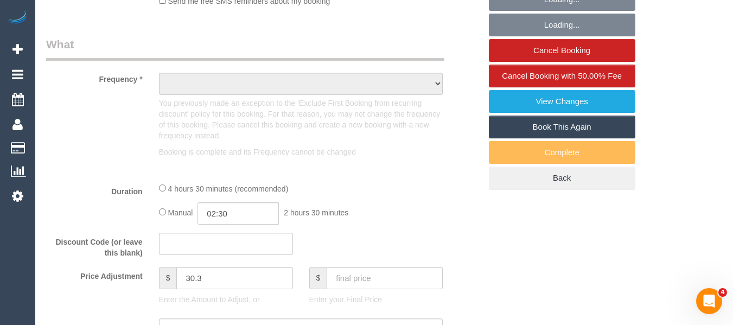
select select "object:555"
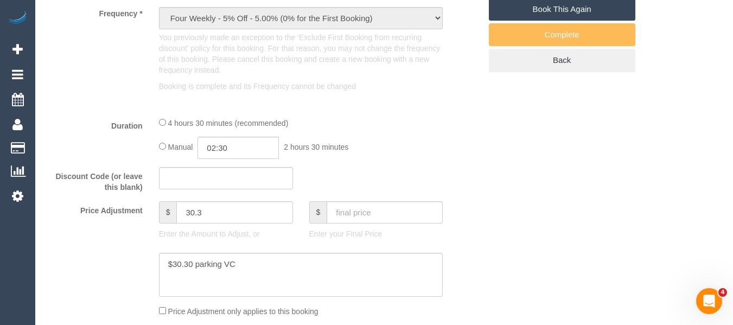
select select "number:28"
select select "number:14"
select select "number:20"
select select "number:24"
select select "number:34"
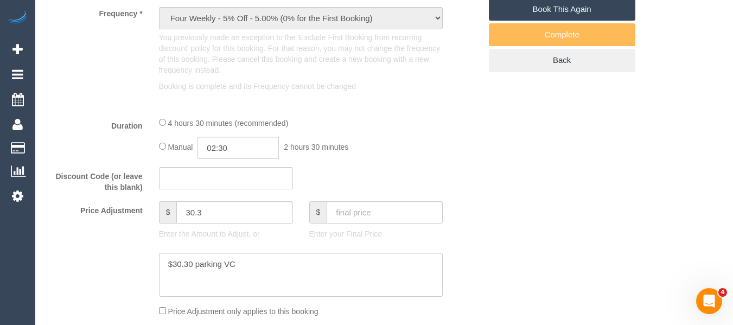
select select "number:26"
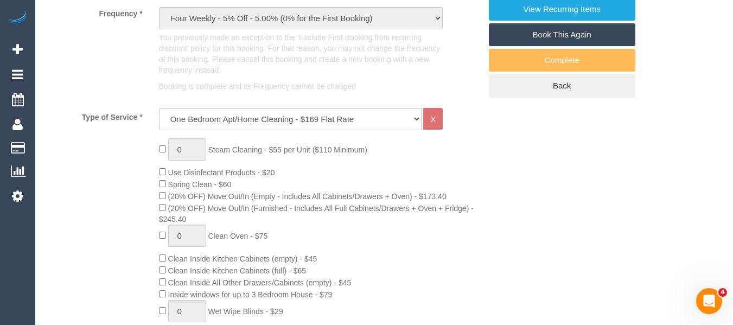
select select "object:1948"
select select "string:stripe-pm_1QlVLd2GScqysDRVpN2cy1Ds"
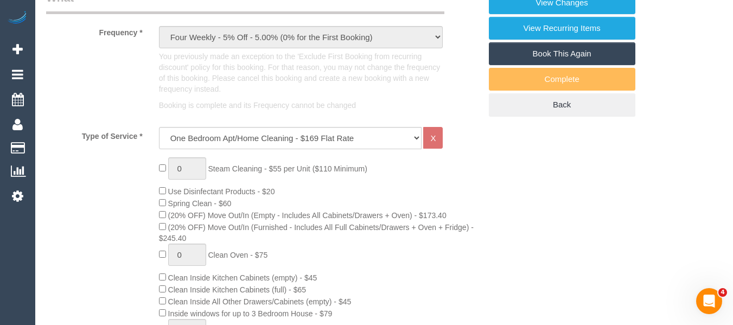
scroll to position [389, 0]
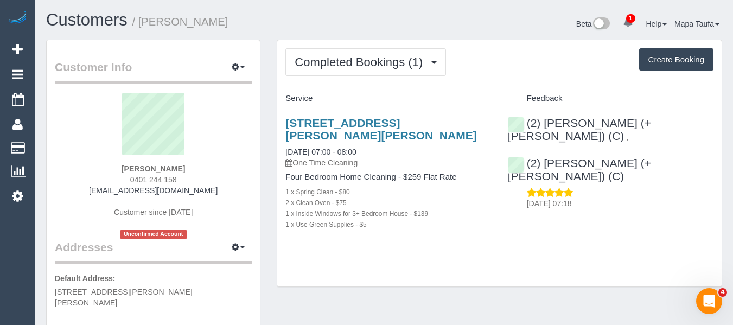
drag, startPoint x: 350, startPoint y: 212, endPoint x: 288, endPoint y: 191, distance: 65.5
click at [285, 184] on div "25 Douglass Street, Herne Hill, VIC 3218 19/08/2025 07:00 - 08:00 One Time Clea…" at bounding box center [388, 179] width 222 height 144
click at [411, 241] on div "25 Douglass Street, Herne Hill, VIC 3218 19/08/2025 07:00 - 08:00 One Time Clea…" at bounding box center [388, 179] width 222 height 144
click at [182, 201] on div "Adriana Dimovski 0401 244 158 adrianadan01@gmail.com Customer since 2025 Unconf…" at bounding box center [153, 166] width 197 height 146
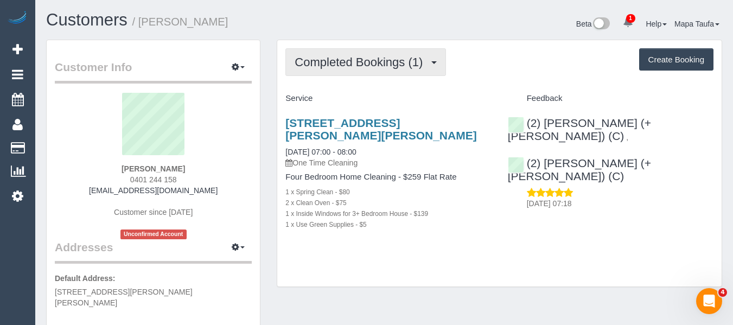
click at [381, 53] on button "Completed Bookings (1)" at bounding box center [365, 62] width 161 height 28
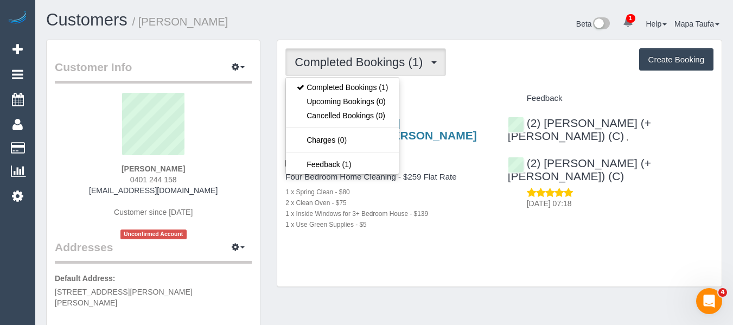
click at [486, 75] on div "Completed Bookings (1) Completed Bookings (1) Upcoming Bookings (0) Cancelled B…" at bounding box center [499, 62] width 428 height 28
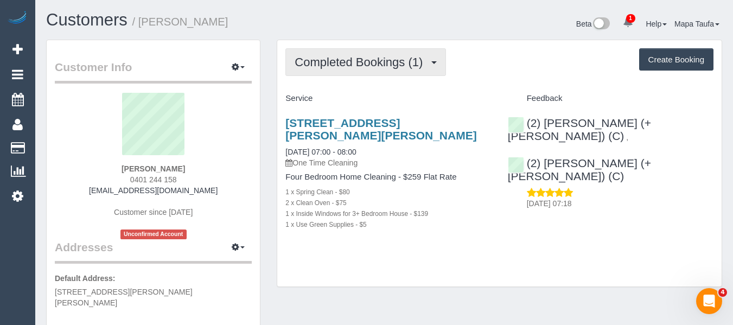
click at [327, 72] on button "Completed Bookings (1)" at bounding box center [365, 62] width 161 height 28
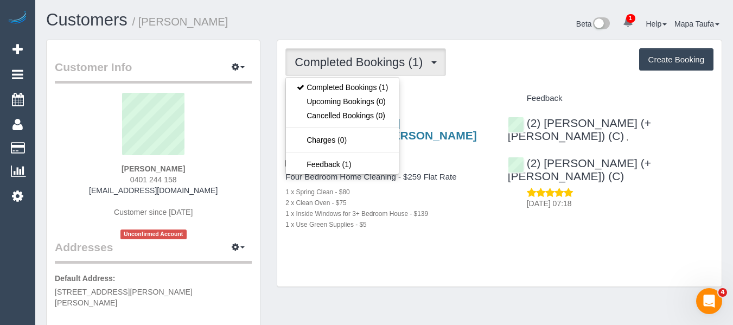
drag, startPoint x: 513, startPoint y: 63, endPoint x: 344, endPoint y: 137, distance: 184.8
click at [514, 63] on div "Completed Bookings (1) Completed Bookings (1) Upcoming Bookings (0) Cancelled B…" at bounding box center [499, 62] width 428 height 28
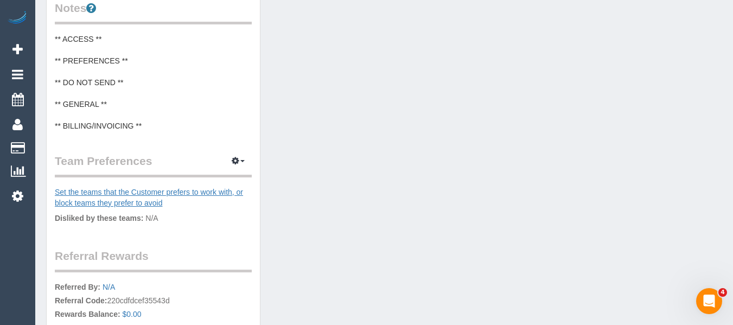
scroll to position [434, 0]
click at [90, 84] on pre "** ACCESS ** ** PREFERENCES ** ** DO NOT SEND ** ** GENERAL ** ** BILLING/INVOI…" at bounding box center [153, 82] width 197 height 98
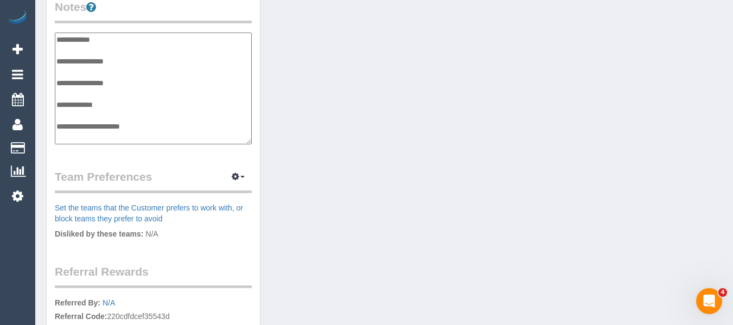
click at [66, 59] on textarea "**********" at bounding box center [153, 89] width 197 height 112
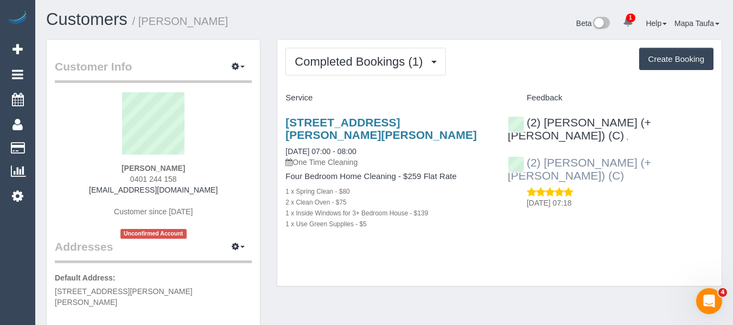
scroll to position [0, 0]
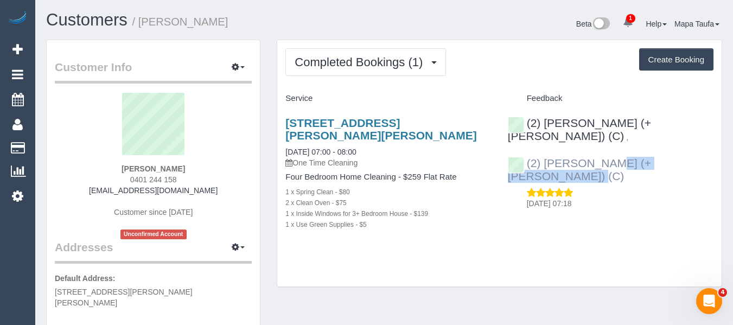
drag, startPoint x: 655, startPoint y: 155, endPoint x: 542, endPoint y: 152, distance: 112.9
click at [542, 157] on div "(2) [PERSON_NAME] (+ [PERSON_NAME]) (C)" at bounding box center [611, 170] width 206 height 26
copy link "Shachi (+ Chirag) (C)"
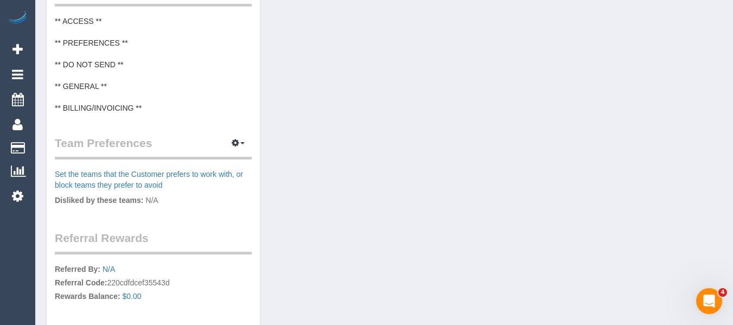
scroll to position [434, 0]
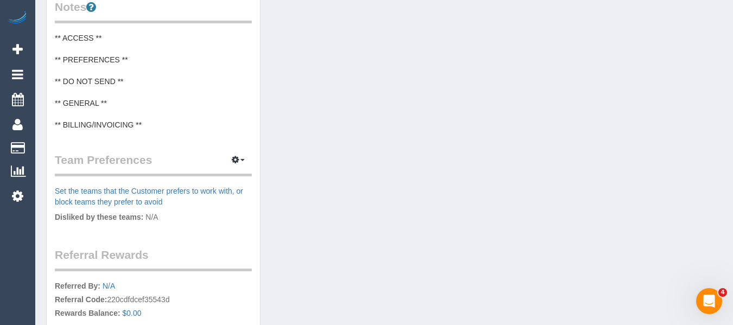
click at [105, 79] on pre "** ACCESS ** ** PREFERENCES ** ** DO NOT SEND ** ** GENERAL ** ** BILLING/INVOI…" at bounding box center [153, 82] width 197 height 98
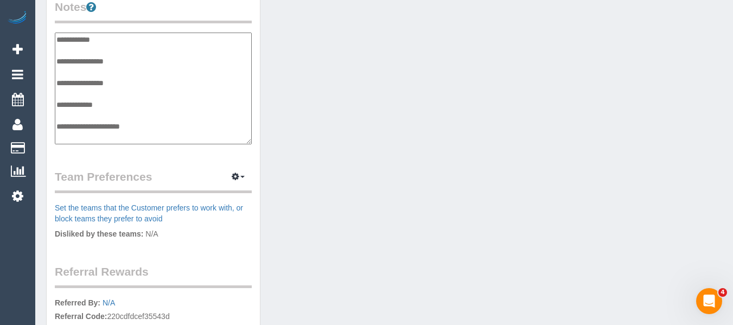
click at [87, 98] on textarea "**********" at bounding box center [153, 89] width 197 height 112
click at [82, 62] on textarea "**********" at bounding box center [153, 89] width 197 height 112
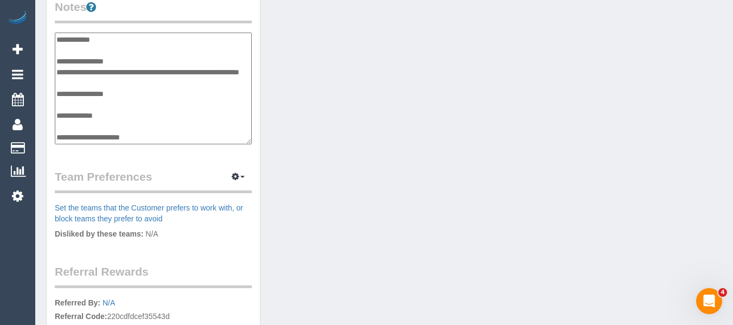
type textarea "**********"
click at [330, 71] on div "Customer Info Edit Contact Info Send Message Email Preferences Special Sales Ta…" at bounding box center [384, 28] width 692 height 844
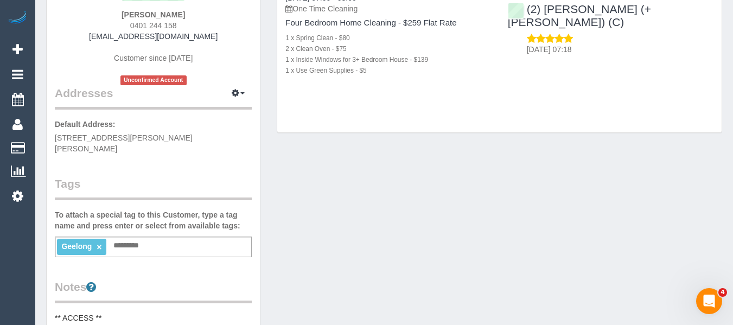
scroll to position [54, 0]
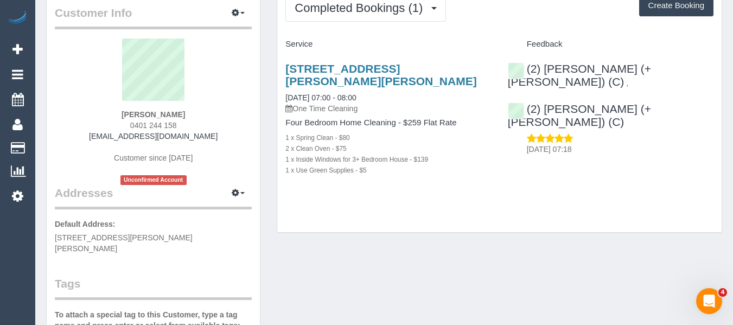
drag, startPoint x: 206, startPoint y: 137, endPoint x: 98, endPoint y: 133, distance: 108.0
click at [98, 133] on div "Adriana Dimovski 0401 244 158 adrianadan01@gmail.com Customer since 2025 Unconf…" at bounding box center [153, 112] width 197 height 146
click at [209, 123] on div "Adriana Dimovski 0401 244 158 adrianadan01@gmail.com Customer since 2025 Unconf…" at bounding box center [153, 112] width 197 height 146
drag, startPoint x: 210, startPoint y: 132, endPoint x: 223, endPoint y: 42, distance: 90.4
click at [110, 134] on div "Adriana Dimovski 0401 244 158 adrianadan01@gmail.com Customer since 2025 Unconf…" at bounding box center [153, 112] width 197 height 146
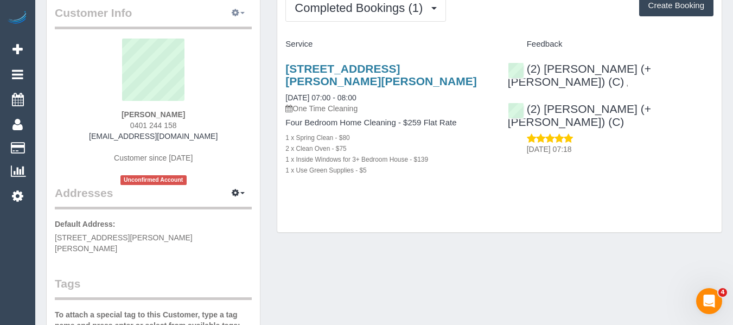
copy link "adrianadan01@gmail.com"
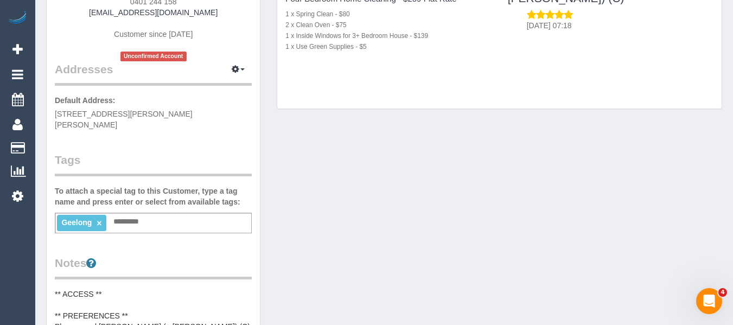
scroll to position [217, 0]
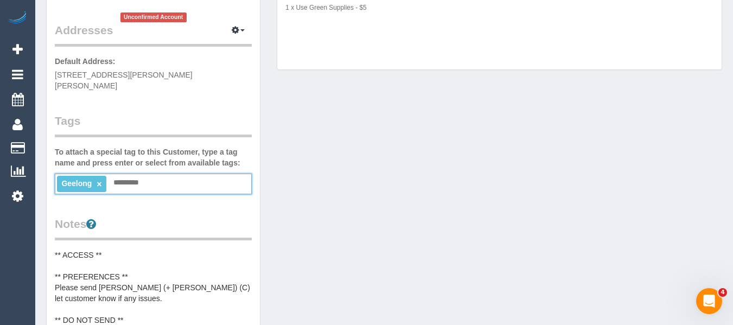
click at [121, 177] on input "text" at bounding box center [129, 183] width 37 height 14
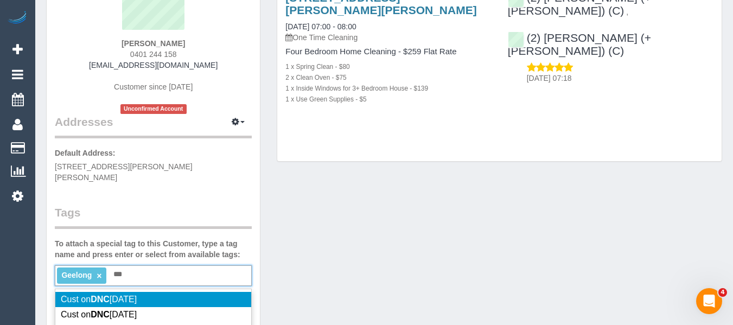
scroll to position [108, 0]
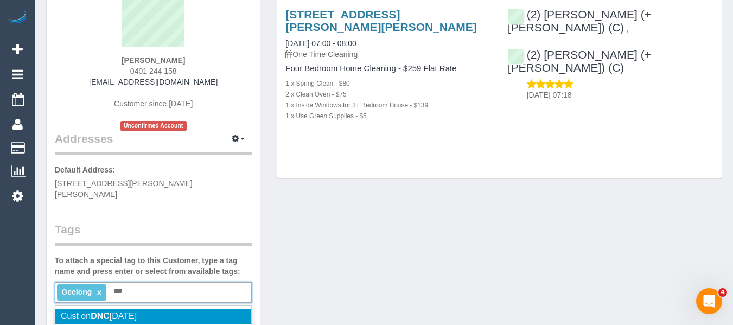
type input "***"
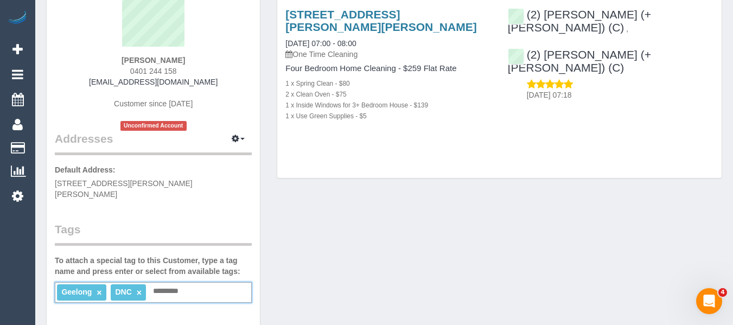
drag, startPoint x: 182, startPoint y: 288, endPoint x: 155, endPoint y: 285, distance: 26.8
click at [174, 288] on div "Geelong × DNC × Add a tag" at bounding box center [153, 292] width 197 height 21
click at [82, 287] on ng-include "DNC ×" at bounding box center [74, 291] width 27 height 9
click at [85, 288] on link "×" at bounding box center [85, 292] width 5 height 9
click at [136, 285] on input "text" at bounding box center [129, 291] width 37 height 14
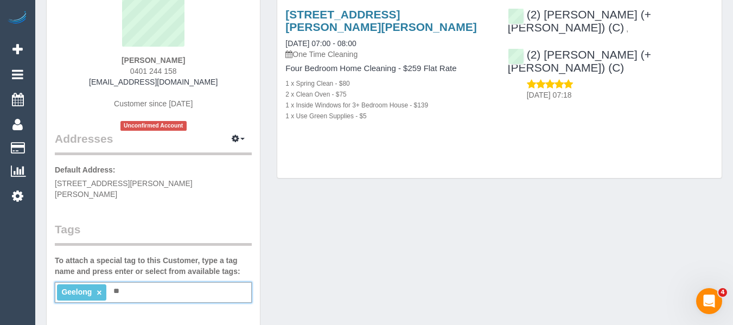
type input "*"
type input "*********"
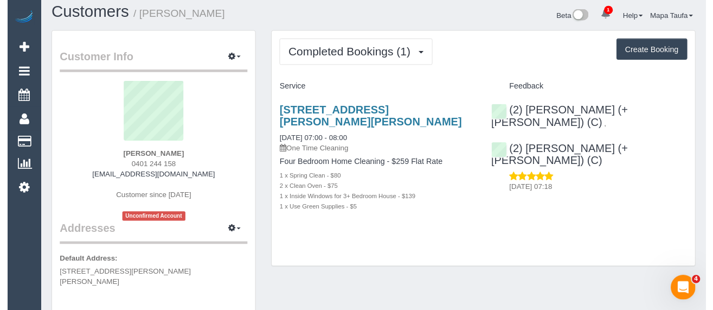
scroll to position [0, 0]
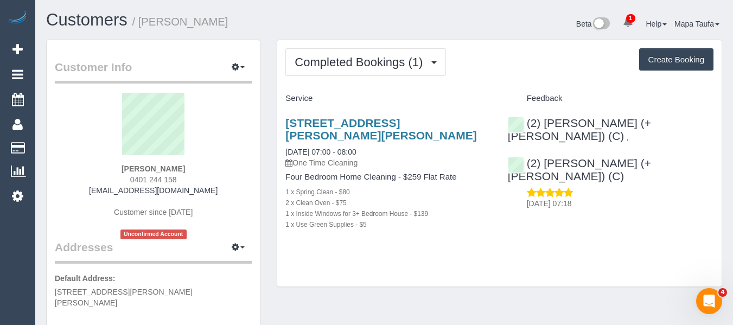
drag, startPoint x: 215, startPoint y: 177, endPoint x: 165, endPoint y: 164, distance: 52.0
click at [123, 164] on div "Adriana Dimovski 0401 244 158 adrianadan01@gmail.com Customer since 2025 Unconf…" at bounding box center [153, 166] width 197 height 146
click at [209, 164] on div "Adriana Dimovski 0401 244 158 adrianadan01@gmail.com Customer since 2025 Unconf…" at bounding box center [153, 166] width 197 height 146
drag, startPoint x: 194, startPoint y: 168, endPoint x: 148, endPoint y: 175, distance: 47.2
click at [117, 167] on div "Adriana Dimovski 0401 244 158 adrianadan01@gmail.com Customer since 2025 Unconf…" at bounding box center [153, 166] width 197 height 146
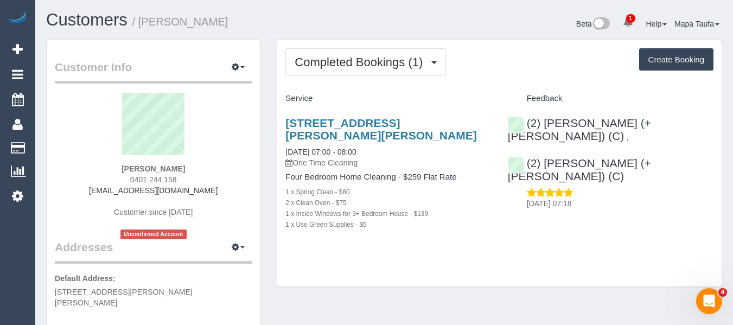
copy strong "Adriana Dimovski"
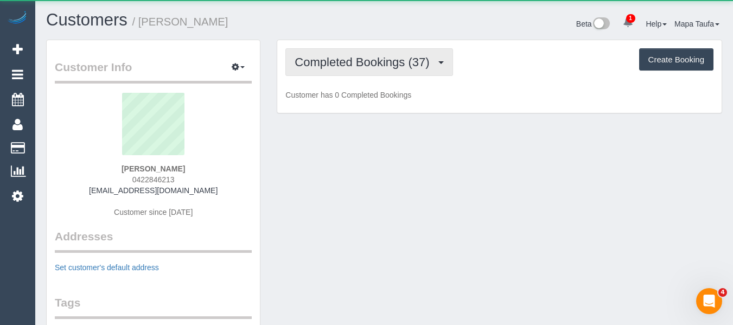
click at [346, 61] on span "Completed Bookings (37)" at bounding box center [365, 62] width 140 height 14
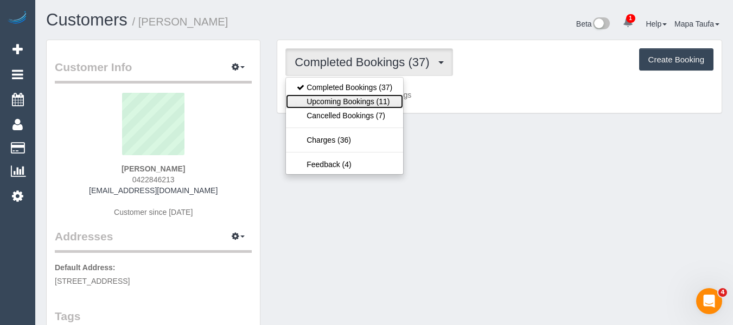
click at [349, 98] on link "Upcoming Bookings (11)" at bounding box center [344, 101] width 117 height 14
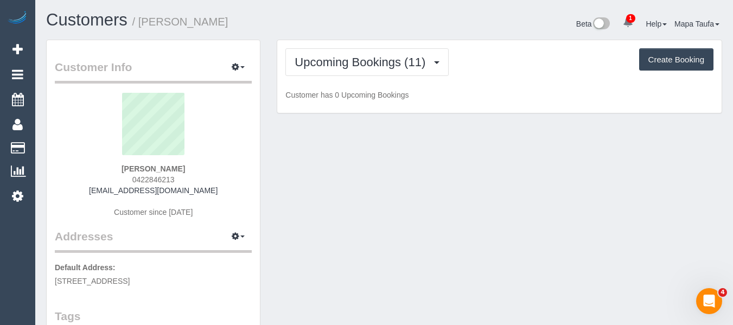
click at [523, 59] on div "Upcoming Bookings (11) Completed Bookings (37) Upcoming Bookings (11) Cancelled…" at bounding box center [499, 62] width 428 height 28
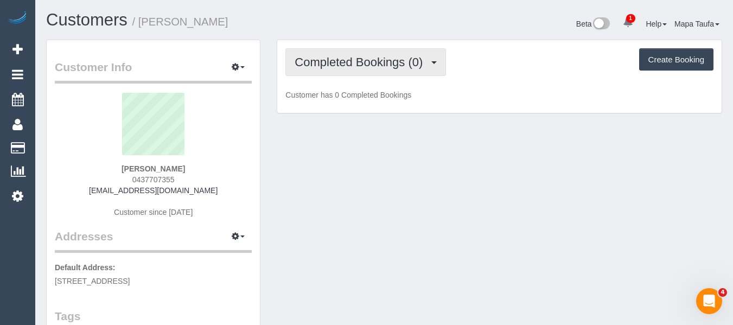
click at [325, 59] on span "Completed Bookings (0)" at bounding box center [361, 62] width 133 height 14
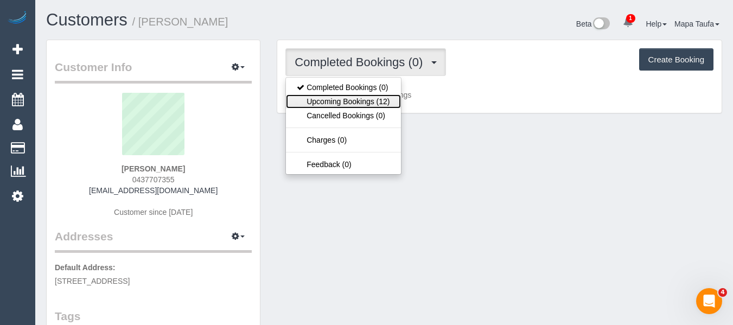
click at [327, 98] on link "Upcoming Bookings (12)" at bounding box center [343, 101] width 114 height 14
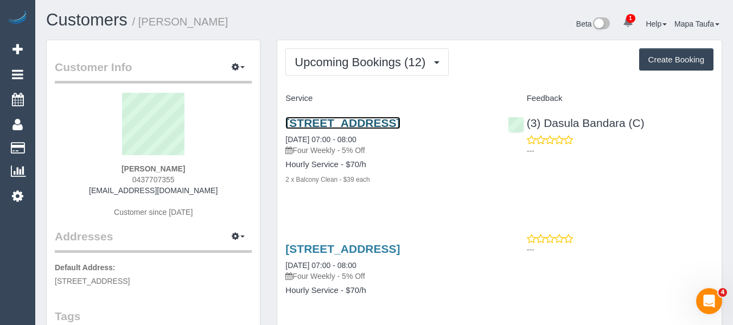
click at [295, 119] on link "3/95 Darebin Street, Heidelberg, VIC 3084" at bounding box center [342, 123] width 114 height 12
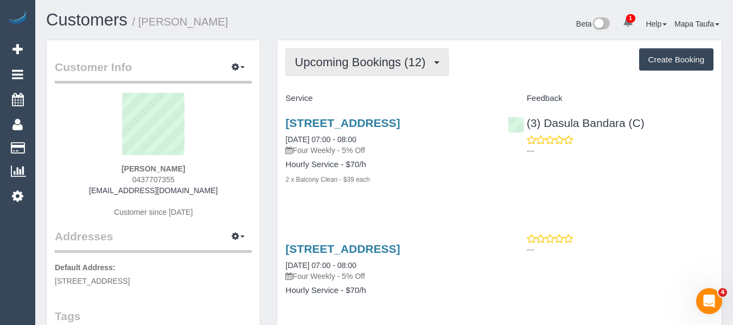
click at [391, 68] on span "Upcoming Bookings (12)" at bounding box center [363, 62] width 136 height 14
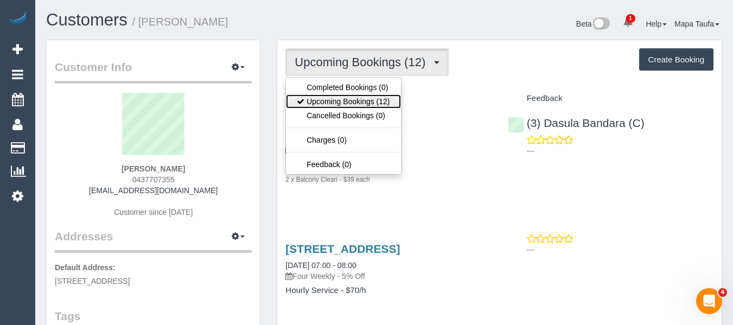
drag, startPoint x: 375, startPoint y: 98, endPoint x: 394, endPoint y: 66, distance: 37.7
click at [375, 98] on link "Upcoming Bookings (12)" at bounding box center [343, 101] width 114 height 14
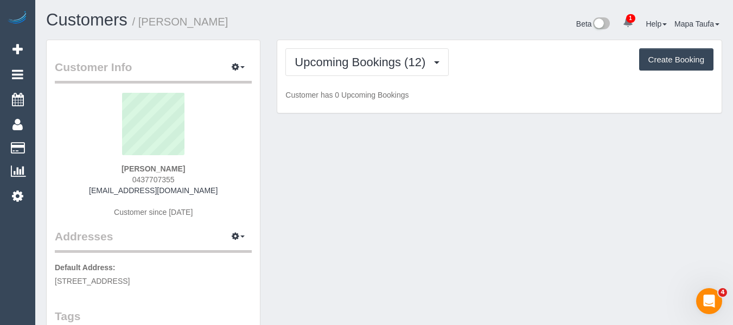
click at [409, 36] on div "Beta 1 Your Notifications You have 0 alerts × You have 1 to charge for 20/08/20…" at bounding box center [557, 25] width 346 height 29
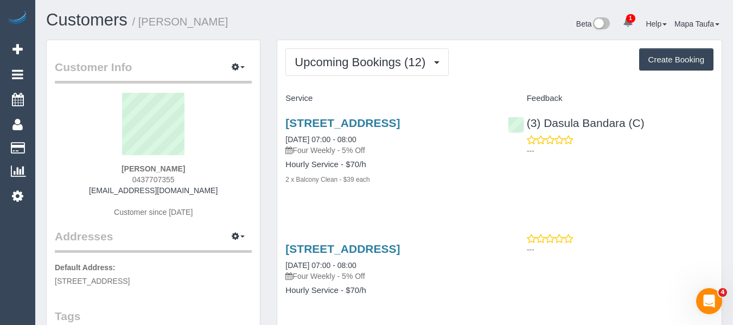
click at [336, 129] on h3 "3/95 Darebin Street, Heidelberg, VIC 3084" at bounding box center [388, 123] width 206 height 12
click at [336, 122] on link "3/95 Darebin Street, Heidelberg, VIC 3084" at bounding box center [342, 123] width 114 height 12
click at [314, 120] on link "3/95 Darebin Street, Heidelberg, VIC 3084" at bounding box center [342, 123] width 114 height 12
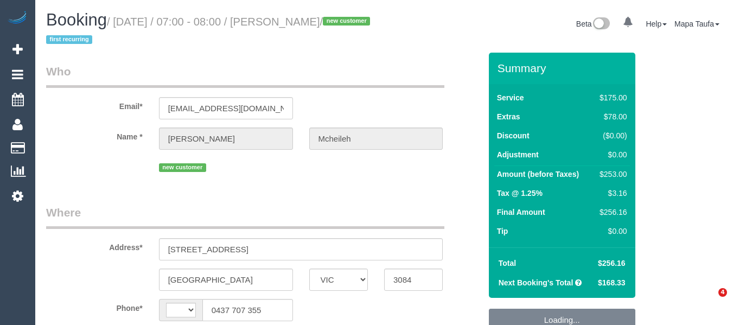
select select "VIC"
select select "string:stripe-pm_1RwOvx2GScqysDRVeUefEy69"
select select "string:AU"
select select "object:567"
select select "150"
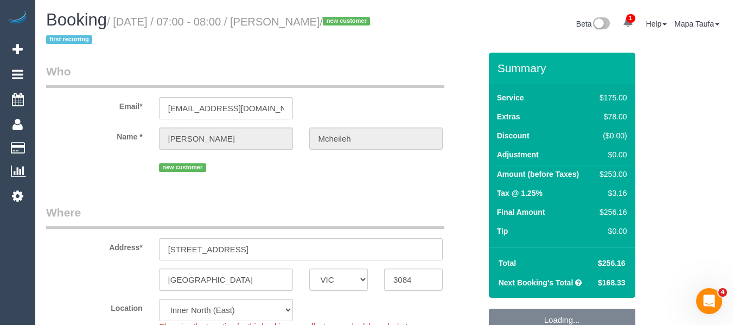
select select "number:29"
select select "number:14"
select select "number:19"
select select "number:25"
select select "number:35"
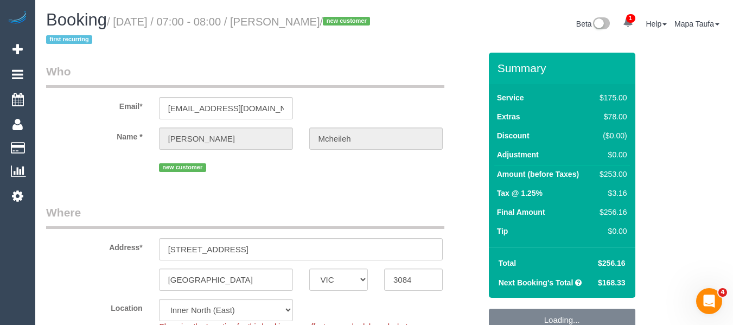
select select "number:12"
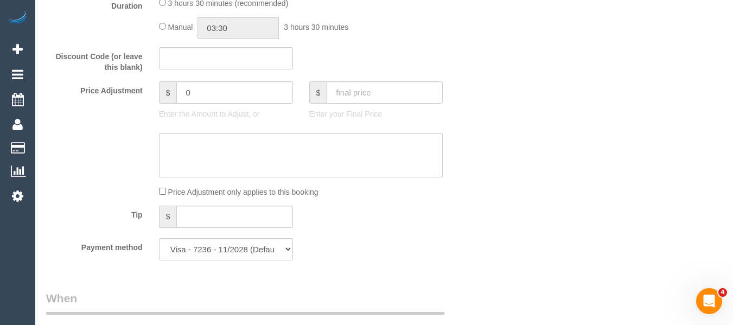
scroll to position [963, 0]
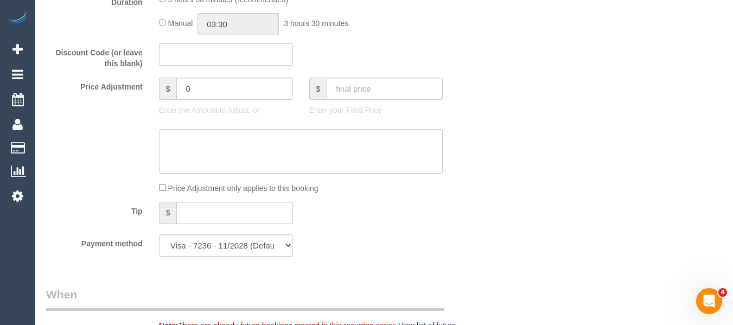
click at [199, 48] on input "text" at bounding box center [226, 54] width 134 height 22
paste input "50FLY2025"
type input "50FLY2025"
click at [580, 69] on div "Who Email* cmcheileh@gmail.com Name * Cristian Mcheileh new customer Where Addr…" at bounding box center [384, 188] width 676 height 2196
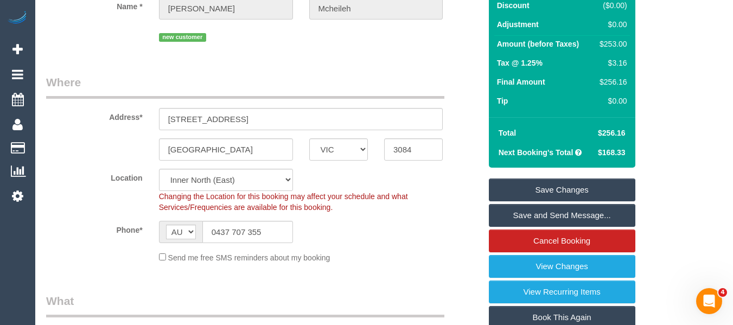
scroll to position [135, 0]
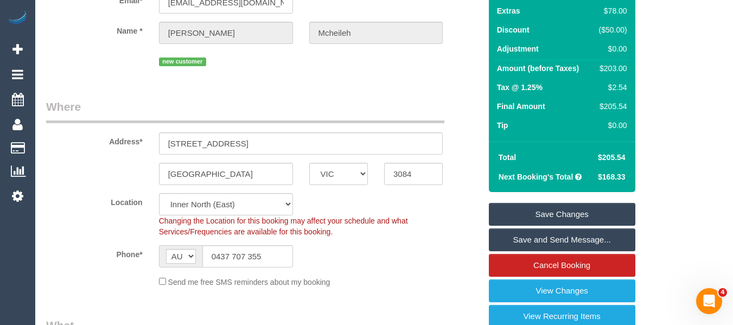
scroll to position [90, 0]
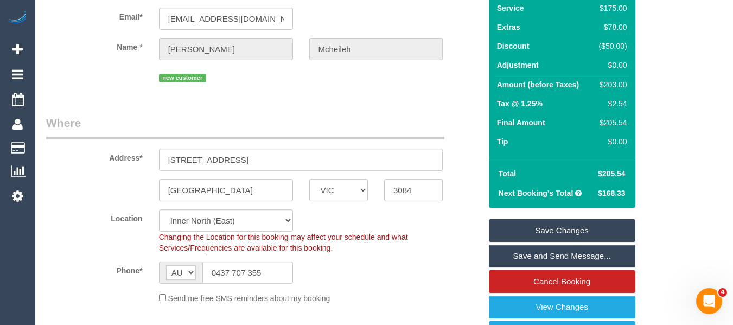
click at [583, 227] on link "Save Changes" at bounding box center [562, 230] width 146 height 23
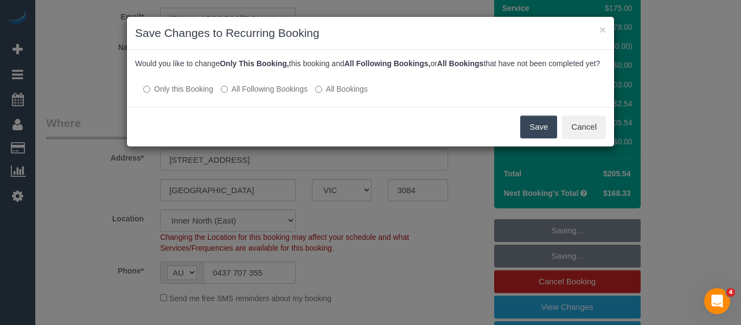
click at [531, 138] on button "Save" at bounding box center [538, 127] width 37 height 23
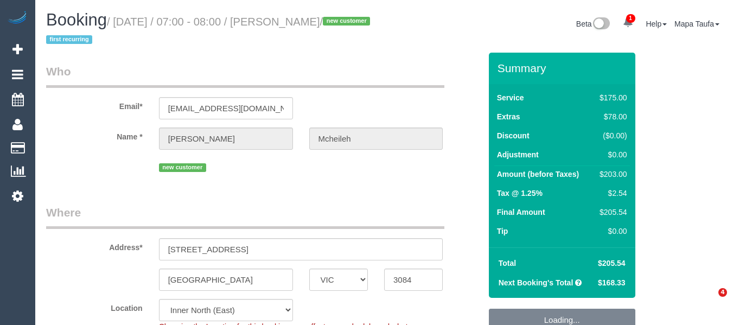
select select "VIC"
select select "string:stripe-pm_1RwOvx2GScqysDRVeUefEy69"
select select "number:29"
select select "number:14"
select select "number:19"
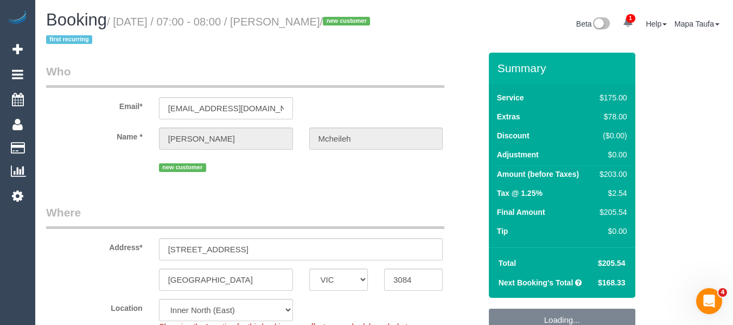
select select "number:25"
select select "number:35"
select select "number:12"
select select "object:704"
select select "150"
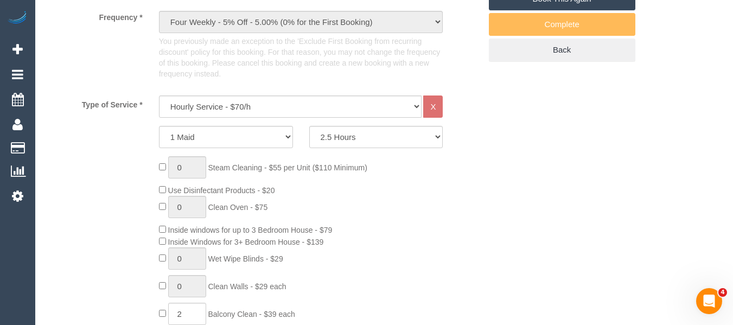
select select "object:1514"
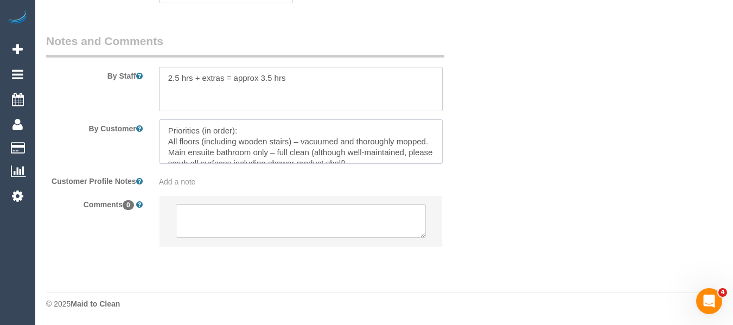
scroll to position [43, 0]
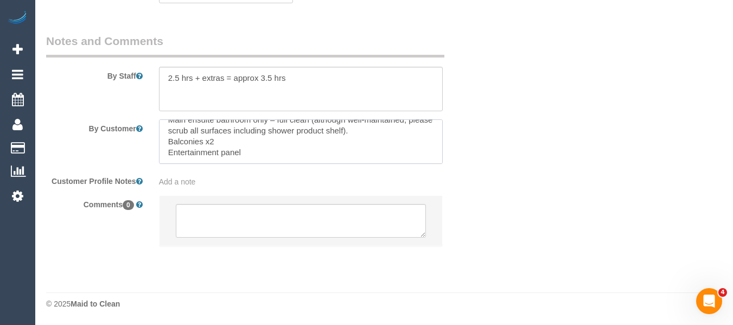
click at [269, 154] on textarea at bounding box center [301, 141] width 284 height 44
paste textarea "Areas NOT to clean: Bottom-level bedroom (only entrance and floors). Kitchen."
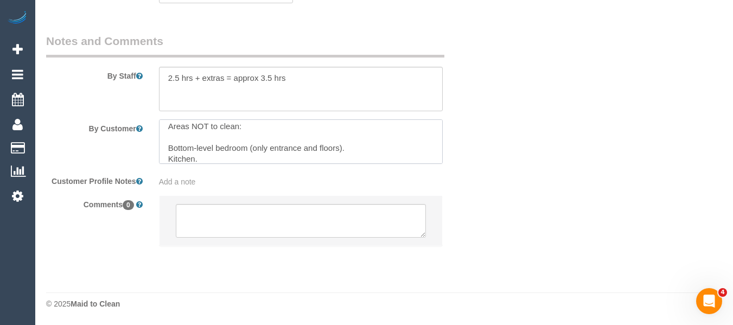
scroll to position [70, 0]
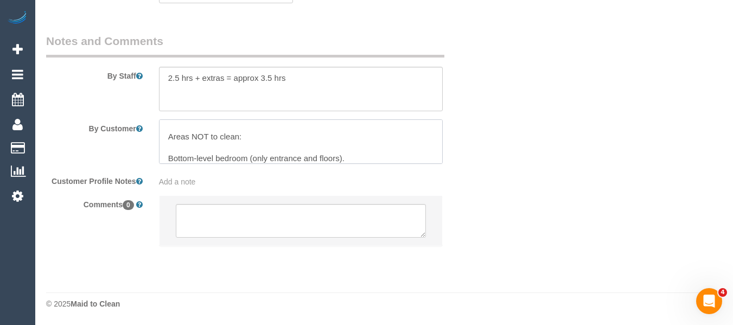
click at [199, 158] on textarea at bounding box center [301, 141] width 284 height 44
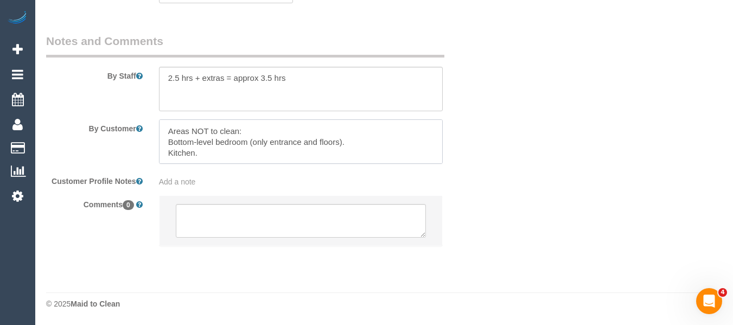
scroll to position [97, 0]
click at [192, 156] on textarea at bounding box center [301, 141] width 284 height 44
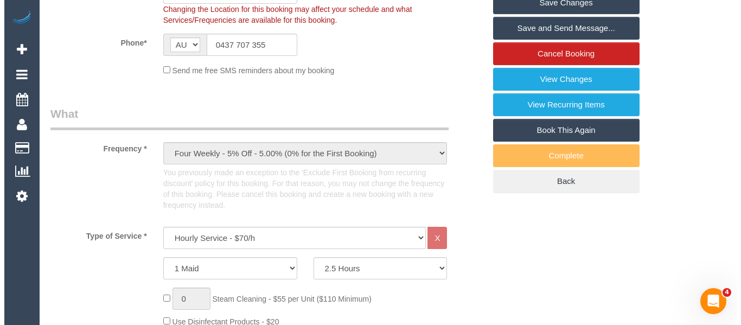
scroll to position [208, 0]
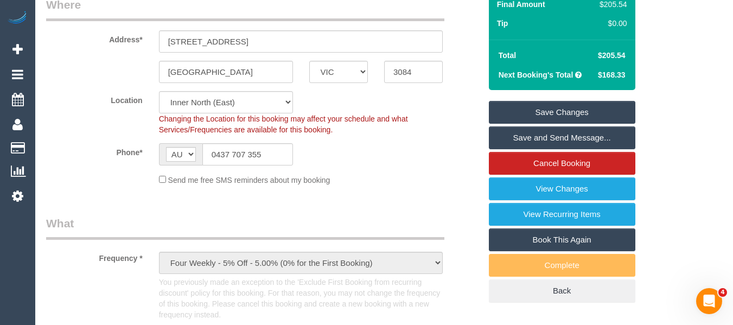
type textarea "Priorities (in order): All floors (including wooden stairs) – vacuumed and thor…"
click at [603, 106] on link "Save Changes" at bounding box center [562, 112] width 146 height 23
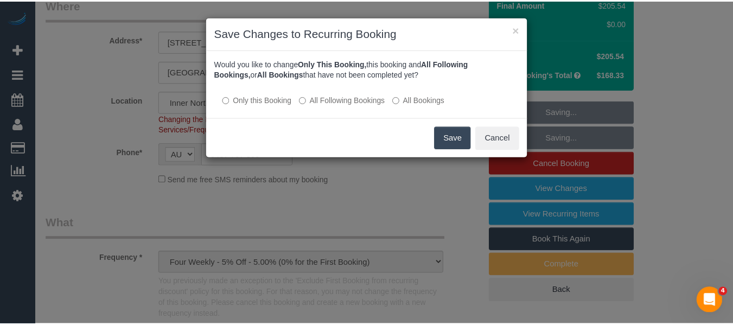
scroll to position [75, 0]
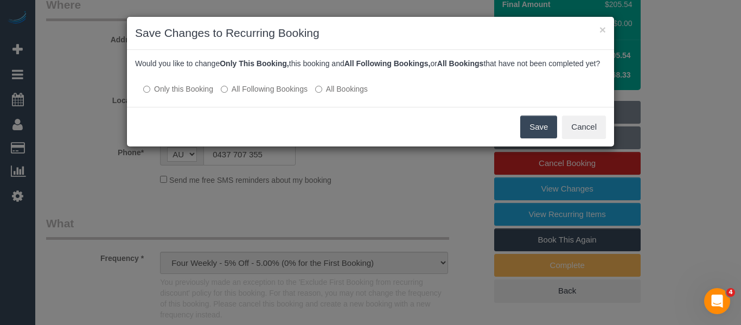
click at [276, 94] on label "All Following Bookings" at bounding box center [264, 89] width 87 height 11
click at [542, 138] on button "Save" at bounding box center [538, 127] width 37 height 23
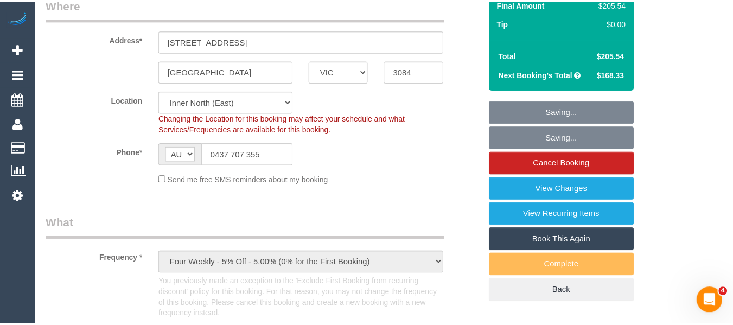
scroll to position [86, 0]
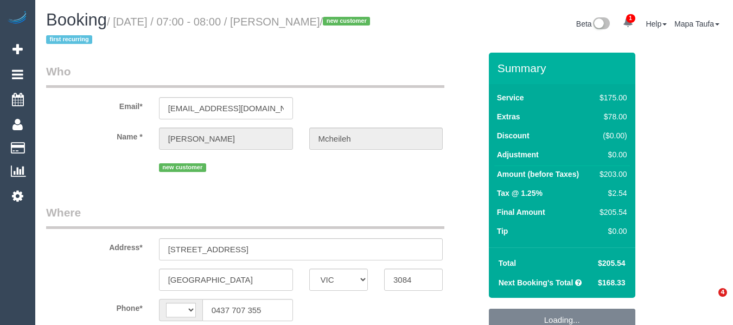
select select "VIC"
select select "string:stripe-pm_1RwOvx2GScqysDRVeUefEy69"
select select "object:729"
select select "string:AU"
select select "150"
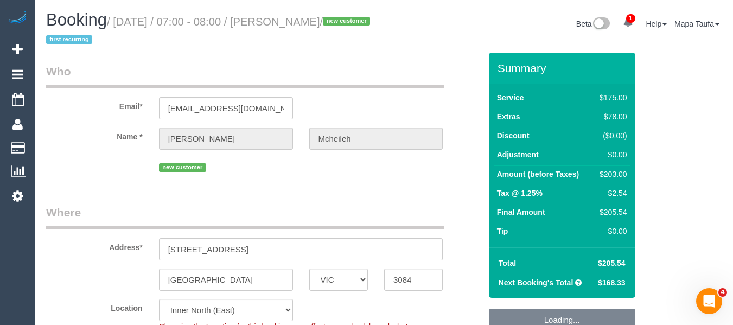
select select "number:29"
select select "number:14"
select select "number:19"
select select "number:25"
select select "number:35"
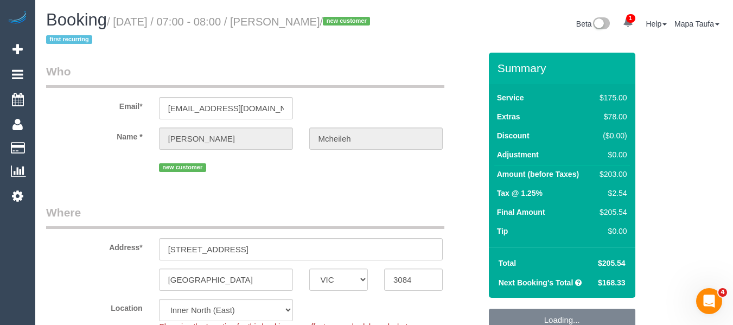
select select "number:12"
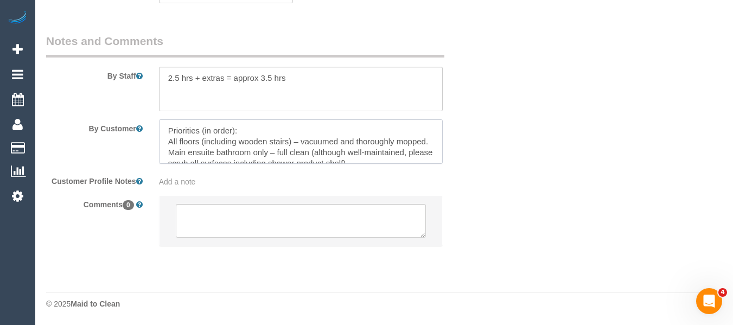
drag, startPoint x: 290, startPoint y: 130, endPoint x: 176, endPoint y: 117, distance: 114.7
click at [165, 111] on sui-booking-comments "By Staff By Customer Customer Profile Notes Add a note Comments 0" at bounding box center [263, 145] width 434 height 224
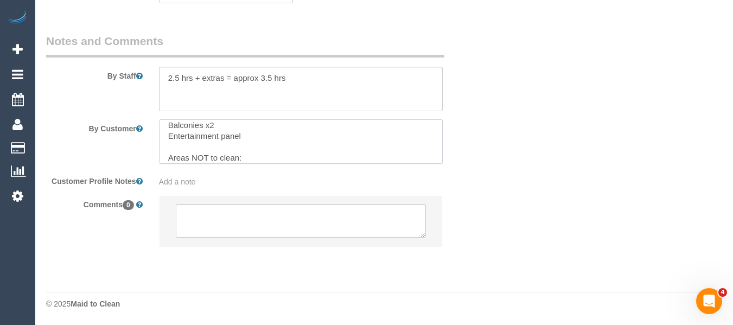
scroll to position [65, 0]
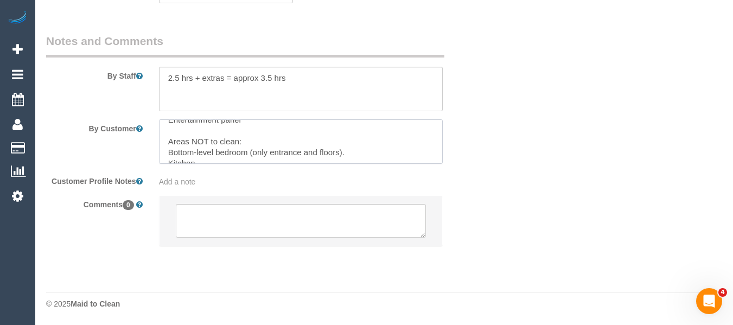
click at [271, 146] on textarea at bounding box center [301, 141] width 284 height 44
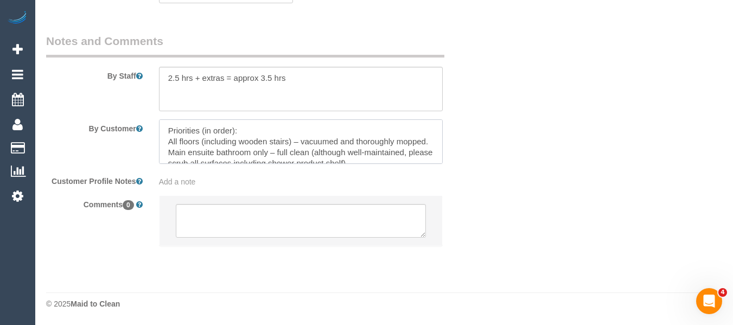
drag, startPoint x: 269, startPoint y: 135, endPoint x: 102, endPoint y: 105, distance: 169.6
click at [102, 105] on sui-booking-comments "By Staff By Customer Customer Profile Notes Add a note Comments 0" at bounding box center [263, 145] width 434 height 224
paste textarea "Priorities (in order): All floors (including stairs) – vacuumed and thoroughly …"
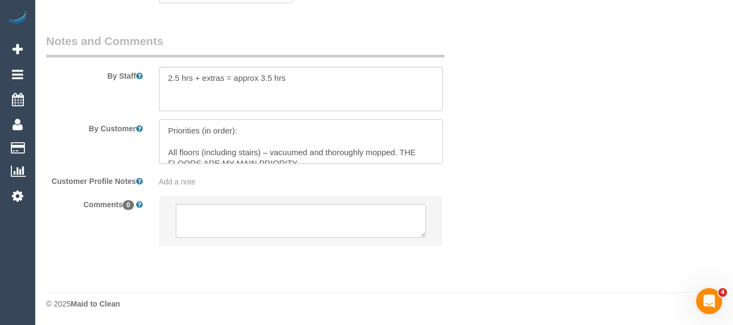
click at [277, 155] on textarea at bounding box center [301, 141] width 284 height 44
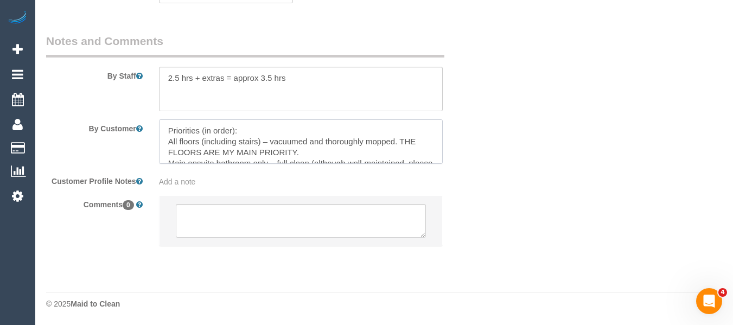
click at [168, 143] on textarea at bounding box center [301, 141] width 284 height 44
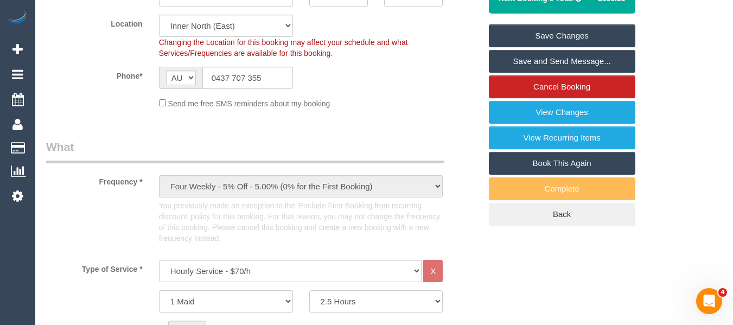
scroll to position [280, 0]
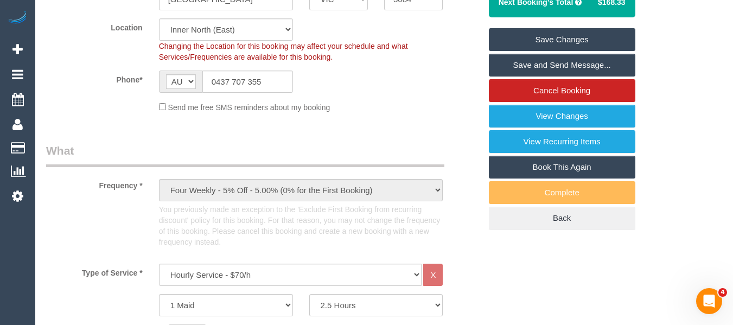
type textarea "Priorities (in order): All floors (including stairs) – vacuumed and thoroughly …"
click at [582, 42] on link "Save Changes" at bounding box center [562, 39] width 146 height 23
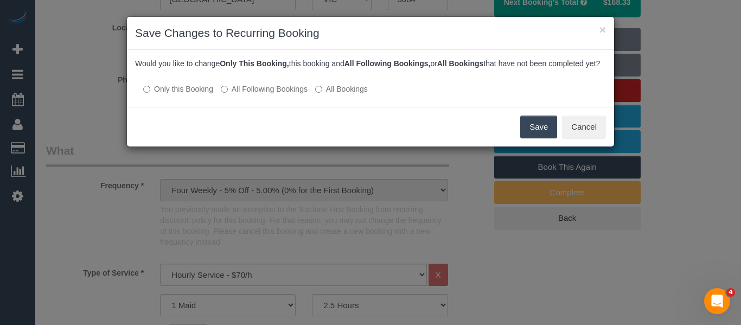
click at [278, 94] on label "All Following Bookings" at bounding box center [264, 89] width 87 height 11
click at [535, 136] on button "Save" at bounding box center [538, 127] width 37 height 23
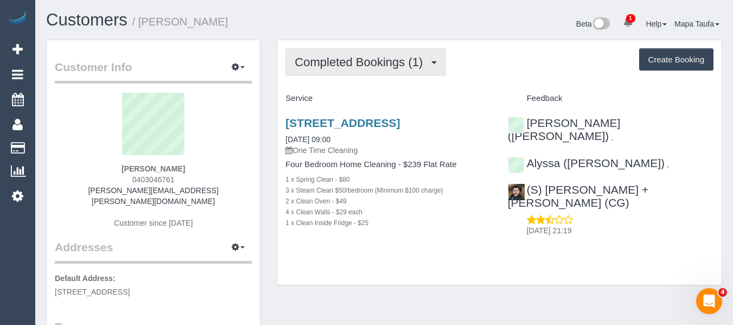
click at [381, 65] on span "Completed Bookings (1)" at bounding box center [361, 62] width 133 height 14
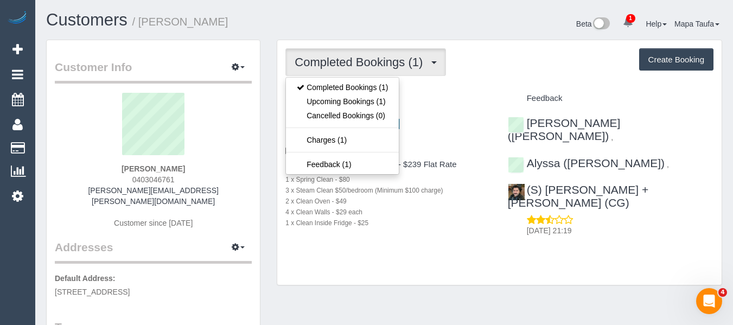
click at [538, 73] on div "Completed Bookings (1) Completed Bookings (1) Upcoming Bookings (1) Cancelled B…" at bounding box center [499, 62] width 428 height 28
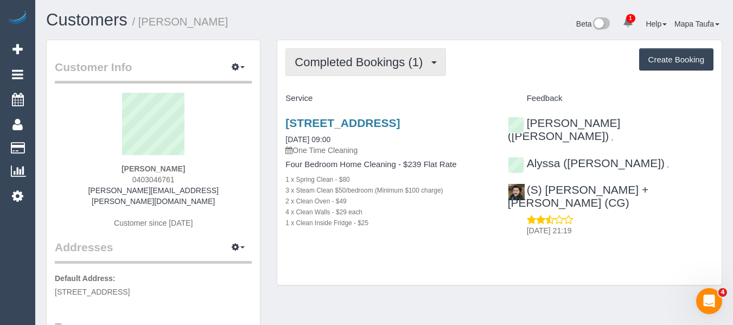
click at [390, 72] on button "Completed Bookings (1)" at bounding box center [365, 62] width 161 height 28
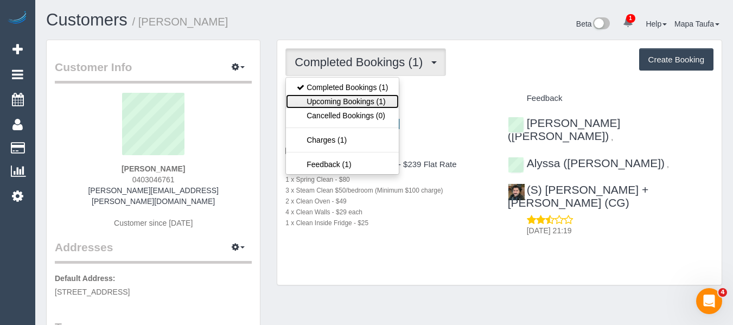
click at [368, 94] on link "Upcoming Bookings (1)" at bounding box center [342, 101] width 113 height 14
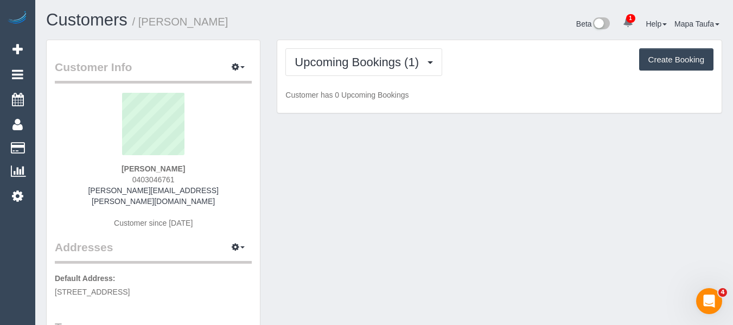
click at [488, 88] on div "Upcoming Bookings (1) Completed Bookings (1) Upcoming Bookings (1) Cancelled Bo…" at bounding box center [499, 76] width 444 height 73
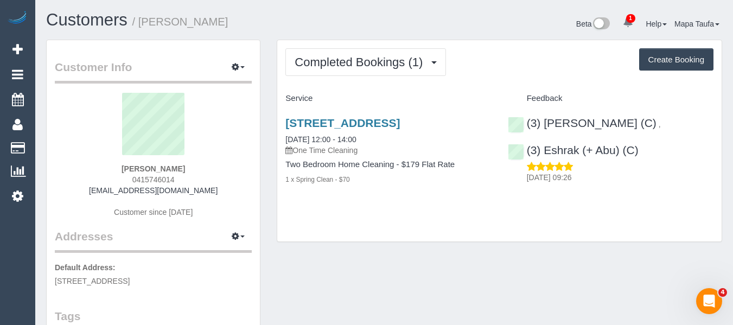
drag, startPoint x: 317, startPoint y: 37, endPoint x: 323, endPoint y: 57, distance: 21.6
click at [317, 37] on div "Customers / Rachel Stevens Beta 1 Your Notifications You have 0 alerts × You ha…" at bounding box center [384, 25] width 692 height 29
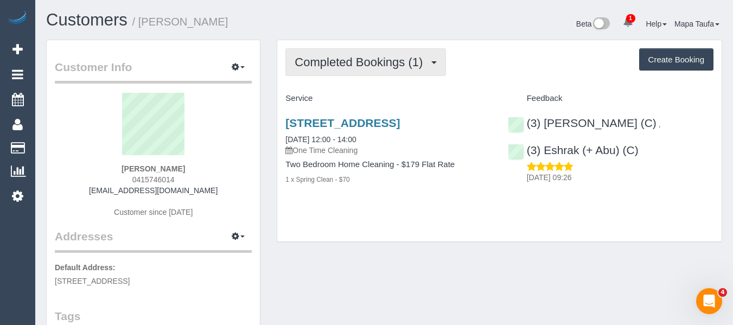
click at [323, 57] on span "Completed Bookings (1)" at bounding box center [361, 62] width 133 height 14
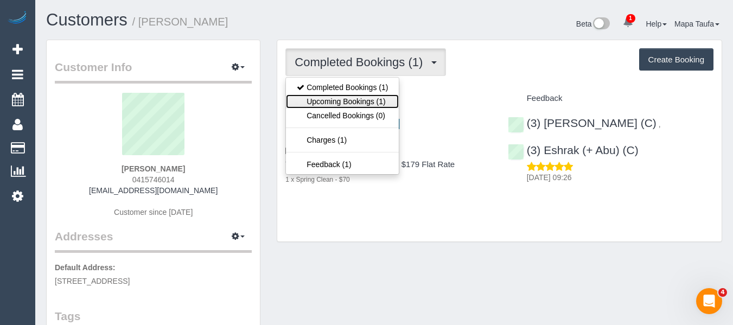
click at [330, 101] on link "Upcoming Bookings (1)" at bounding box center [342, 101] width 113 height 14
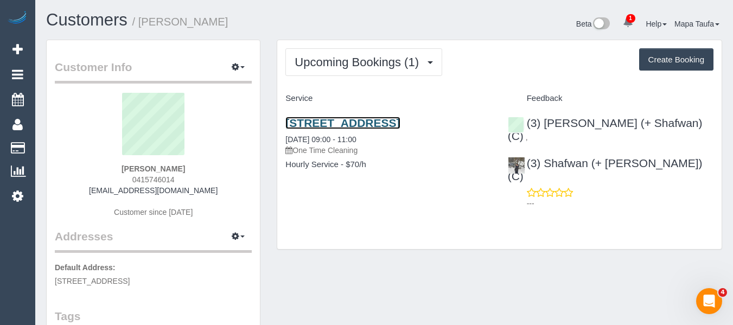
click at [329, 127] on link "60 Islington Street, 603, Collingwood, VIC 3066" at bounding box center [342, 123] width 114 height 12
click at [315, 129] on link "60 Islington Street, 603, Collingwood, VIC 3066" at bounding box center [342, 123] width 114 height 12
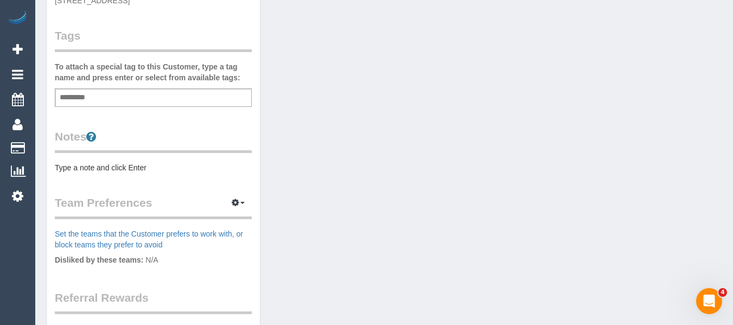
scroll to position [380, 0]
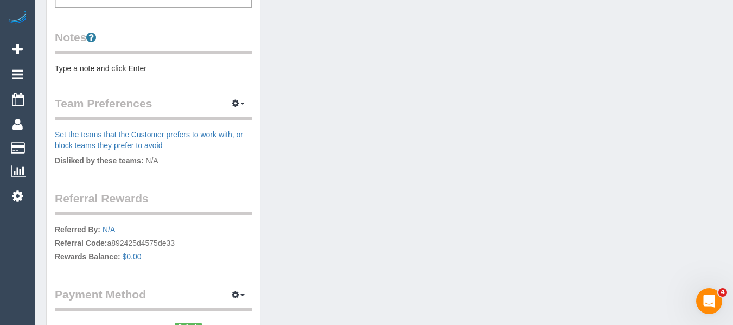
click at [112, 65] on pre "Type a note and click Enter" at bounding box center [153, 68] width 197 height 11
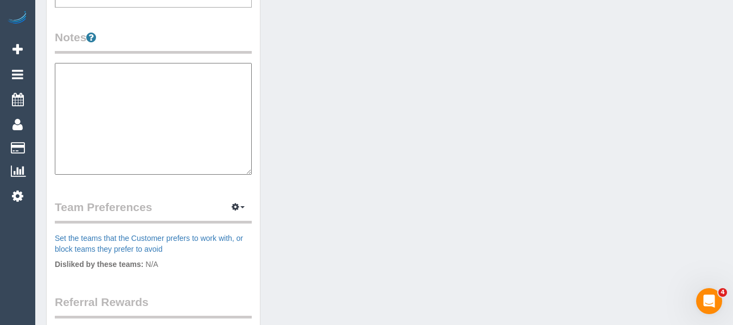
type textarea "*"
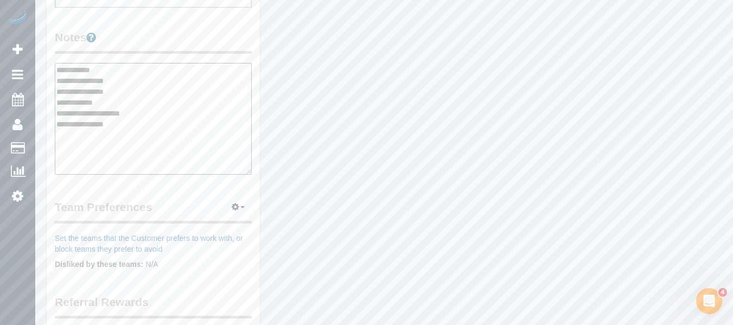
click at [114, 66] on textarea "**********" at bounding box center [153, 119] width 197 height 112
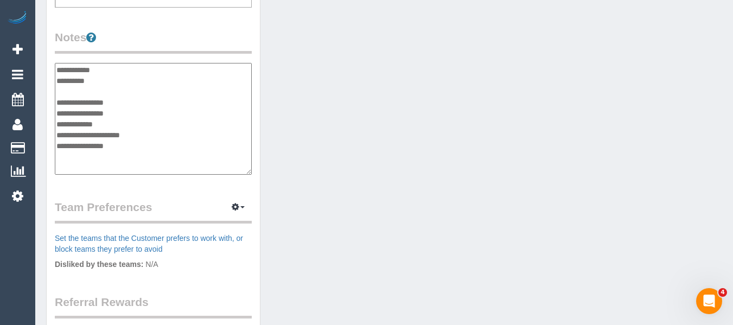
click at [106, 88] on textarea "**********" at bounding box center [153, 119] width 197 height 112
click at [100, 83] on textarea "**********" at bounding box center [153, 119] width 197 height 112
paste textarea "**********"
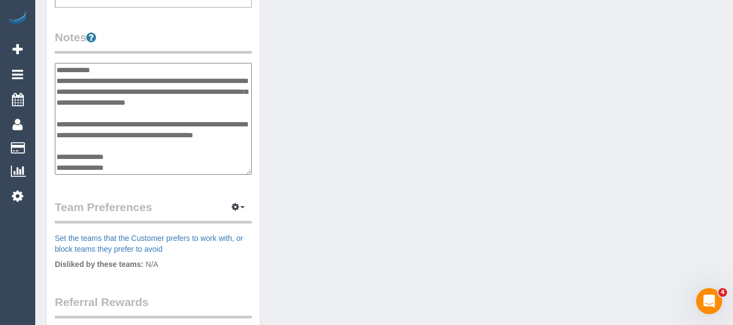
type textarea "**********"
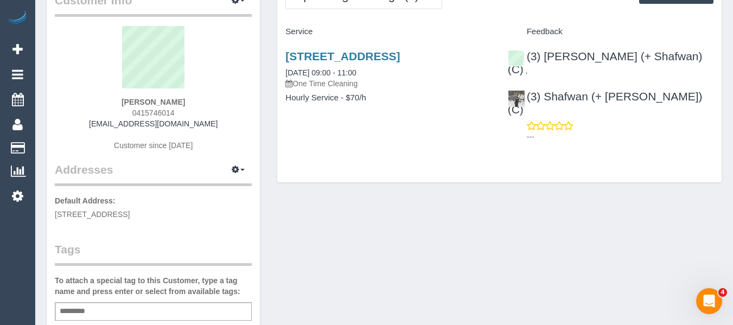
scroll to position [0, 0]
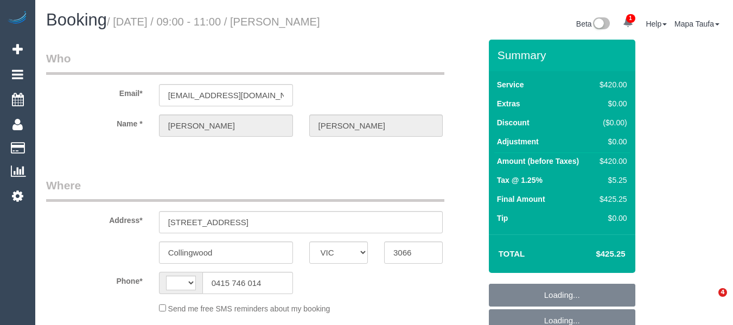
select select "VIC"
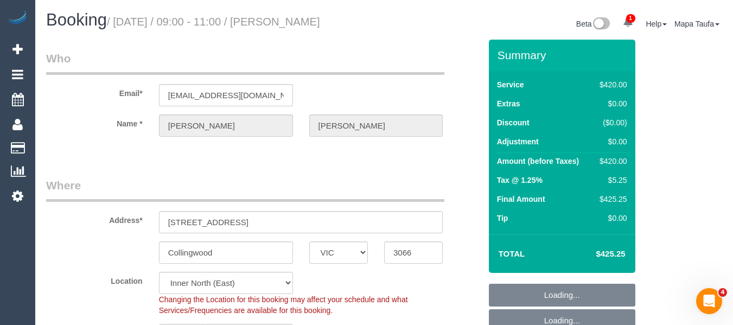
select select "string:AU"
select select "object:915"
select select "2"
select select "180"
select select "number:29"
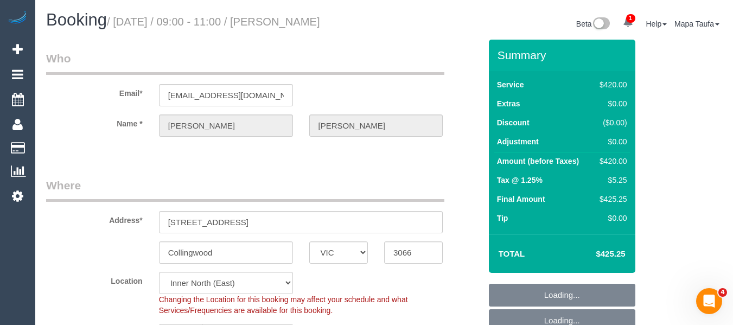
select select "number:14"
select select "number:19"
select select "number:22"
select select "number:26"
select select "object:1710"
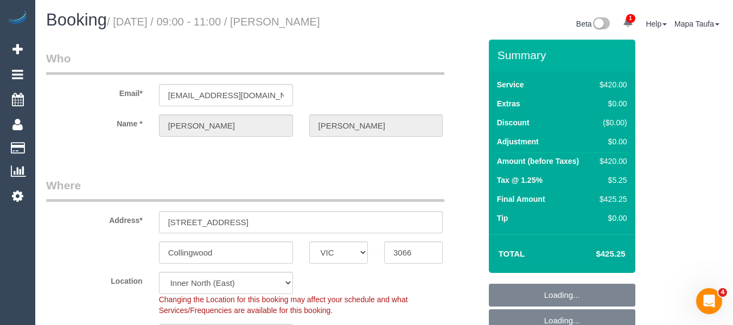
select select "string:stripe-pm_1RpIT22GScqysDRVynypVW56"
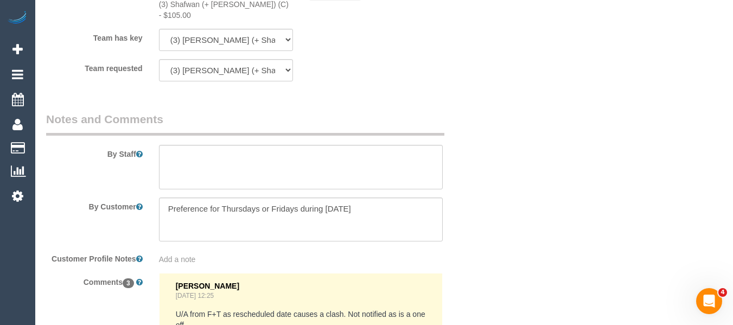
scroll to position [1836, 0]
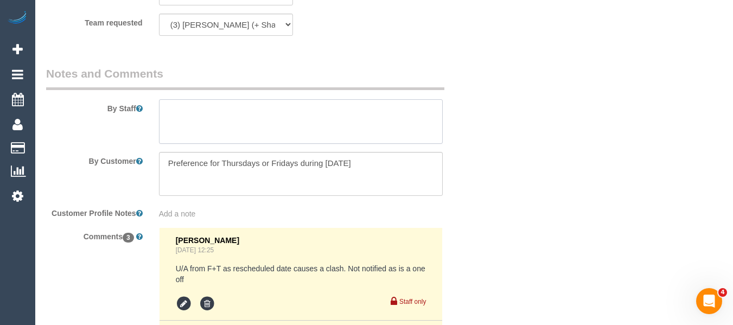
click at [278, 99] on textarea at bounding box center [301, 121] width 284 height 44
paste textarea "Please note: if there is no free street parking, you can park in our undercover…"
type textarea "Please note: if there is no free street parking, you can park in our undercover…"
click at [395, 152] on textarea at bounding box center [301, 174] width 284 height 44
paste textarea "Please note: if there is no free street parking, you can park in our undercover…"
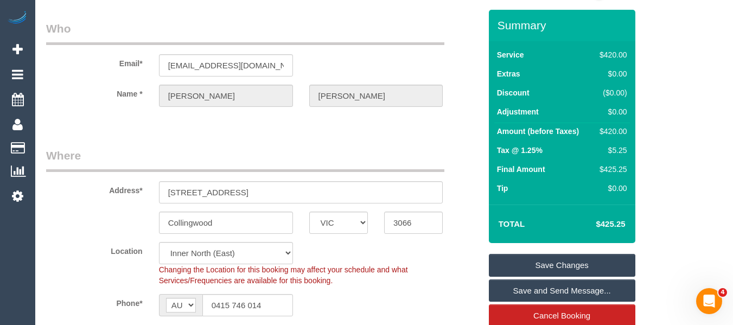
scroll to position [48, 0]
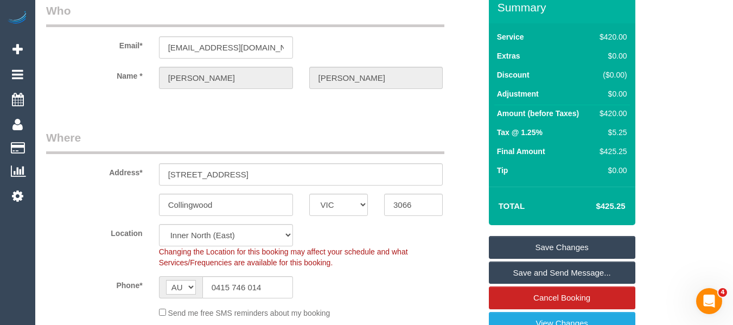
type textarea "Preference for Thursdays or Fridays during August 2025 Please note: if there is…"
click at [573, 252] on link "Save Changes" at bounding box center [562, 247] width 146 height 23
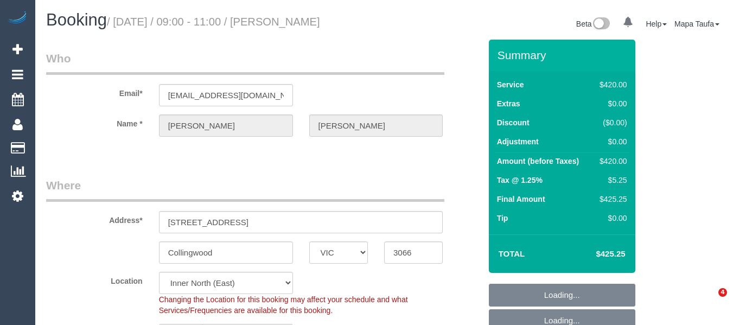
select select "VIC"
select select "string:stripe-pm_1RpIT22GScqysDRVynypVW56"
select select "2"
select select "180"
select select "string:AU"
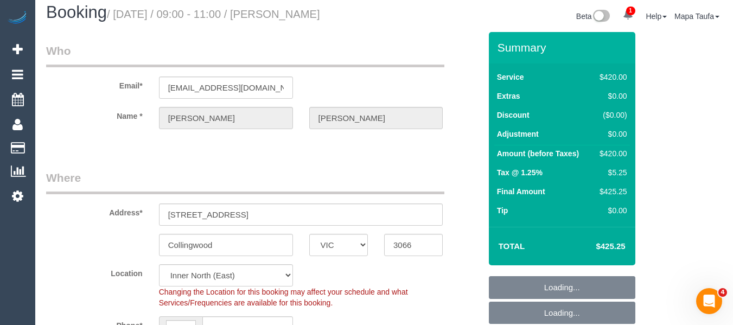
select select "object:774"
select select "number:29"
select select "number:14"
select select "number:19"
select select "number:22"
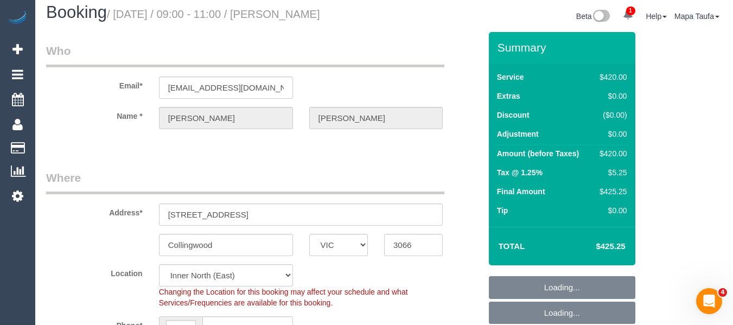
select select "number:26"
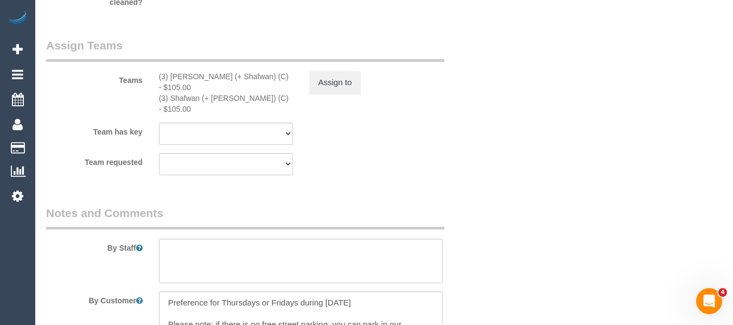
scroll to position [1805, 0]
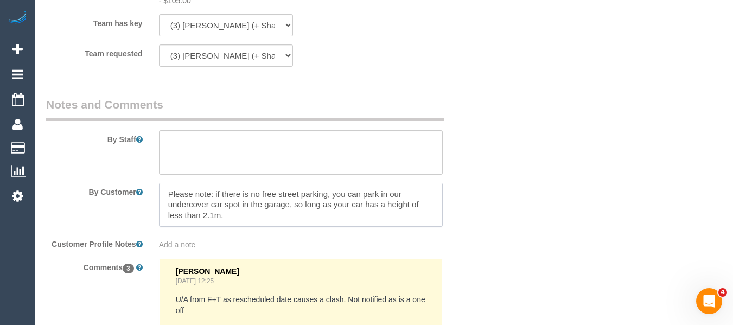
click at [283, 195] on textarea at bounding box center [301, 205] width 284 height 44
paste textarea "If you need access to the carpark, we will let you in with our fob. Please call…"
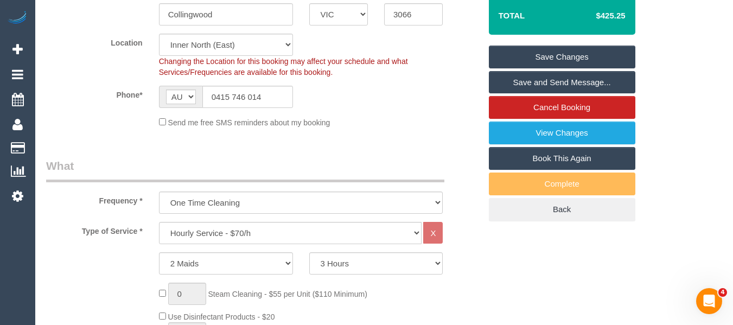
scroll to position [177, 0]
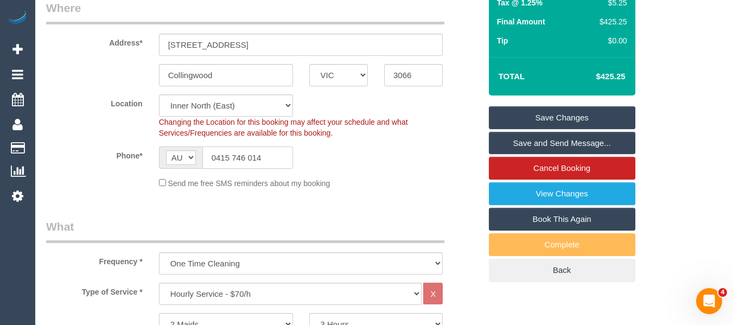
click at [249, 152] on input "0415 746 014" at bounding box center [247, 157] width 91 height 22
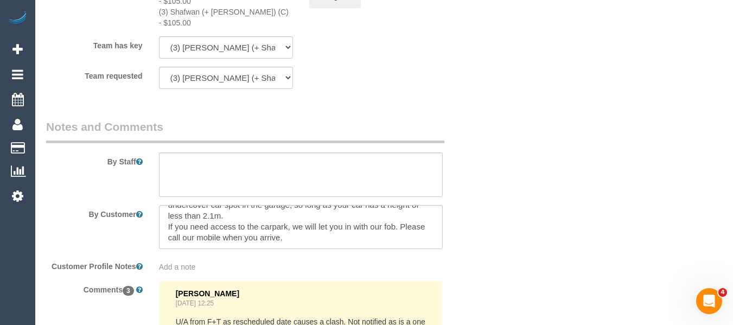
scroll to position [1792, 0]
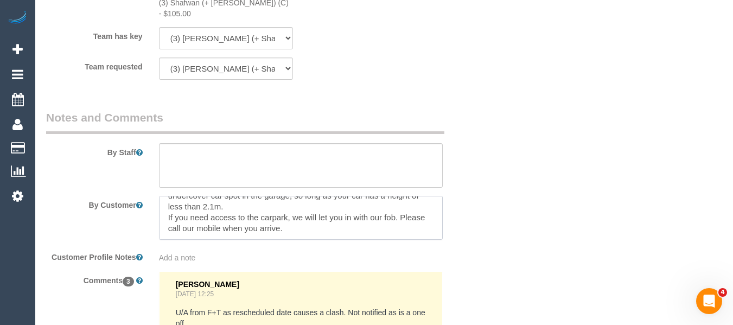
click at [325, 209] on textarea at bounding box center [301, 218] width 284 height 44
paste textarea "0415 746 014"
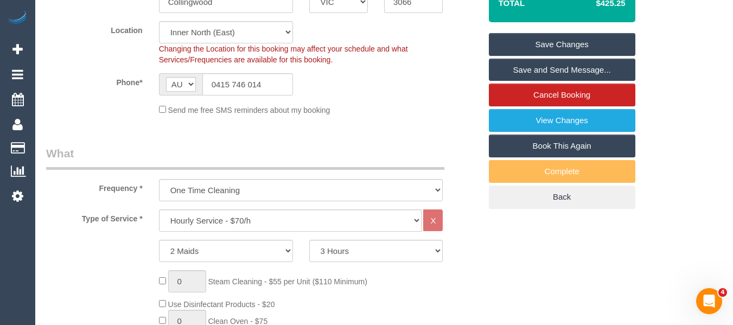
scroll to position [241, 0]
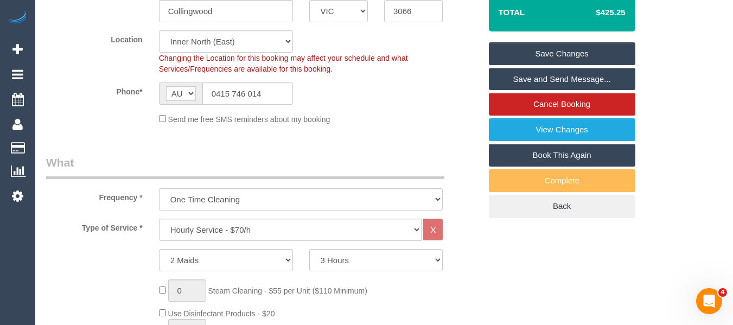
type textarea "Preference for Thursdays or Fridays during August 2025 Please note: if there is…"
drag, startPoint x: 594, startPoint y: 54, endPoint x: 597, endPoint y: 60, distance: 6.6
click at [594, 55] on link "Save Changes" at bounding box center [562, 53] width 146 height 23
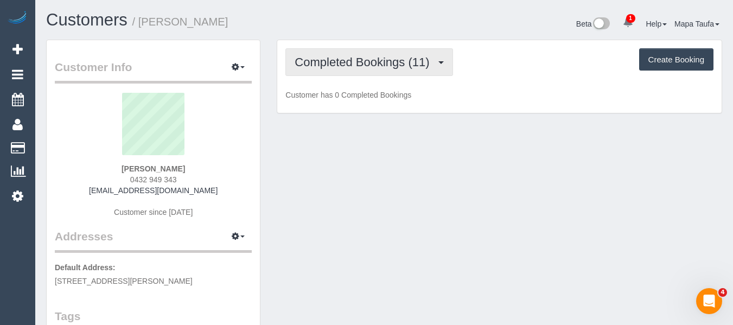
click at [334, 69] on button "Completed Bookings (11)" at bounding box center [368, 62] width 167 height 28
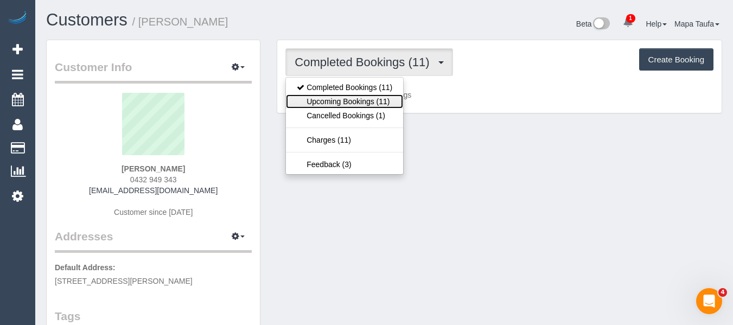
click at [339, 100] on link "Upcoming Bookings (11)" at bounding box center [344, 101] width 117 height 14
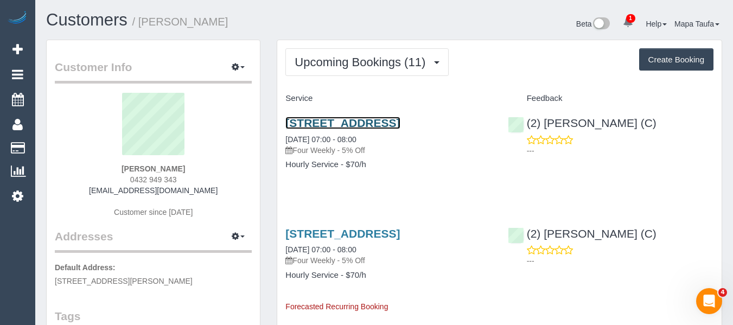
click at [343, 121] on link "[STREET_ADDRESS]" at bounding box center [342, 123] width 114 height 12
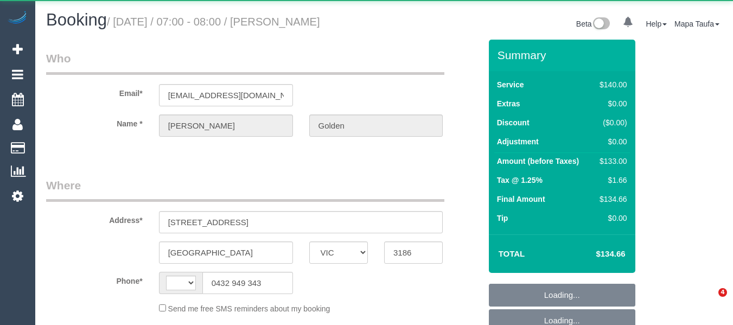
select select "VIC"
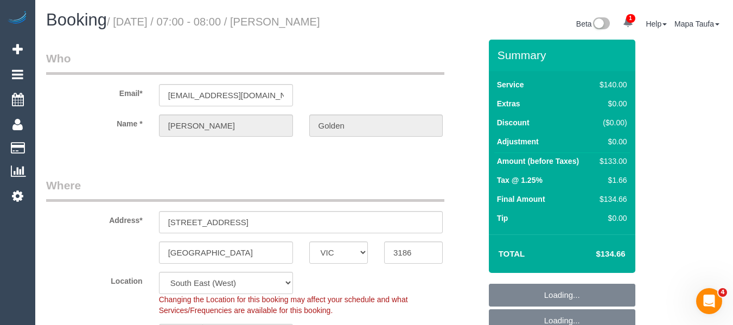
select select "string:AU"
select select "string:stripe-pm_1QAjUF2GScqysDRVskrUGZfk"
select select "object:539"
select select "number:28"
select select "number:14"
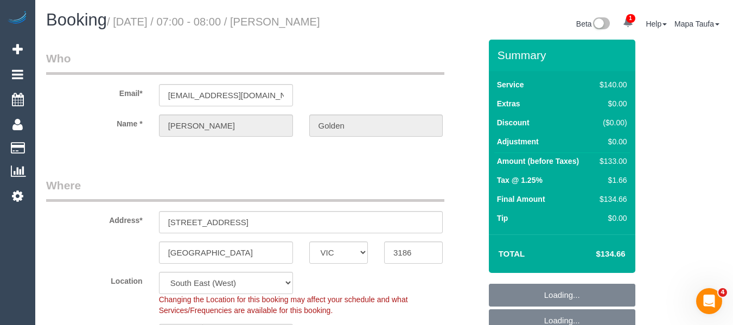
select select "number:19"
select select "number:24"
select select "number:34"
select select "number:13"
select select "object:1372"
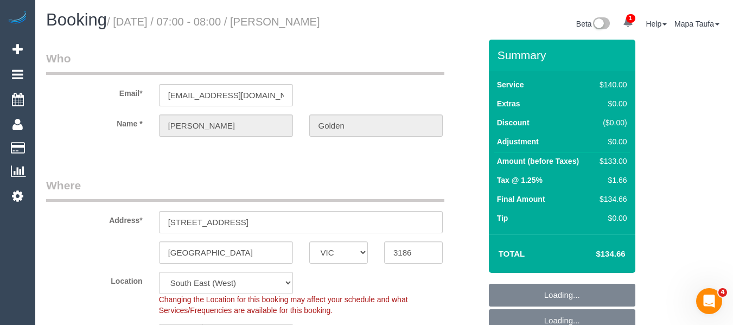
select select "spot1"
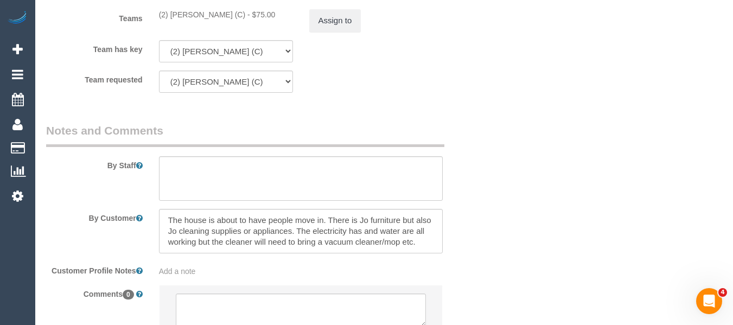
scroll to position [1751, 0]
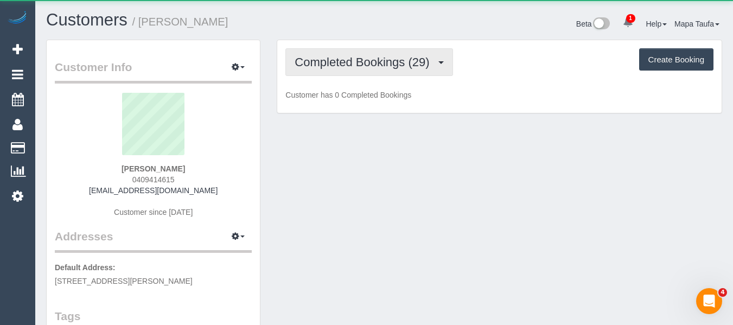
click at [355, 67] on span "Completed Bookings (29)" at bounding box center [365, 62] width 140 height 14
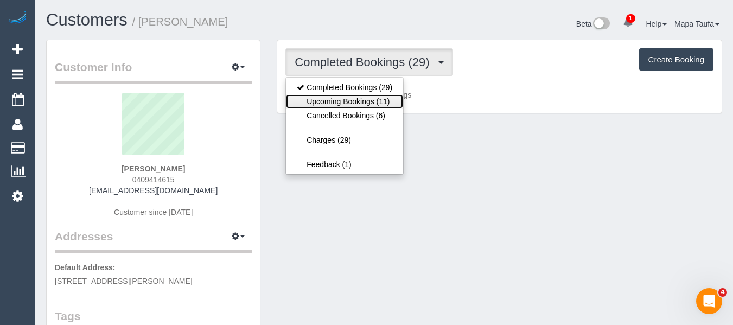
click at [360, 101] on link "Upcoming Bookings (11)" at bounding box center [344, 101] width 117 height 14
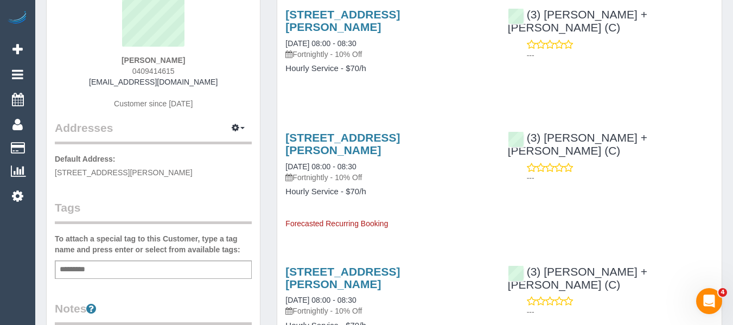
scroll to position [54, 0]
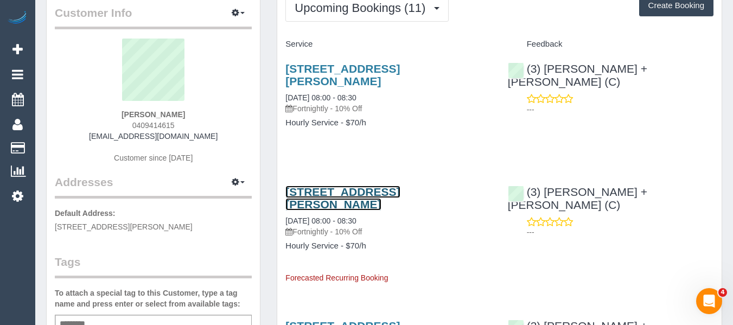
click at [323, 186] on link "20 Latham St, Ivanhoe, VIC 3079" at bounding box center [342, 198] width 114 height 25
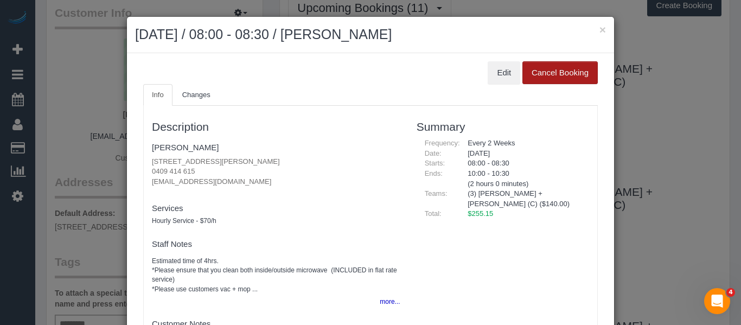
click at [564, 72] on button "Cancel Booking" at bounding box center [559, 72] width 75 height 23
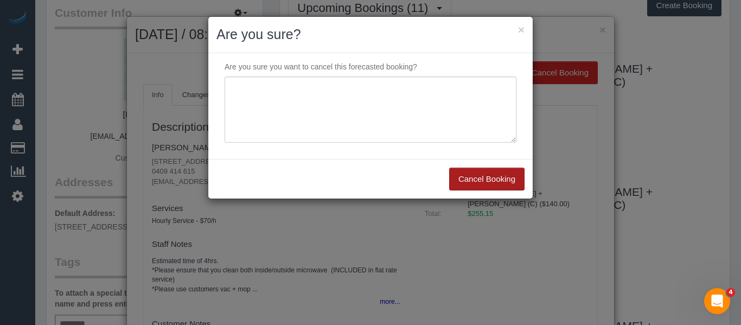
click at [476, 174] on button "Cancel Booking" at bounding box center [486, 179] width 75 height 23
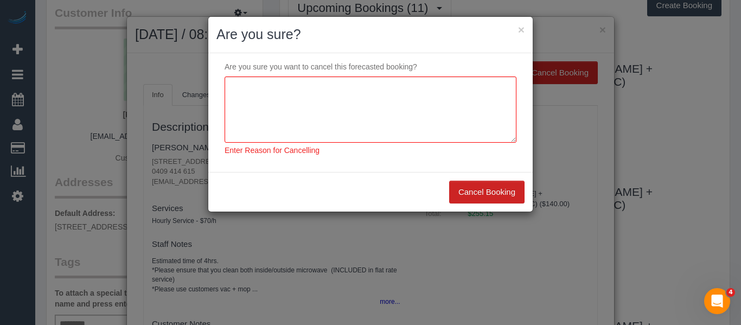
click at [526, 28] on div "× Are you sure?" at bounding box center [370, 35] width 324 height 36
drag, startPoint x: 517, startPoint y: 31, endPoint x: 546, endPoint y: 32, distance: 28.8
click at [517, 33] on div "× Are you sure?" at bounding box center [370, 35] width 324 height 36
click at [526, 28] on div "× Are you sure?" at bounding box center [370, 35] width 324 height 36
click at [521, 28] on button "×" at bounding box center [521, 29] width 7 height 11
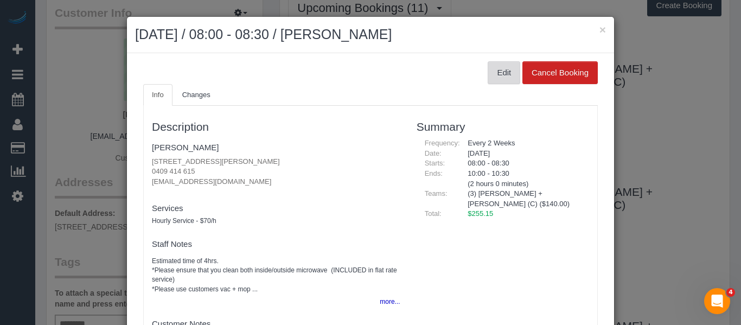
click at [497, 67] on button "Edit" at bounding box center [504, 72] width 33 height 23
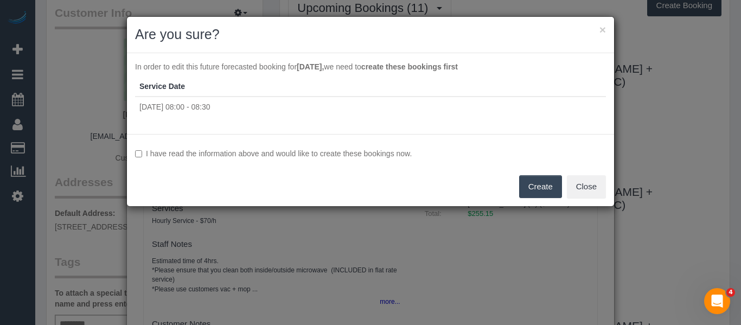
click at [263, 156] on label "I have read the information above and would like to create these bookings now." at bounding box center [370, 153] width 471 height 11
click at [531, 183] on button "Create" at bounding box center [540, 186] width 43 height 23
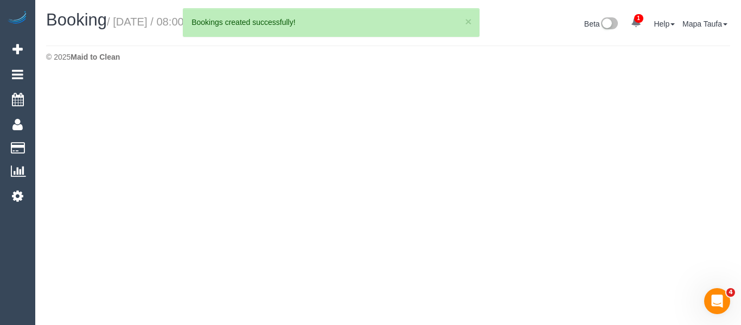
select select "VIC"
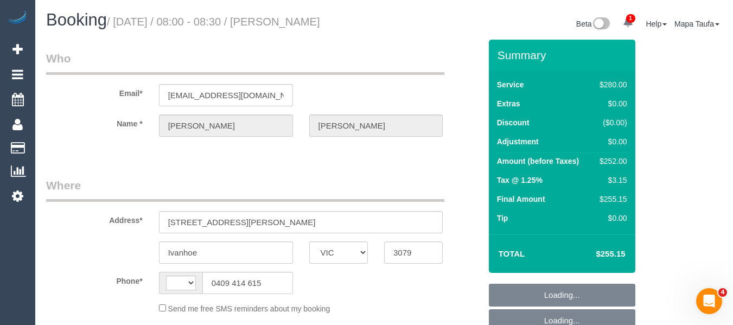
select select "string:AU"
select select "object:2523"
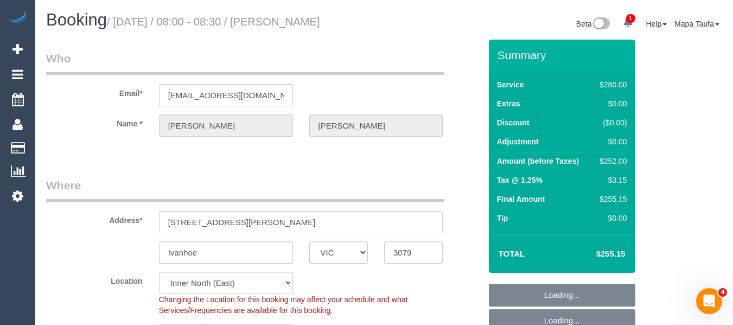
select select "2"
select select "object:2695"
select select "number:28"
select select "number:14"
select select "number:19"
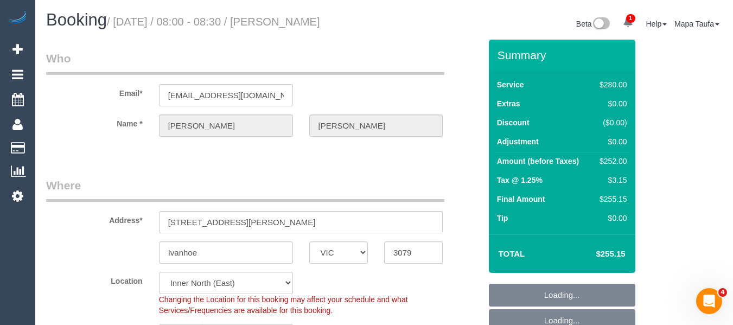
select select "number:25"
select select "number:35"
select select "number:11"
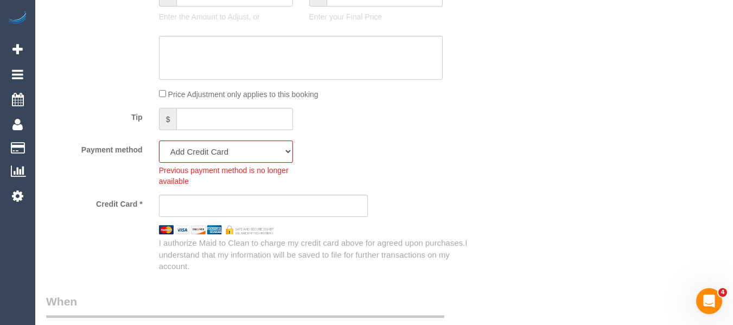
scroll to position [1031, 0]
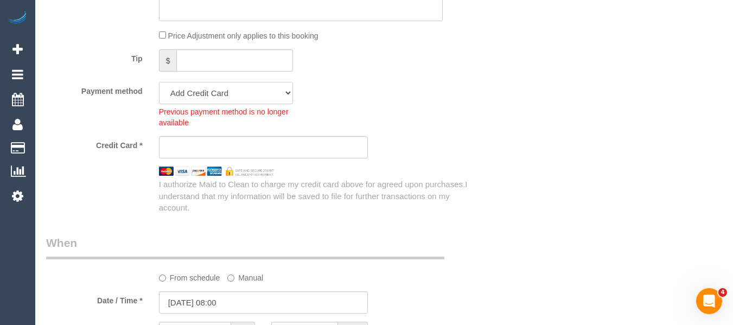
click at [201, 92] on select "Visa - 8170 - 07/2027 (Default) Add Credit Card ─────────────── Cash Check Payp…" at bounding box center [226, 93] width 134 height 22
click at [200, 86] on select "Visa - 8170 - 07/2027 (Default) Add Credit Card ─────────────── Cash Check Payp…" at bounding box center [226, 93] width 134 height 22
select select "string:stripe-pm_1R6nYE2GScqysDRVkkRq2IXl"
click at [159, 82] on select "Visa - 8170 - 07/2027 (Default) Add Credit Card ─────────────── Cash Check Payp…" at bounding box center [226, 93] width 134 height 22
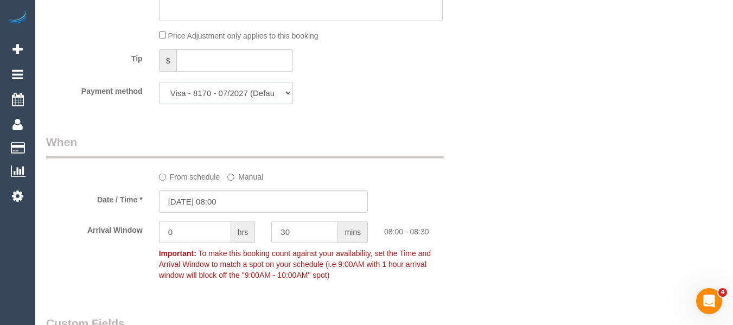
scroll to position [1193, 0]
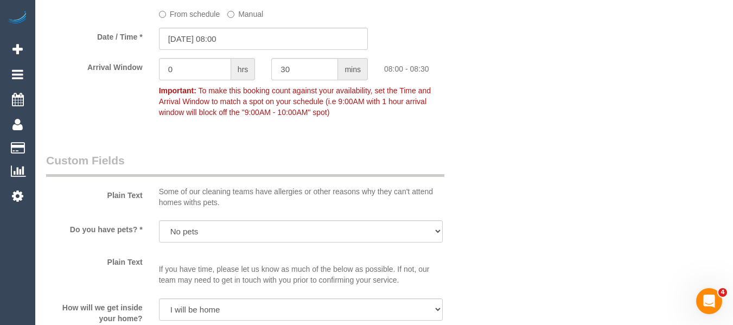
click at [189, 14] on label "From schedule" at bounding box center [189, 12] width 61 height 15
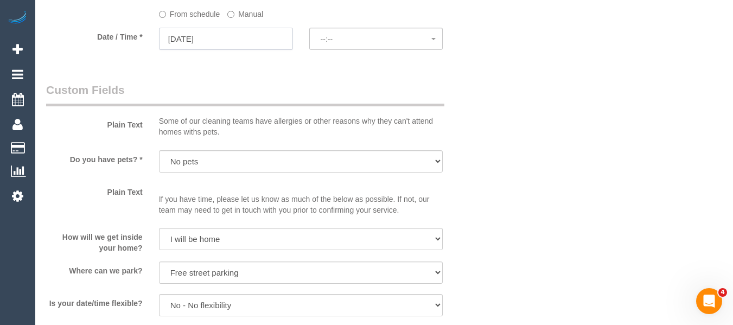
click at [205, 41] on input "03/09/2025" at bounding box center [226, 39] width 134 height 22
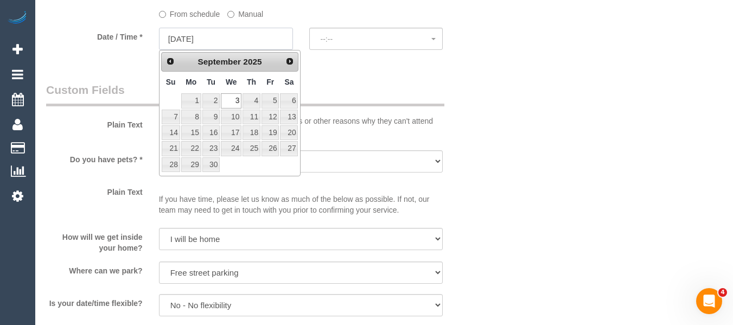
select select "spot22"
click at [195, 118] on link "8" at bounding box center [191, 117] width 20 height 15
type input "08/09/2025"
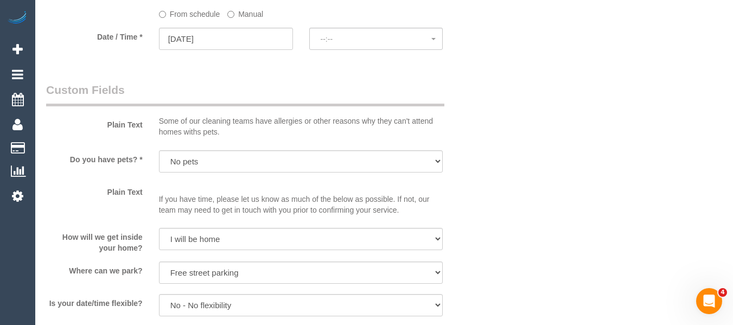
select select "spot43"
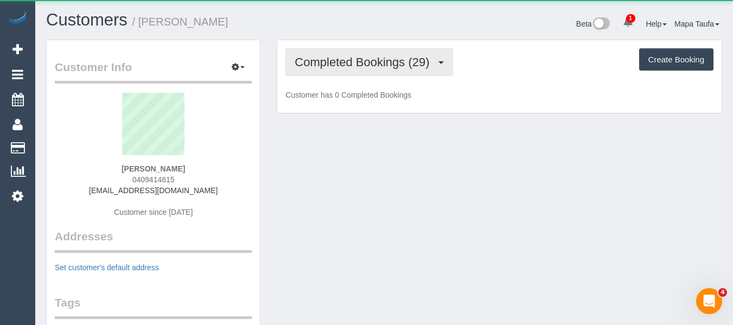
click at [343, 56] on span "Completed Bookings (29)" at bounding box center [365, 62] width 140 height 14
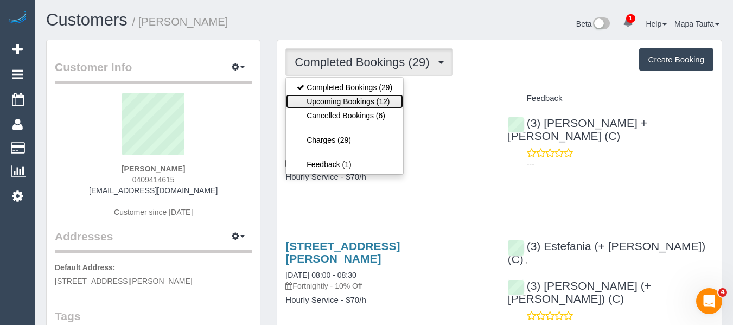
click at [343, 100] on link "Upcoming Bookings (12)" at bounding box center [344, 101] width 117 height 14
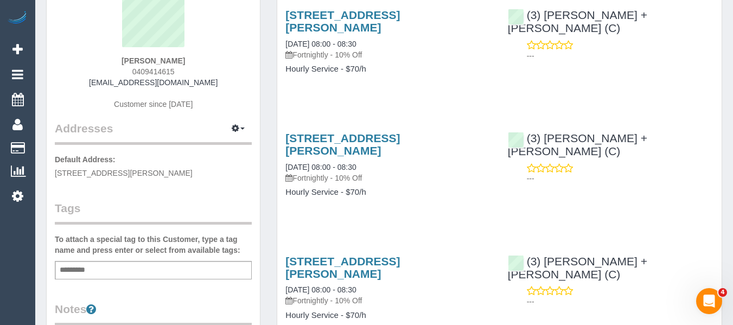
scroll to position [108, 0]
click at [320, 131] on link "20 Latham St, Ivanhoe, VIC 3079" at bounding box center [342, 143] width 114 height 25
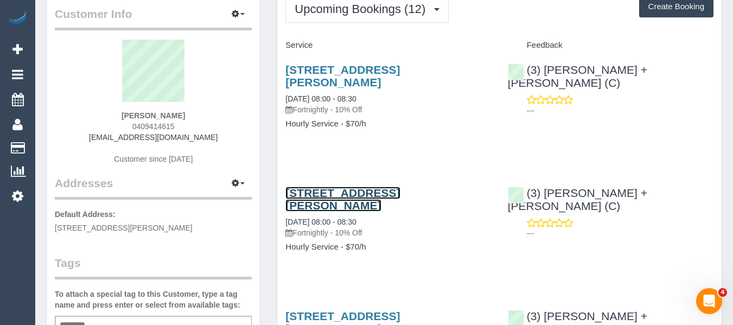
scroll to position [0, 0]
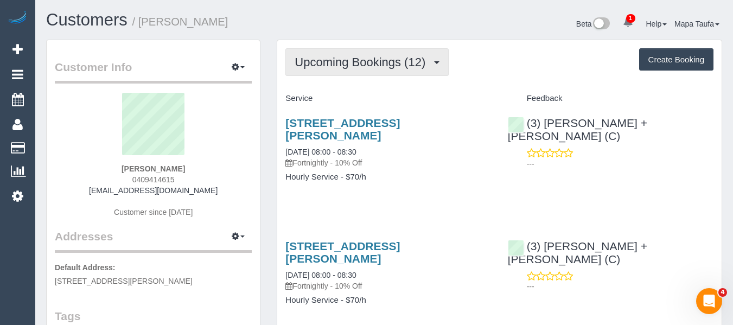
click at [346, 70] on button "Upcoming Bookings (12)" at bounding box center [366, 62] width 163 height 28
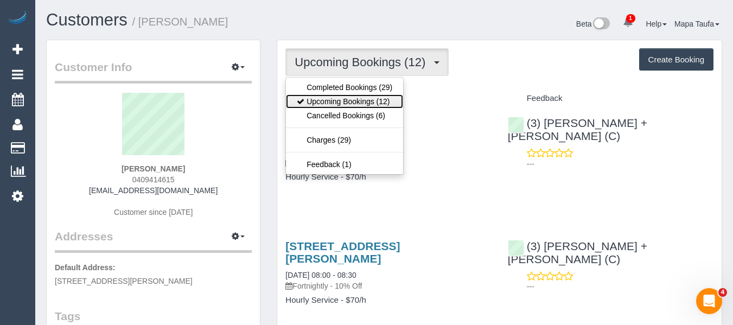
click at [343, 96] on link "Upcoming Bookings (12)" at bounding box center [344, 101] width 117 height 14
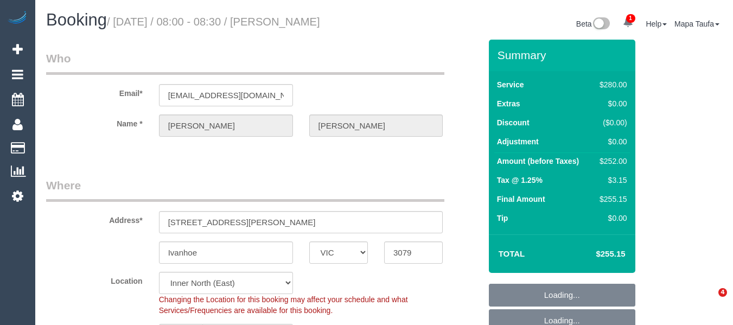
select select "VIC"
select select "string:AU"
select select "object:855"
select select "2"
select select "number:28"
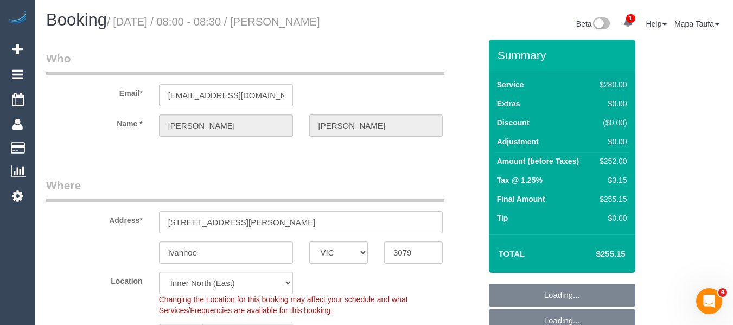
select select "number:14"
select select "number:19"
select select "number:25"
select select "number:35"
select select "number:11"
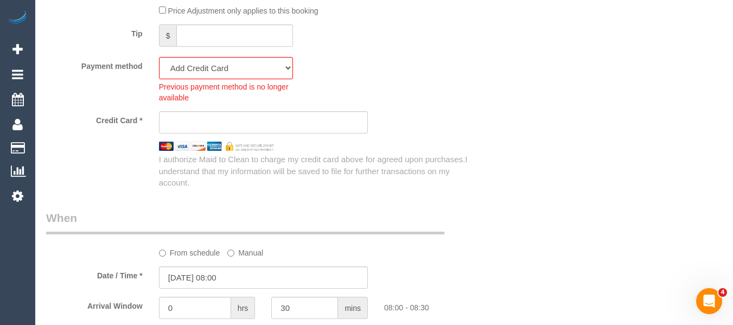
scroll to position [1003, 0]
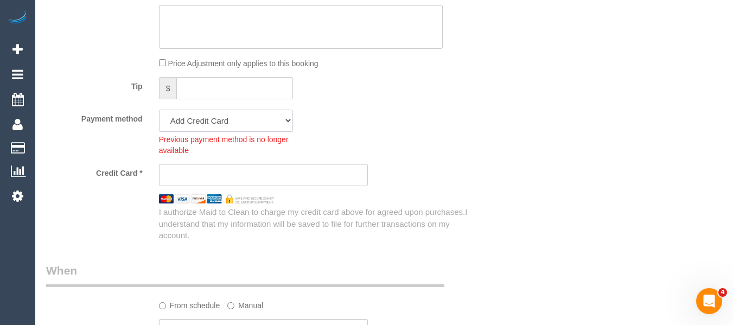
click at [246, 116] on select "Visa - 8170 - 07/2027 (Default) Add Credit Card ─────────────── Cash Check Payp…" at bounding box center [226, 121] width 134 height 22
select select "string:stripe-pm_1R6nYE2GScqysDRVkkRq2IXl"
click at [159, 110] on select "Visa - 8170 - 07/2027 (Default) Add Credit Card ─────────────── Cash Check Payp…" at bounding box center [226, 121] width 134 height 22
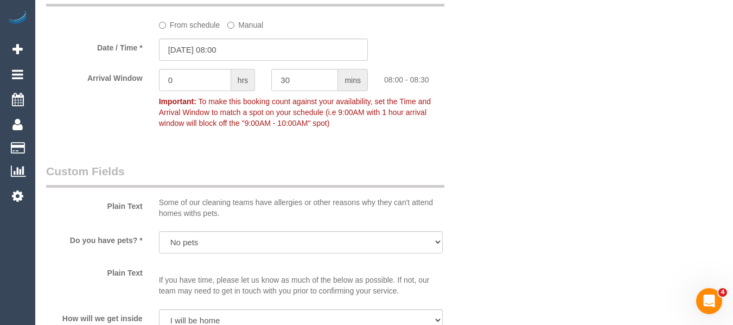
scroll to position [1166, 0]
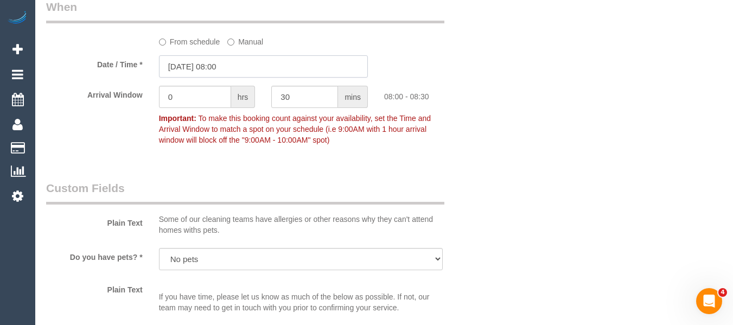
click at [222, 69] on input "03/09/2025 08:00" at bounding box center [263, 66] width 209 height 22
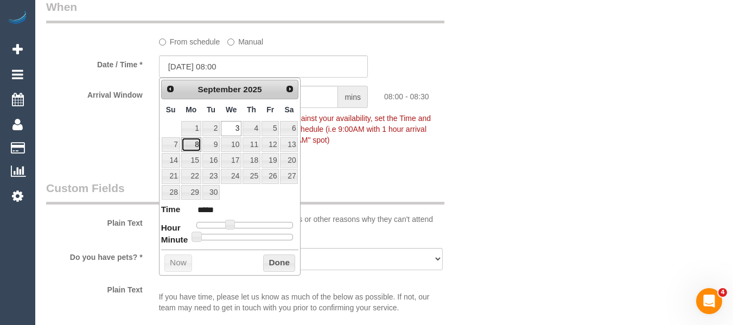
click at [196, 146] on link "8" at bounding box center [191, 144] width 20 height 15
type input "08/09/2025 08:00"
click at [282, 253] on div "Prev Next September 2025 Su Mo Tu We Th Fr Sa 1 2 3 4 5 6 7 8 9 10 11 12 13 14 …" at bounding box center [230, 176] width 142 height 197
click at [282, 259] on button "Done" at bounding box center [279, 262] width 32 height 17
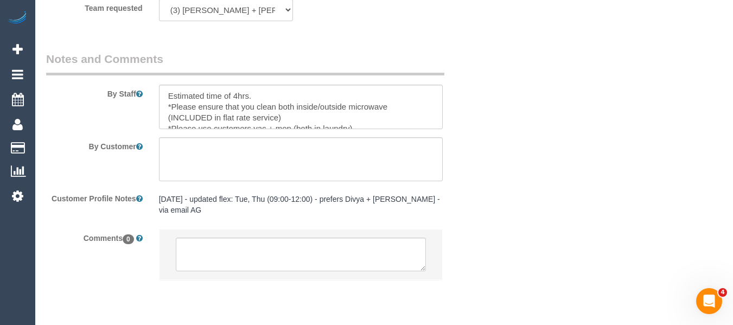
scroll to position [1852, 0]
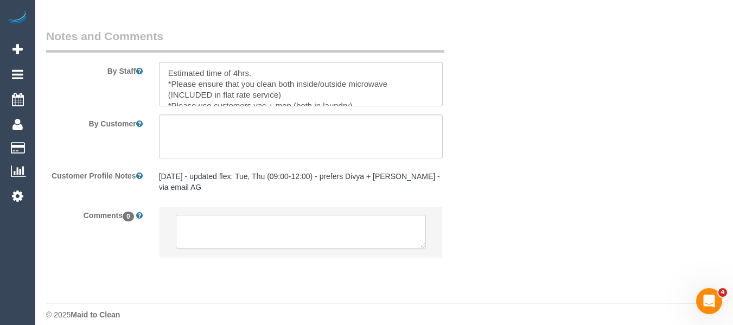
click at [228, 236] on textarea at bounding box center [301, 232] width 251 height 34
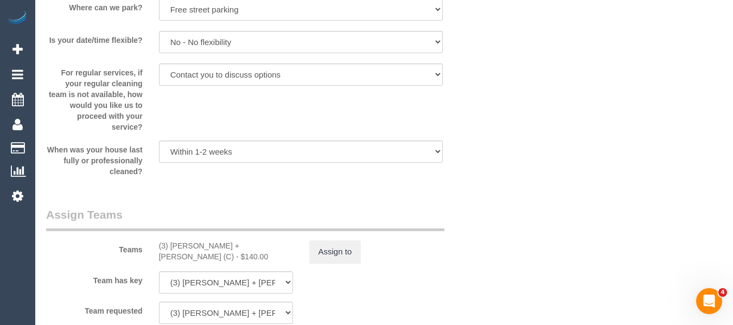
scroll to position [1635, 0]
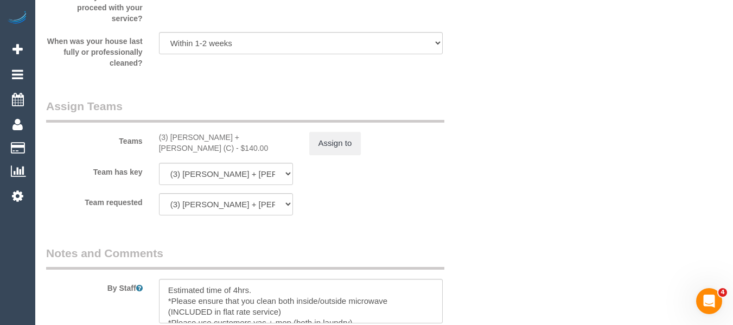
type textarea "Cleaner(s) Unassigned: Reason Unassigned: One Off/Ongoing: Flexibility: Cleaner…"
drag, startPoint x: 229, startPoint y: 140, endPoint x: 174, endPoint y: 135, distance: 55.6
click at [174, 135] on div "(3) Denis + Kaira (C) - $140.00" at bounding box center [226, 143] width 134 height 22
click at [252, 142] on div "(3) Denis + Kaira (C) - $140.00" at bounding box center [226, 143] width 134 height 22
drag, startPoint x: 229, startPoint y: 138, endPoint x: 168, endPoint y: 138, distance: 60.8
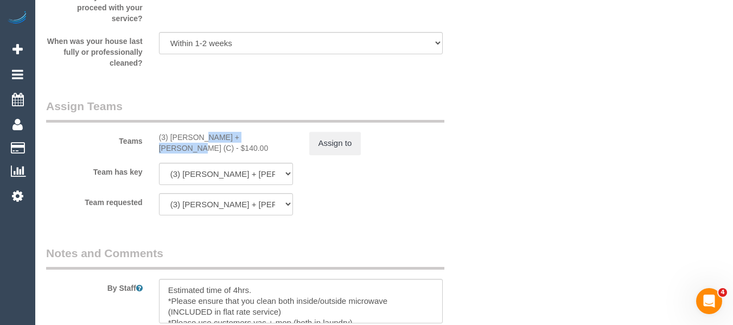
click at [168, 138] on div "(3) Denis + Kaira (C) - $140.00" at bounding box center [226, 143] width 134 height 22
copy div "Denis + Kaira (C)"
click at [345, 138] on button "Assign to" at bounding box center [335, 143] width 52 height 23
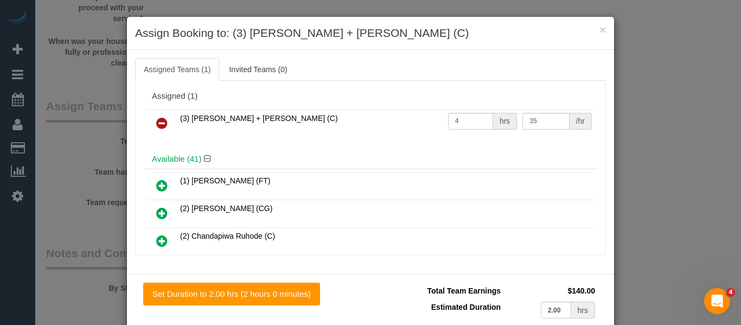
click at [167, 119] on link at bounding box center [161, 124] width 25 height 22
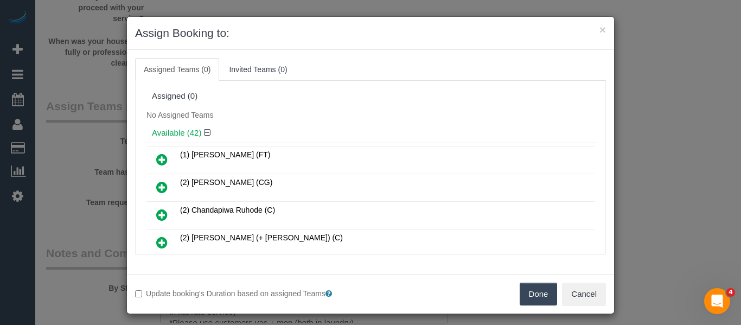
click at [531, 283] on button "Done" at bounding box center [539, 294] width 38 height 23
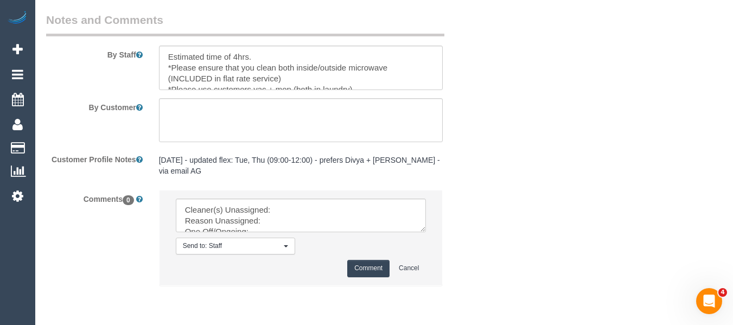
scroll to position [1897, 0]
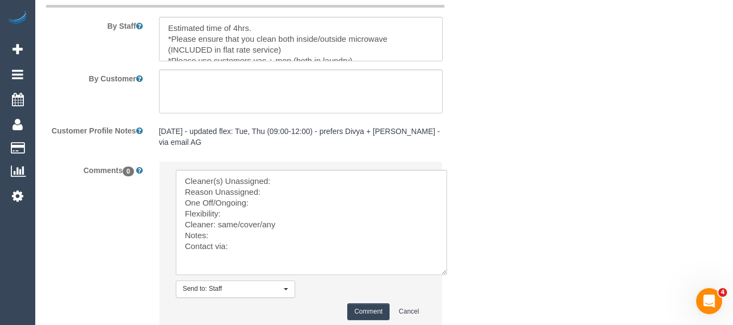
drag, startPoint x: 427, startPoint y: 215, endPoint x: 440, endPoint y: 259, distance: 45.5
click at [440, 259] on textarea at bounding box center [311, 222] width 271 height 105
click at [306, 170] on textarea at bounding box center [311, 222] width 271 height 105
paste textarea "Denis + Kaira (C)"
click at [300, 186] on textarea at bounding box center [311, 222] width 271 height 105
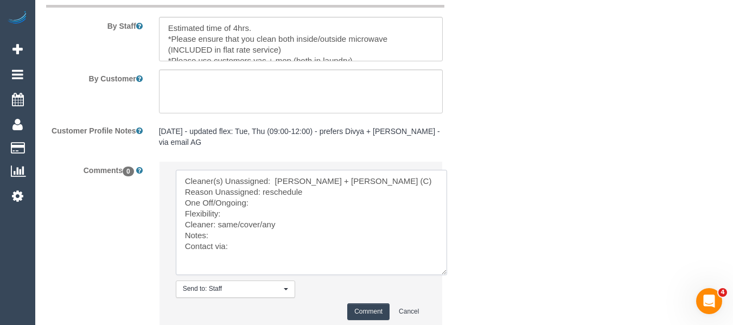
click at [277, 187] on textarea at bounding box center [311, 222] width 271 height 105
click at [274, 193] on textarea at bounding box center [311, 222] width 271 height 105
click at [265, 202] on textarea at bounding box center [311, 222] width 271 height 105
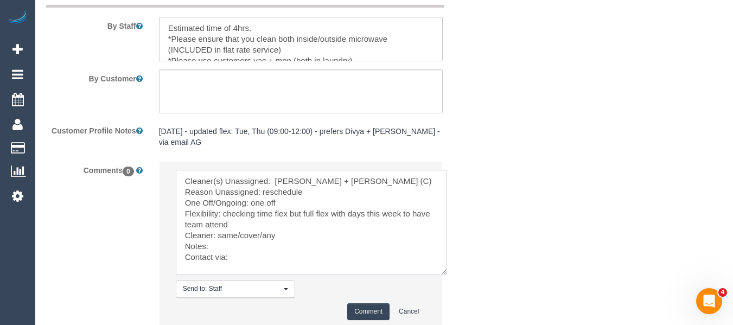
drag, startPoint x: 345, startPoint y: 170, endPoint x: 275, endPoint y: 171, distance: 70.0
click at [275, 171] on textarea at bounding box center [311, 222] width 271 height 105
drag, startPoint x: 286, startPoint y: 225, endPoint x: 220, endPoint y: 225, distance: 66.7
click at [220, 225] on textarea at bounding box center [311, 222] width 271 height 105
paste textarea "Denis + Kaira (C)"
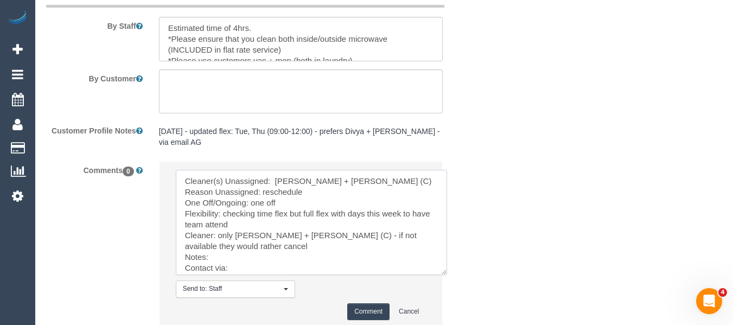
click at [234, 253] on textarea at bounding box center [311, 222] width 271 height 105
click at [275, 257] on textarea at bounding box center [311, 222] width 271 height 105
paste textarea "cnv_q7syllb"
type textarea "Cleaner(s) Unassigned: Denis + Kaira (C) Reason Unassigned: reschedule One Off/…"
click at [354, 303] on button "Comment" at bounding box center [368, 311] width 42 height 17
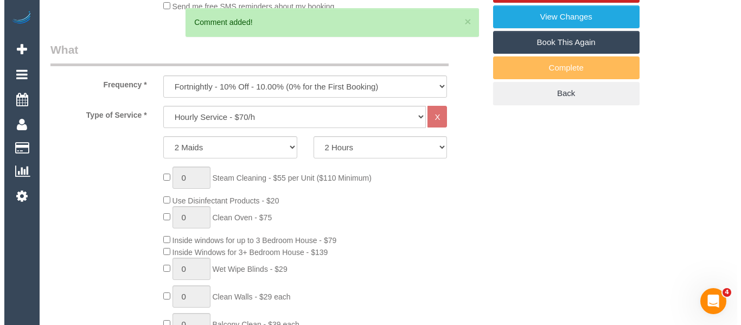
scroll to position [63, 0]
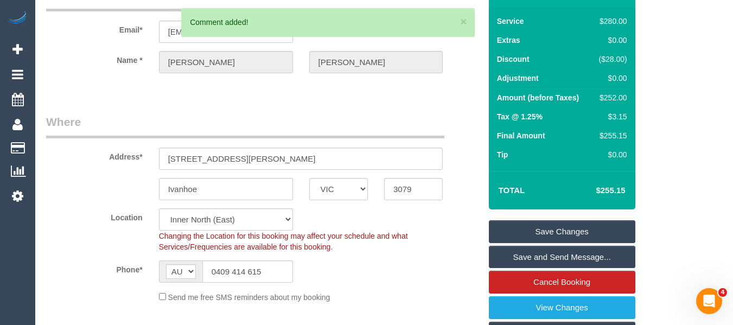
click at [547, 227] on link "Save Changes" at bounding box center [562, 231] width 146 height 23
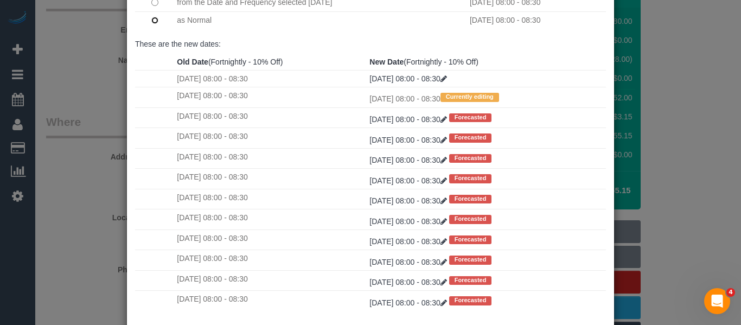
scroll to position [161, 0]
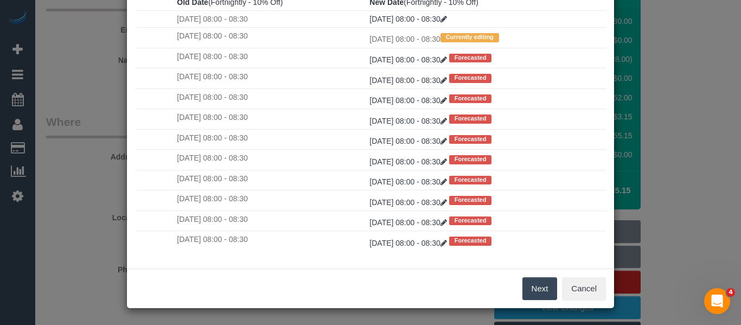
click at [533, 295] on button "Next" at bounding box center [539, 288] width 35 height 23
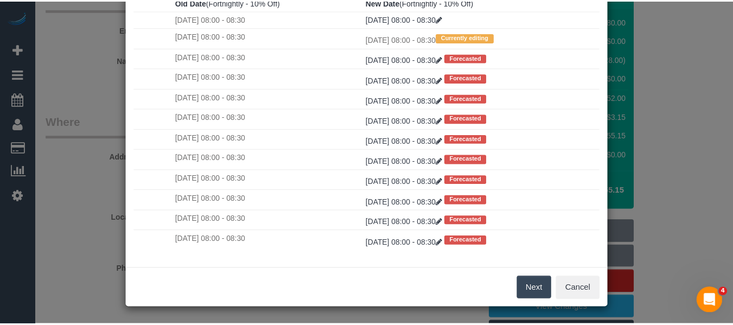
scroll to position [0, 0]
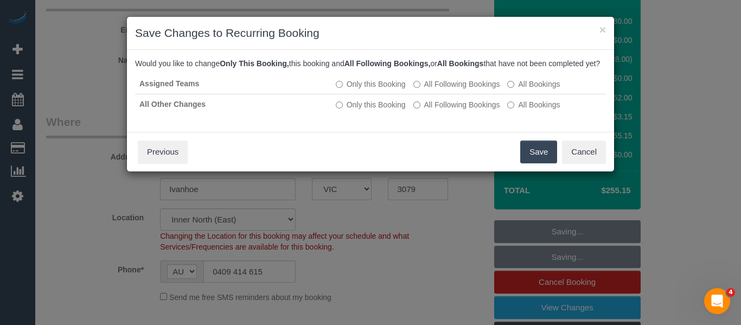
click at [527, 161] on button "Save" at bounding box center [538, 151] width 37 height 23
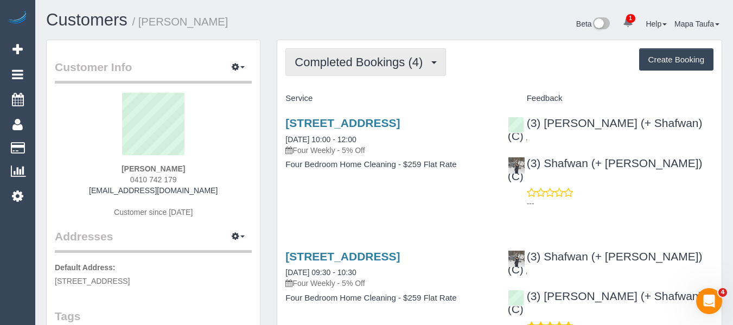
drag, startPoint x: 353, startPoint y: 60, endPoint x: 349, endPoint y: 74, distance: 14.6
click at [352, 60] on span "Completed Bookings (4)" at bounding box center [361, 62] width 133 height 14
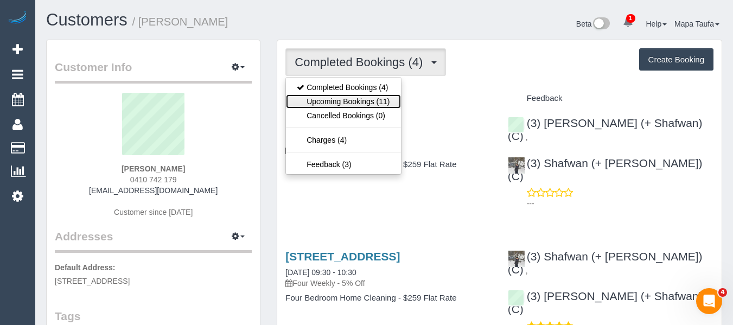
click at [336, 104] on link "Upcoming Bookings (11)" at bounding box center [343, 101] width 114 height 14
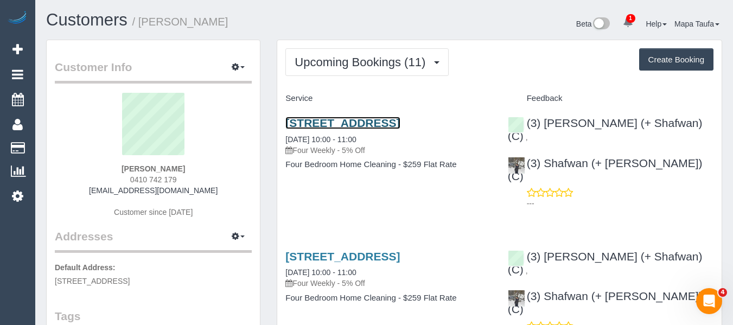
click at [340, 121] on link "[STREET_ADDRESS]" at bounding box center [342, 123] width 114 height 12
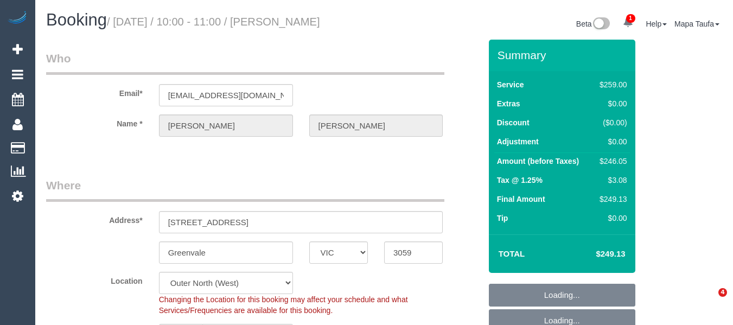
select select "VIC"
select select "object:790"
select select "number:28"
select select "number:15"
select select "number:19"
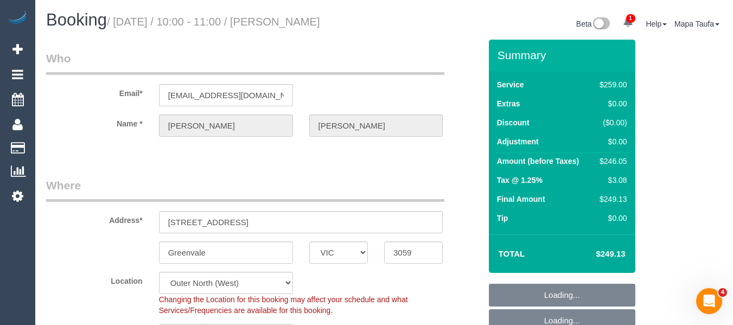
select select "number:25"
select select "number:35"
select select "number:26"
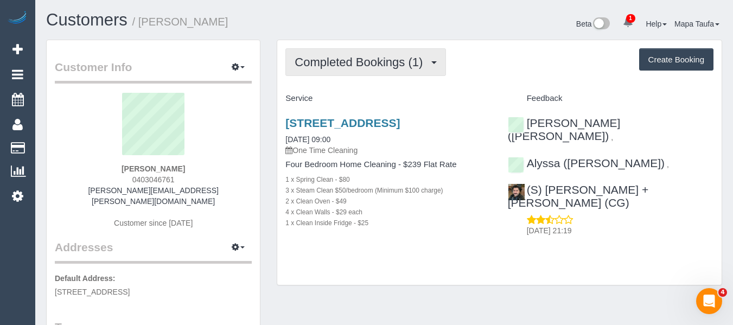
click at [338, 62] on span "Completed Bookings (1)" at bounding box center [361, 62] width 133 height 14
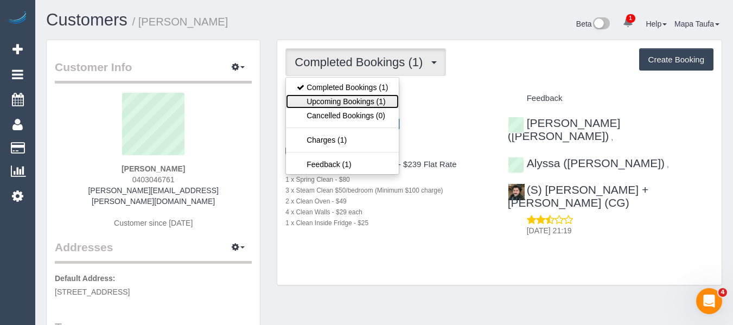
click at [346, 101] on link "Upcoming Bookings (1)" at bounding box center [342, 101] width 113 height 14
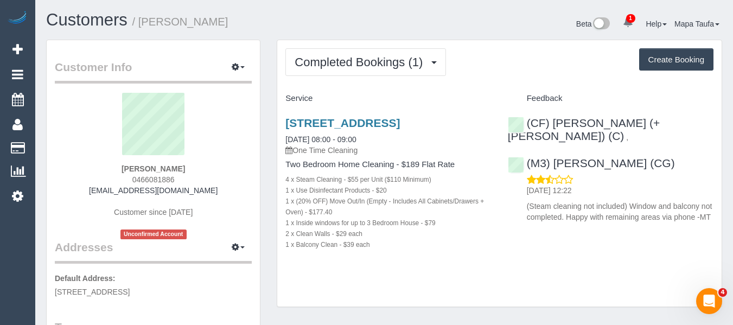
drag, startPoint x: 186, startPoint y: 178, endPoint x: 130, endPoint y: 177, distance: 55.9
click at [130, 177] on div "[PERSON_NAME] 0466081886 [EMAIL_ADDRESS][DOMAIN_NAME] Customer since [DATE] Unc…" at bounding box center [153, 166] width 197 height 146
copy span "0466081886"
click at [373, 118] on link "[STREET_ADDRESS]" at bounding box center [342, 123] width 114 height 12
click at [354, 125] on link "[STREET_ADDRESS]" at bounding box center [342, 123] width 114 height 12
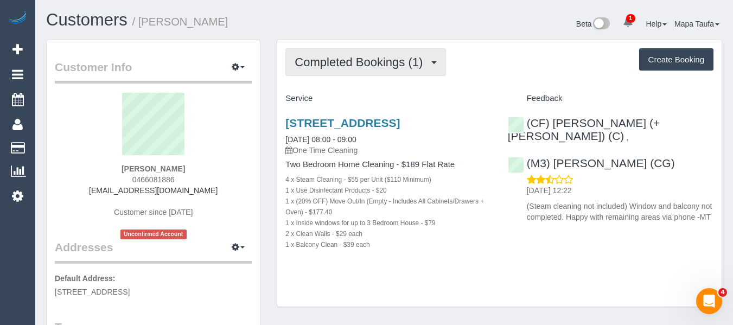
click at [331, 62] on span "Completed Bookings (1)" at bounding box center [361, 62] width 133 height 14
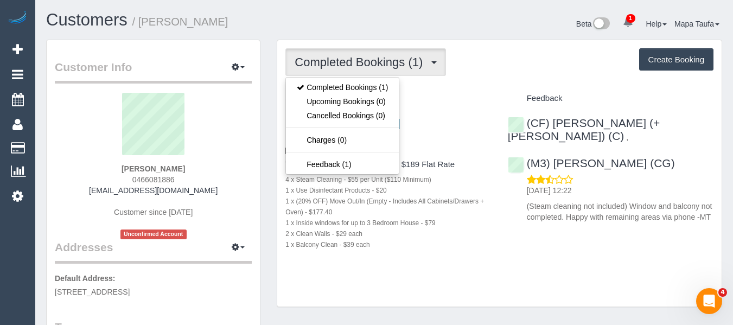
click at [447, 81] on div "Completed Bookings (1) Completed Bookings (1) Upcoming Bookings (0) Cancelled B…" at bounding box center [499, 173] width 444 height 267
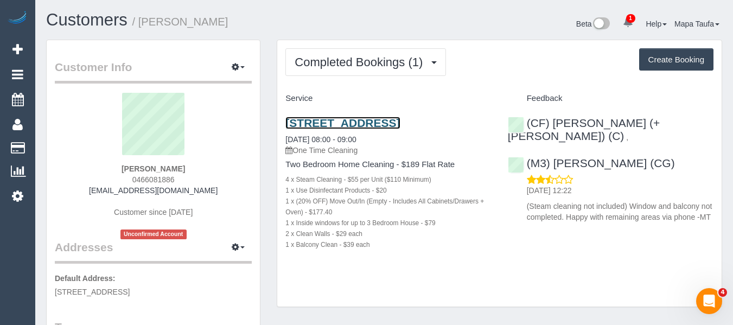
click at [348, 126] on link "Unit 14, 205 Barkly Avenue, Burnley, VIC 3121" at bounding box center [342, 123] width 114 height 12
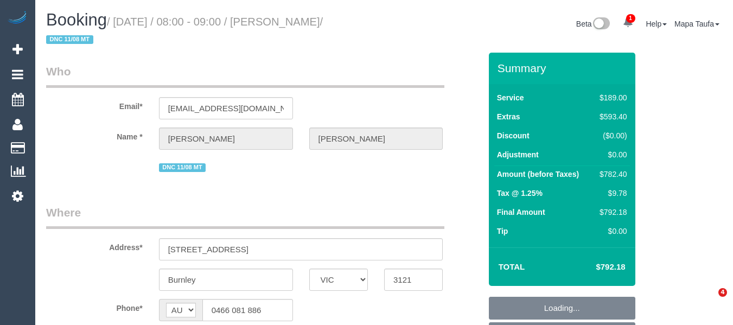
select select "VIC"
select select "string:stripe-pm_1RtH9P2GScqysDRVX1y8Srtx"
select select "number:27"
select select "number:14"
select select "number:18"
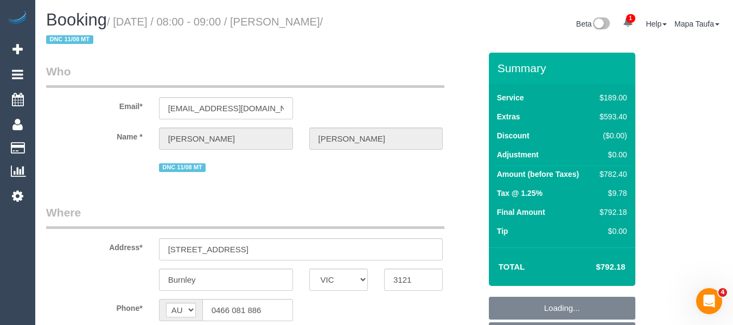
select select "number:24"
select select "number:26"
select select "object:902"
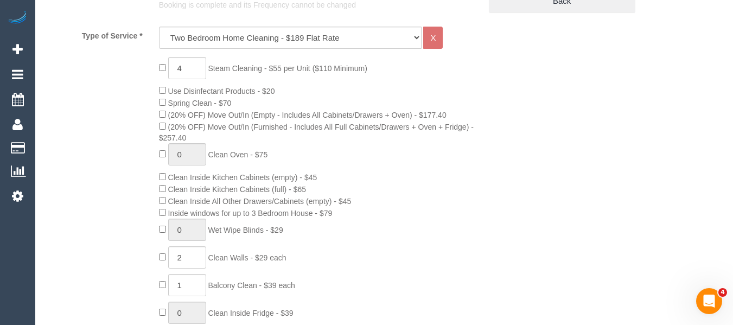
scroll to position [470, 0]
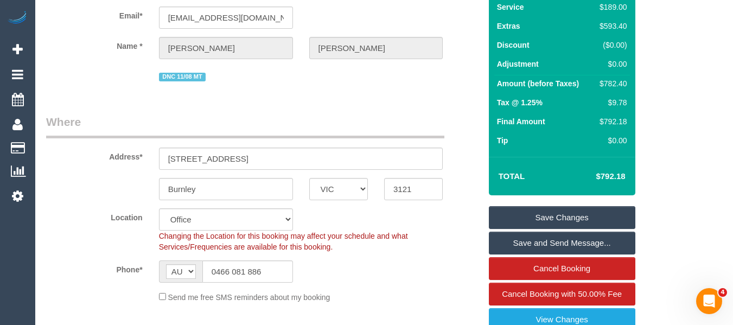
scroll to position [90, 0]
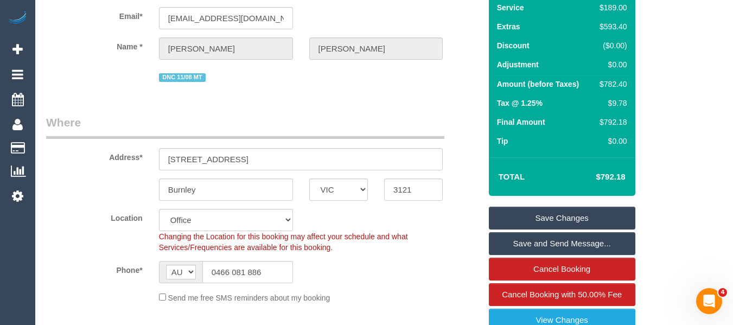
click at [628, 178] on td "$569.43" at bounding box center [594, 176] width 71 height 27
drag, startPoint x: 628, startPoint y: 176, endPoint x: 600, endPoint y: 176, distance: 27.7
click at [600, 176] on td "$569.43" at bounding box center [594, 176] width 71 height 27
copy h4 "569.43"
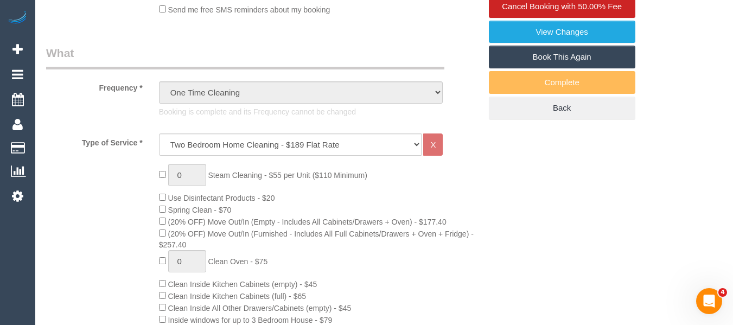
scroll to position [470, 0]
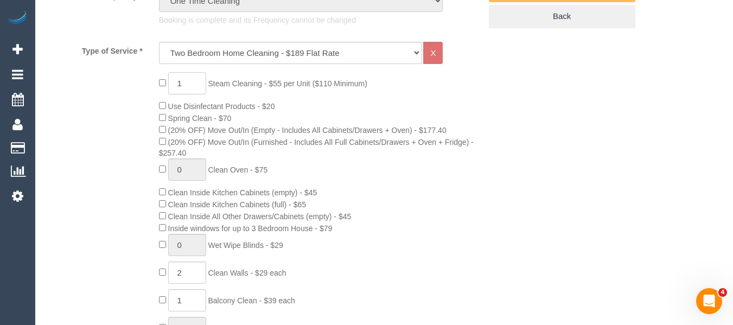
click at [191, 84] on input "1" at bounding box center [187, 83] width 38 height 22
drag, startPoint x: 191, startPoint y: 84, endPoint x: 182, endPoint y: 86, distance: 8.8
click at [183, 85] on input "1" at bounding box center [187, 83] width 38 height 22
type input "4"
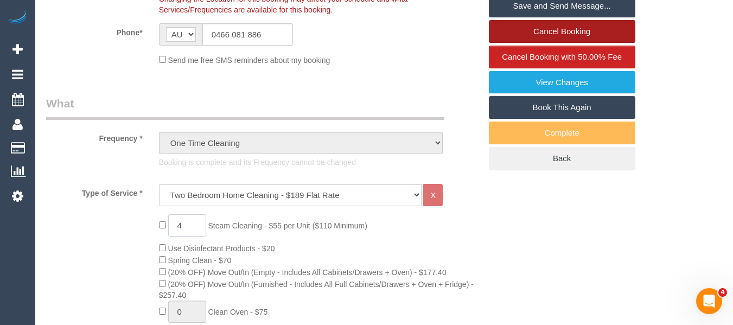
scroll to position [199, 0]
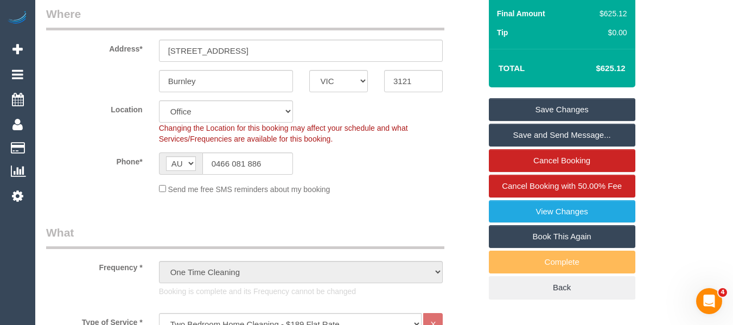
click at [378, 176] on sui-booking-location "Location [GEOGRAPHIC_DATA] (North) East (South) [GEOGRAPHIC_DATA] (East) [GEOGR…" at bounding box center [263, 147] width 434 height 94
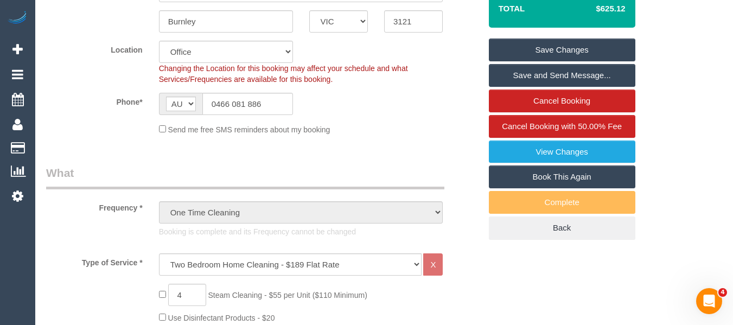
scroll to position [416, 0]
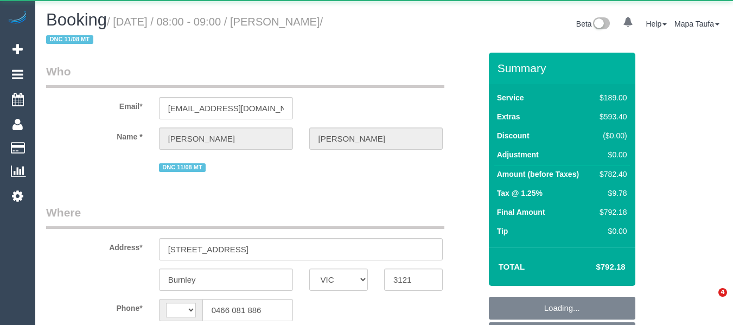
select select "VIC"
select select "string:stripe-pm_1RtH9P2GScqysDRVX1y8Srtx"
select select "number:27"
select select "number:14"
select select "number:18"
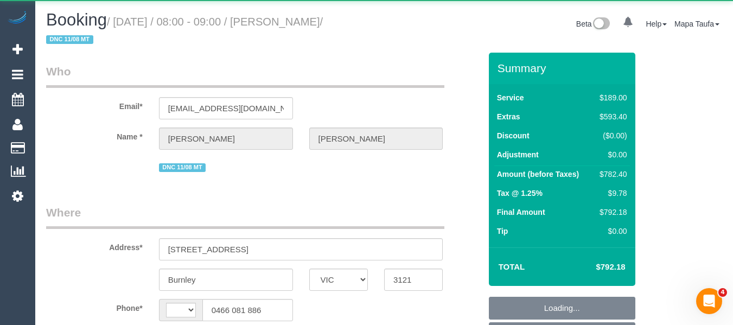
select select "number:24"
select select "number:26"
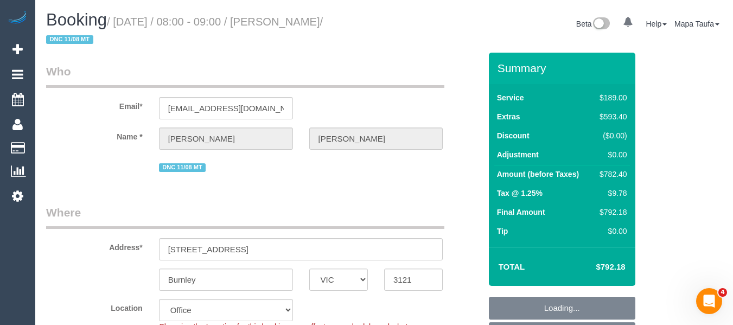
select select "string:AU"
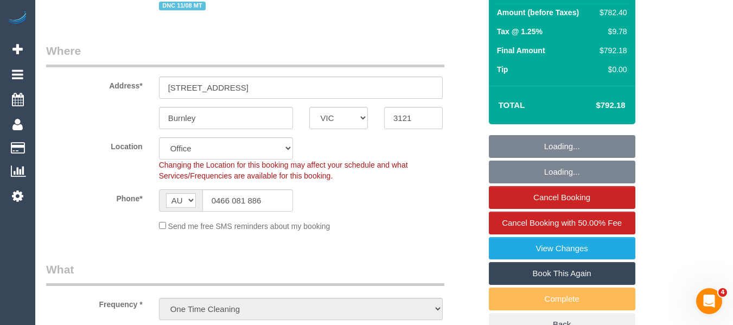
select select "object:2096"
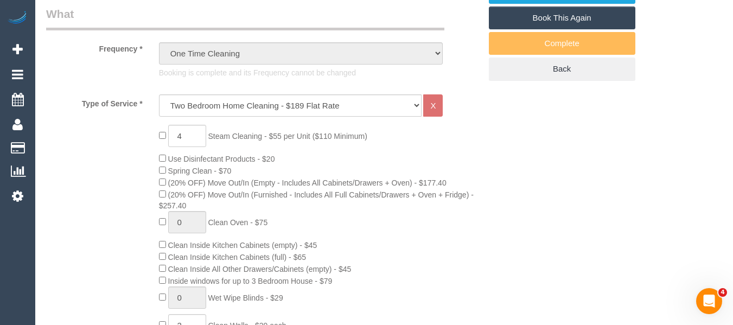
scroll to position [442, 0]
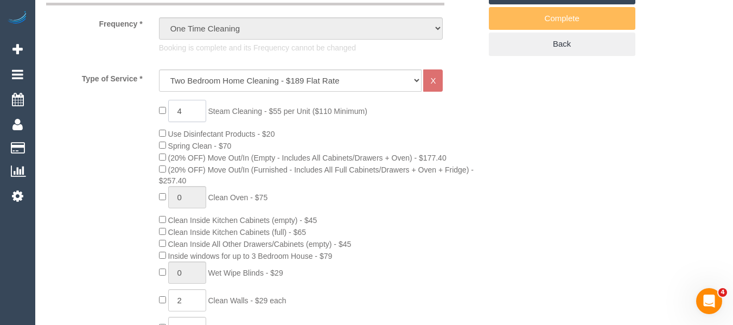
click at [170, 107] on input "4" at bounding box center [187, 111] width 38 height 22
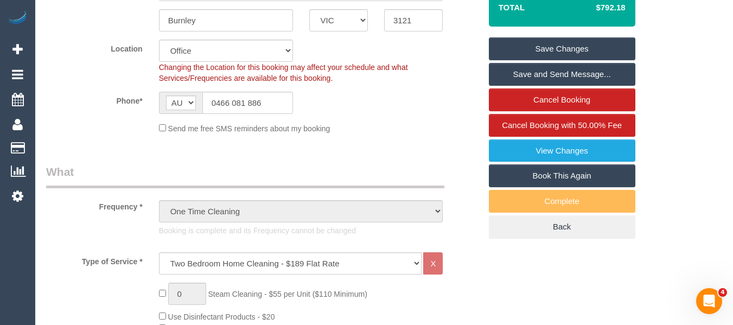
scroll to position [209, 0]
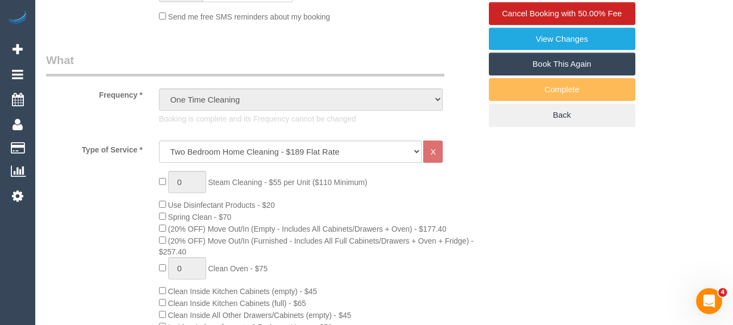
scroll to position [372, 0]
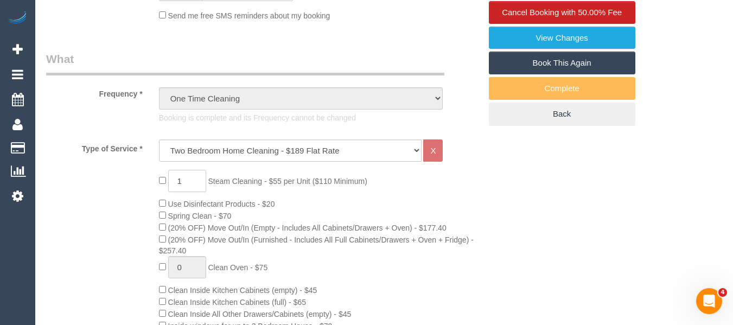
drag, startPoint x: 191, startPoint y: 175, endPoint x: 159, endPoint y: 175, distance: 32.5
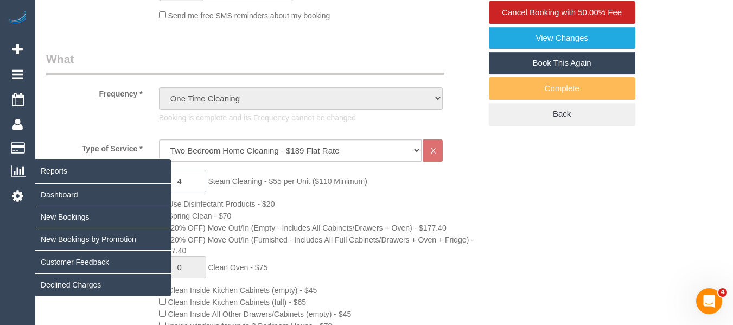
type input "4"
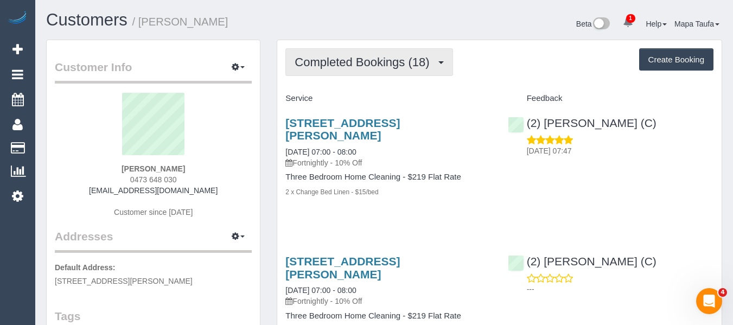
click at [340, 61] on span "Completed Bookings (18)" at bounding box center [365, 62] width 140 height 14
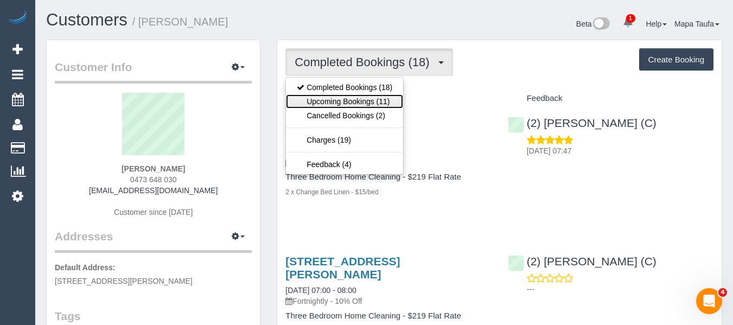
click at [386, 100] on link "Upcoming Bookings (11)" at bounding box center [344, 101] width 117 height 14
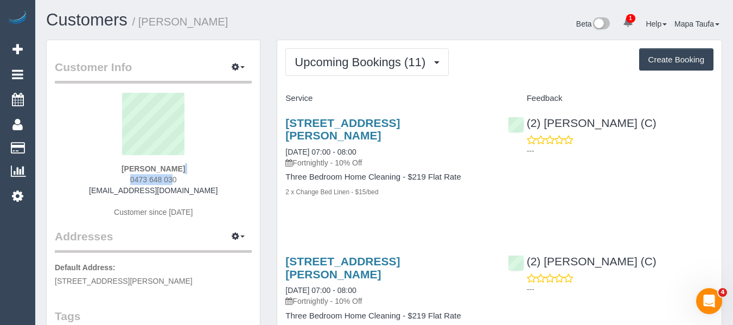
drag, startPoint x: 195, startPoint y: 173, endPoint x: 140, endPoint y: 175, distance: 55.4
click at [140, 175] on div "Jemma Mathews 0473 648 030 jemmamathews@gmail.com Customer since 2024" at bounding box center [153, 161] width 197 height 136
click at [208, 176] on div "Jemma Mathews 0473 648 030 jemmamathews@gmail.com Customer since 2024" at bounding box center [153, 161] width 197 height 136
drag, startPoint x: 198, startPoint y: 177, endPoint x: 116, endPoint y: 177, distance: 82.5
click at [112, 177] on div "Jemma Mathews 0473 648 030 jemmamathews@gmail.com Customer since 2024" at bounding box center [153, 161] width 197 height 136
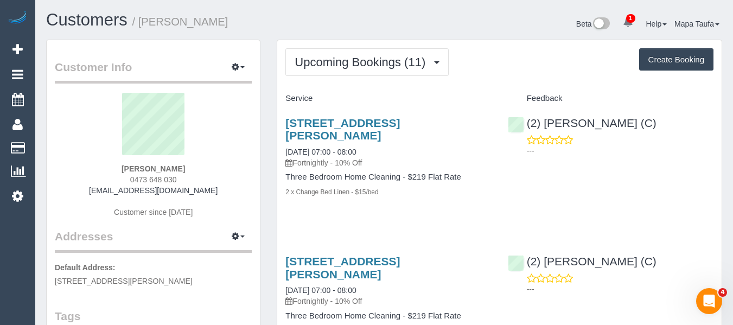
copy span "0473 648 030"
click at [221, 181] on div "Jemma Mathews 0473 648 030 jemmamathews@gmail.com Customer since 2024" at bounding box center [153, 161] width 197 height 136
drag, startPoint x: 219, startPoint y: 195, endPoint x: 94, endPoint y: 195, distance: 124.8
click at [94, 195] on div "Jemma Mathews 0473 648 030 jemmamathews@gmail.com Customer since 2024" at bounding box center [153, 161] width 197 height 136
copy link "[EMAIL_ADDRESS][DOMAIN_NAME]"
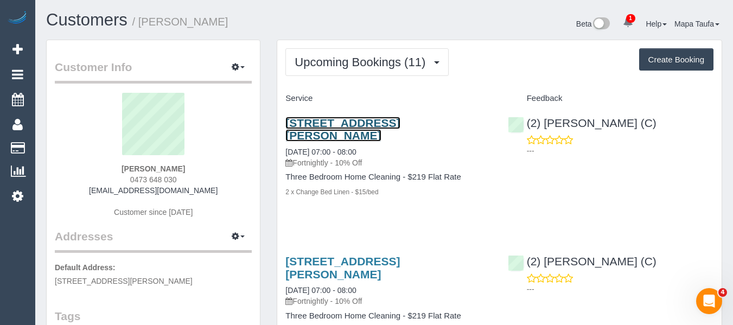
click at [329, 123] on link "32a The Fairway, Kingsbury, VIC 3083" at bounding box center [342, 129] width 114 height 25
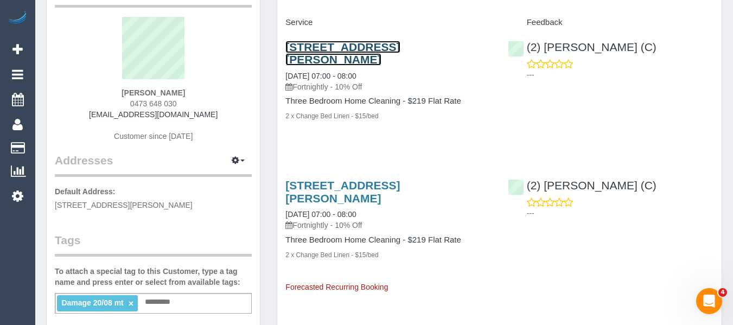
scroll to position [163, 0]
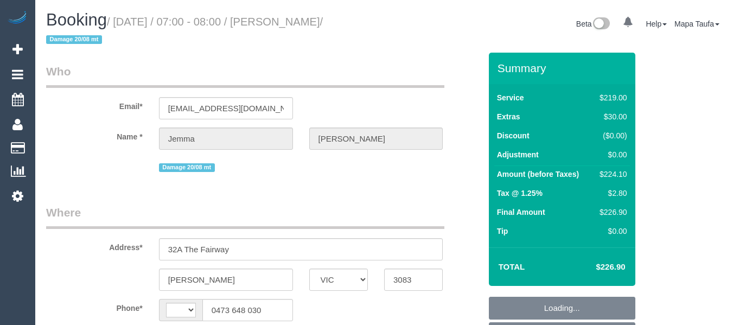
select select "VIC"
select select "object:303"
select select "string:AU"
select select "string:stripe-pm_1RLFY02GScqysDRV6vk7KCHr"
select select "number:27"
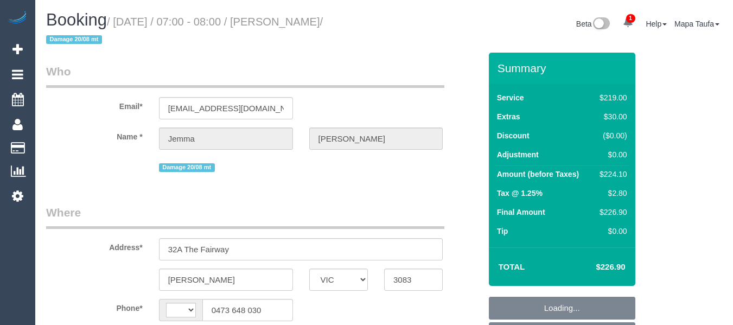
select select "number:16"
select select "number:18"
select select "number:22"
select select "number:33"
select select "number:12"
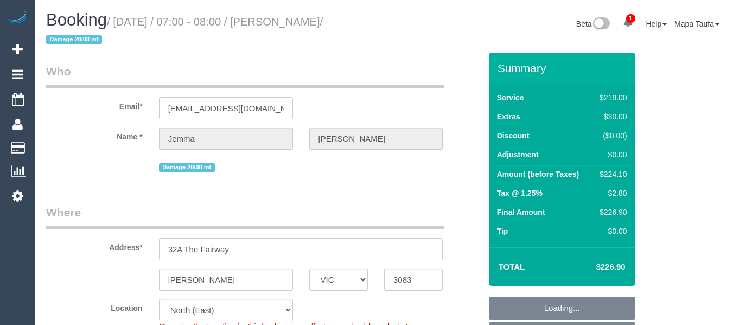
select select "spot1"
select select "object:1434"
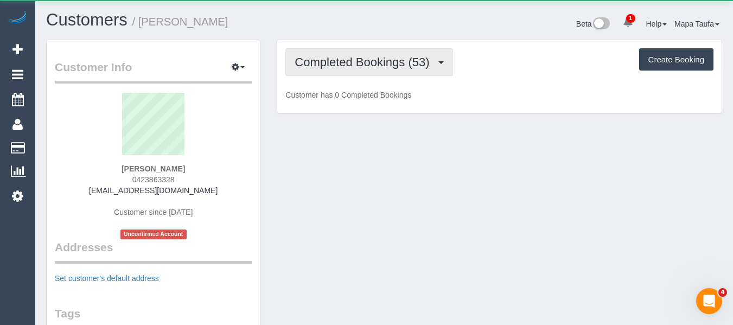
click at [360, 70] on button "Completed Bookings (53)" at bounding box center [368, 62] width 167 height 28
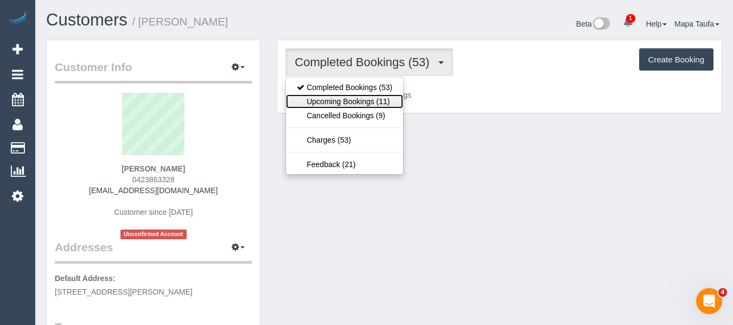
click at [360, 99] on link "Upcoming Bookings (11)" at bounding box center [344, 101] width 117 height 14
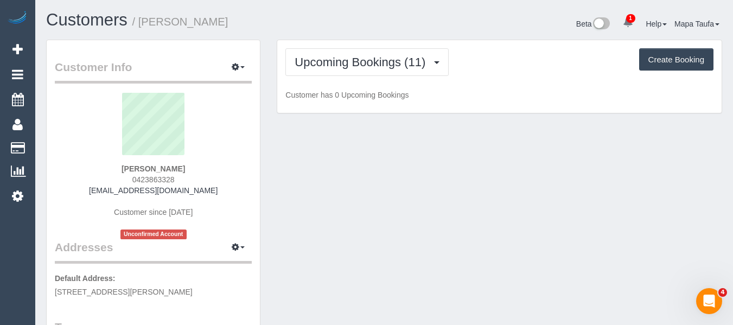
click at [491, 69] on div "Upcoming Bookings (11) Completed Bookings (53) Upcoming Bookings (11) Cancelled…" at bounding box center [499, 62] width 428 height 28
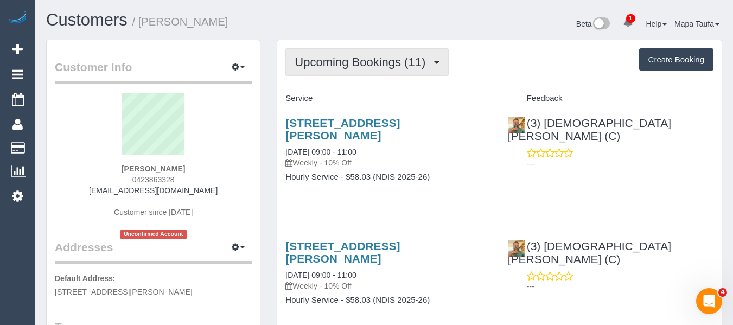
click at [345, 65] on span "Upcoming Bookings (11)" at bounding box center [363, 62] width 136 height 14
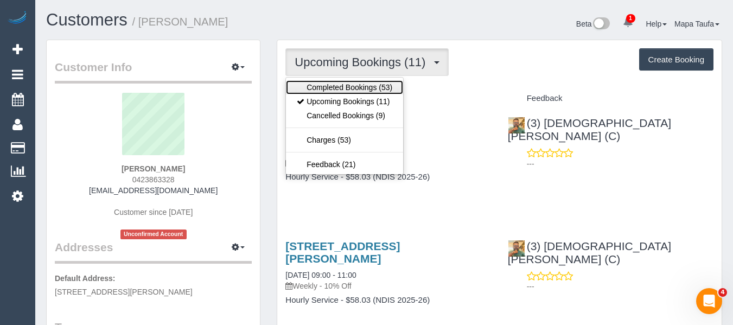
click at [342, 90] on link "Completed Bookings (53)" at bounding box center [344, 87] width 117 height 14
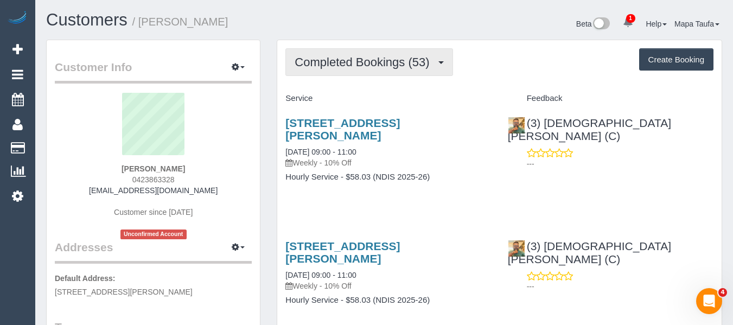
click at [369, 59] on span "Completed Bookings (53)" at bounding box center [365, 62] width 140 height 14
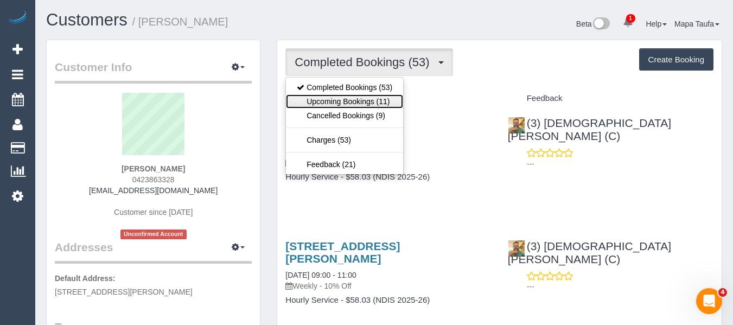
click at [357, 96] on link "Upcoming Bookings (11)" at bounding box center [344, 101] width 117 height 14
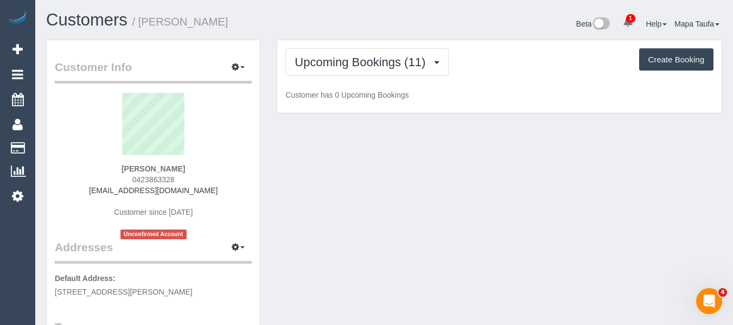
click at [499, 70] on div "Upcoming Bookings (11) Completed Bookings (53) Upcoming Bookings (11) Cancelled…" at bounding box center [499, 62] width 428 height 28
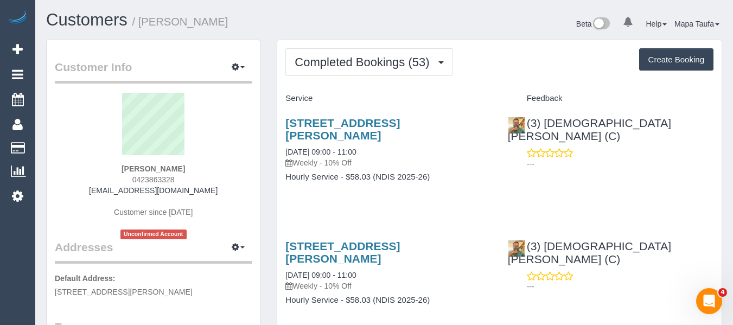
drag, startPoint x: 175, startPoint y: 176, endPoint x: 131, endPoint y: 176, distance: 43.9
click at [131, 176] on div "Bernadette Ferrie 0423863328 btferrie@gmail.com Customer since 2024 Unconfirmed…" at bounding box center [153, 166] width 197 height 146
copy span "0423863328"
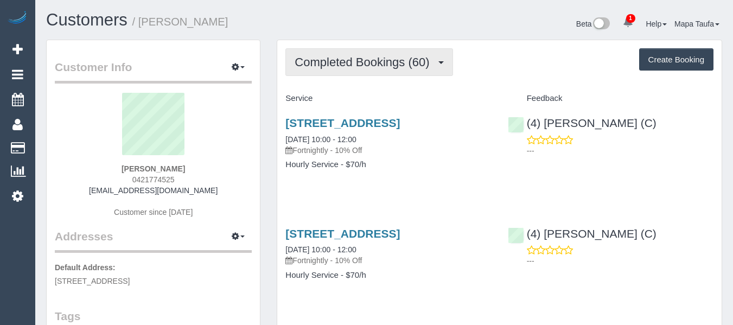
click at [363, 54] on button "Completed Bookings (60)" at bounding box center [368, 62] width 167 height 28
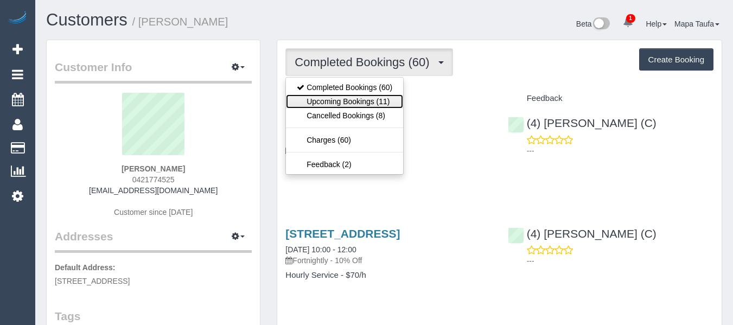
click at [361, 95] on link "Upcoming Bookings (11)" at bounding box center [344, 101] width 117 height 14
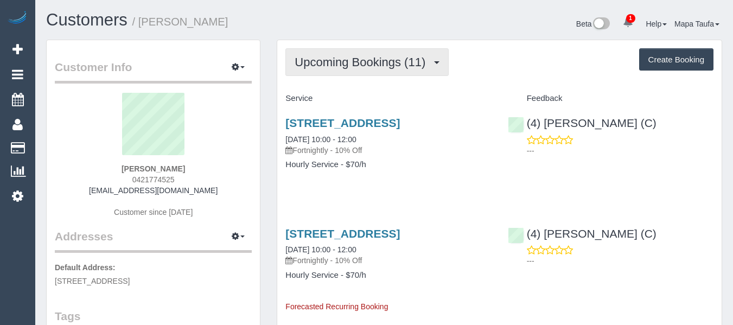
click at [351, 60] on span "Upcoming Bookings (11)" at bounding box center [363, 62] width 136 height 14
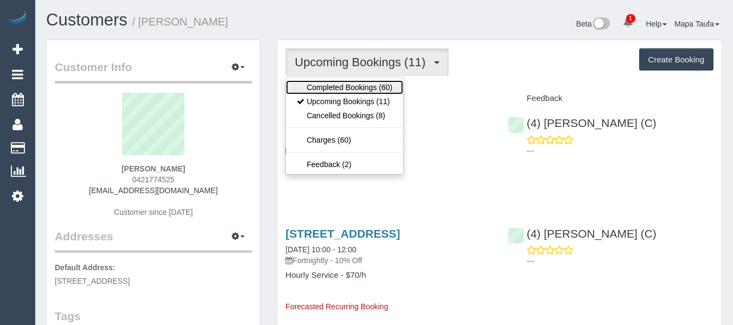
click at [335, 86] on link "Completed Bookings (60)" at bounding box center [344, 87] width 117 height 14
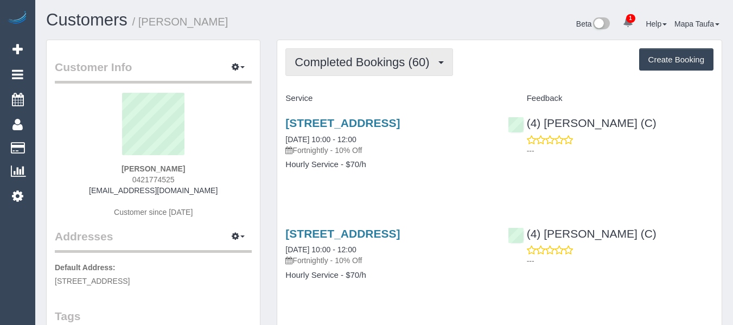
click at [350, 67] on span "Completed Bookings (60)" at bounding box center [365, 62] width 140 height 14
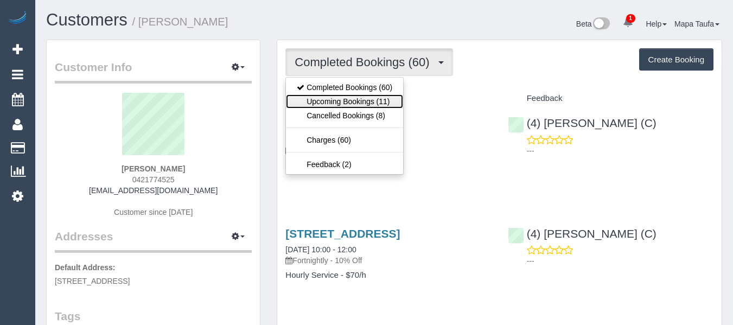
click at [339, 104] on link "Upcoming Bookings (11)" at bounding box center [344, 101] width 117 height 14
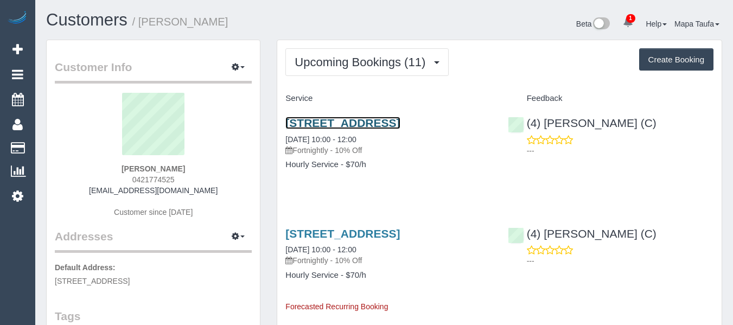
click at [326, 125] on link "48 Bolwarra Street, Chadstone, VIC 3148" at bounding box center [342, 123] width 114 height 12
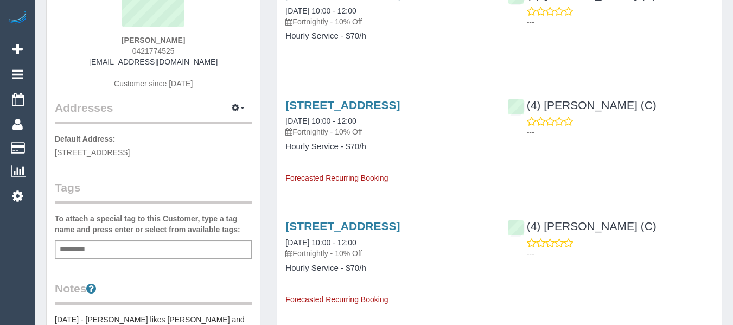
scroll to position [54, 0]
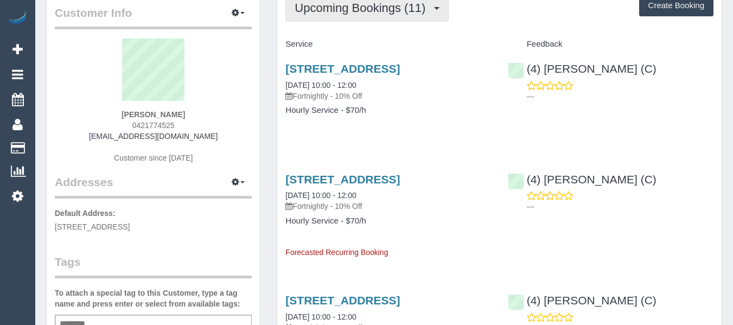
click at [393, 14] on span "Upcoming Bookings (11)" at bounding box center [363, 8] width 136 height 14
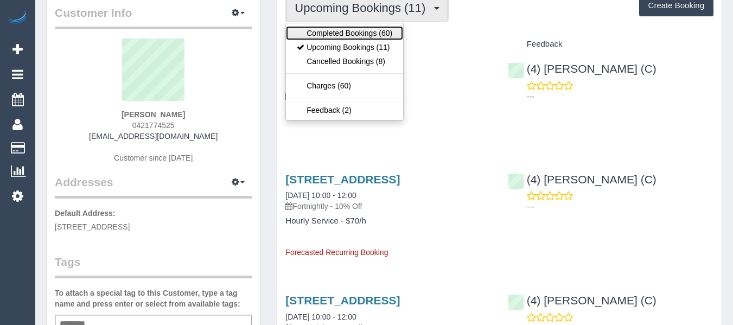
click at [382, 27] on link "Completed Bookings (60)" at bounding box center [344, 33] width 117 height 14
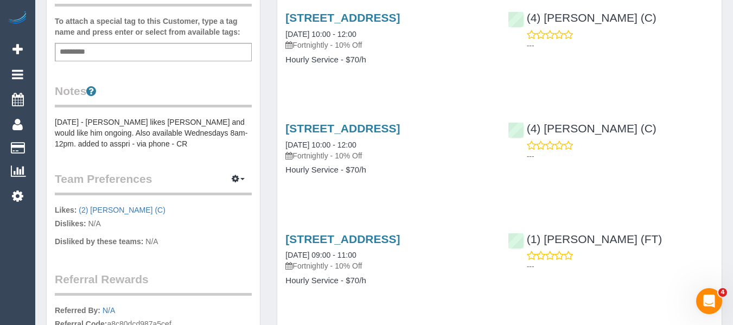
scroll to position [325, 0]
click at [174, 123] on pre "[DATE] - [PERSON_NAME] likes [PERSON_NAME] and would like him ongoing. Also ava…" at bounding box center [153, 133] width 197 height 33
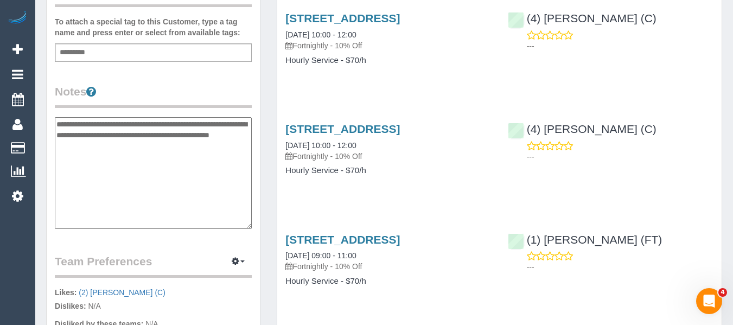
type textarea "**********"
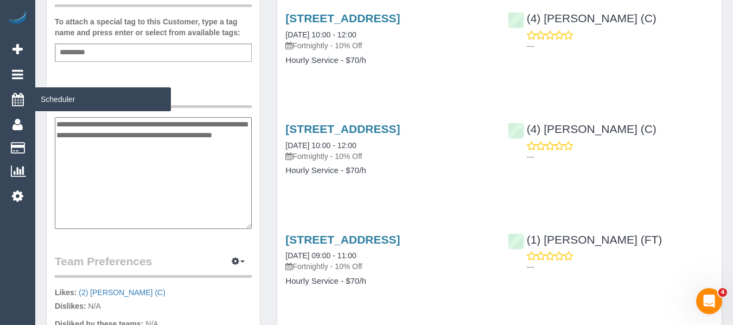
drag, startPoint x: 125, startPoint y: 150, endPoint x: 33, endPoint y: 98, distance: 105.4
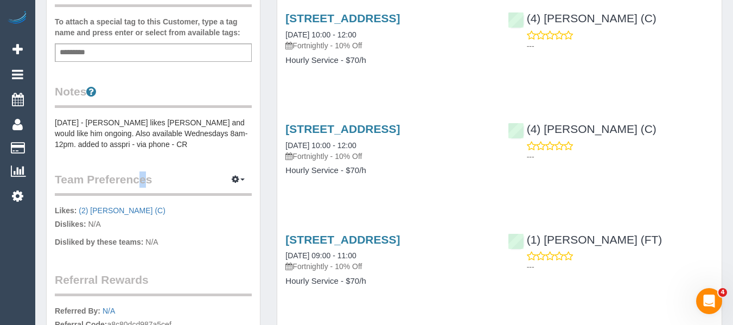
click at [112, 156] on div "Customer Info Edit Contact Info Send Message Email Preferences Special Sales Ta…" at bounding box center [153, 80] width 213 height 731
click at [116, 137] on pre "[DATE] - [PERSON_NAME] likes [PERSON_NAME] and would like him ongoing. Also ava…" at bounding box center [153, 133] width 197 height 33
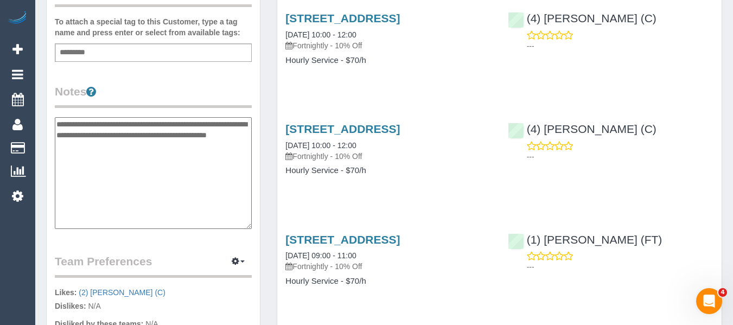
drag, startPoint x: 119, startPoint y: 145, endPoint x: 57, endPoint y: 128, distance: 64.2
click at [57, 128] on textarea "**********" at bounding box center [153, 173] width 197 height 112
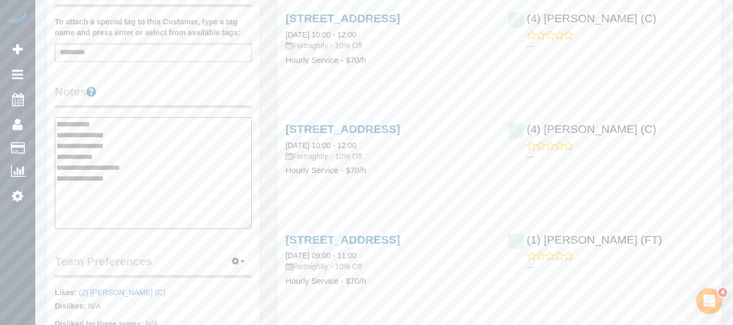
click at [140, 145] on textarea "**********" at bounding box center [153, 173] width 197 height 112
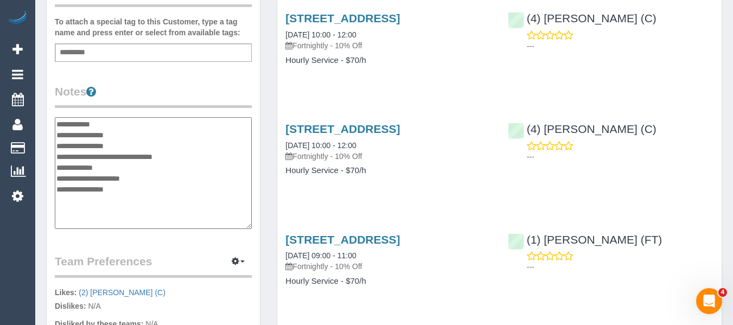
type textarea "**********"
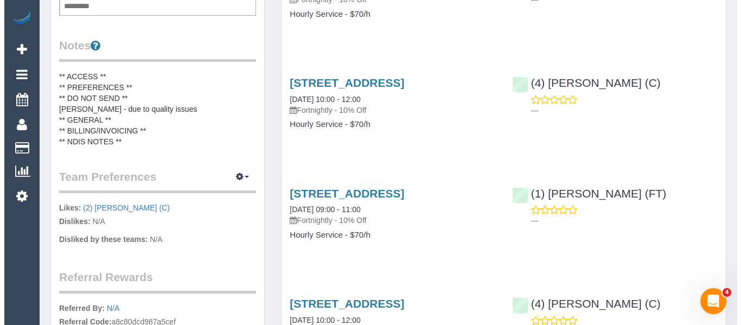
scroll to position [434, 0]
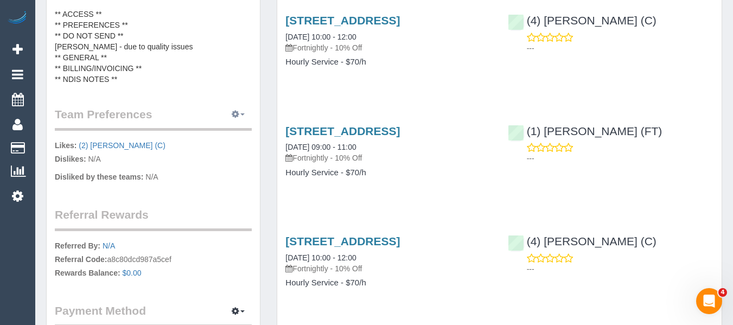
click at [240, 113] on button "button" at bounding box center [238, 114] width 27 height 17
click at [213, 136] on link "Manage Preferences" at bounding box center [205, 134] width 92 height 14
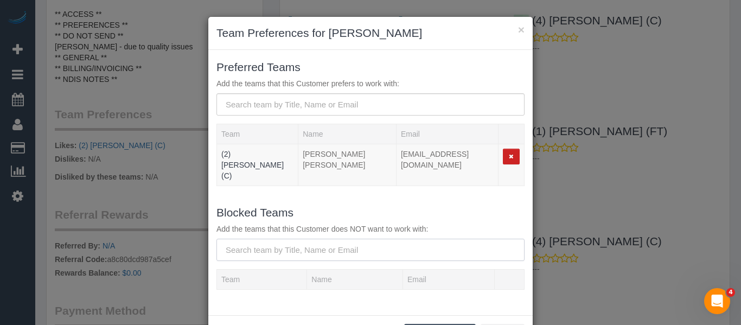
click at [252, 239] on input "text" at bounding box center [370, 250] width 308 height 22
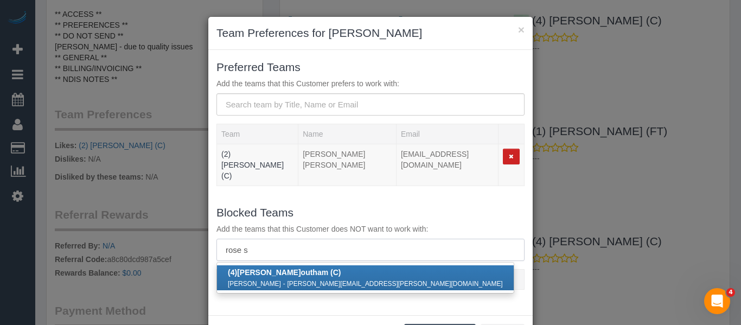
type input "rose s"
click at [293, 280] on small "rosemary.southam@gmail.com" at bounding box center [394, 284] width 215 height 8
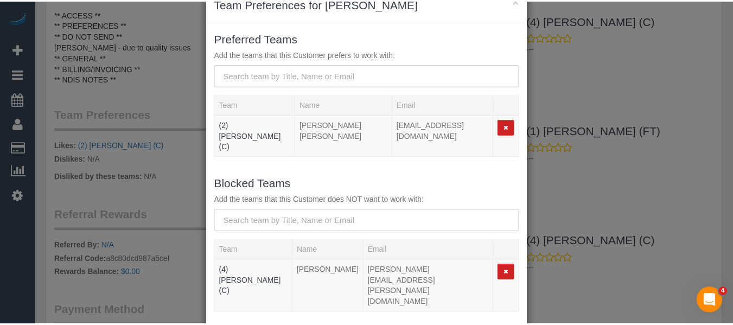
scroll to position [54, 0]
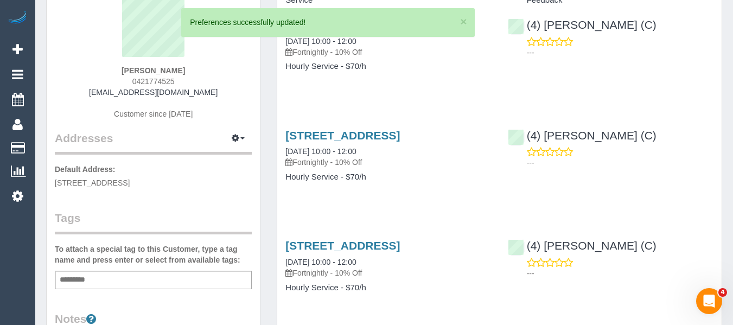
scroll to position [0, 0]
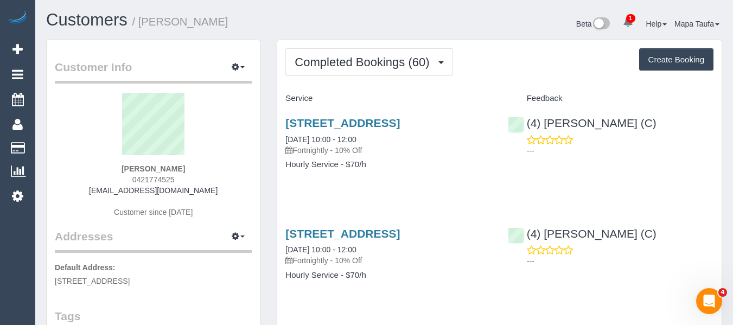
click at [372, 114] on div "48 Bolwarra Street, Chadstone, VIC 3148 19/08/2025 10:00 - 12:00 Fortnightly - …" at bounding box center [388, 149] width 222 height 84
click at [373, 128] on link "48 Bolwarra Street, Chadstone, VIC 3148" at bounding box center [342, 123] width 114 height 12
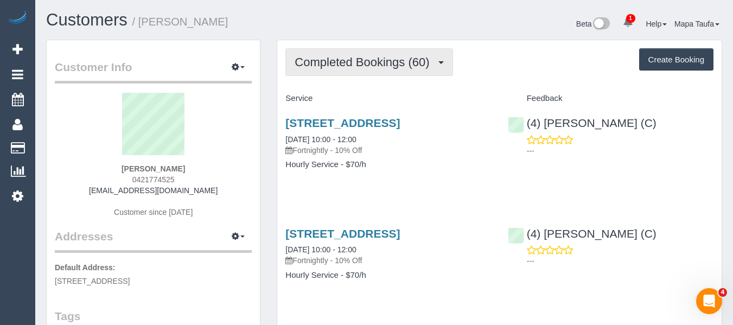
click at [421, 61] on span "Completed Bookings (60)" at bounding box center [365, 62] width 140 height 14
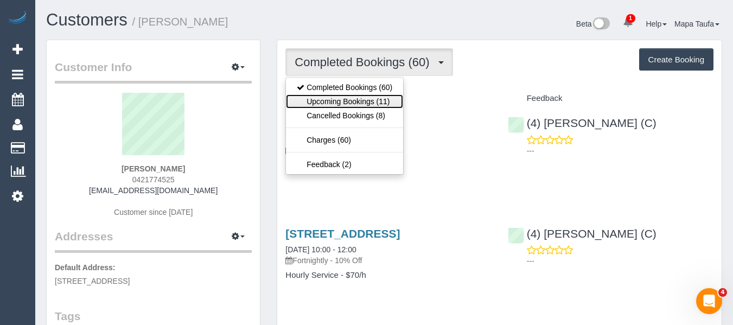
click at [374, 103] on link "Upcoming Bookings (11)" at bounding box center [344, 101] width 117 height 14
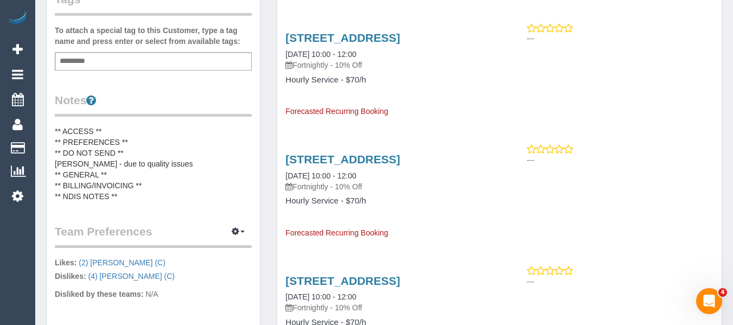
scroll to position [380, 0]
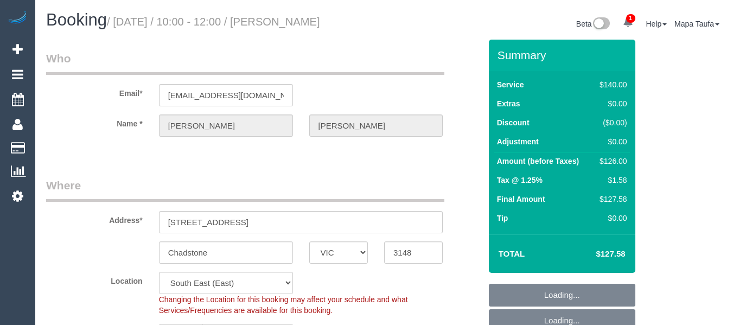
select select "VIC"
select select "number:27"
select select "number:14"
select select "number:19"
select select "number:22"
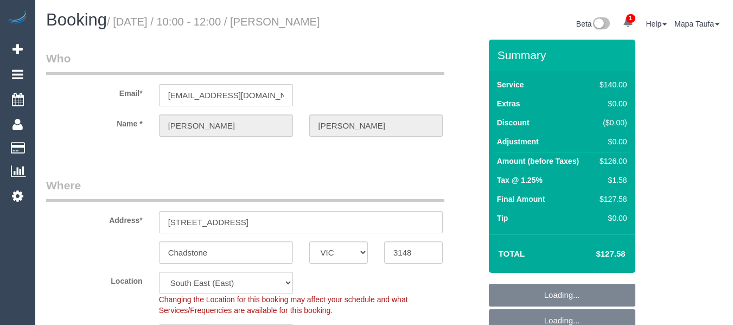
select select "number:34"
select select "number:11"
select select "object:1352"
select select "spot3"
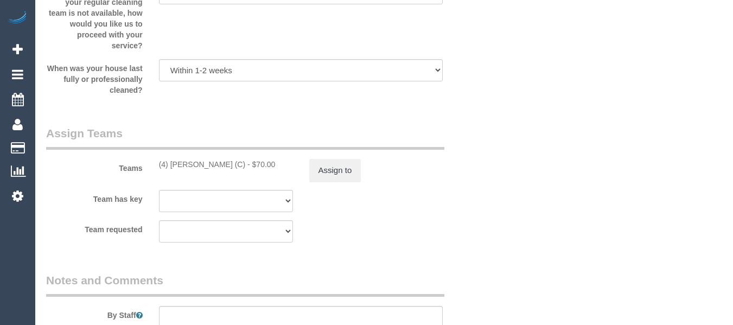
scroll to position [1786, 0]
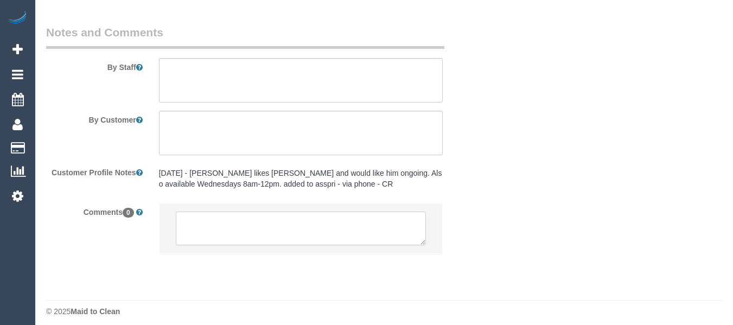
click at [244, 232] on textarea at bounding box center [301, 229] width 251 height 34
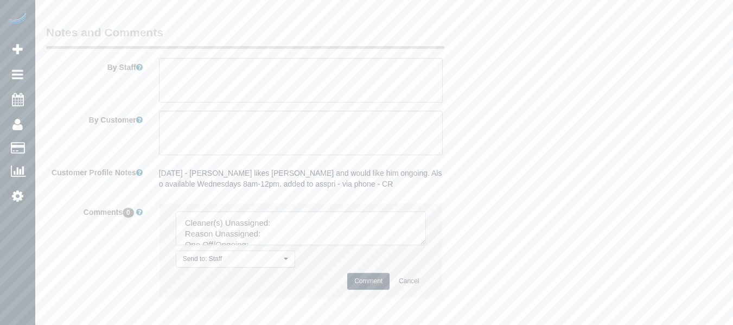
drag, startPoint x: 425, startPoint y: 240, endPoint x: 425, endPoint y: 258, distance: 17.9
click at [425, 245] on textarea at bounding box center [301, 229] width 251 height 34
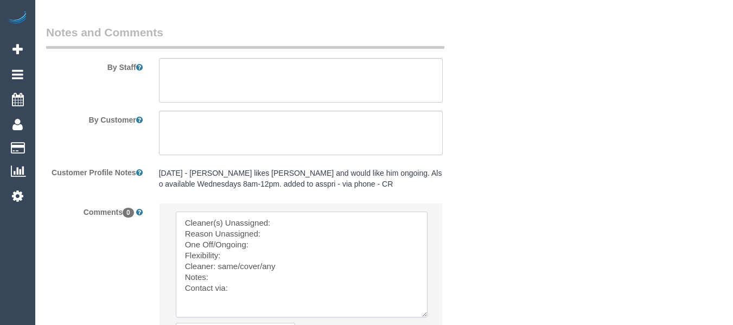
drag, startPoint x: 424, startPoint y: 254, endPoint x: 479, endPoint y: 238, distance: 57.7
click at [425, 309] on textarea at bounding box center [302, 265] width 252 height 106
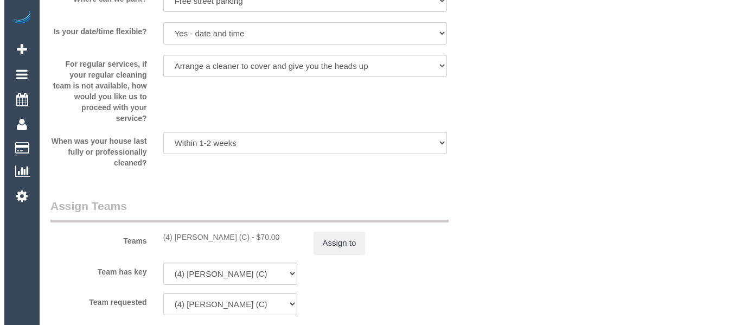
scroll to position [1460, 0]
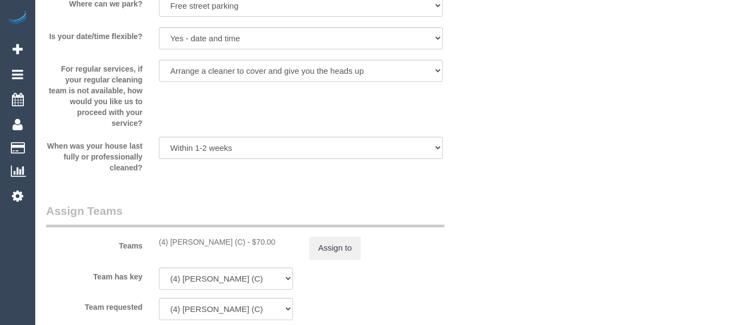
drag, startPoint x: 238, startPoint y: 243, endPoint x: 171, endPoint y: 242, distance: 66.7
click at [171, 242] on div "(4) Rose Southam (C) - $70.00" at bounding box center [226, 242] width 134 height 11
copy div "Rose Southam (C) -"
click at [322, 248] on button "Assign to" at bounding box center [335, 248] width 52 height 23
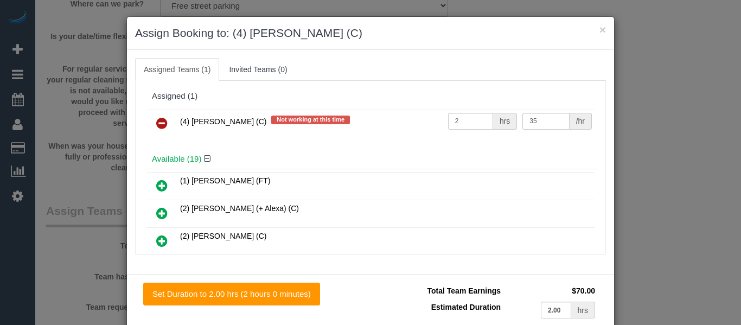
click at [163, 119] on icon at bounding box center [161, 123] width 11 height 13
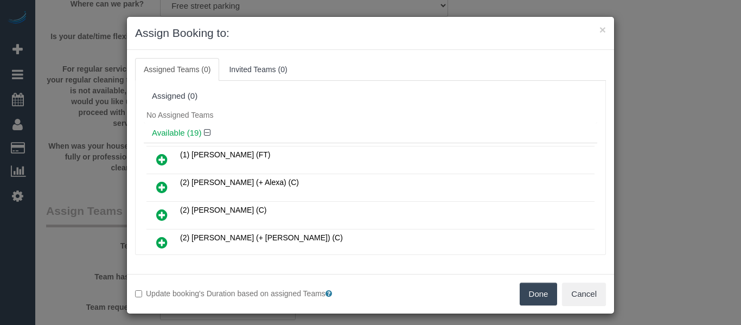
click at [532, 291] on button "Done" at bounding box center [539, 294] width 38 height 23
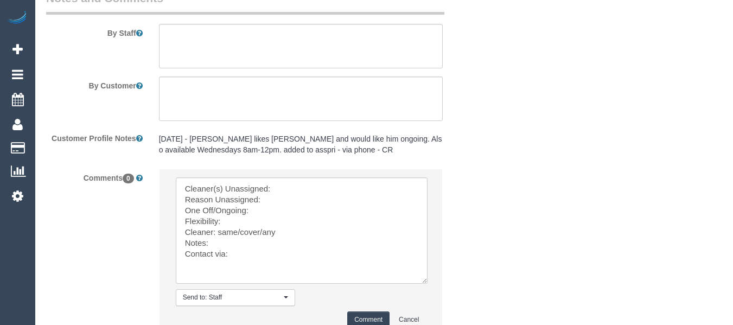
scroll to position [1910, 0]
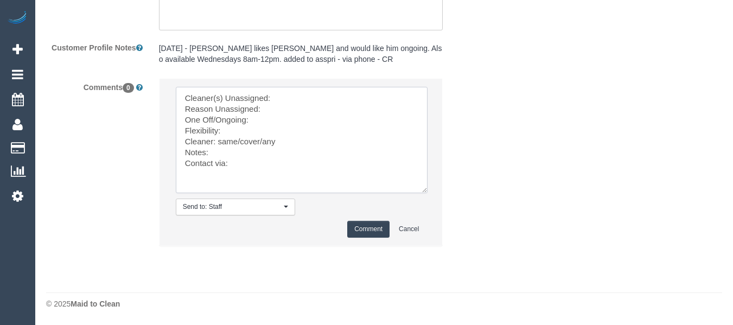
click at [285, 101] on textarea at bounding box center [302, 140] width 252 height 106
paste textarea "Rose Southam (C) -"
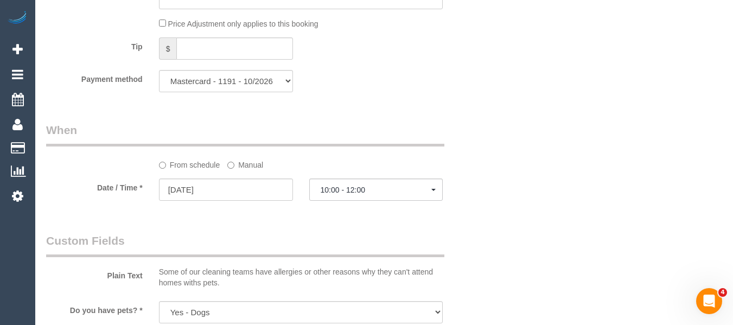
scroll to position [0, 0]
click at [503, 210] on div "Who Email* jillianborg8@hotmail.com Name * Jillian Robson Where Address* 48 Bol…" at bounding box center [384, 76] width 676 height 2158
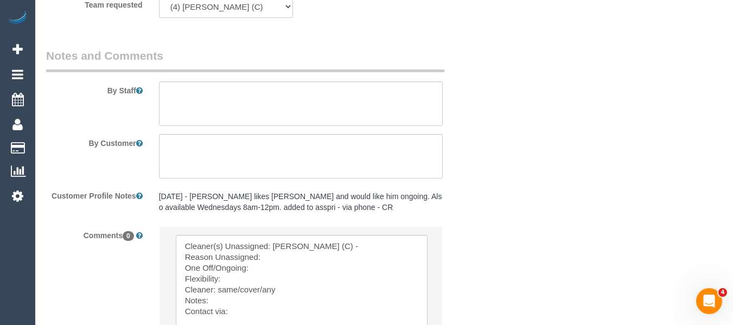
scroll to position [1856, 0]
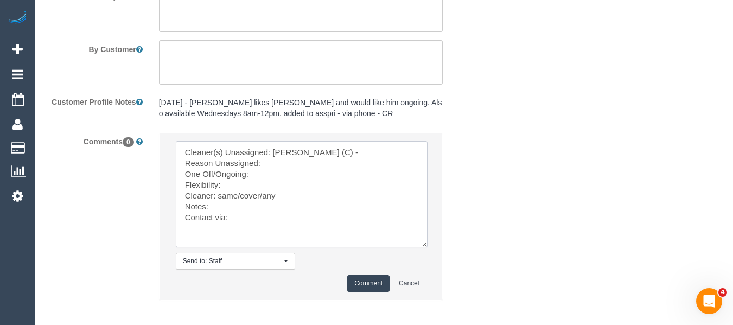
click at [280, 169] on textarea at bounding box center [302, 194] width 252 height 106
click at [275, 159] on textarea at bounding box center [302, 194] width 252 height 106
click at [267, 164] on textarea at bounding box center [302, 194] width 252 height 106
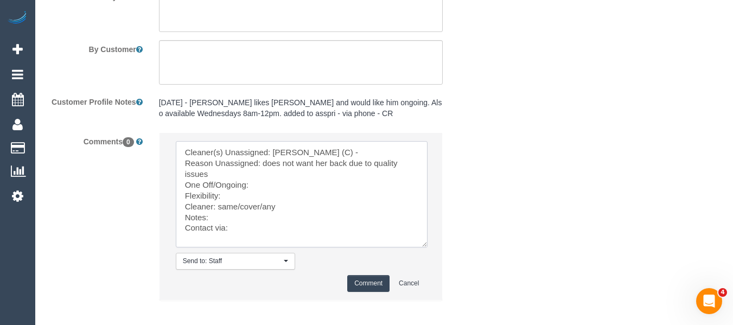
click at [254, 181] on textarea at bounding box center [302, 194] width 252 height 106
click at [242, 199] on textarea at bounding box center [302, 194] width 252 height 106
drag, startPoint x: 262, startPoint y: 205, endPoint x: 223, endPoint y: 212, distance: 39.6
click at [220, 205] on textarea at bounding box center [302, 194] width 252 height 106
click at [240, 227] on textarea at bounding box center [302, 194] width 252 height 106
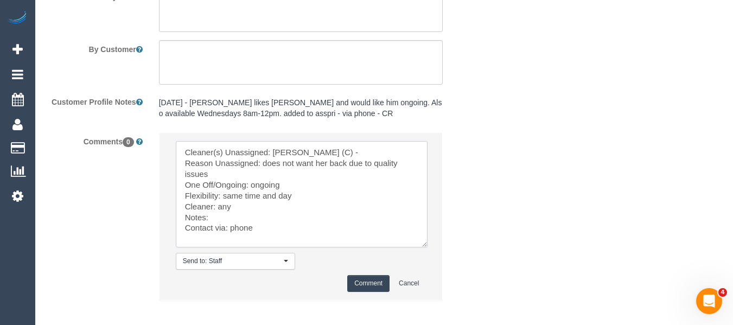
type textarea "Cleaner(s) Unassigned: Rose Southam (C) - Reason Unassigned: does not want her …"
drag, startPoint x: 375, startPoint y: 283, endPoint x: 381, endPoint y: 280, distance: 6.6
click at [375, 282] on button "Comment" at bounding box center [368, 283] width 42 height 17
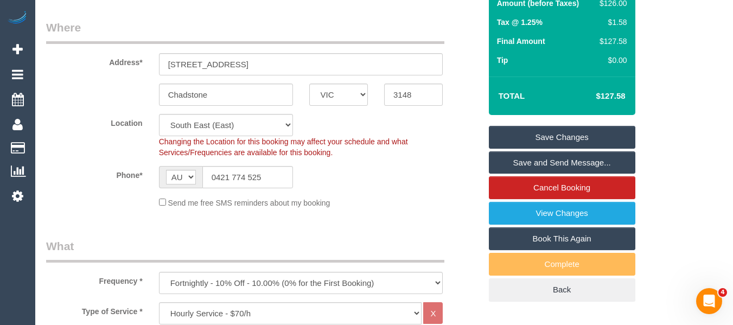
scroll to position [174, 0]
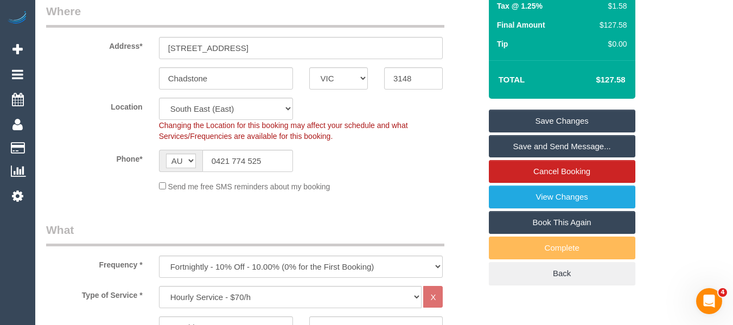
click at [576, 120] on link "Save Changes" at bounding box center [562, 121] width 146 height 23
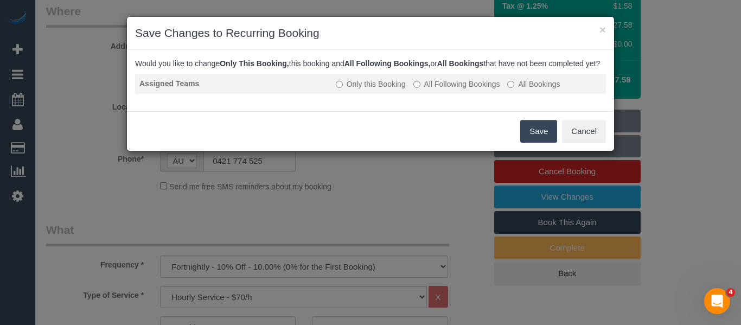
click at [429, 90] on label "All Following Bookings" at bounding box center [456, 84] width 87 height 11
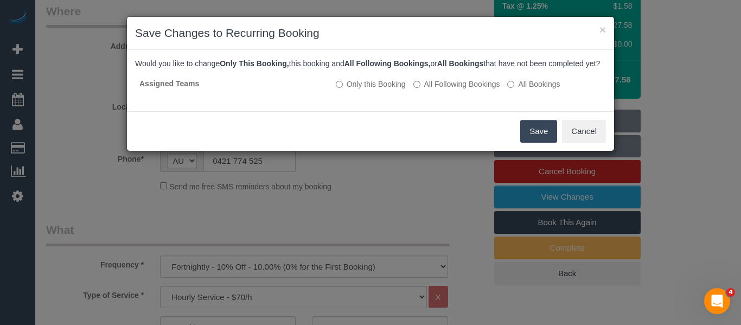
click at [540, 139] on button "Save" at bounding box center [538, 131] width 37 height 23
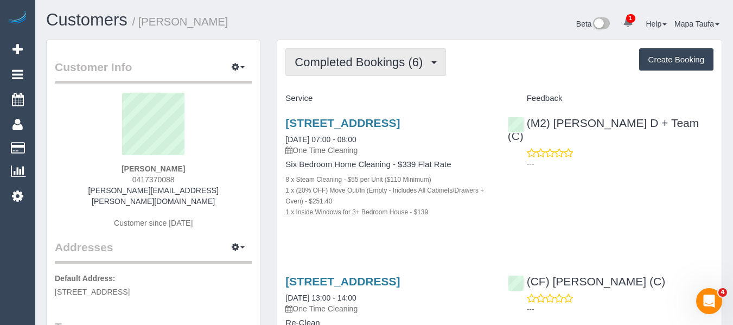
click at [305, 72] on button "Completed Bookings (6)" at bounding box center [365, 62] width 161 height 28
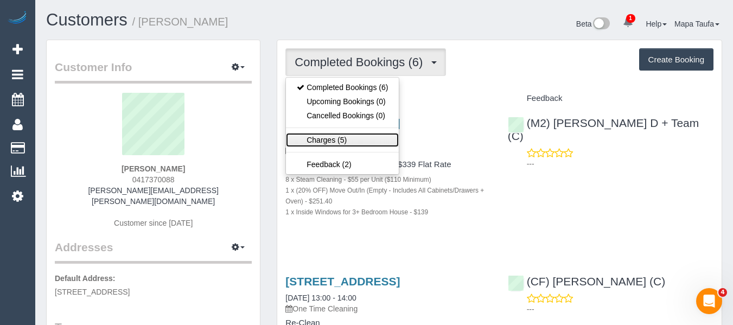
click at [328, 139] on link "Charges (5)" at bounding box center [342, 140] width 113 height 14
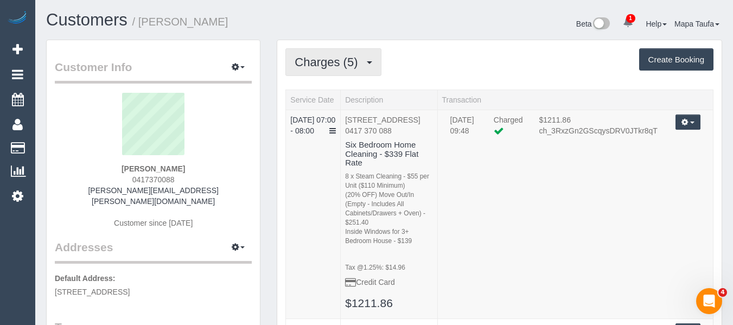
click at [347, 64] on span "Charges (5)" at bounding box center [329, 62] width 68 height 14
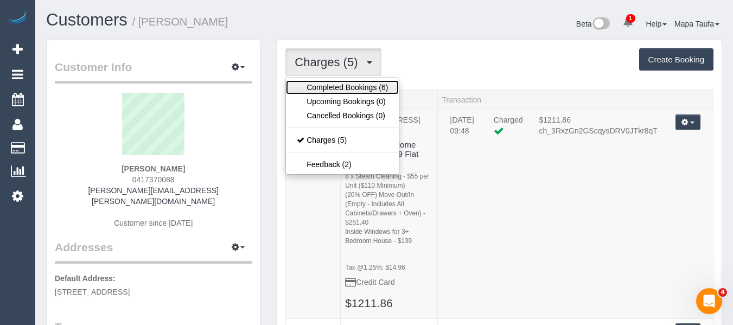
click at [331, 87] on link "Completed Bookings (6)" at bounding box center [342, 87] width 113 height 14
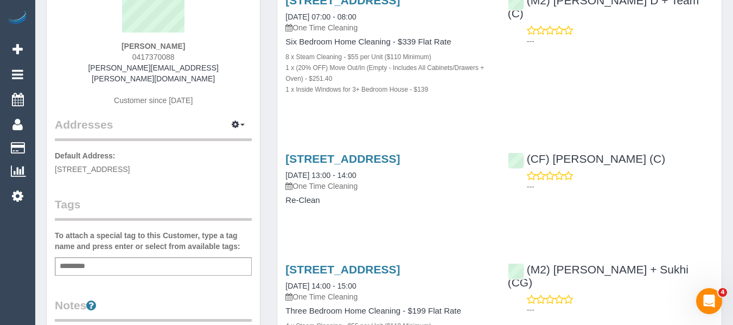
scroll to position [217, 0]
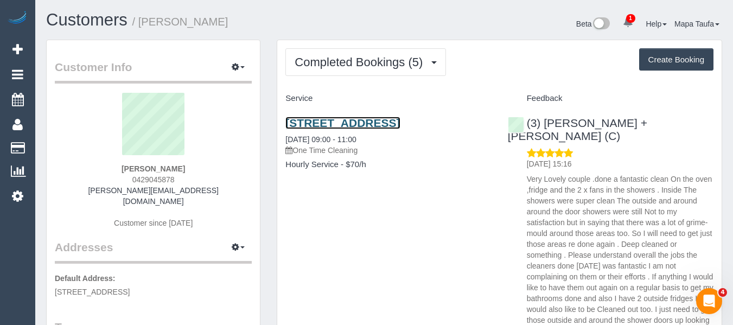
click at [316, 122] on link "[STREET_ADDRESS]" at bounding box center [342, 123] width 114 height 12
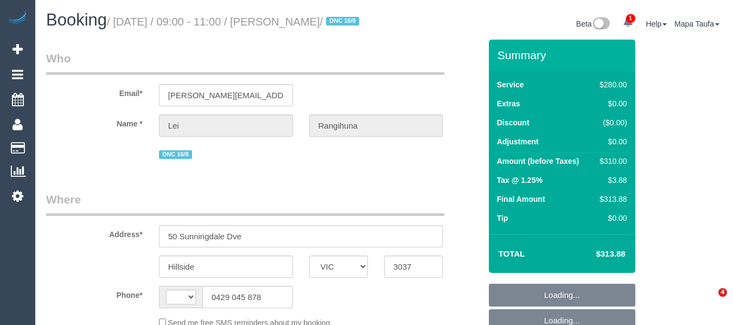
select select "VIC"
select select "number:29"
select select "number:14"
select select "number:19"
select select "number:36"
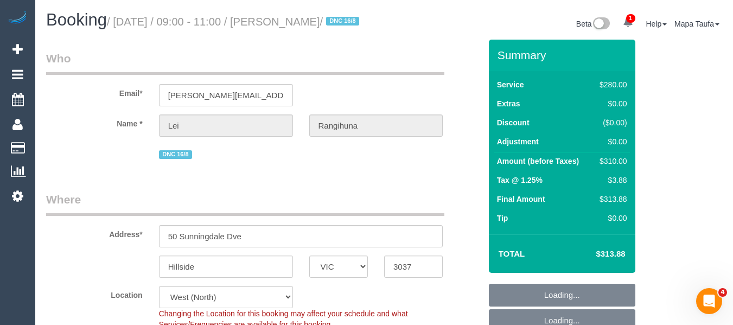
select select "string:AU"
select select "object:841"
select select "string:stripe-pm_1PqppR2GScqysDRVChS9sRwO"
select select "240"
select select "object:1598"
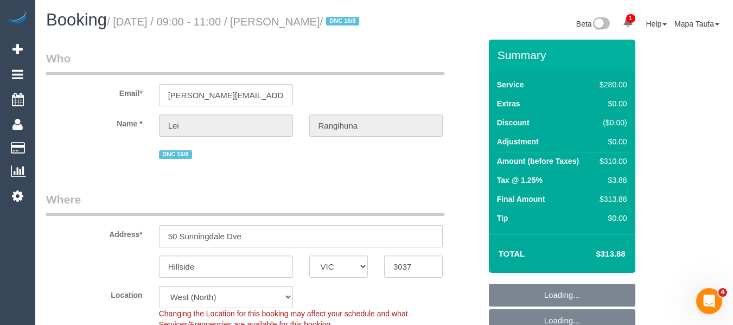
scroll to position [217, 0]
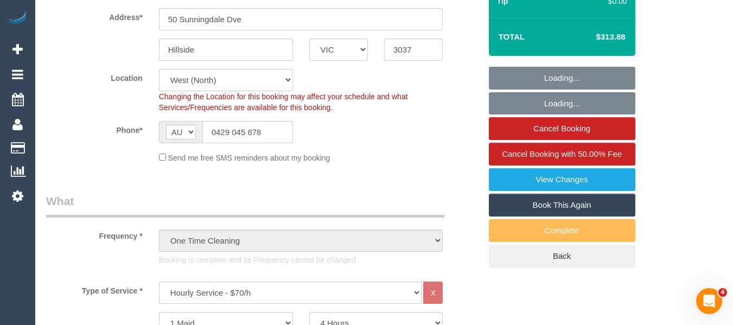
click at [550, 216] on link "Book This Again" at bounding box center [562, 205] width 146 height 23
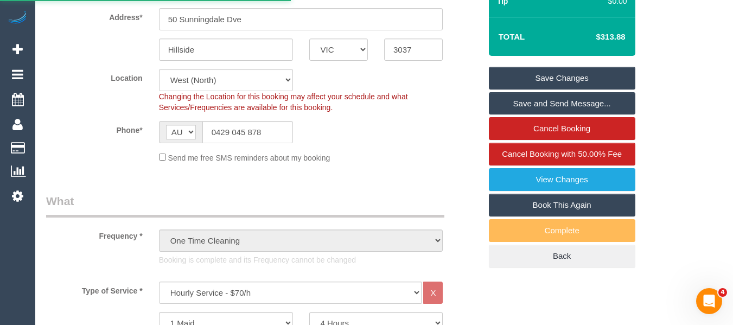
select select "VIC"
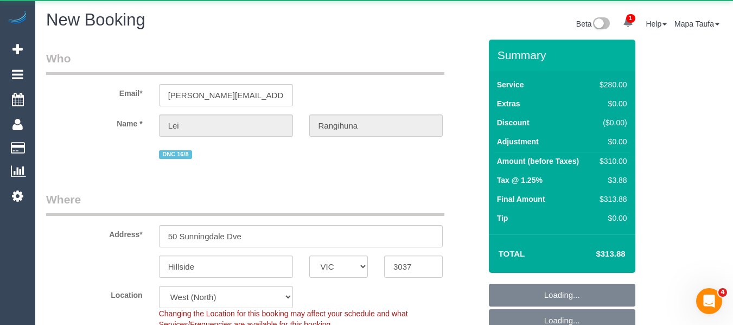
select select "object:2389"
select select "string:stripe-pm_1PqppR2GScqysDRVChS9sRwO"
select select "240"
select select "number:29"
select select "number:14"
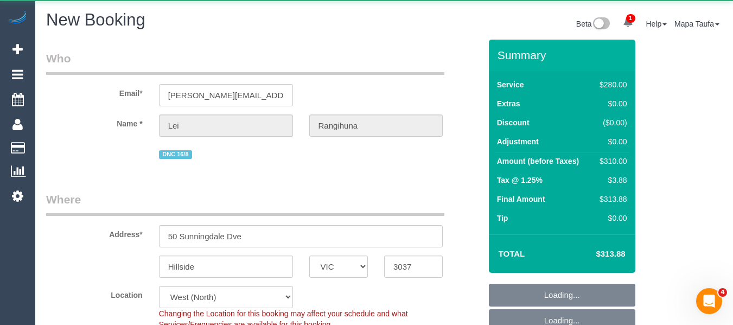
select select "number:19"
select select "number:36"
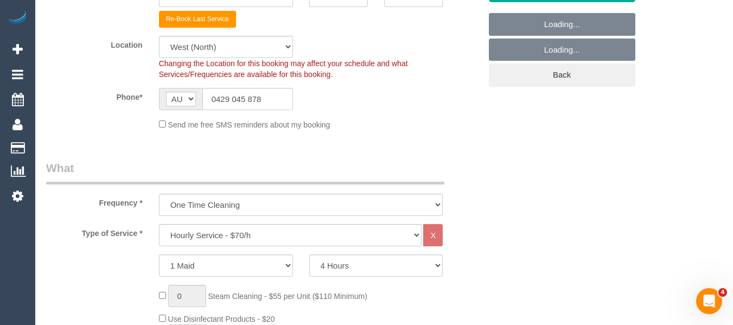
select select "object:3300"
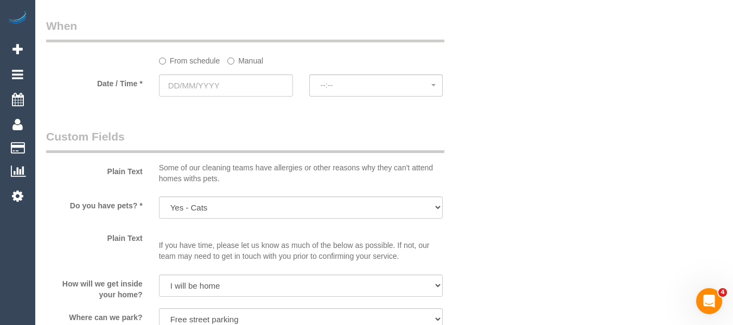
scroll to position [1193, 0]
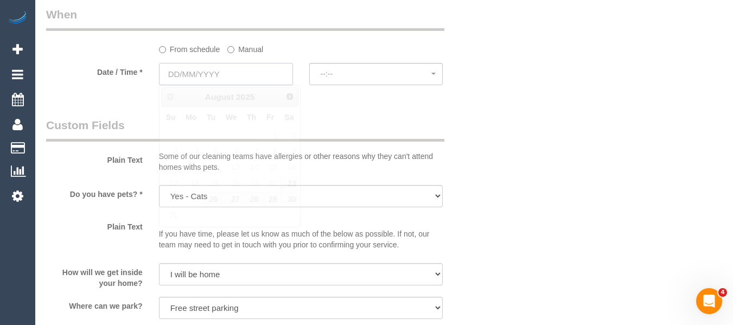
click at [235, 82] on input "text" at bounding box center [226, 74] width 134 height 22
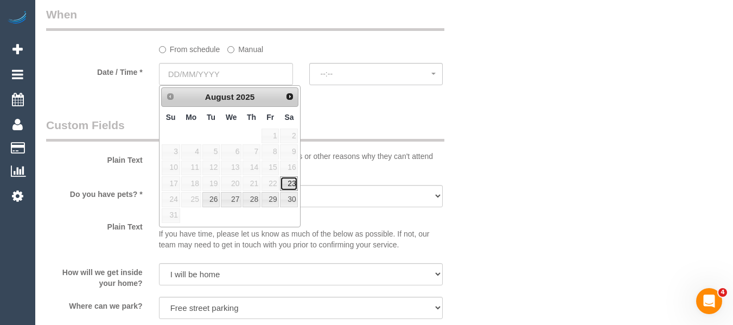
click at [287, 182] on link "23" at bounding box center [289, 183] width 18 height 15
type input "[DATE]"
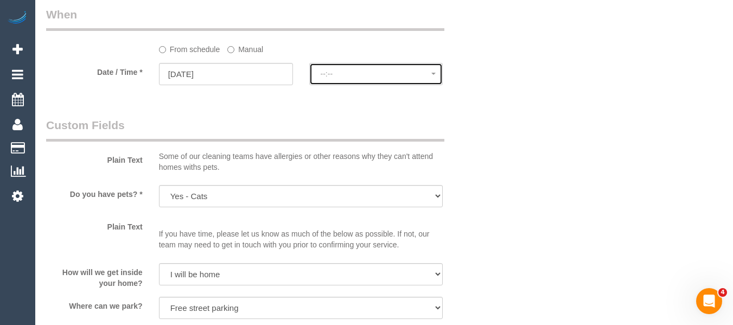
click at [351, 75] on span "--:--" at bounding box center [376, 73] width 111 height 9
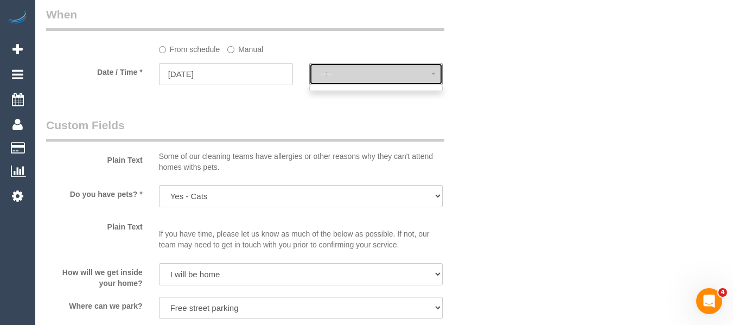
select select "spot6"
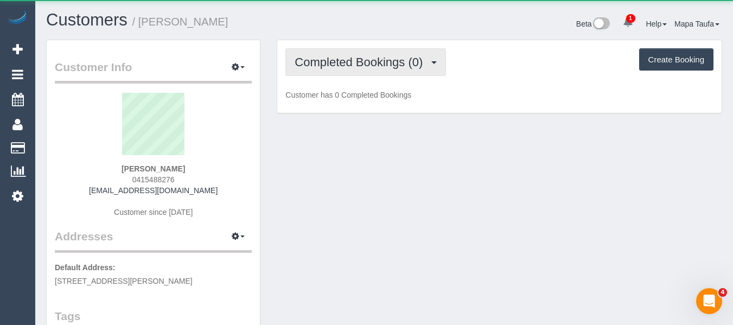
click at [362, 59] on span "Completed Bookings (0)" at bounding box center [361, 62] width 133 height 14
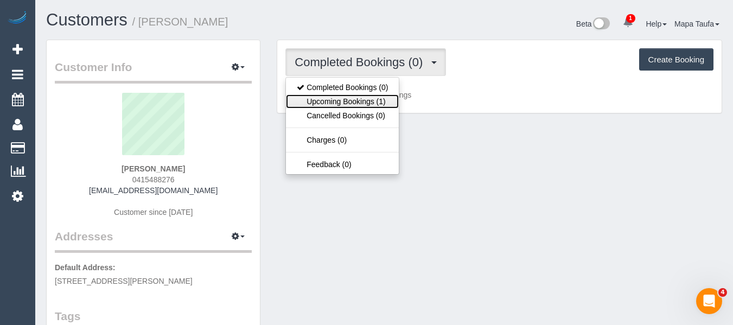
click at [356, 99] on link "Upcoming Bookings (1)" at bounding box center [342, 101] width 113 height 14
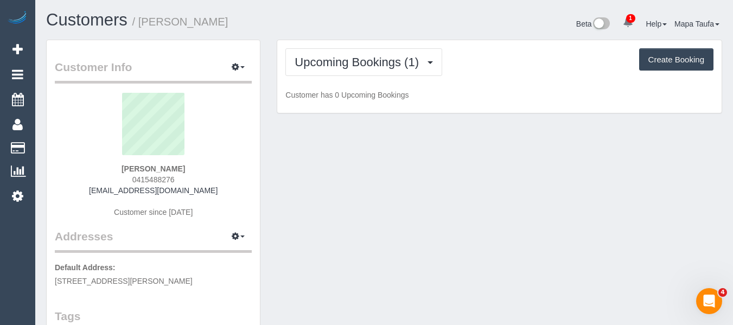
click at [474, 48] on div "Upcoming Bookings (1) Completed Bookings (0) Upcoming Bookings (1) Cancelled Bo…" at bounding box center [499, 62] width 428 height 28
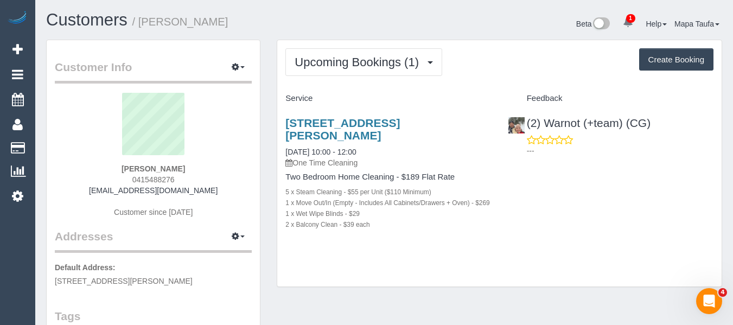
drag, startPoint x: 196, startPoint y: 178, endPoint x: 129, endPoint y: 184, distance: 67.5
click at [129, 184] on div "[PERSON_NAME] 0415488276 [EMAIL_ADDRESS][DOMAIN_NAME] Customer since [DATE]" at bounding box center [153, 161] width 197 height 136
copy span "0415488276"
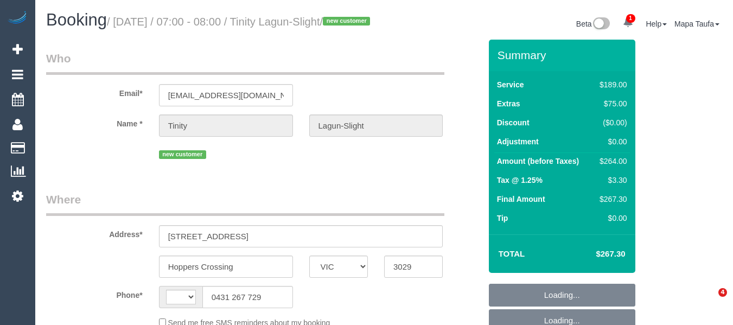
select select "VIC"
select select "string:AU"
select select "number:29"
select select "number:14"
select select "number:19"
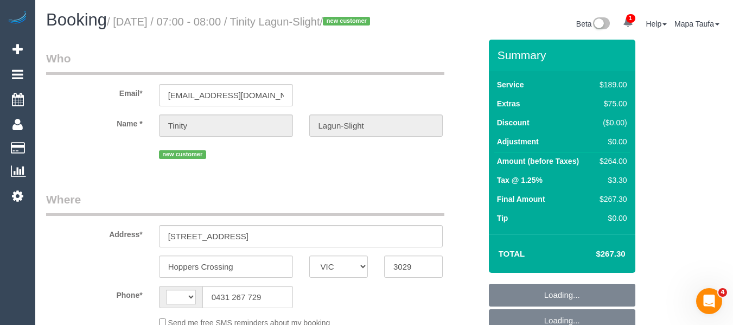
select select "number:36"
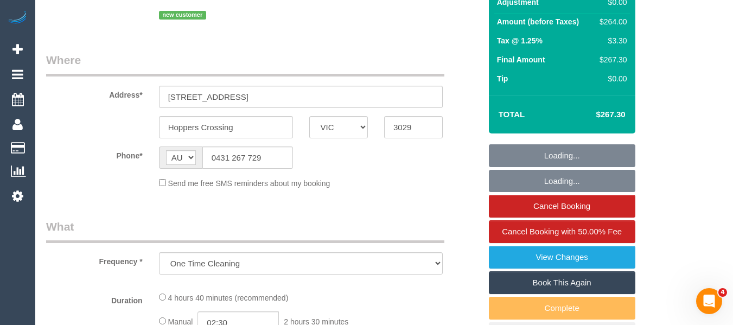
select select "string:stripe-pm_1RvXZ12GScqysDRVfqXCIYns"
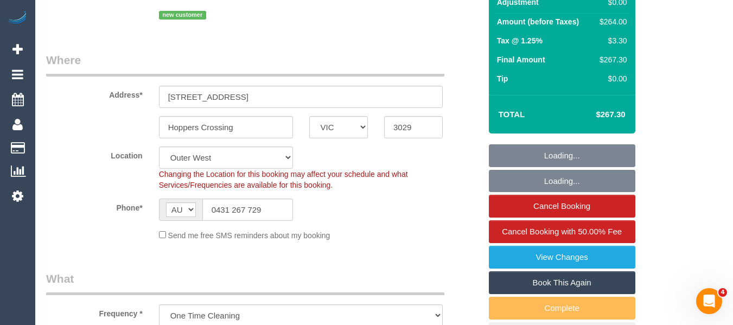
select select "object:4925"
select select "spot1"
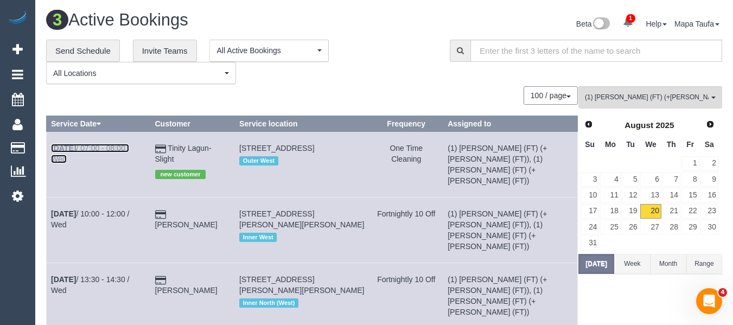
click at [120, 149] on link "[DATE] 07:00 - 08:00 / Wed" at bounding box center [90, 154] width 78 height 20
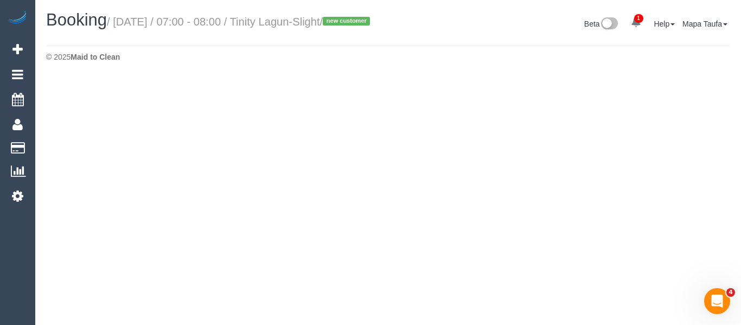
select select "VIC"
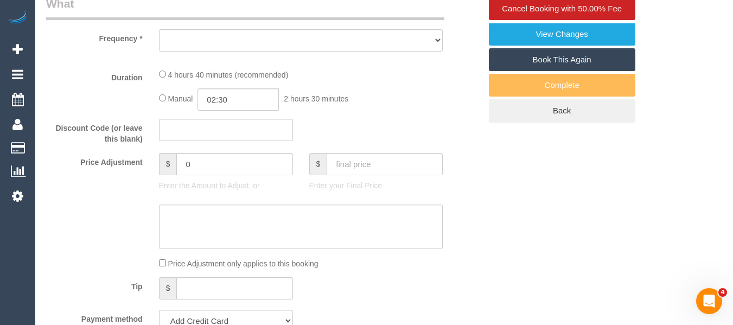
select select "object:6003"
select select "string:stripe-pm_1RvXZ12GScqysDRVfqXCIYns"
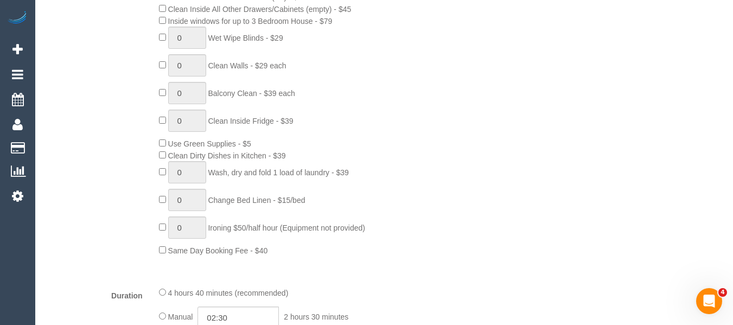
select select "number:29"
select select "number:14"
select select "number:19"
select select "number:36"
select select "object:6252"
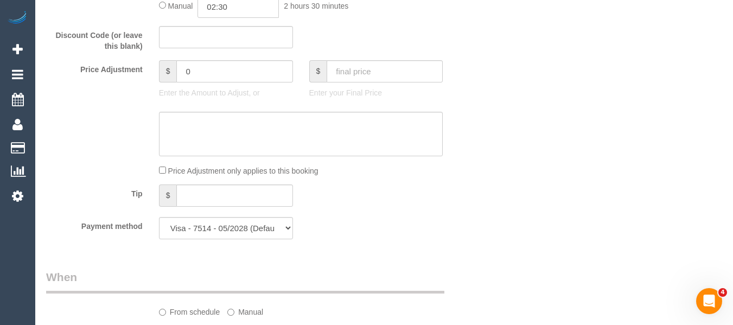
select select "spot7"
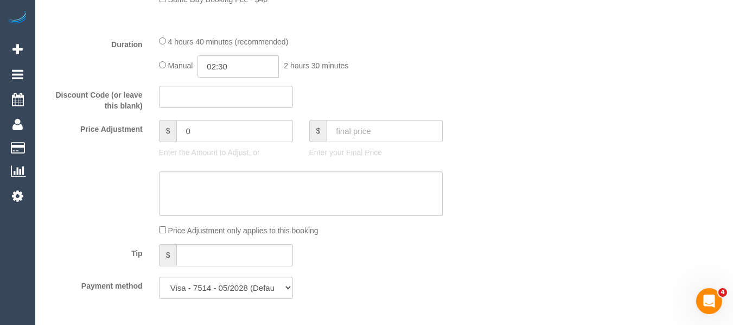
scroll to position [861, 0]
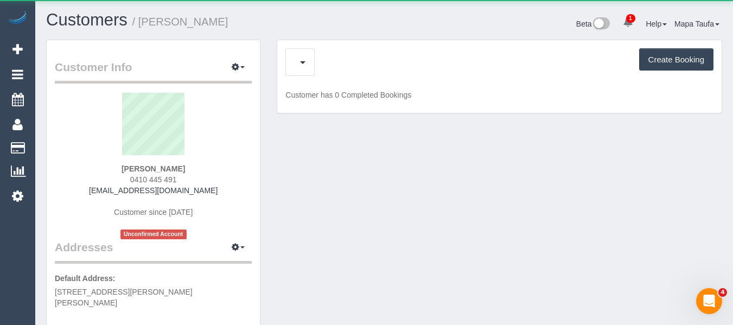
click at [364, 58] on div "Cancelled Bookings (11) Charges (3) Create Booking" at bounding box center [499, 62] width 428 height 28
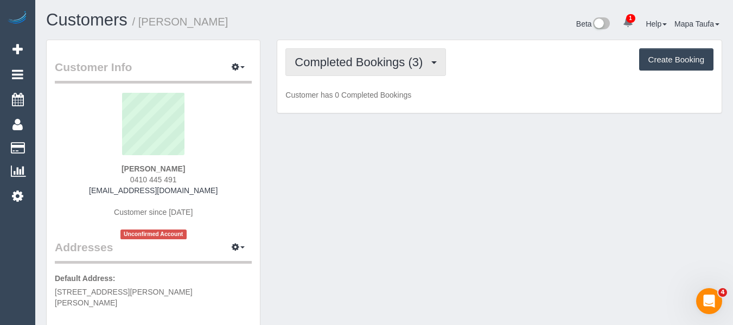
click at [363, 61] on span "Completed Bookings (3)" at bounding box center [361, 62] width 133 height 14
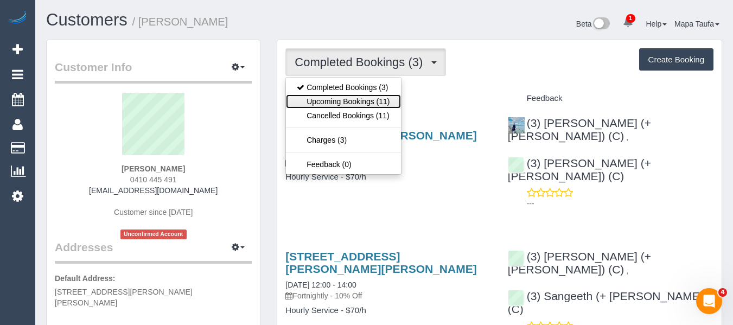
click at [362, 97] on link "Upcoming Bookings (11)" at bounding box center [343, 101] width 114 height 14
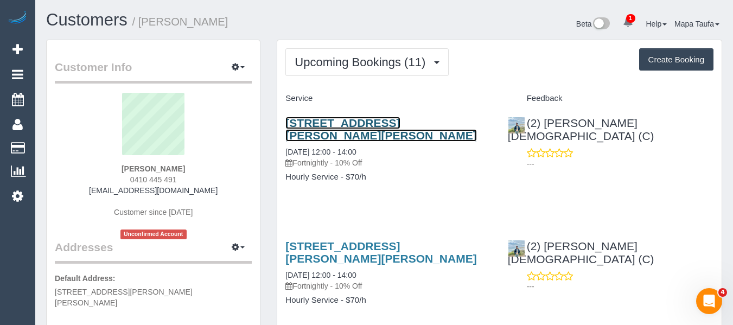
click at [346, 123] on link "66 Andrew Street, Glenroy, VIC 3046" at bounding box center [380, 129] width 191 height 25
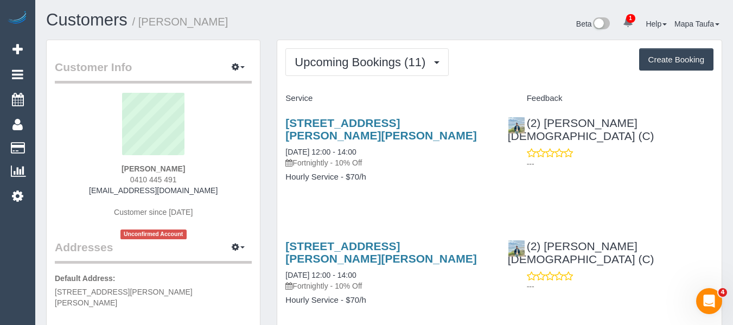
click at [436, 180] on div "66 Andrew Street, Glenroy, VIC 3046 23/08/2025 12:00 - 14:00 Fortnightly - 10% …" at bounding box center [388, 155] width 222 height 96
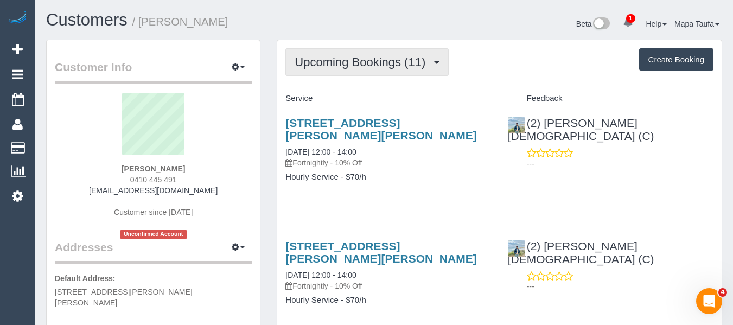
click at [386, 53] on button "Upcoming Bookings (11)" at bounding box center [366, 62] width 163 height 28
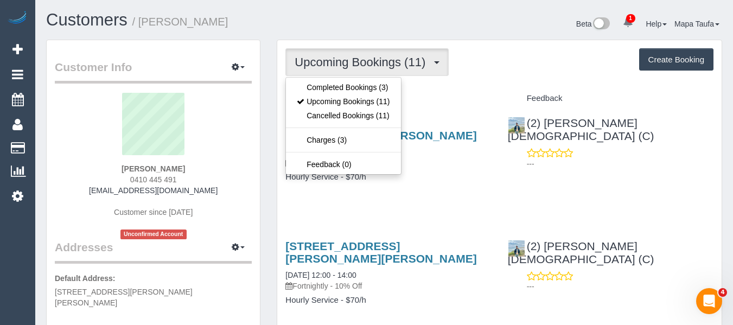
click at [373, 77] on ul "Completed Bookings (3) Upcoming Bookings (11) Cancelled Bookings (11) Charges (…" at bounding box center [343, 126] width 116 height 98
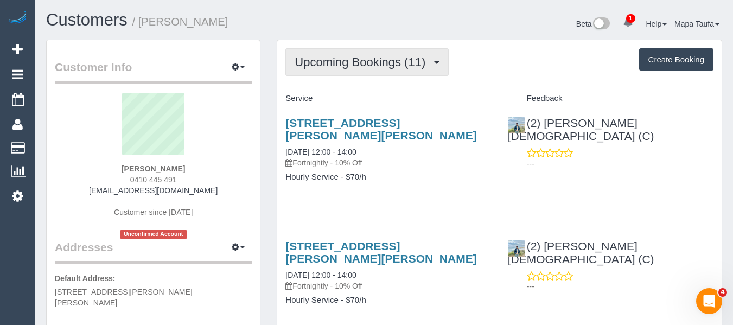
drag, startPoint x: 380, startPoint y: 55, endPoint x: 379, endPoint y: 72, distance: 16.3
click at [380, 57] on span "Upcoming Bookings (11)" at bounding box center [363, 62] width 136 height 14
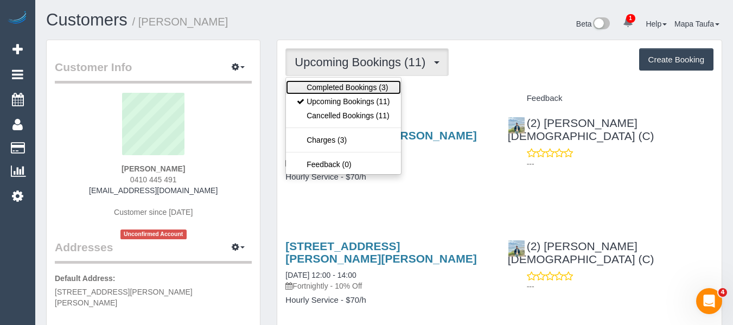
drag, startPoint x: 376, startPoint y: 83, endPoint x: 532, endPoint y: 69, distance: 156.8
click at [377, 83] on link "Completed Bookings (3)" at bounding box center [343, 87] width 114 height 14
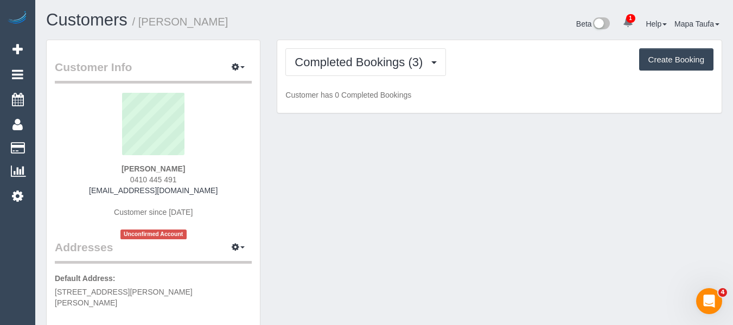
click at [545, 68] on div "Completed Bookings (3) Completed Bookings (3) Upcoming Bookings (11) Cancelled …" at bounding box center [499, 62] width 428 height 28
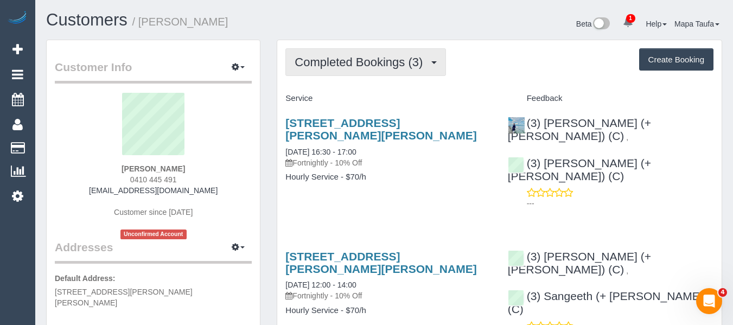
drag, startPoint x: 378, startPoint y: 55, endPoint x: 373, endPoint y: 87, distance: 32.3
click at [377, 56] on button "Completed Bookings (3)" at bounding box center [365, 62] width 161 height 28
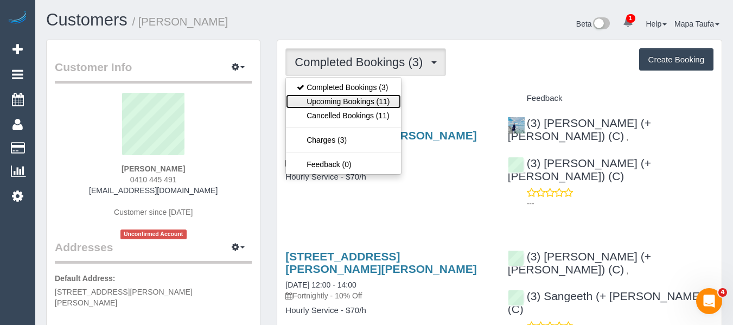
drag, startPoint x: 366, startPoint y: 102, endPoint x: 506, endPoint y: 7, distance: 169.4
click at [367, 103] on link "Upcoming Bookings (11)" at bounding box center [343, 101] width 114 height 14
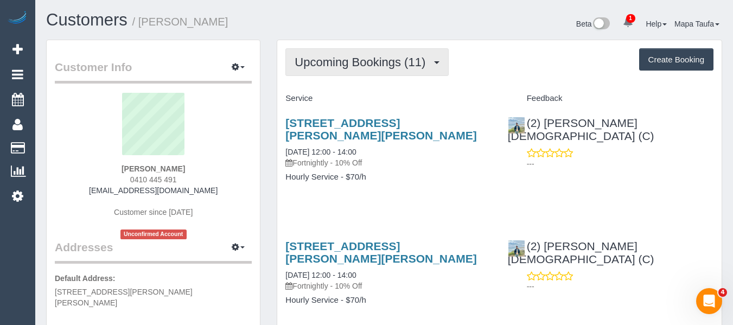
click at [378, 64] on span "Upcoming Bookings (11)" at bounding box center [363, 62] width 136 height 14
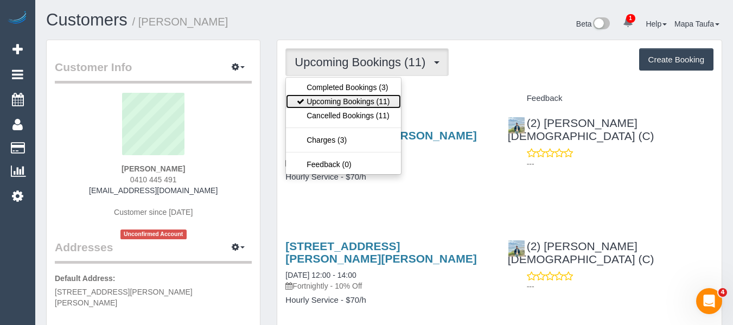
drag, startPoint x: 341, startPoint y: 101, endPoint x: 352, endPoint y: 102, distance: 10.3
click at [341, 102] on link "Upcoming Bookings (11)" at bounding box center [343, 101] width 114 height 14
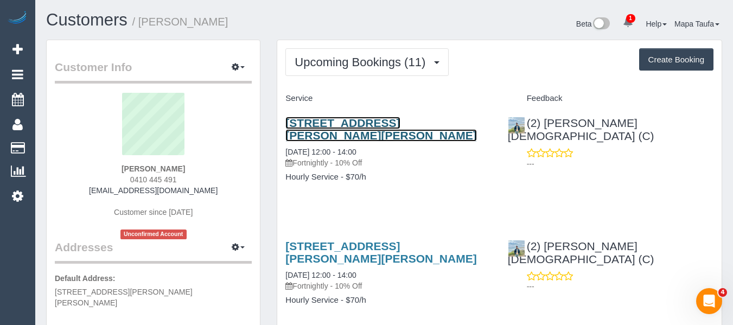
click at [332, 125] on link "66 Andrew Street, Glenroy, VIC 3046" at bounding box center [380, 129] width 191 height 25
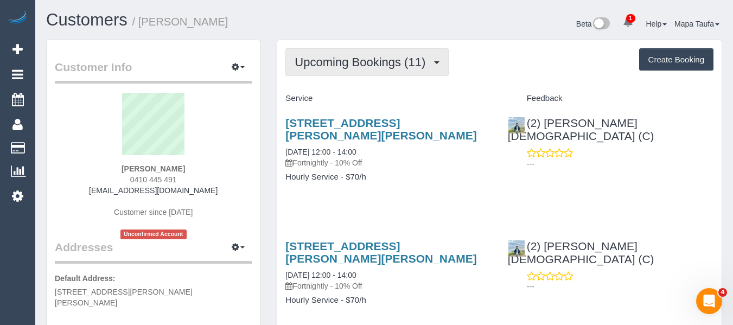
drag, startPoint x: 366, startPoint y: 59, endPoint x: 367, endPoint y: 90, distance: 31.0
click at [366, 61] on span "Upcoming Bookings (11)" at bounding box center [363, 62] width 136 height 14
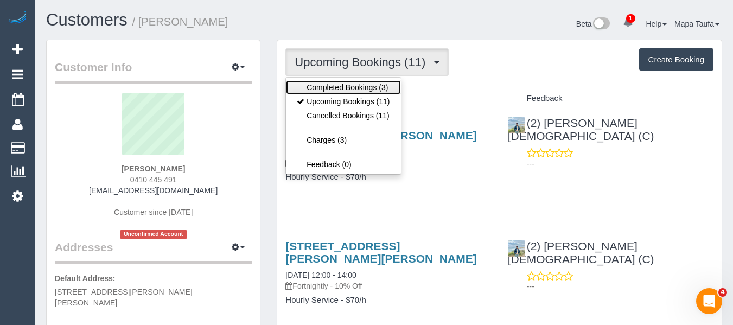
click at [366, 93] on link "Completed Bookings (3)" at bounding box center [343, 87] width 114 height 14
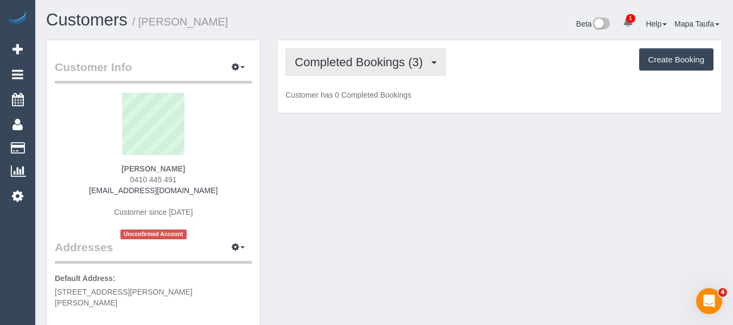
drag, startPoint x: 382, startPoint y: 62, endPoint x: 373, endPoint y: 97, distance: 35.4
click at [382, 63] on span "Completed Bookings (3)" at bounding box center [361, 62] width 133 height 14
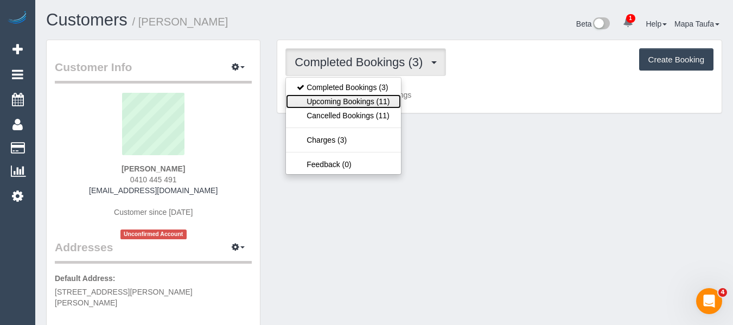
click at [371, 100] on link "Upcoming Bookings (11)" at bounding box center [343, 101] width 114 height 14
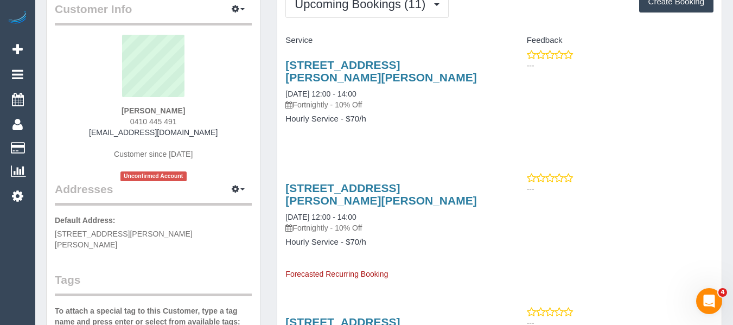
scroll to position [163, 0]
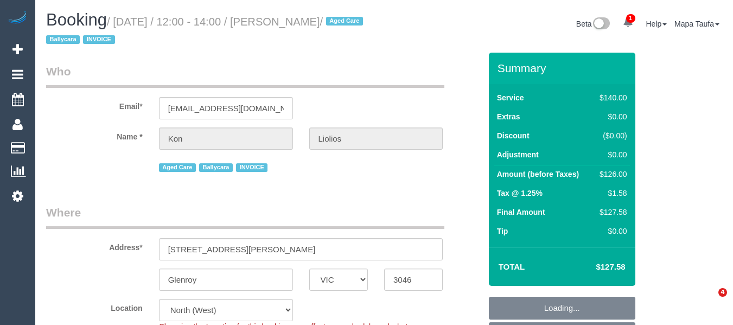
select select "VIC"
select select "string:check"
select select "number:27"
select select "number:14"
select select "number:19"
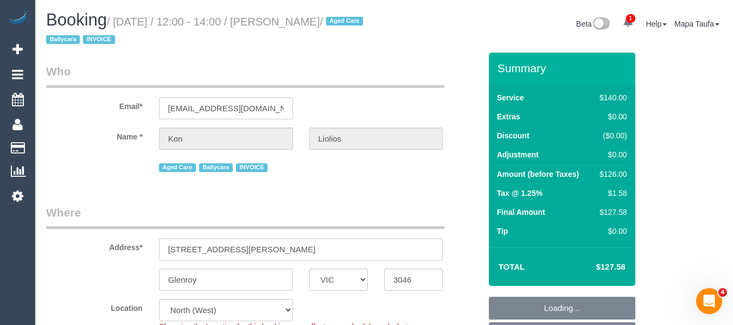
select select "number:23"
select select "number:34"
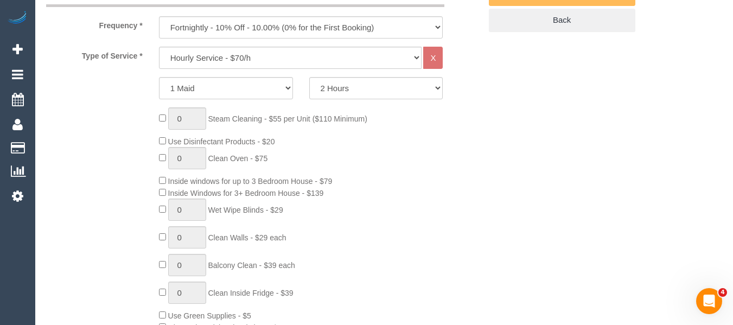
select select "object:855"
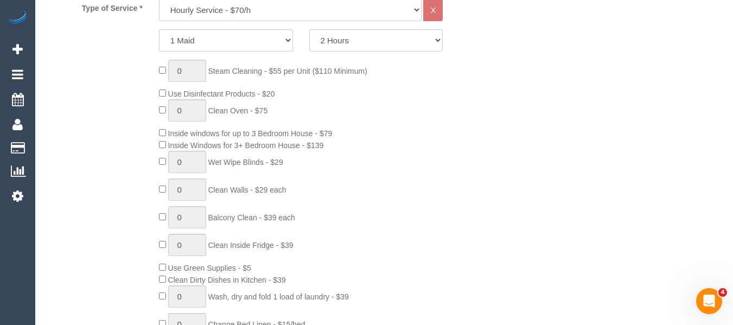
select select "spot1"
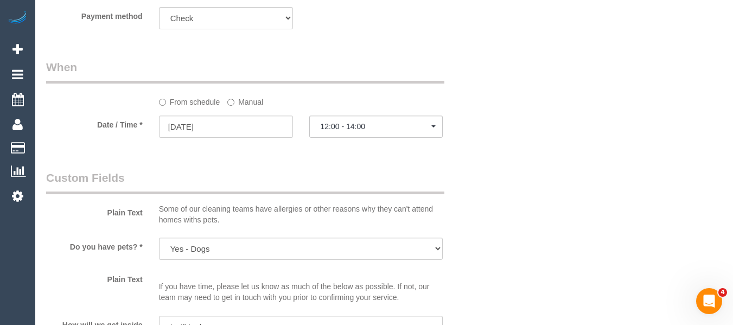
scroll to position [1193, 0]
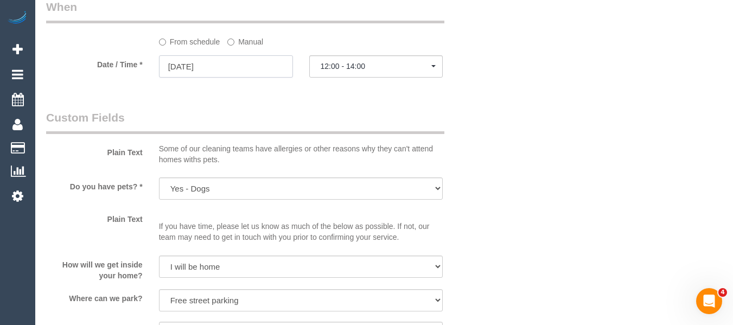
click at [245, 69] on input "[DATE]" at bounding box center [226, 66] width 134 height 22
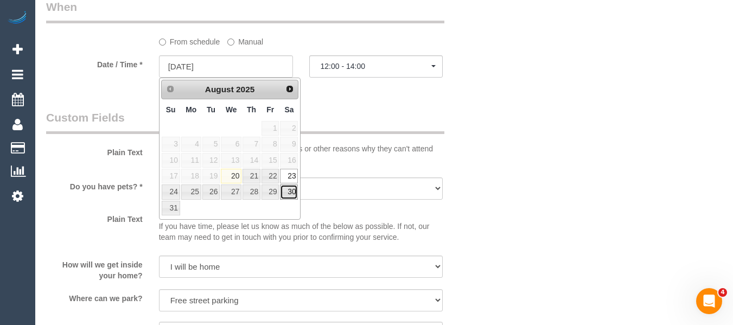
click at [292, 196] on link "30" at bounding box center [289, 191] width 18 height 15
type input "[DATE]"
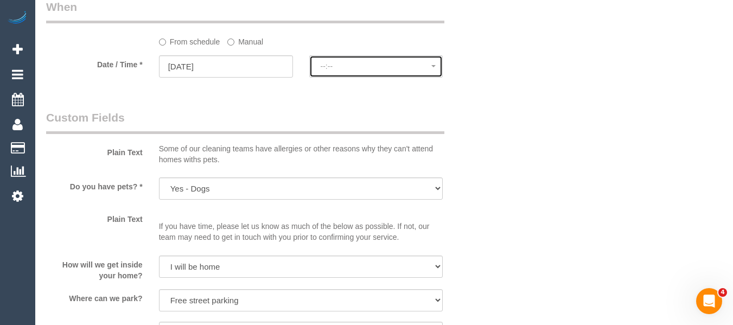
click at [366, 67] on span "--:--" at bounding box center [376, 66] width 111 height 9
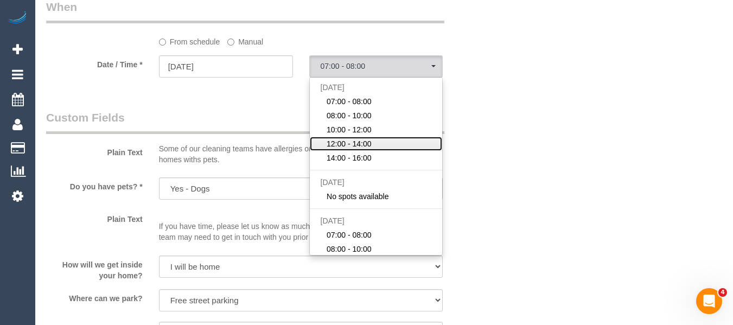
click at [357, 142] on span "12:00 - 14:00" at bounding box center [349, 143] width 45 height 11
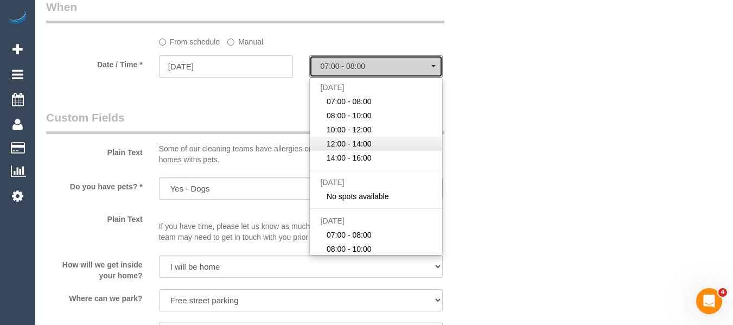
select select "spot17"
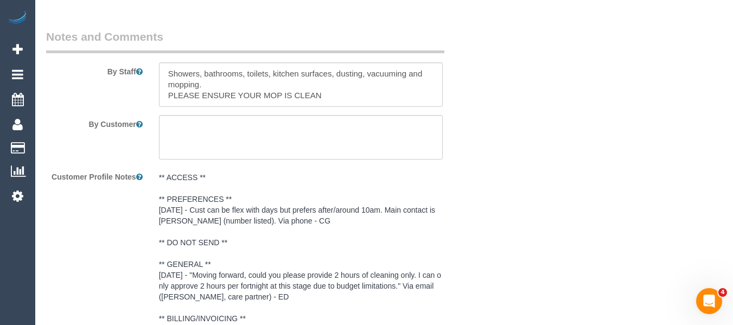
scroll to position [1782, 0]
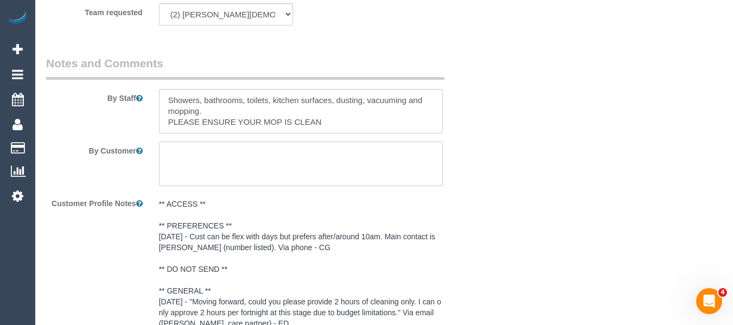
click at [224, 142] on textarea at bounding box center [301, 164] width 284 height 44
type textarea "c"
click at [225, 148] on textarea at bounding box center [301, 164] width 284 height 44
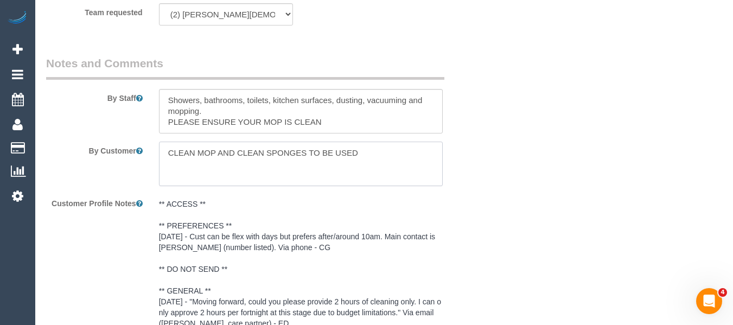
click at [291, 158] on textarea at bounding box center [301, 164] width 284 height 44
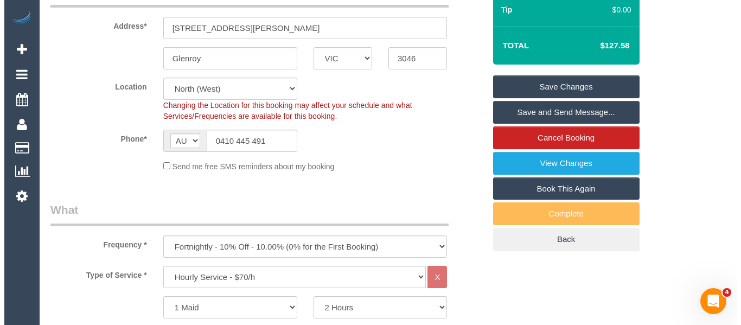
scroll to position [217, 0]
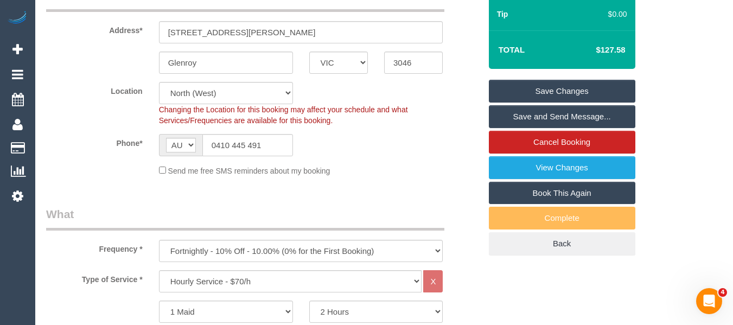
type textarea "CLEAN MOP AND CLEAN MICRO FIBRE TOWELS TO BE USED"
drag, startPoint x: 586, startPoint y: 83, endPoint x: 580, endPoint y: 84, distance: 6.1
click at [586, 84] on link "Save Changes" at bounding box center [562, 91] width 146 height 23
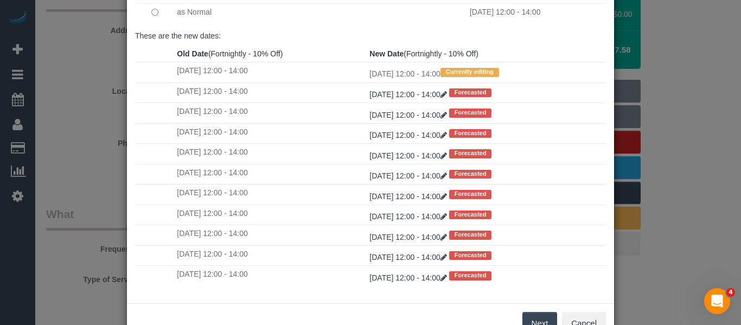
scroll to position [161, 0]
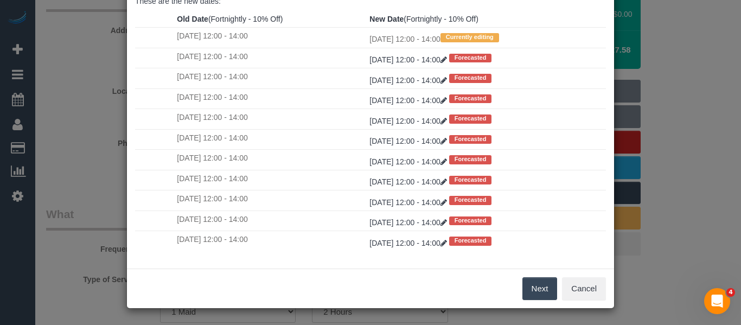
click at [534, 290] on button "Next" at bounding box center [539, 288] width 35 height 23
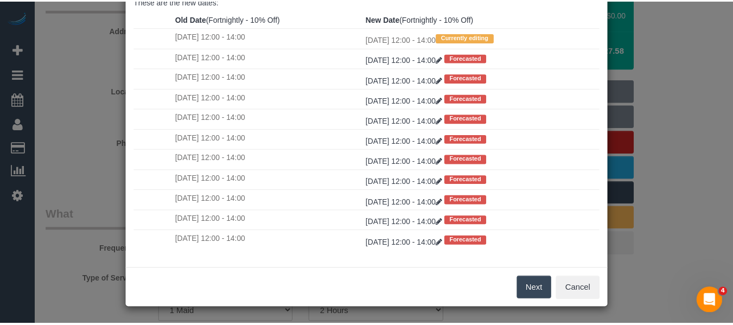
scroll to position [0, 0]
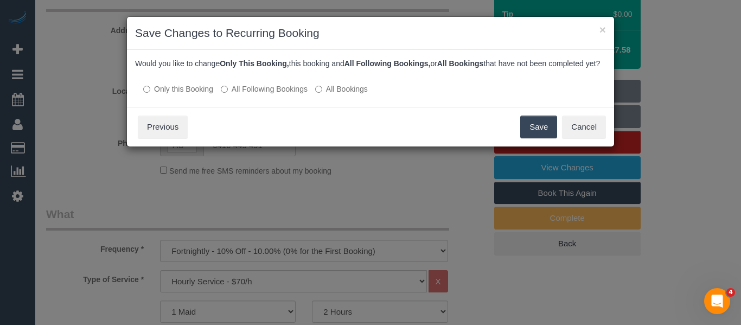
click at [277, 94] on label "All Following Bookings" at bounding box center [264, 89] width 87 height 11
click at [531, 133] on button "Save" at bounding box center [538, 127] width 37 height 23
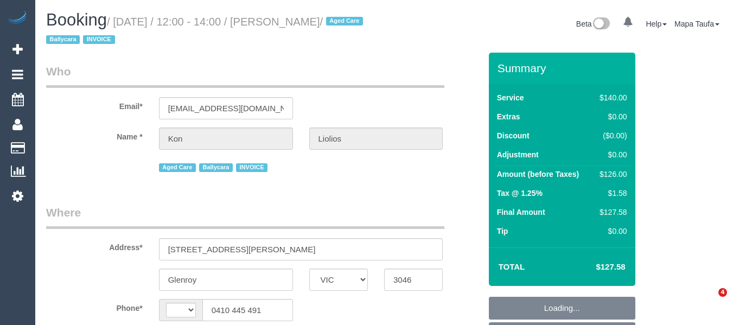
select select "VIC"
select select "string:AU"
select select "object:538"
select select "number:27"
select select "number:14"
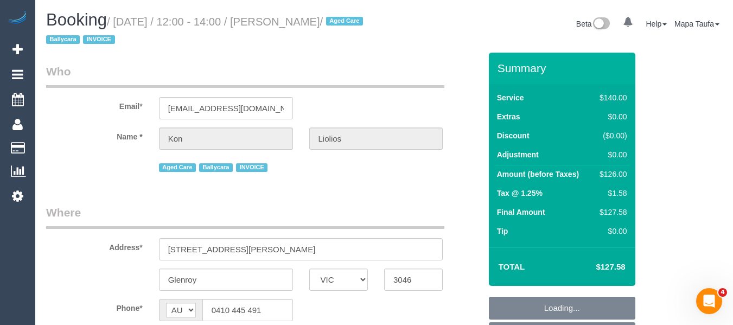
select select "number:19"
select select "number:23"
select select "number:34"
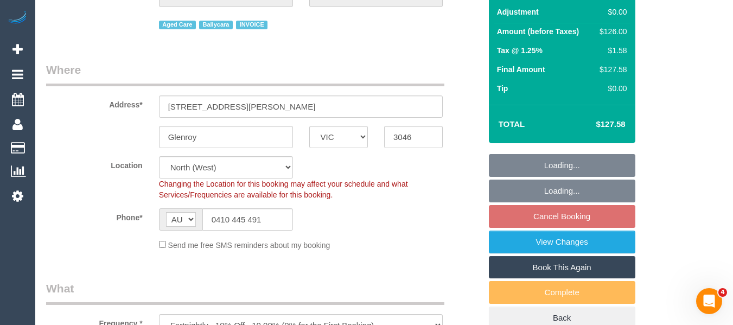
select select "object:855"
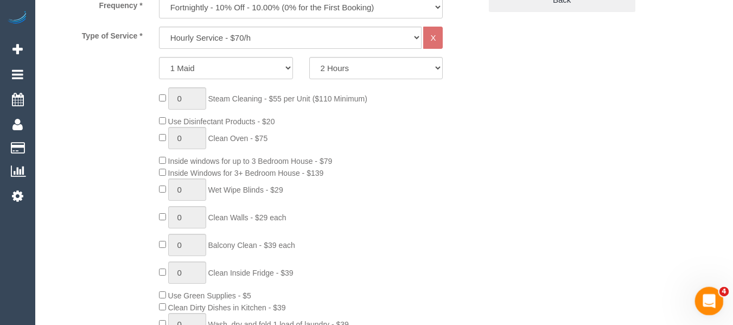
scroll to position [1983, 0]
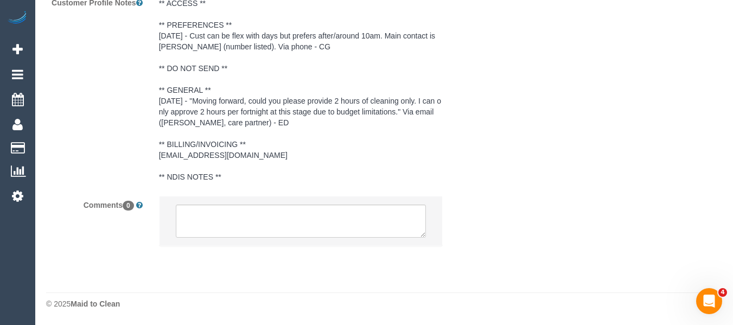
select select "spot4"
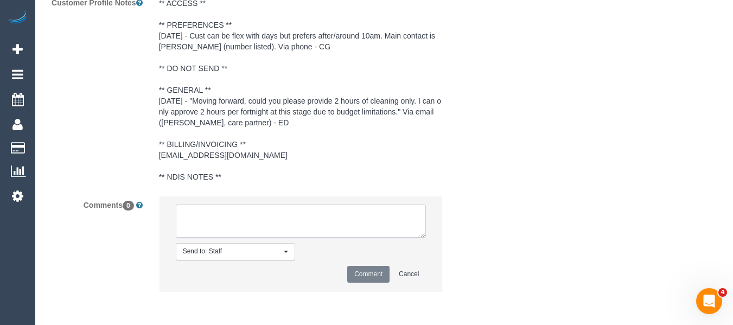
click at [283, 229] on textarea at bounding box center [301, 222] width 251 height 34
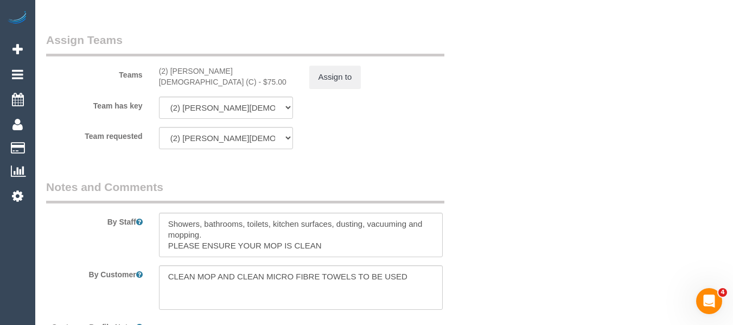
scroll to position [1658, 0]
drag, startPoint x: 223, startPoint y: 72, endPoint x: 172, endPoint y: 74, distance: 51.0
click at [172, 74] on div "(2) Raisul Islam (C) - $75.00" at bounding box center [226, 78] width 134 height 22
copy div "Raisul Islam (C)"
click at [335, 79] on button "Assign to" at bounding box center [335, 78] width 52 height 23
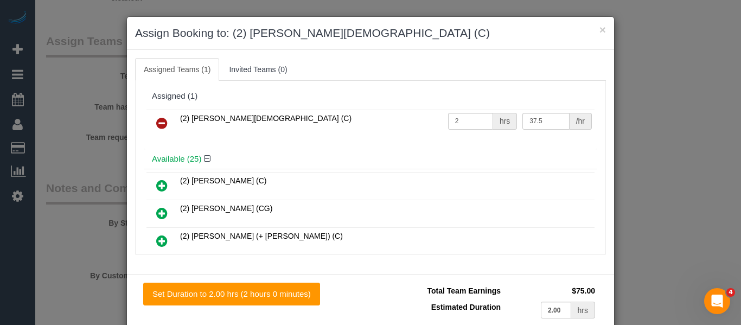
click at [156, 128] on icon at bounding box center [161, 123] width 11 height 13
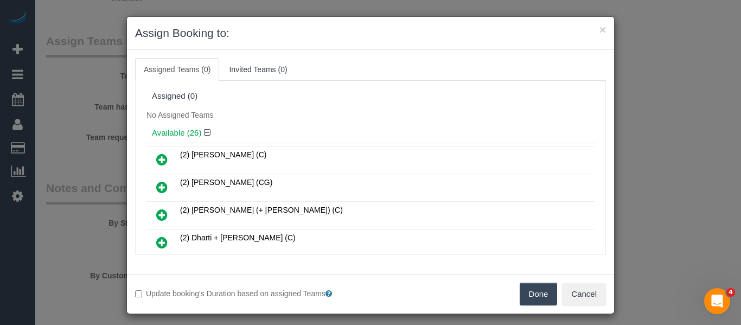
click at [545, 289] on button "Done" at bounding box center [539, 294] width 38 height 23
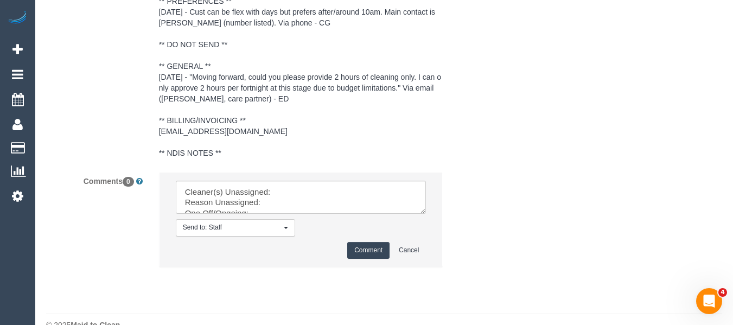
scroll to position [2028, 0]
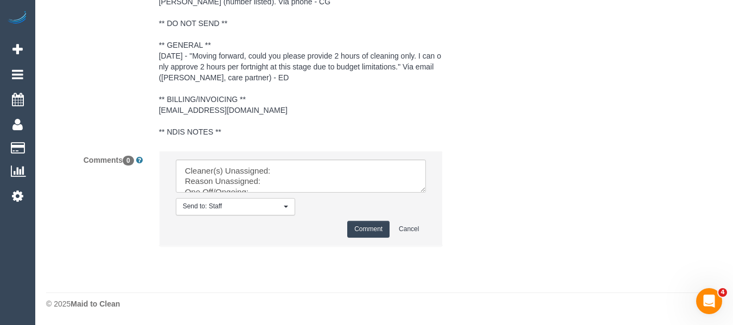
drag, startPoint x: 420, startPoint y: 198, endPoint x: 468, endPoint y: 282, distance: 96.4
click at [426, 193] on textarea at bounding box center [301, 176] width 251 height 34
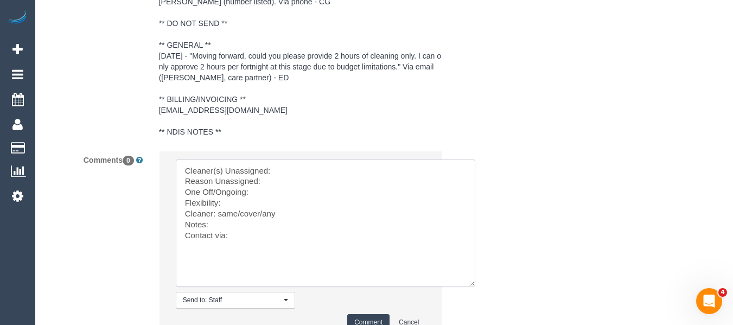
click at [291, 169] on textarea at bounding box center [325, 222] width 299 height 127
paste textarea "Raisul Islam (C)"
click at [279, 183] on textarea at bounding box center [325, 222] width 299 height 127
click at [276, 190] on textarea at bounding box center [325, 222] width 299 height 127
click at [246, 208] on textarea at bounding box center [325, 222] width 299 height 127
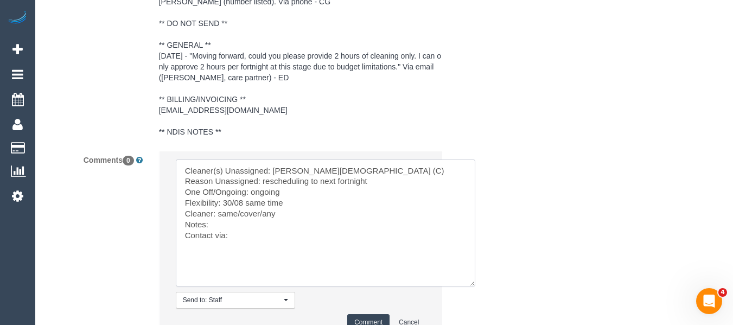
drag, startPoint x: 264, startPoint y: 210, endPoint x: 216, endPoint y: 212, distance: 47.8
click at [216, 212] on textarea at bounding box center [325, 222] width 299 height 127
click at [250, 239] on textarea at bounding box center [325, 222] width 299 height 127
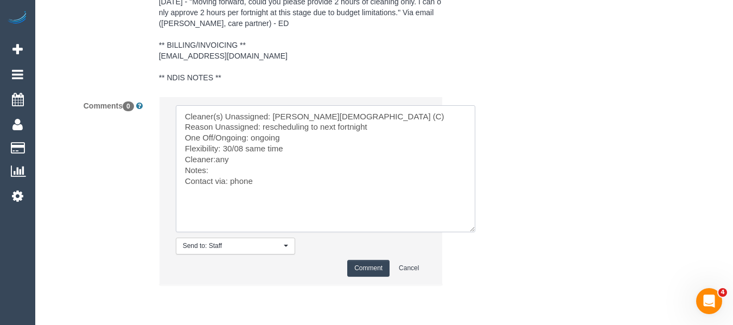
type textarea "Cleaner(s) Unassigned: Raisul Islam (C) Reason Unassigned: rescheduling to next…"
click at [369, 264] on button "Comment" at bounding box center [368, 268] width 42 height 17
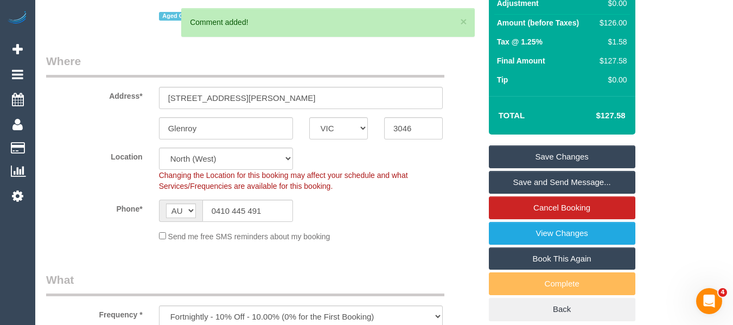
scroll to position [145, 0]
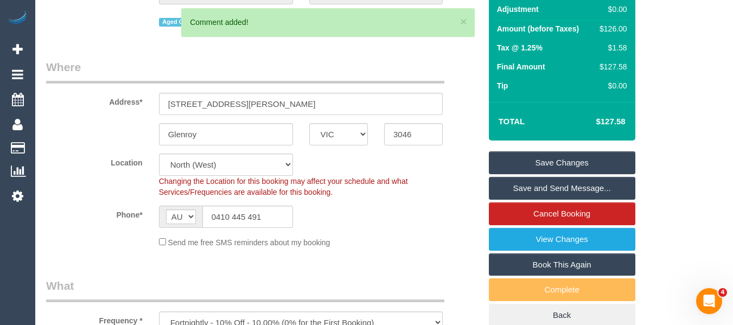
click at [547, 156] on link "Save Changes" at bounding box center [562, 162] width 146 height 23
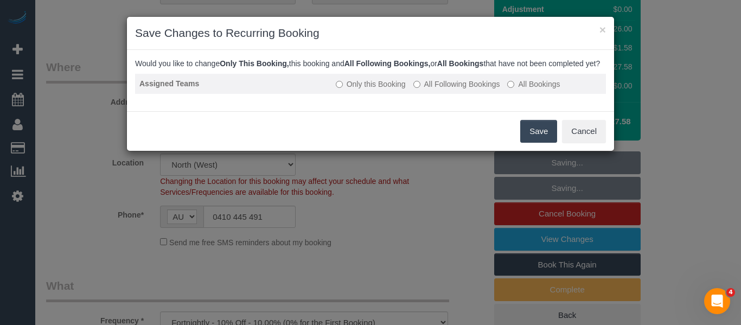
click at [433, 90] on label "All Following Bookings" at bounding box center [456, 84] width 87 height 11
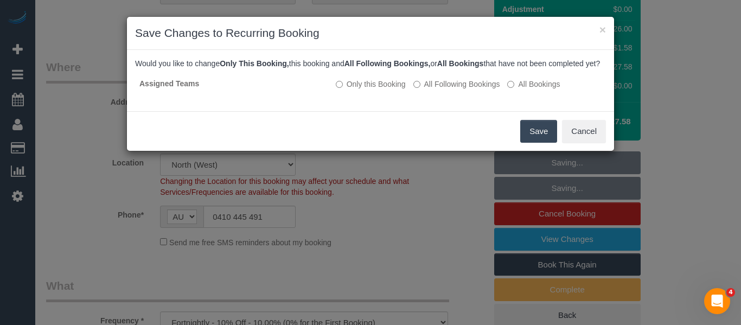
click at [536, 133] on button "Save" at bounding box center [538, 131] width 37 height 23
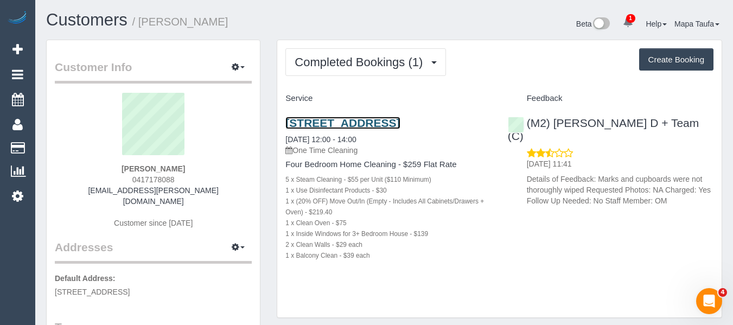
click at [338, 125] on link "[STREET_ADDRESS]" at bounding box center [342, 123] width 114 height 12
drag, startPoint x: 629, startPoint y: 124, endPoint x: 501, endPoint y: 88, distance: 133.5
click at [553, 123] on div "(M2) [PERSON_NAME] D + Team (C) [DATE] 11:41 Details of Feedback: Marks and cup…" at bounding box center [611, 159] width 222 height 104
copy link "[PERSON_NAME] D + Team (C)"
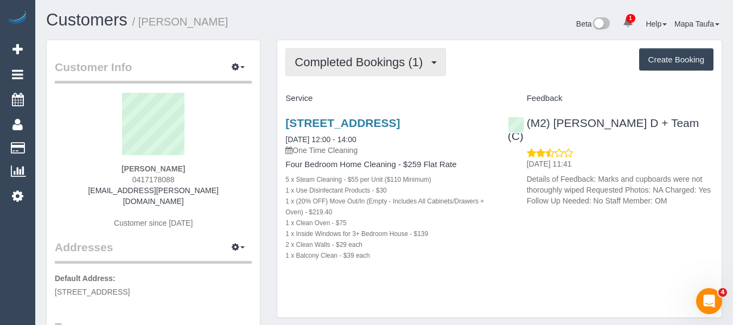
click at [371, 59] on span "Completed Bookings (1)" at bounding box center [361, 62] width 133 height 14
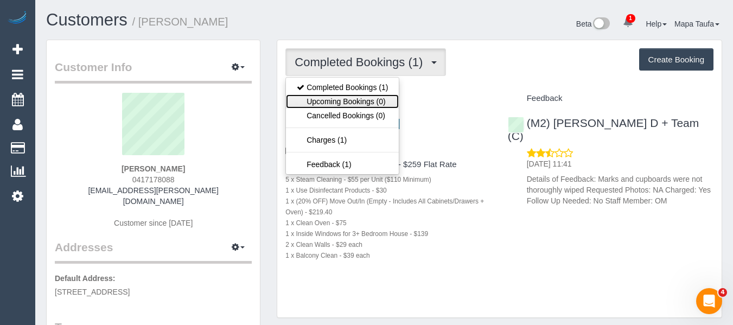
click at [363, 96] on link "Upcoming Bookings (0)" at bounding box center [342, 101] width 113 height 14
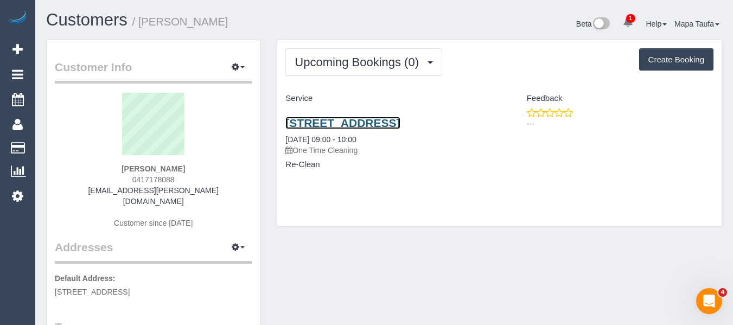
click at [359, 120] on link "[STREET_ADDRESS]" at bounding box center [342, 123] width 114 height 12
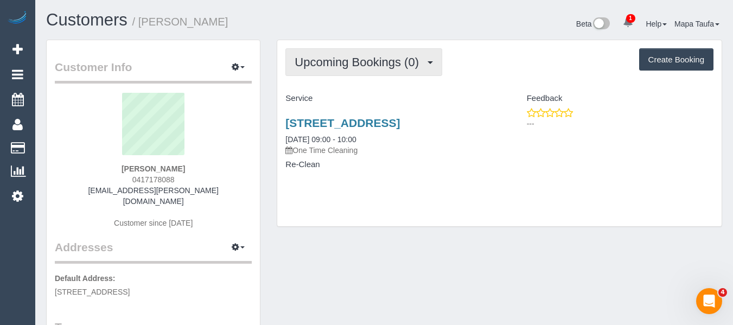
drag, startPoint x: 296, startPoint y: 62, endPoint x: 305, endPoint y: 71, distance: 12.3
click at [296, 63] on span "Upcoming Bookings (0)" at bounding box center [360, 62] width 130 height 14
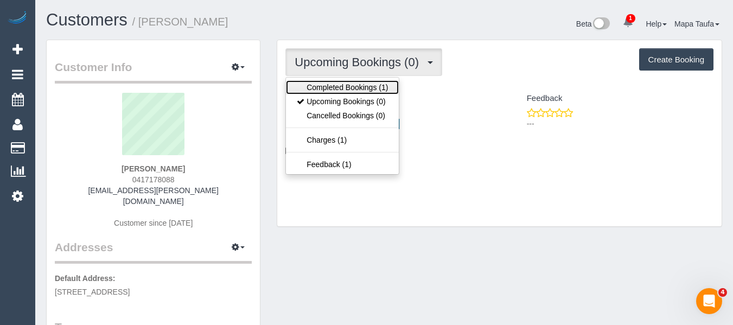
click at [312, 83] on link "Completed Bookings (1)" at bounding box center [342, 87] width 113 height 14
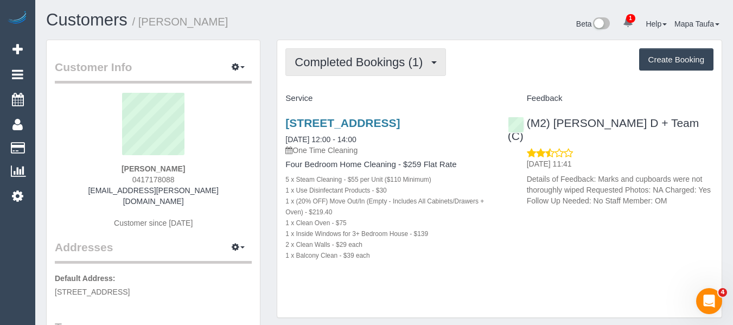
click at [321, 64] on span "Completed Bookings (1)" at bounding box center [361, 62] width 133 height 14
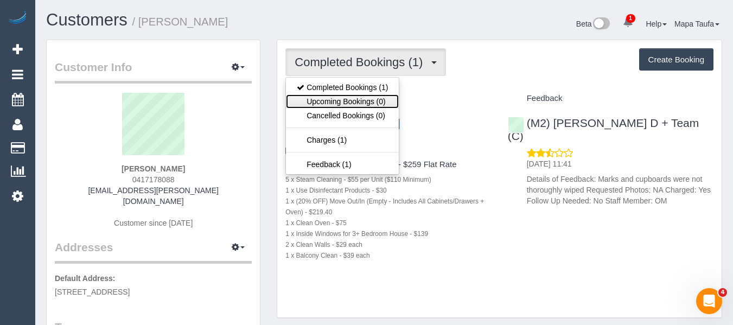
click at [328, 101] on link "Upcoming Bookings (0)" at bounding box center [342, 101] width 113 height 14
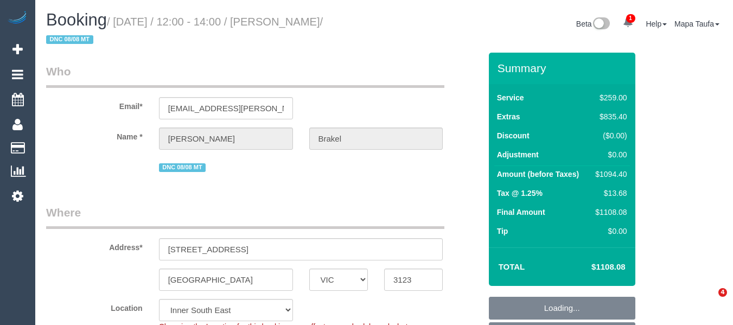
select select "VIC"
select select "object:721"
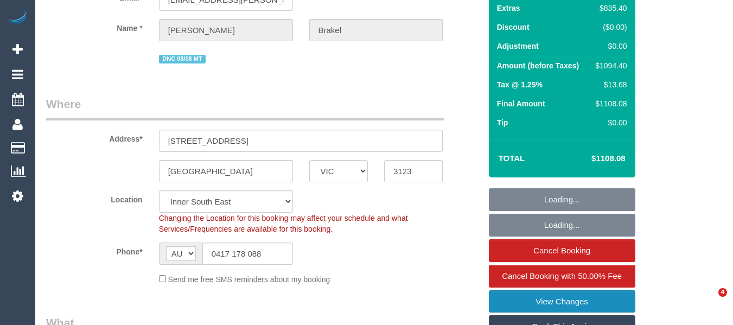
select select "number:27"
select select "number:14"
select select "number:19"
select select "number:24"
select select "number:26"
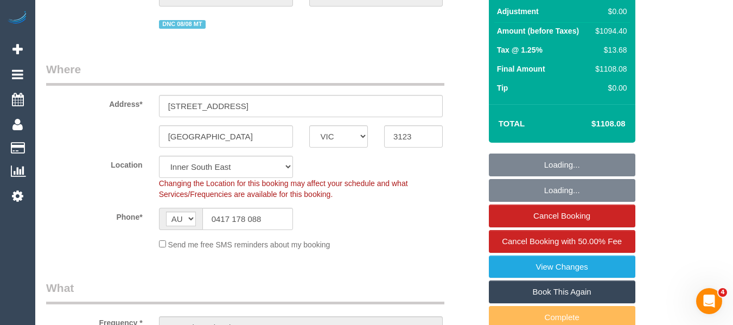
scroll to position [163, 0]
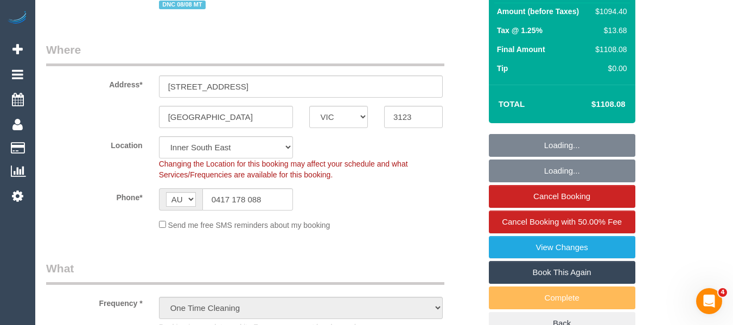
click at [581, 272] on link "Book This Again" at bounding box center [562, 272] width 146 height 23
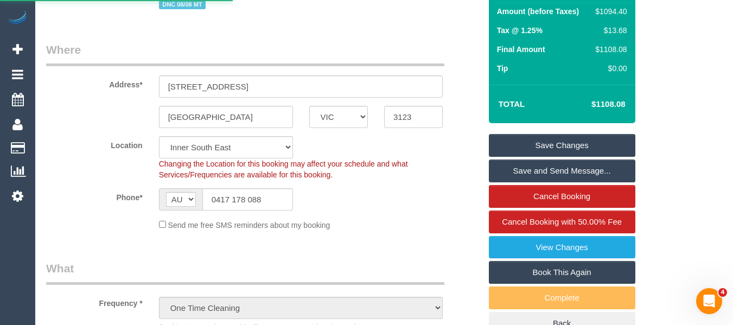
select select "VIC"
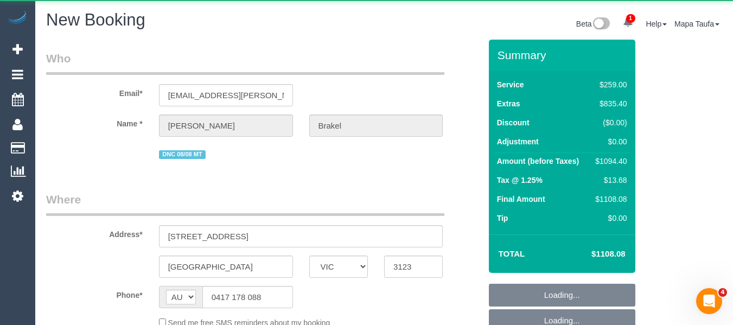
select select "object:2340"
select select "number:27"
select select "number:14"
select select "number:19"
select select "number:24"
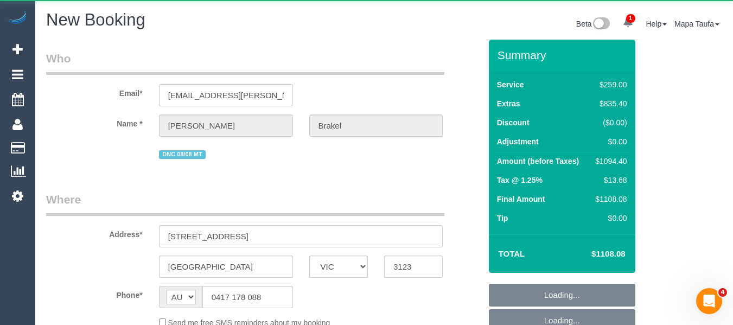
select select "number:26"
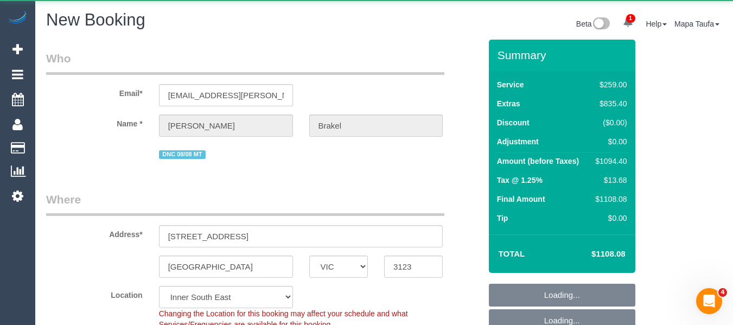
select select "object:2443"
select select "string:stripe-pm_1Rq0a12GScqysDRVK0l8yW5w"
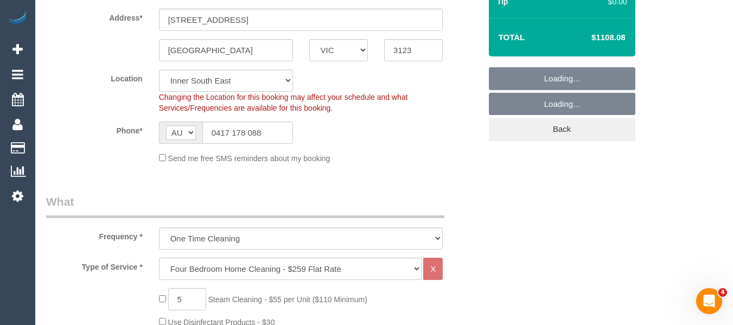
select select "object:3009"
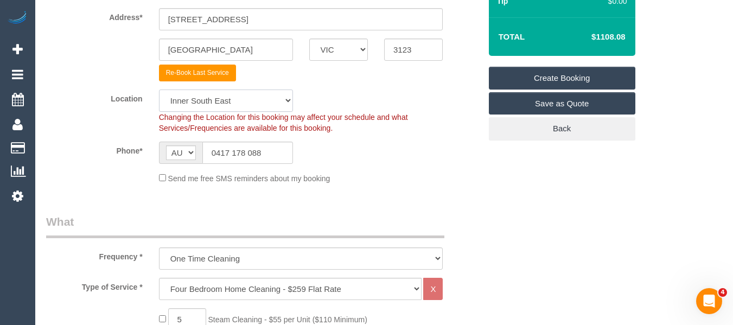
click at [215, 101] on select "Office [GEOGRAPHIC_DATA] (North) East (South) [GEOGRAPHIC_DATA] (East) [GEOGRAP…" at bounding box center [226, 101] width 134 height 22
select select "50"
click at [159, 90] on select "Office [GEOGRAPHIC_DATA] (North) East (South) [GEOGRAPHIC_DATA] (East) [GEOGRAP…" at bounding box center [226, 101] width 134 height 22
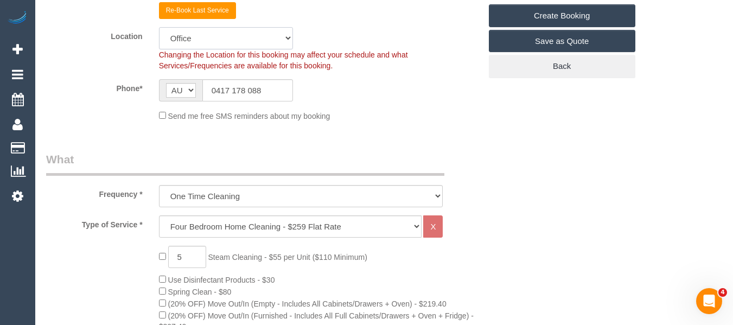
select select "object:3021"
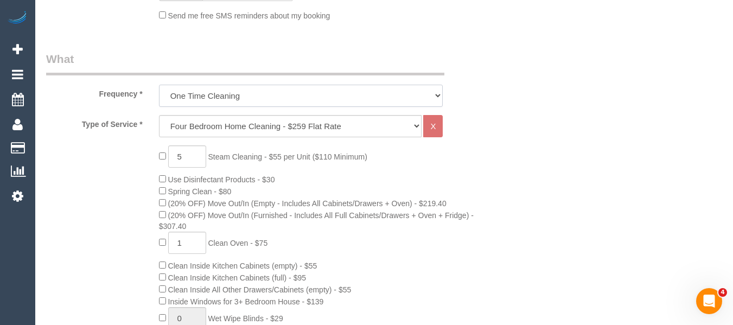
click at [217, 96] on select "One Time Cleaning Weekly - 10% Off - 10.00% (0% for the First Booking) Fortnigh…" at bounding box center [301, 96] width 284 height 22
click at [346, 125] on select "Hourly Service - $70/h Hourly Service - $65/h Hourly Service - $60/h Hourly Ser…" at bounding box center [290, 126] width 263 height 22
select select "28"
click at [159, 115] on select "Hourly Service - $70/h Hourly Service - $65/h Hourly Service - $60/h Hourly Ser…" at bounding box center [290, 126] width 263 height 22
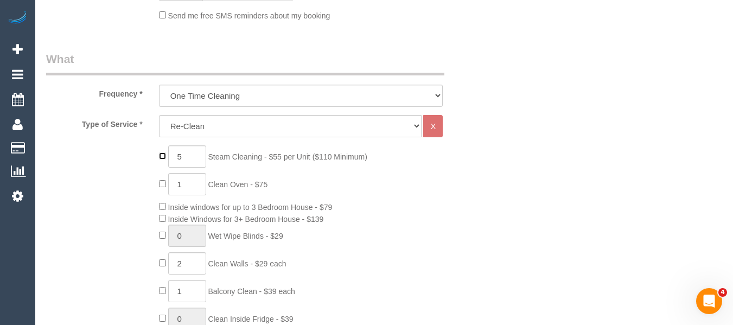
type input "0"
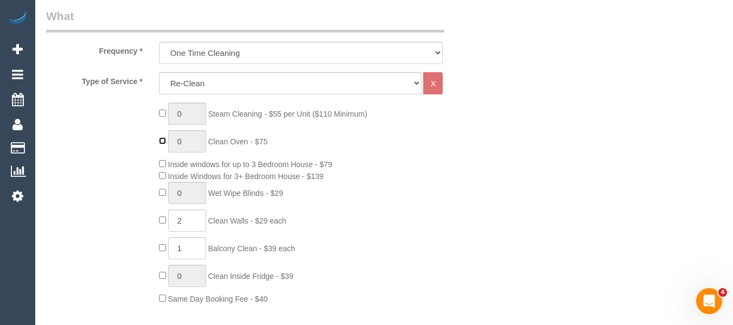
scroll to position [488, 0]
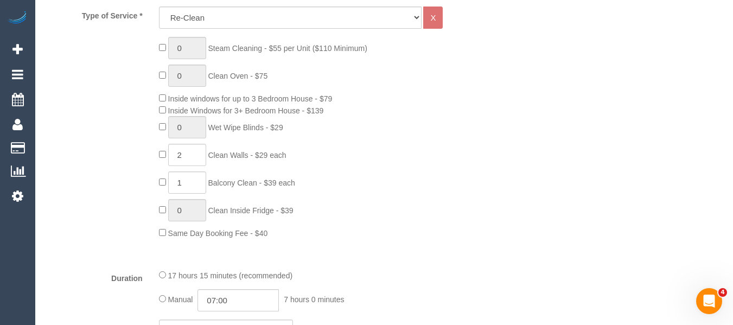
click at [162, 116] on div "0 Steam Cleaning - $55 per Unit ($110 Minimum) 0 Clean Oven - $75 Inside window…" at bounding box center [320, 138] width 338 height 202
click at [158, 156] on div "0 Steam Cleaning - $55 per Unit ($110 Minimum) 0 Clean Oven - $75 Inside window…" at bounding box center [320, 138] width 338 height 202
type input "0"
click at [163, 115] on div "0 Steam Cleaning - $55 per Unit ($110 Minimum) 0 Clean Oven - $75 Inside window…" at bounding box center [320, 138] width 338 height 202
click at [160, 186] on span "1 Balcony Clean - $39 each" at bounding box center [227, 182] width 136 height 9
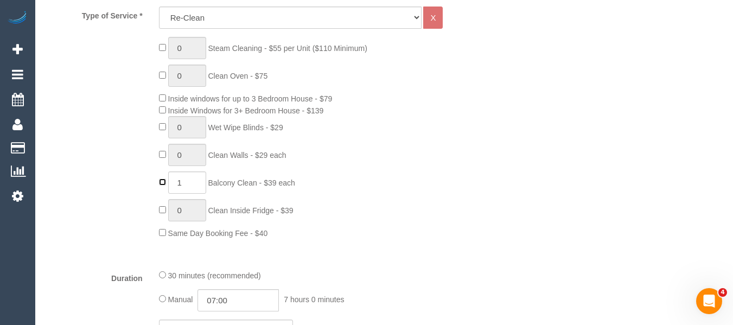
type input "0"
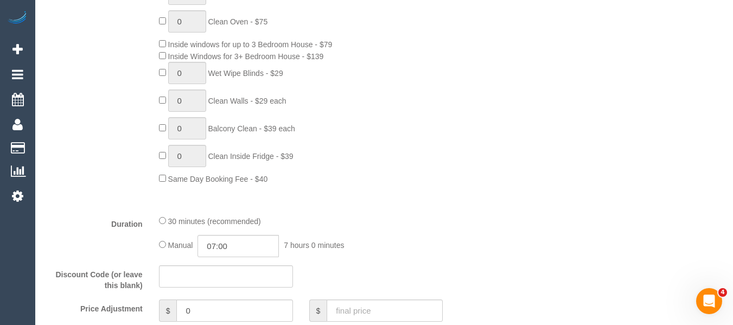
click at [227, 233] on div "30 minutes (recommended) Manual 07:00 7 hours 0 minutes" at bounding box center [301, 236] width 301 height 42
click at [230, 242] on input "07:00" at bounding box center [237, 246] width 81 height 22
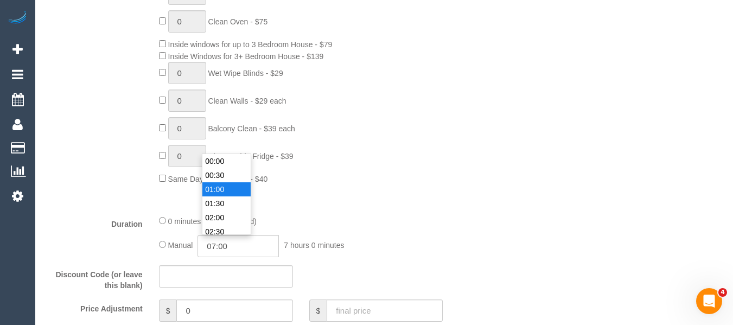
type input "01:00"
click at [223, 194] on li "01:00" at bounding box center [226, 189] width 48 height 14
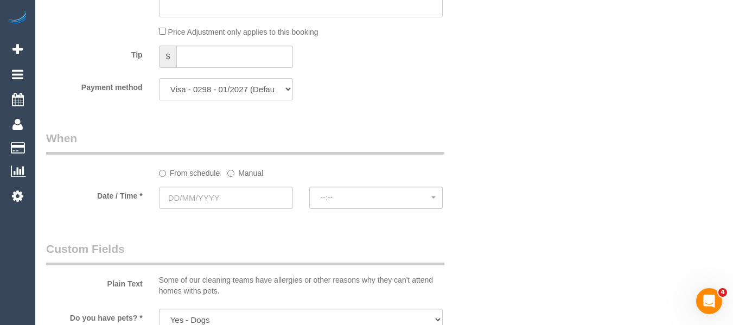
scroll to position [1031, 0]
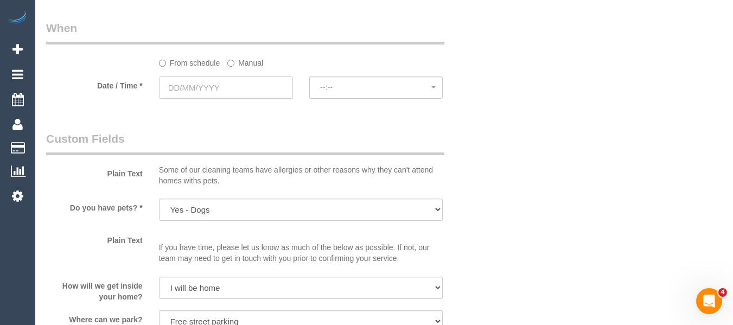
click at [213, 82] on input "text" at bounding box center [226, 87] width 134 height 22
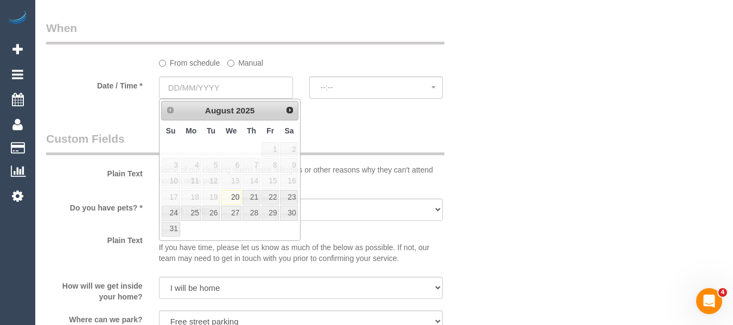
click at [242, 59] on label "Manual" at bounding box center [245, 61] width 36 height 15
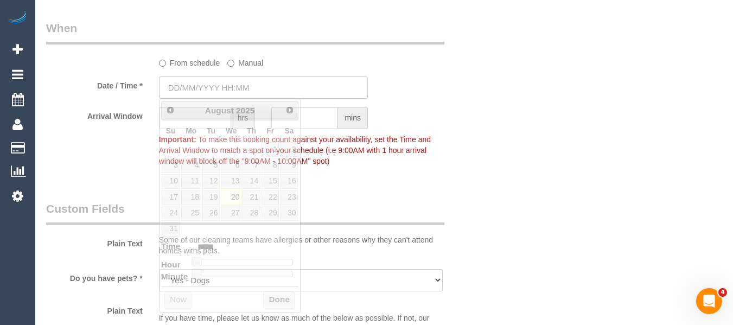
click at [237, 85] on input "text" at bounding box center [263, 87] width 209 height 22
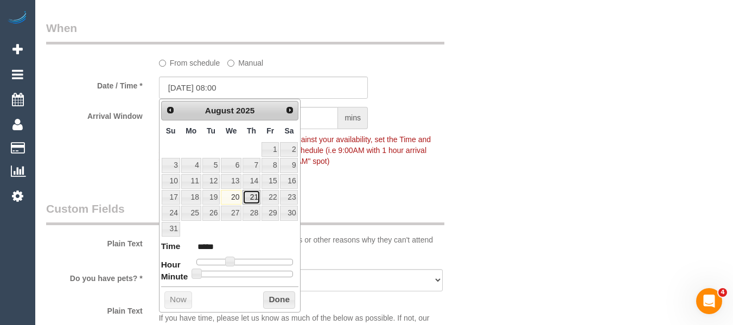
click at [245, 195] on link "21" at bounding box center [251, 197] width 18 height 15
click at [282, 292] on button "Done" at bounding box center [279, 299] width 32 height 17
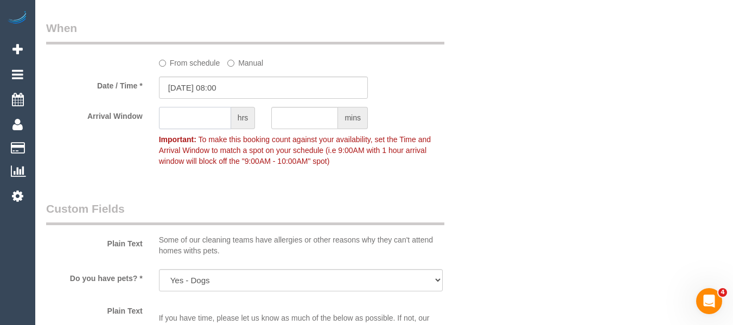
click at [189, 110] on input "text" at bounding box center [195, 118] width 72 height 22
click at [228, 91] on input "[DATE] 08:00" at bounding box center [263, 87] width 209 height 22
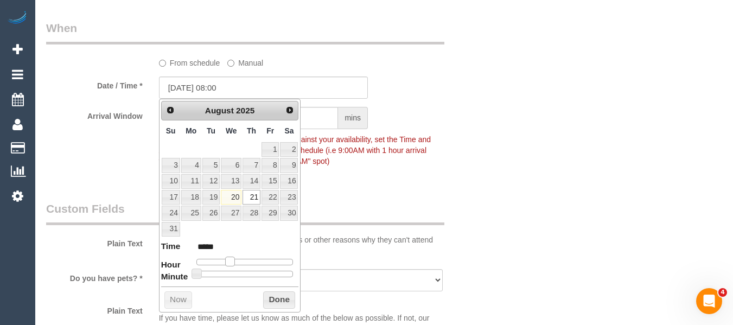
type input "[DATE] 09:00"
type input "*****"
type input "[DATE] 10:00"
type input "*****"
type input "[DATE] 09:00"
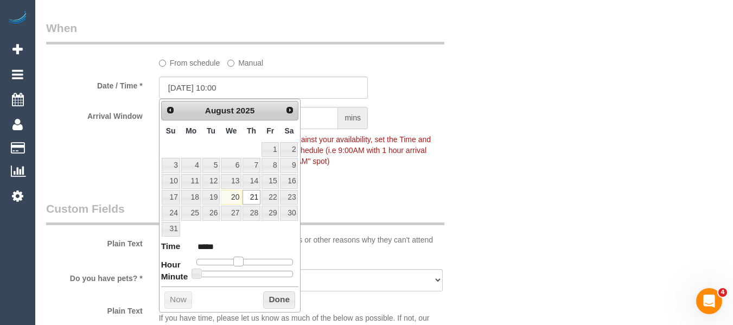
type input "*****"
click at [234, 264] on span at bounding box center [234, 262] width 10 height 10
click at [276, 298] on button "Done" at bounding box center [279, 299] width 32 height 17
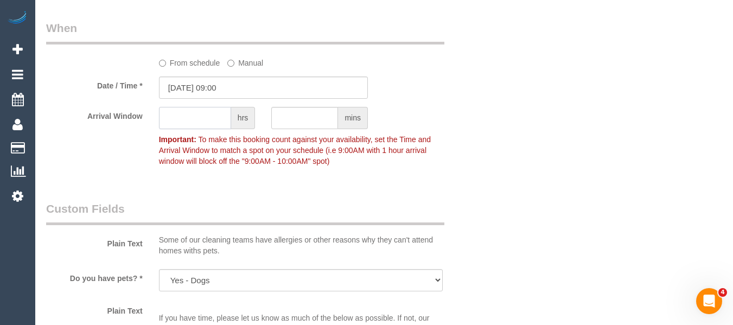
click at [210, 119] on input "text" at bounding box center [195, 118] width 72 height 22
type input "1"
click at [569, 133] on div "Who Email* [PERSON_NAME][EMAIL_ADDRESS][PERSON_NAME][DOMAIN_NAME] Name * [PERSO…" at bounding box center [384, 10] width 676 height 2003
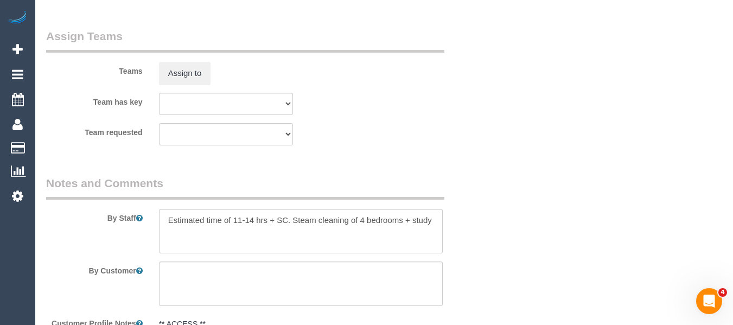
scroll to position [1682, 0]
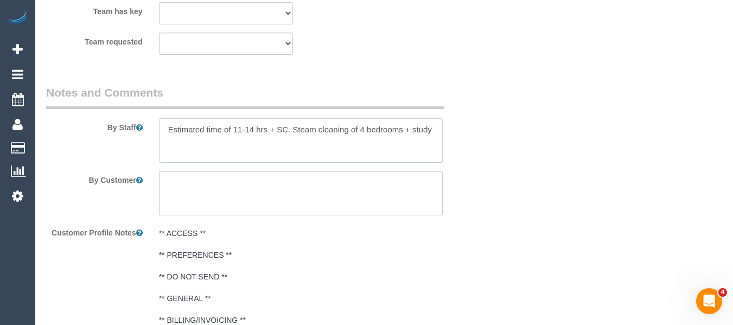
click at [273, 125] on textarea at bounding box center [301, 140] width 284 height 44
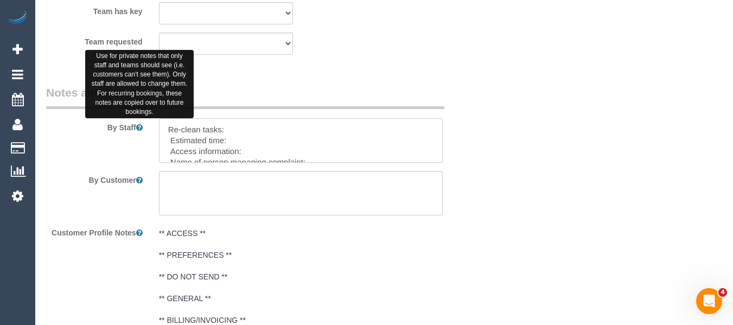
drag, startPoint x: 238, startPoint y: 130, endPoint x: 135, endPoint y: 127, distance: 103.1
click at [135, 127] on div "By Staff" at bounding box center [263, 124] width 451 height 78
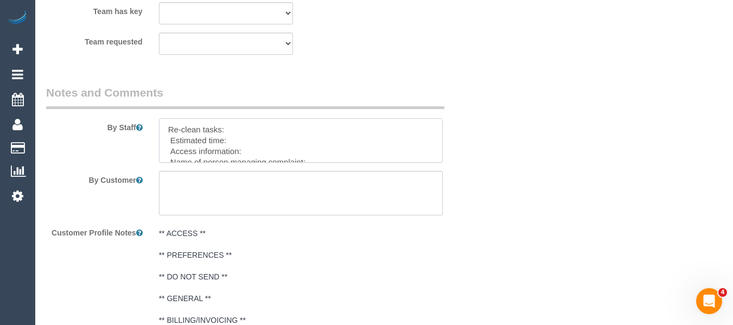
paste textarea "Bench tops: Scratching near sink – polish or clean if possible Cooktop / Hot pl…"
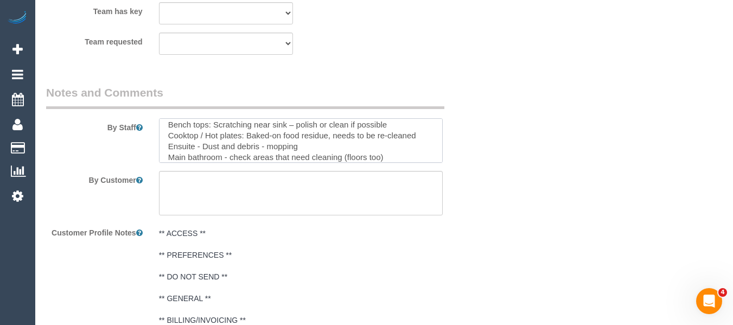
scroll to position [0, 0]
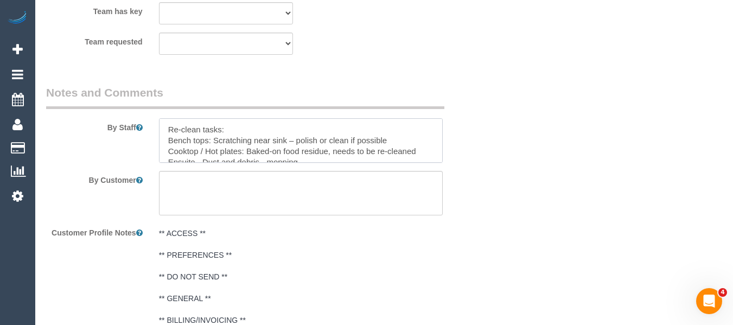
click at [443, 157] on textarea at bounding box center [301, 140] width 284 height 44
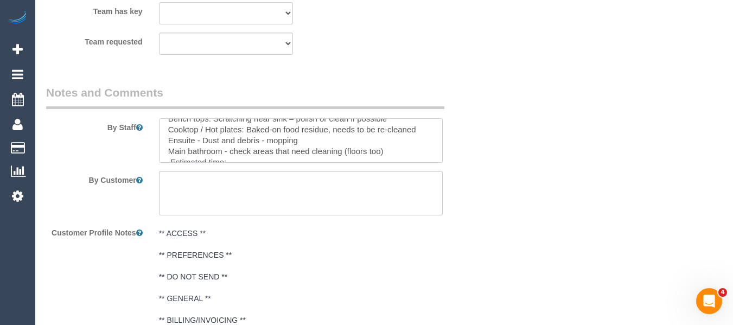
scroll to position [43, 0]
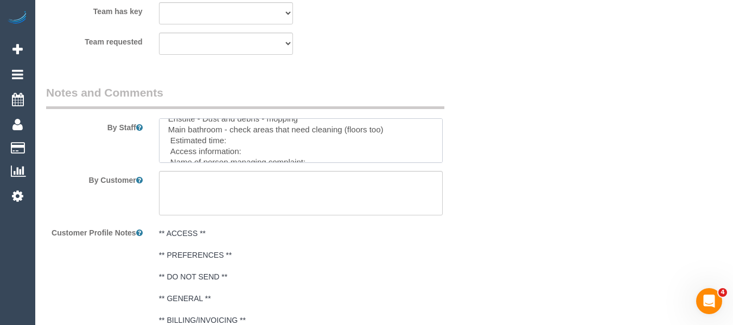
click at [326, 148] on textarea at bounding box center [301, 140] width 284 height 44
click at [250, 141] on textarea at bounding box center [301, 140] width 284 height 44
click at [254, 148] on textarea at bounding box center [301, 140] width 284 height 44
click at [266, 150] on textarea at bounding box center [301, 140] width 284 height 44
click at [306, 152] on textarea at bounding box center [301, 140] width 284 height 44
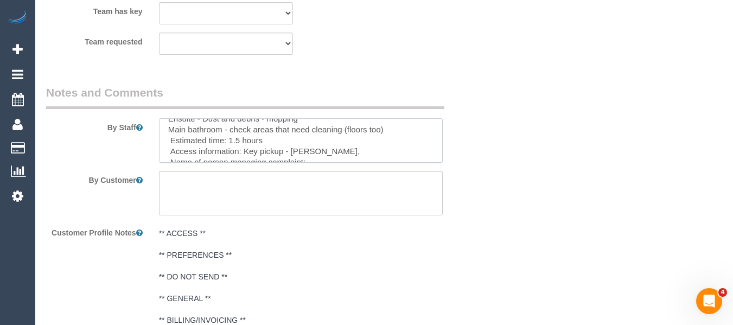
paste textarea "Re-clean tasks: Bench tops: Scratching near sink – polish or clean if possible …"
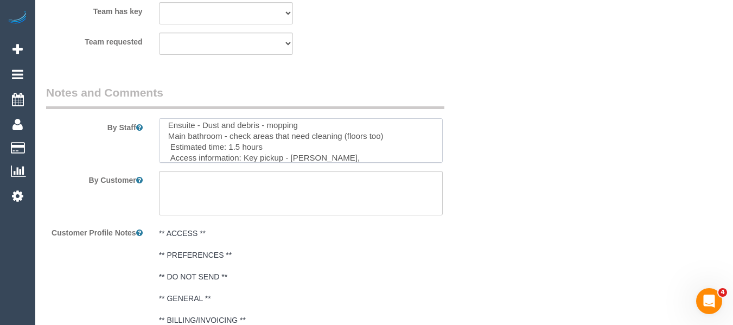
paste textarea "1215 High Street Armadale"
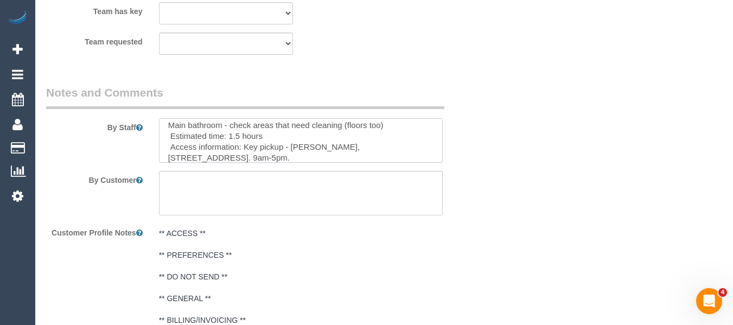
scroll to position [69, 0]
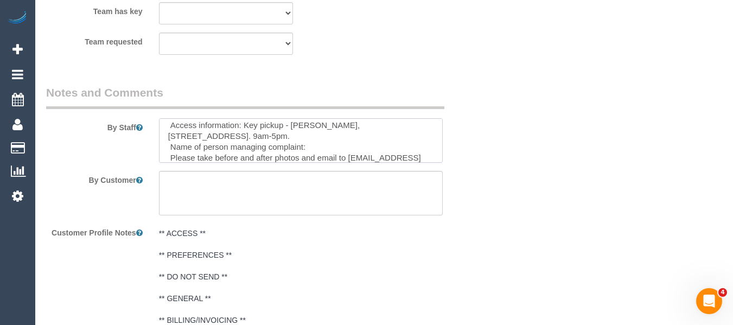
click at [355, 147] on textarea at bounding box center [301, 140] width 284 height 44
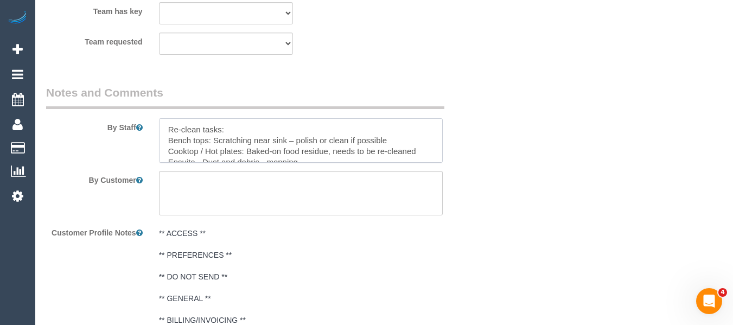
scroll to position [97, 0]
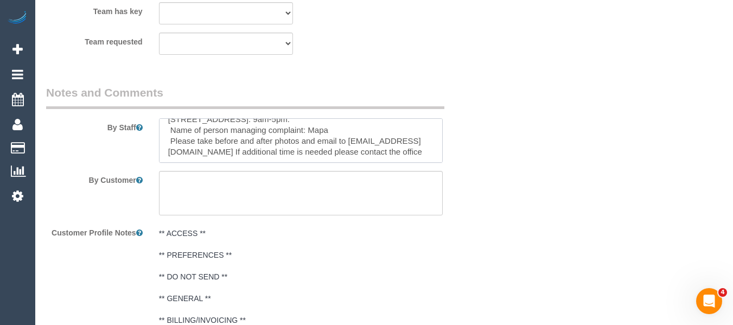
type textarea "Re-clean tasks: Bench tops: Scratching near sink – polish or clean if possible …"
click at [290, 188] on textarea at bounding box center [301, 193] width 284 height 44
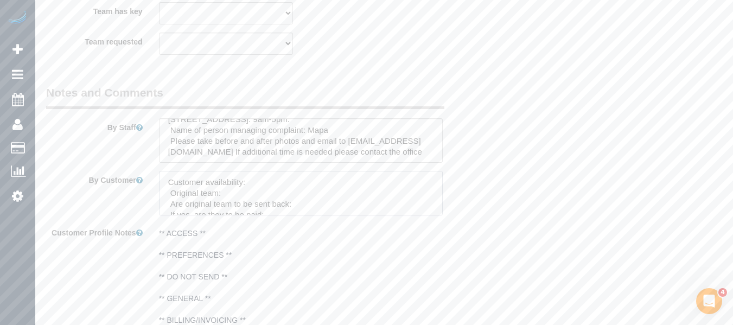
click at [260, 183] on textarea at bounding box center [301, 193] width 284 height 44
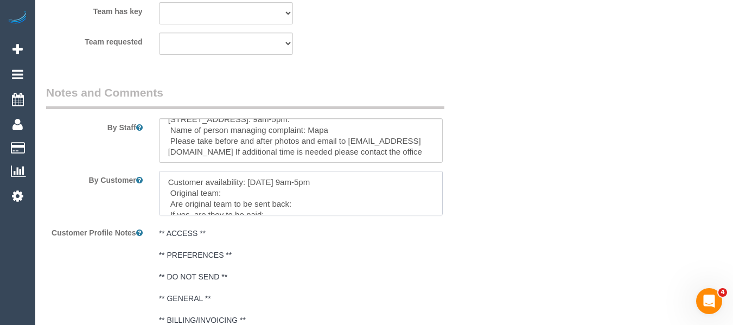
click at [248, 194] on textarea at bounding box center [301, 193] width 284 height 44
paste textarea "Angelica D + Team (C)"
click at [322, 204] on textarea at bounding box center [301, 193] width 284 height 44
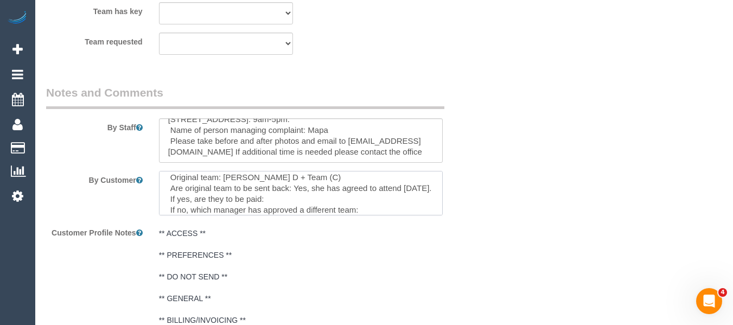
scroll to position [26, 0]
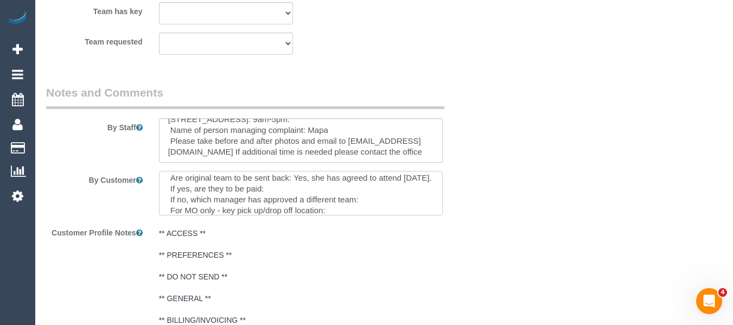
click at [310, 199] on textarea at bounding box center [301, 193] width 284 height 44
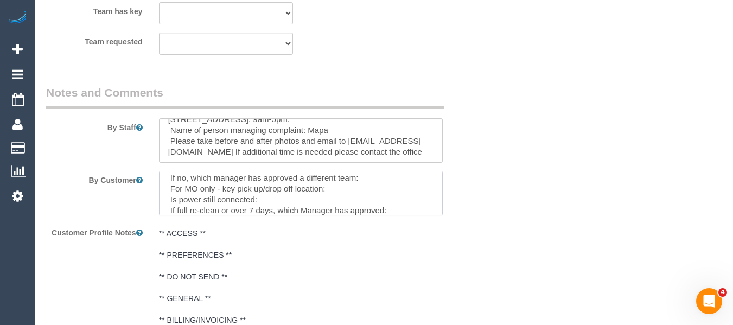
click at [371, 199] on textarea at bounding box center [301, 193] width 284 height 44
click at [331, 200] on textarea at bounding box center [301, 193] width 284 height 44
paste textarea "1215 High Street Armadale"
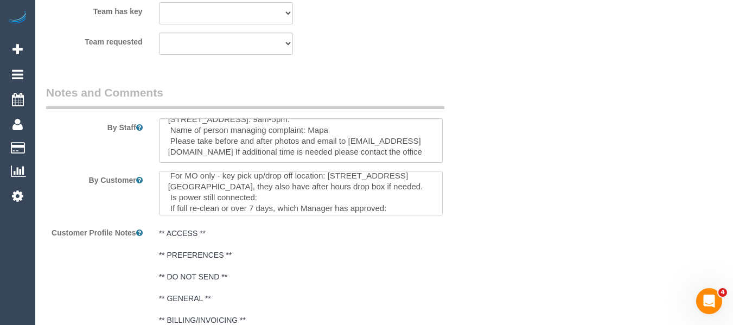
scroll to position [82, 0]
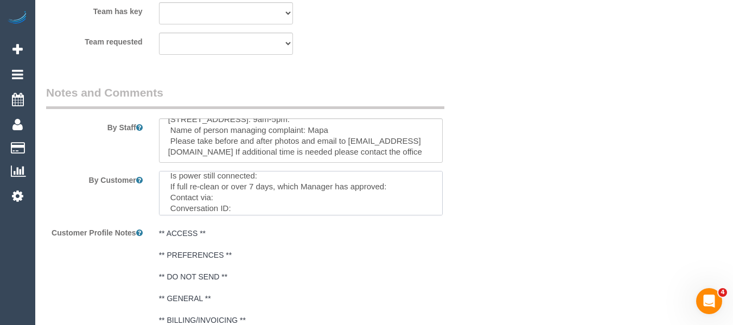
click at [301, 184] on textarea at bounding box center [301, 193] width 284 height 44
click at [289, 216] on sui-booking-comments "By Staff By Customer Customer Profile Notes ** ACCESS ** ** PREFERENCES ** ** D…" at bounding box center [263, 208] width 434 height 246
click at [283, 209] on textarea at bounding box center [301, 193] width 284 height 44
click at [304, 205] on textarea at bounding box center [301, 193] width 284 height 44
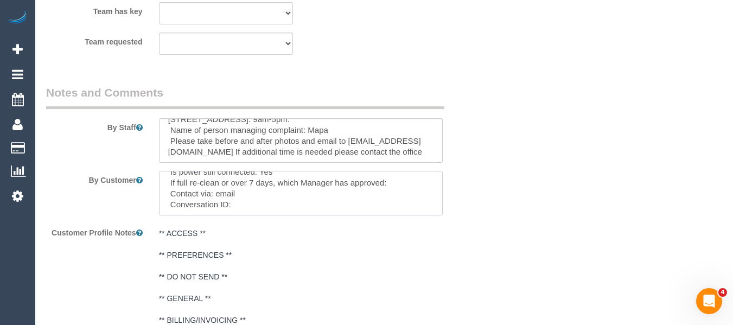
click at [265, 206] on textarea at bounding box center [301, 193] width 284 height 44
paste textarea "cnv_q700yhb"
type textarea "Customer availability: [DATE] 9am-5pm Original team: [PERSON_NAME] D + Team (C)…"
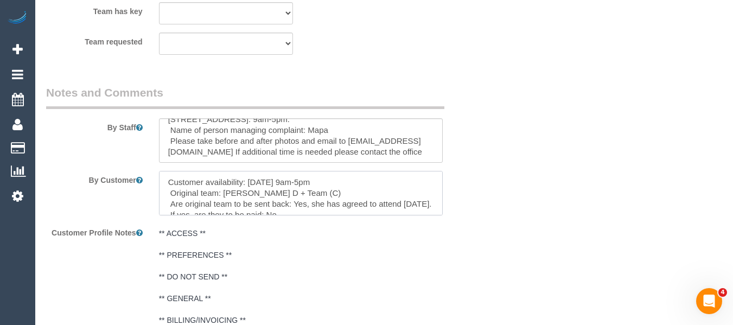
drag, startPoint x: 174, startPoint y: 167, endPoint x: 84, endPoint y: 133, distance: 96.8
click at [74, 133] on sui-booking-comments "By Staff By Customer Customer Profile Notes ** ACCESS ** ** PREFERENCES ** ** D…" at bounding box center [263, 208] width 434 height 246
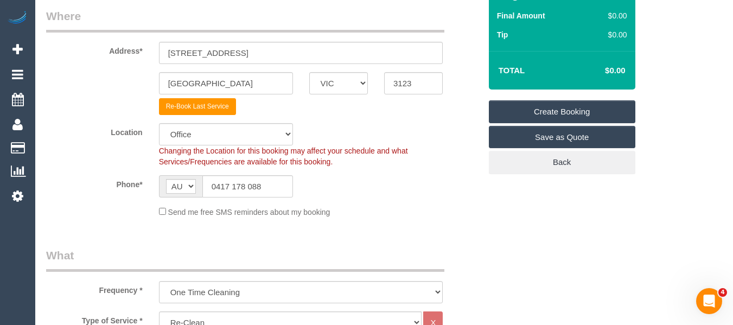
scroll to position [146, 0]
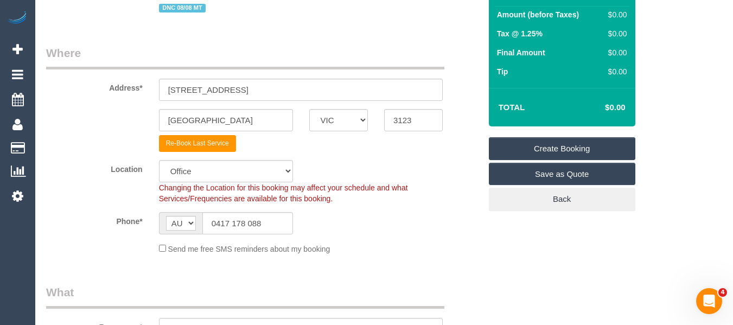
click at [595, 145] on link "Create Booking" at bounding box center [562, 148] width 146 height 23
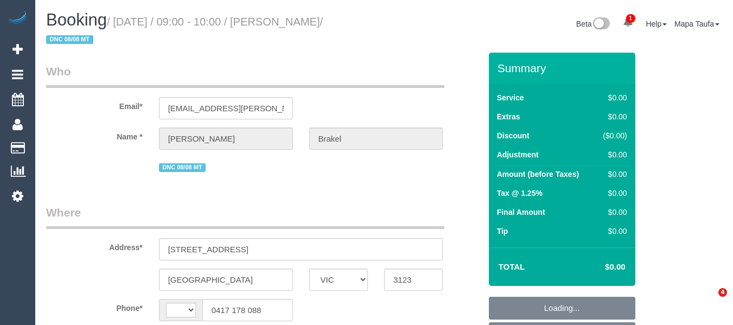
select select "VIC"
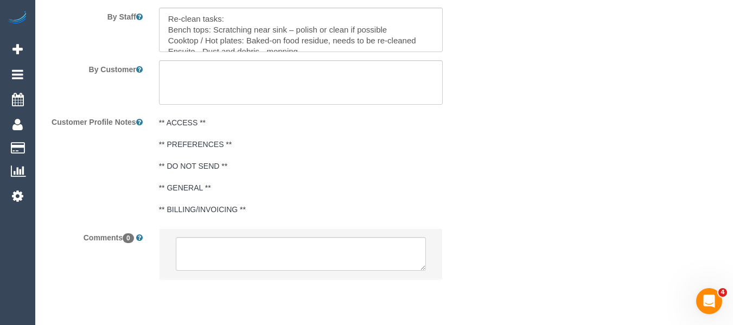
select select "object:293"
select select "string:stripe-pm_1Rq0a12GScqysDRVK0l8yW5w"
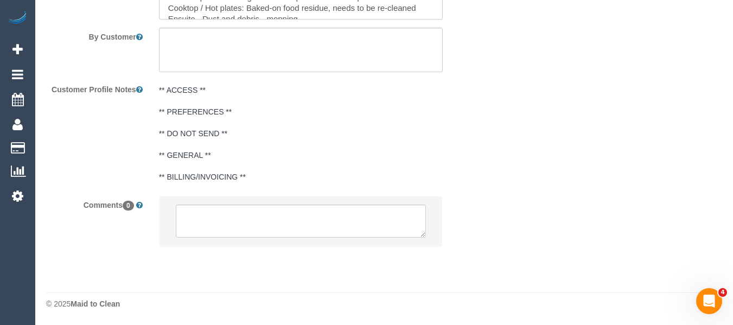
select select "string:AU"
select select "number:27"
select select "number:14"
select select "number:19"
select select "number:24"
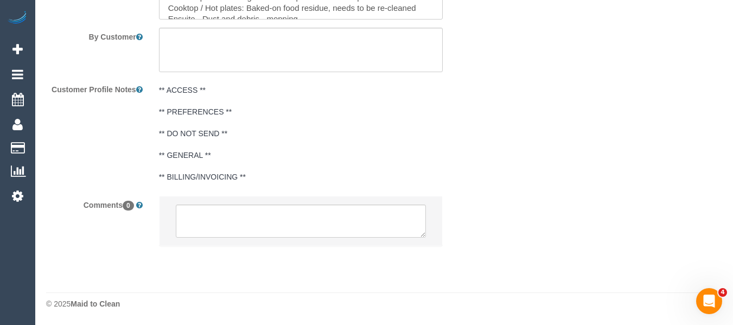
select select "number:26"
select select "object:764"
click at [267, 215] on textarea at bounding box center [301, 221] width 251 height 34
paste textarea "Customer availability: [DATE] 9am-5pm Original team: [PERSON_NAME] D + Team (C)…"
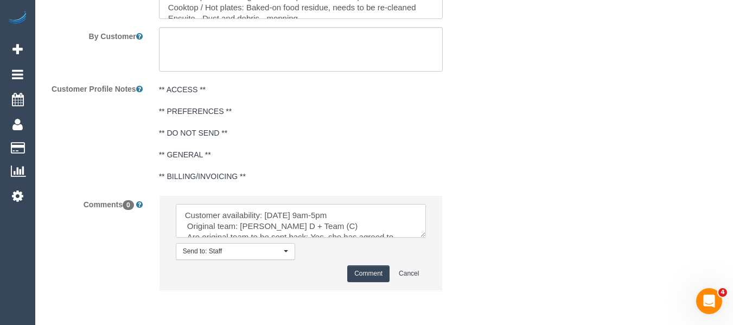
scroll to position [102, 0]
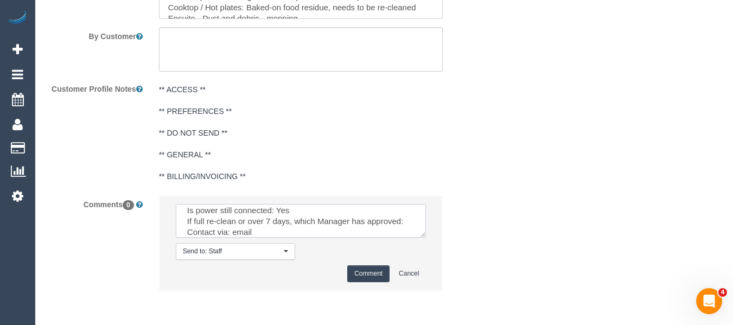
type textarea "Customer availability: [DATE] 9am-5pm Original team: [PERSON_NAME] D + Team (C)…"
click at [356, 270] on button "Comment" at bounding box center [368, 273] width 42 height 17
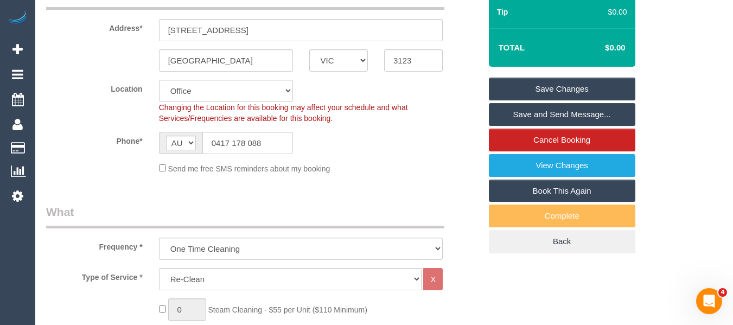
scroll to position [0, 0]
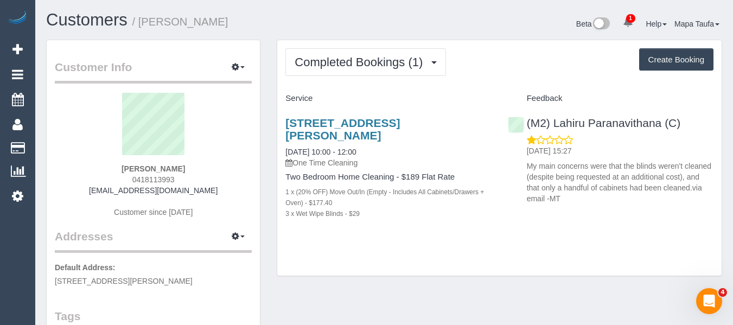
drag, startPoint x: 181, startPoint y: 180, endPoint x: 125, endPoint y: 170, distance: 56.8
click at [136, 179] on div "Shea Martin 0418113993 sheadm93@gmail.com Customer since 2025" at bounding box center [153, 161] width 197 height 136
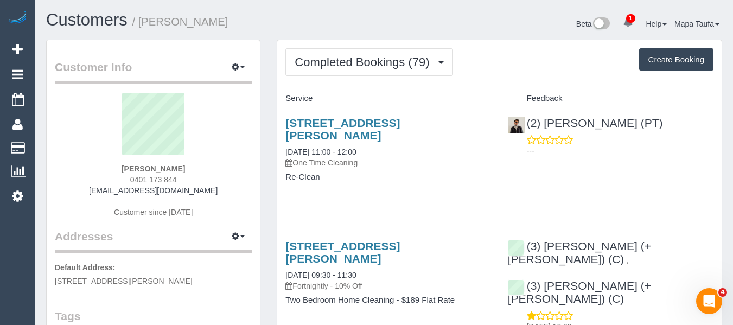
drag, startPoint x: 186, startPoint y: 166, endPoint x: 127, endPoint y: 167, distance: 58.1
click at [124, 168] on div "Noufel Harris 0401 173 844 noufel7@gmail.com Customer since 2022" at bounding box center [153, 161] width 197 height 136
copy strong "Noufel Harris"
drag, startPoint x: 345, startPoint y: 135, endPoint x: 280, endPoint y: 123, distance: 66.2
click at [280, 123] on div "404/1 Almeida Crescent, South Yarra, VIC 3141 14/08/2025 11:00 - 12:00 One Time…" at bounding box center [388, 155] width 222 height 96
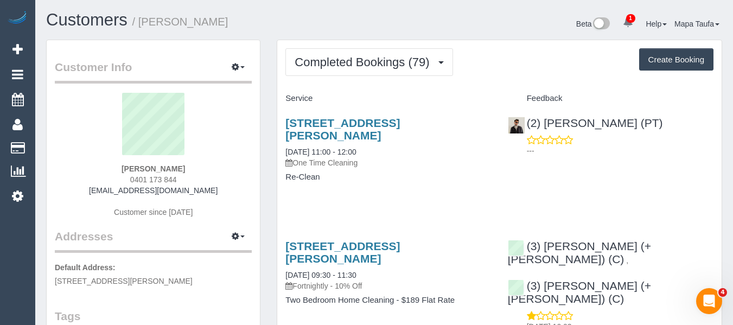
copy link "404/1 Almeida Crescent, South Yarra, VIC 3141"
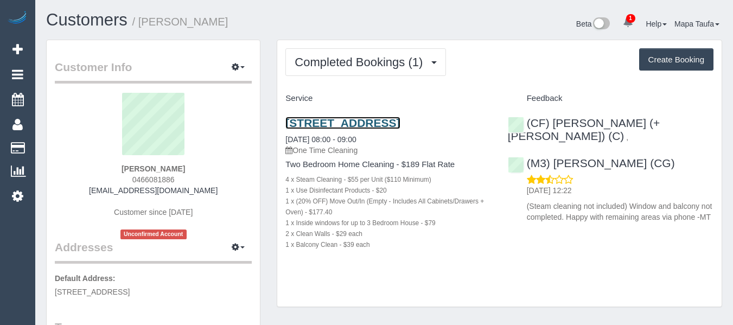
click at [338, 123] on link "[STREET_ADDRESS]" at bounding box center [342, 123] width 114 height 12
click at [352, 127] on link "[STREET_ADDRESS]" at bounding box center [342, 123] width 114 height 12
click at [355, 119] on link "[STREET_ADDRESS]" at bounding box center [342, 123] width 114 height 12
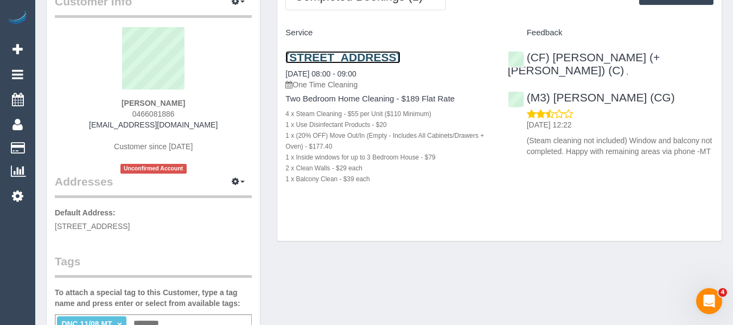
scroll to position [163, 0]
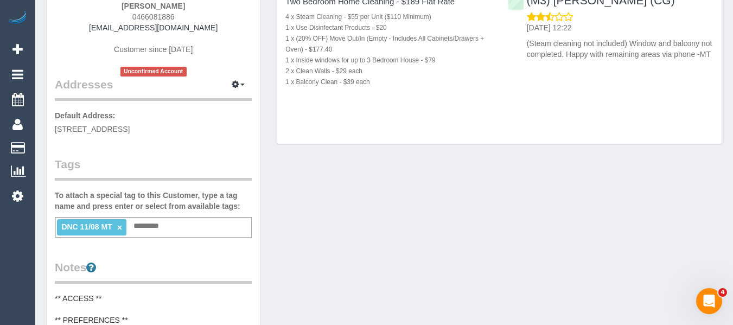
click at [119, 229] on link "×" at bounding box center [119, 227] width 5 height 9
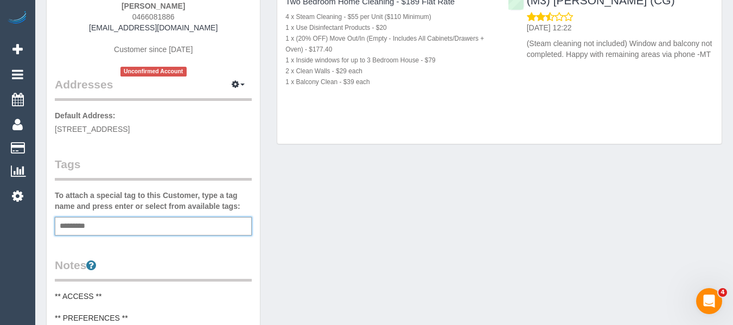
click at [468, 259] on div "Customer Info Edit Contact Info Send Message Email Preferences Special Sales Ta…" at bounding box center [384, 284] width 692 height 814
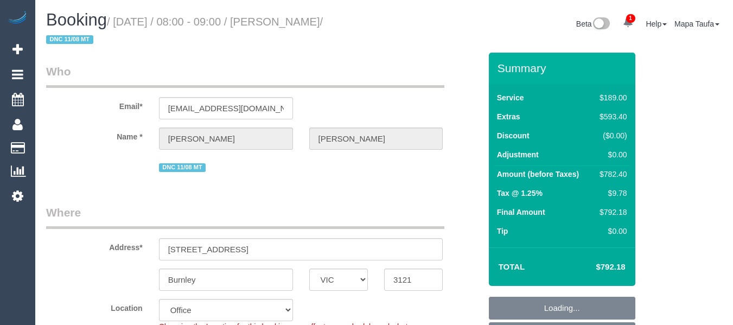
select select "VIC"
select select "number:27"
select select "number:14"
select select "number:18"
select select "number:24"
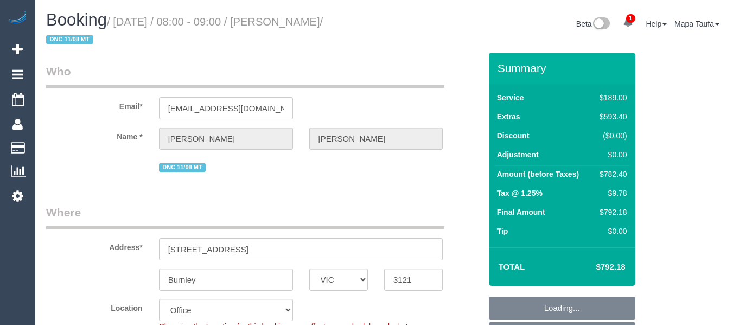
select select "number:26"
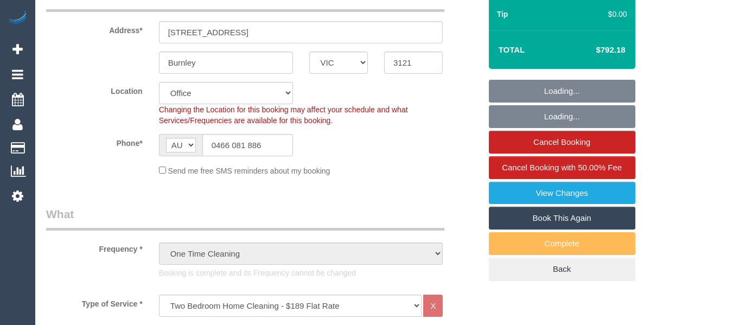
scroll to position [296, 0]
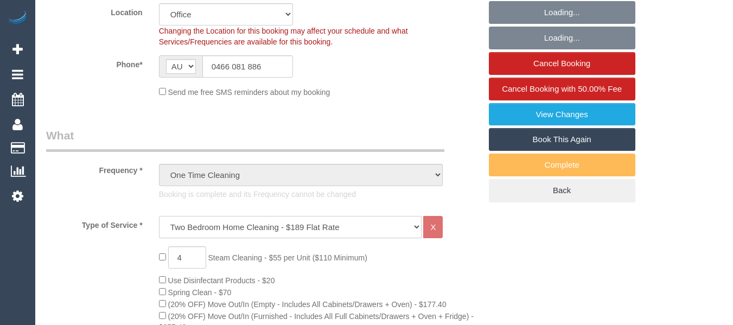
click at [162, 216] on select "Hourly Service - $70/h Hourly Service - $65/h Hourly Service - $60/h Hourly Ser…" at bounding box center [290, 227] width 263 height 22
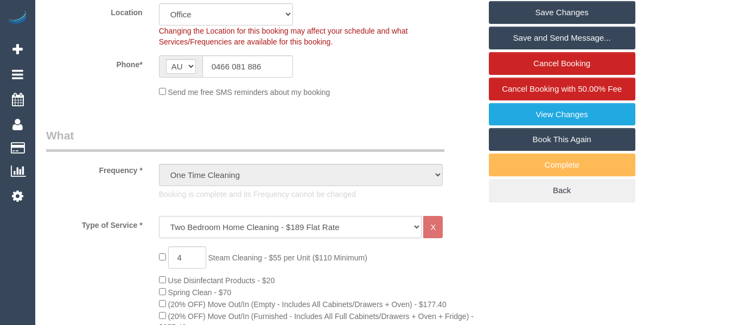
scroll to position [434, 0]
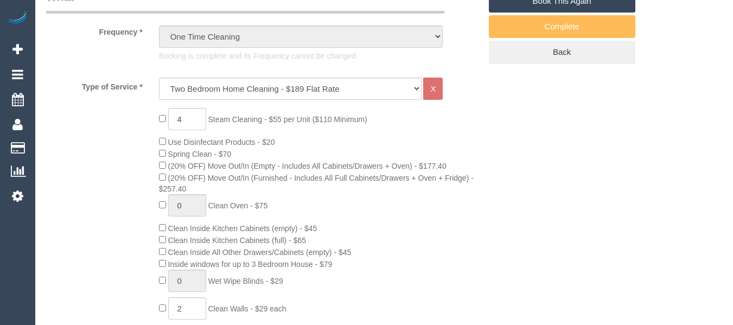
type input "0"
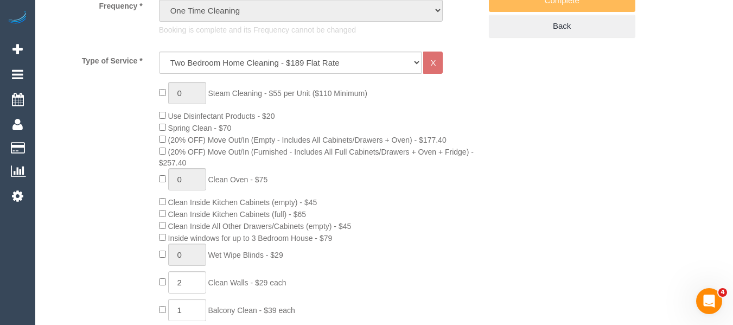
scroll to position [435, 0]
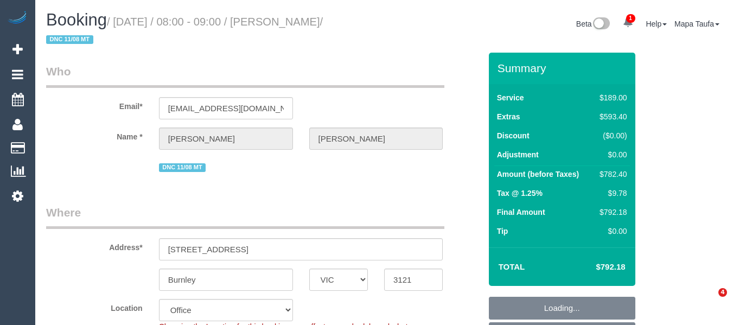
select select "VIC"
select select "string:AU"
select select "string:stripe-pm_1RtH9P2GScqysDRVX1y8Srtx"
select select "number:27"
select select "number:14"
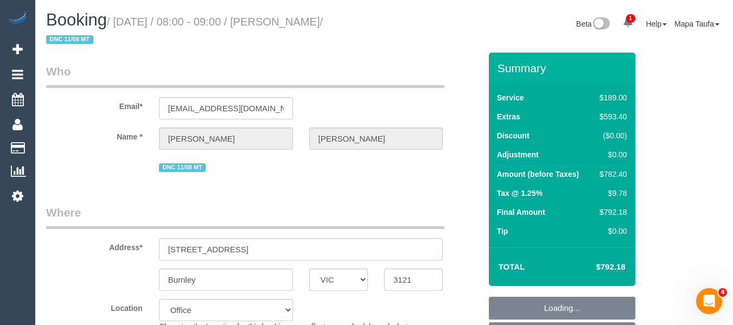
select select "number:18"
select select "number:24"
select select "number:26"
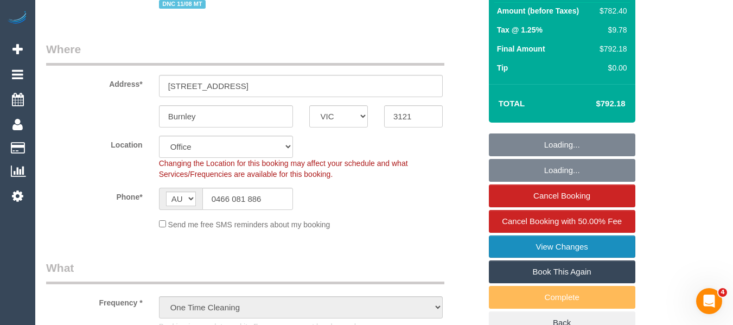
click at [585, 246] on link "View Changes" at bounding box center [562, 246] width 146 height 23
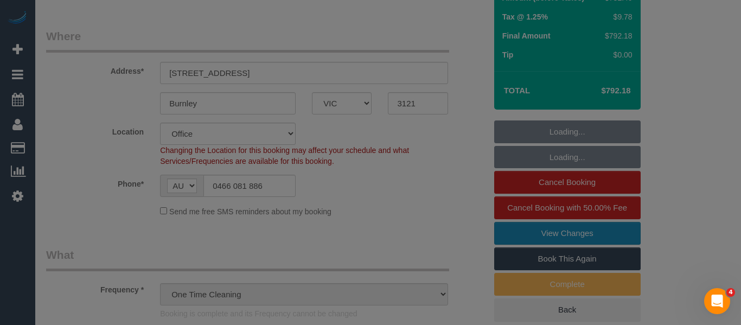
select select "object:2192"
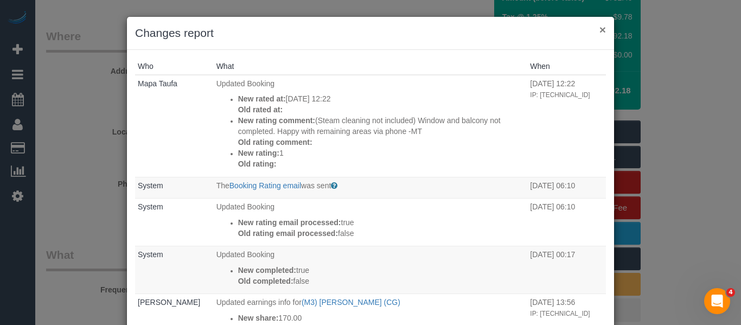
click at [599, 30] on button "×" at bounding box center [602, 29] width 7 height 11
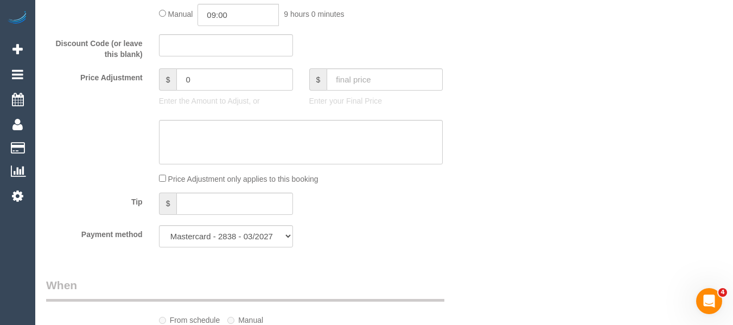
scroll to position [985, 0]
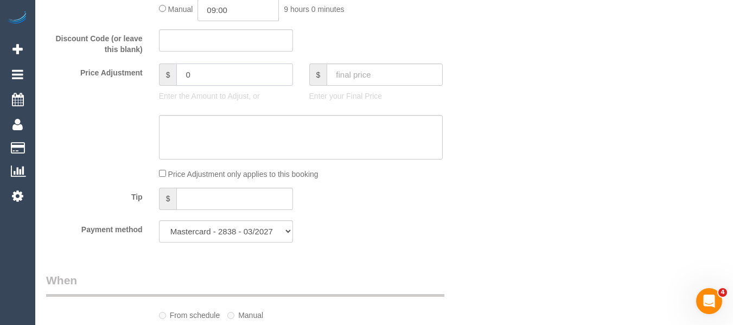
drag, startPoint x: 216, startPoint y: 80, endPoint x: 150, endPoint y: 80, distance: 66.7
click at [157, 80] on div "$ 0 Enter the Amount to Adjust, or" at bounding box center [226, 84] width 150 height 43
type input "-284.71"
click at [197, 137] on textarea at bounding box center [301, 137] width 284 height 44
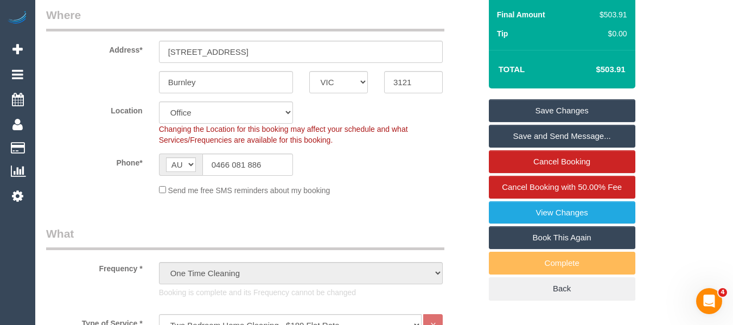
scroll to position [171, 0]
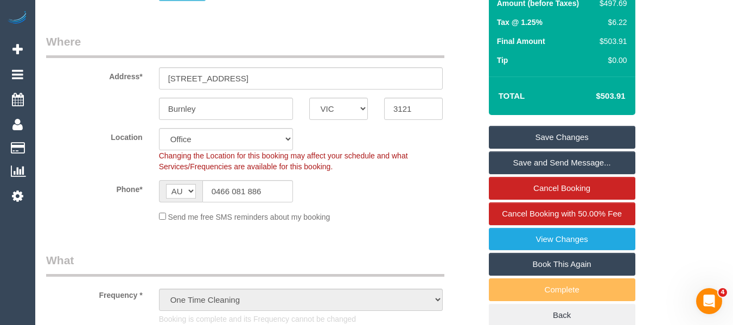
type textarea "50% discount for complaint (not included steam cleaning) -MT"
click at [607, 135] on link "Save Changes" at bounding box center [562, 137] width 146 height 23
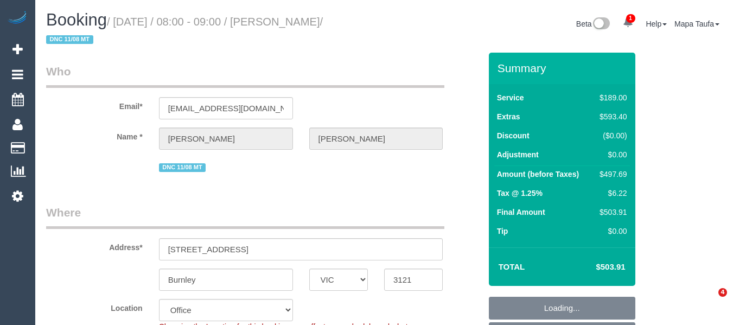
select select "VIC"
select select "string:AU"
select select "string:stripe-pm_1RtH9P2GScqysDRVX1y8Srtx"
select select "number:27"
select select "number:14"
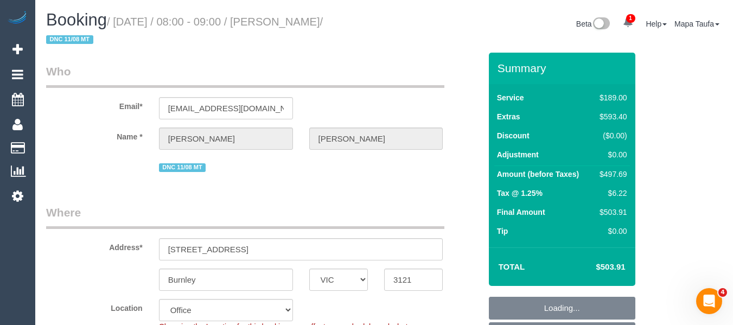
select select "number:18"
select select "number:24"
select select "number:26"
select select "object:2192"
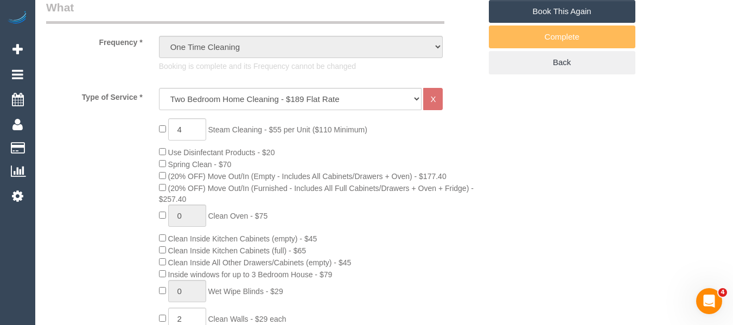
scroll to position [434, 0]
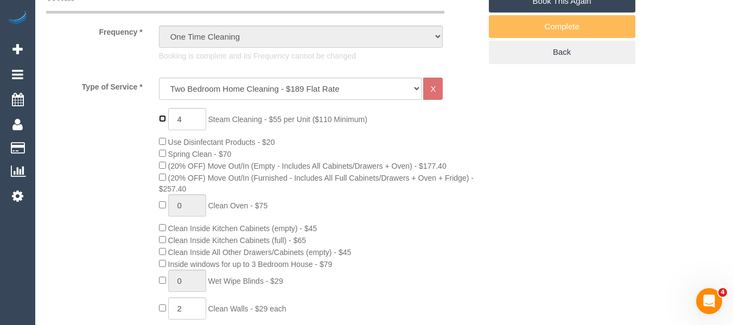
type input "0"
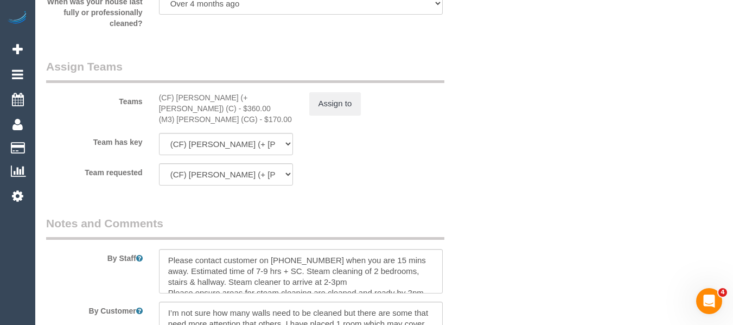
scroll to position [1810, 0]
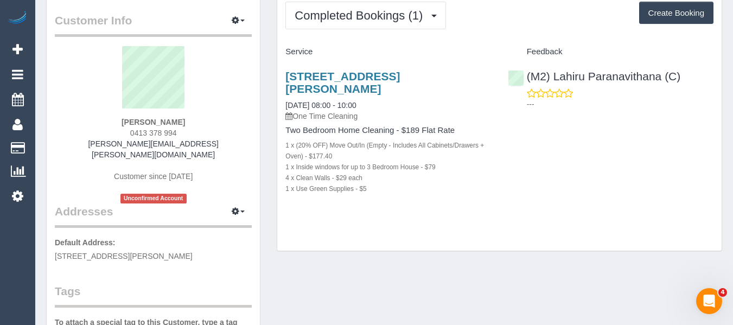
scroll to position [108, 0]
